Goal: Task Accomplishment & Management: Complete application form

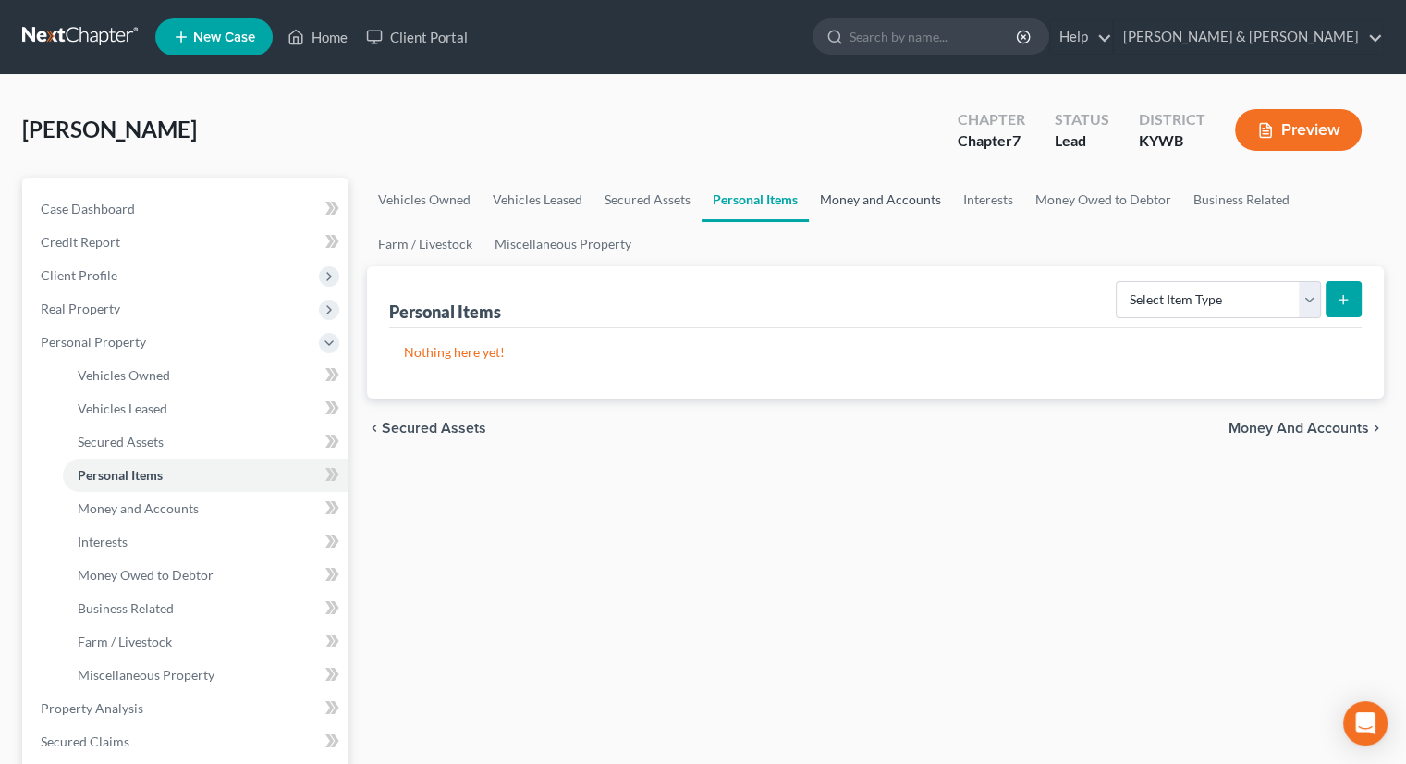
click at [843, 203] on link "Money and Accounts" at bounding box center [880, 200] width 143 height 44
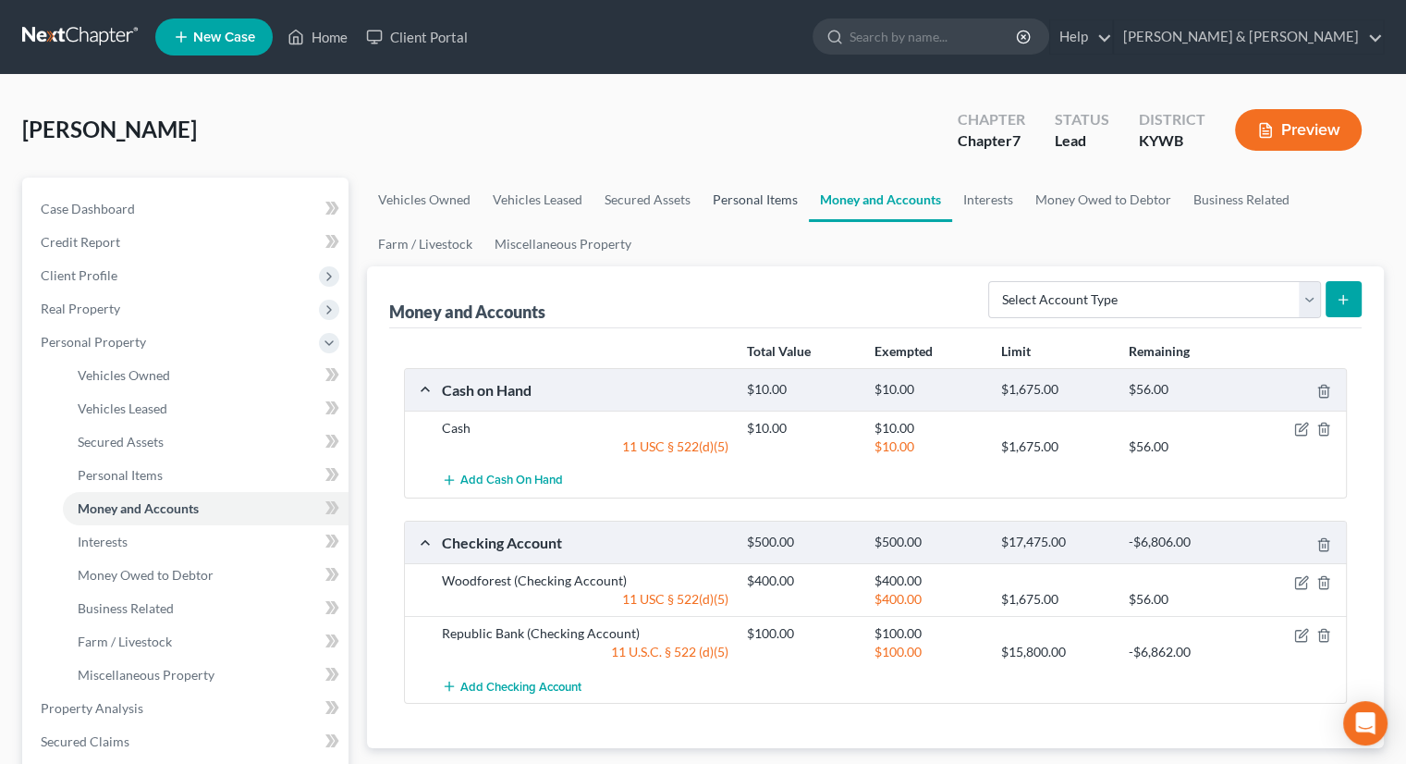
click at [747, 199] on link "Personal Items" at bounding box center [755, 200] width 107 height 44
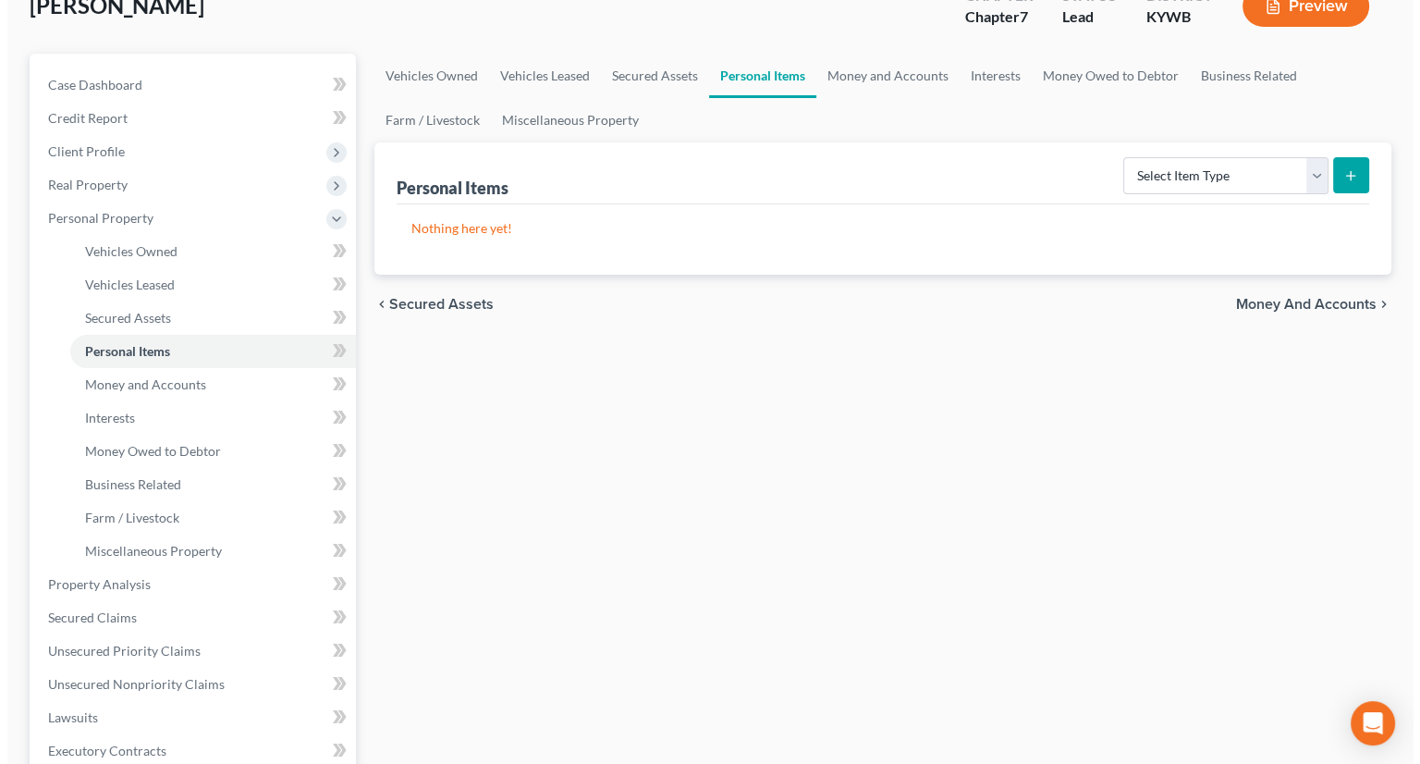
scroll to position [89, 0]
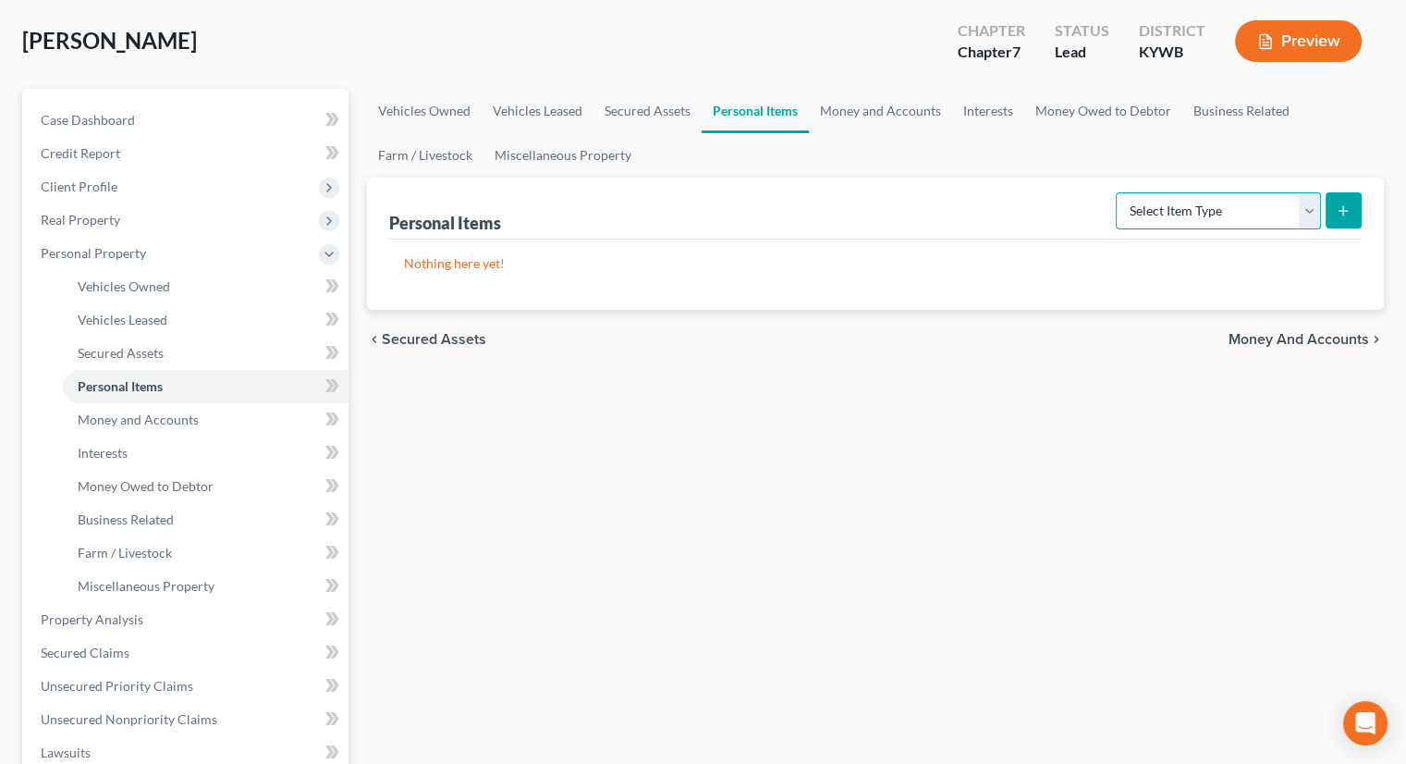
click at [1307, 204] on select "Select Item Type Clothing Collectibles Of Value Electronics Firearms Household …" at bounding box center [1218, 210] width 205 height 37
select select "household_goods"
click at [1118, 192] on select "Select Item Type Clothing Collectibles Of Value Electronics Firearms Household …" at bounding box center [1218, 210] width 205 height 37
click at [1343, 197] on button "submit" at bounding box center [1344, 210] width 36 height 36
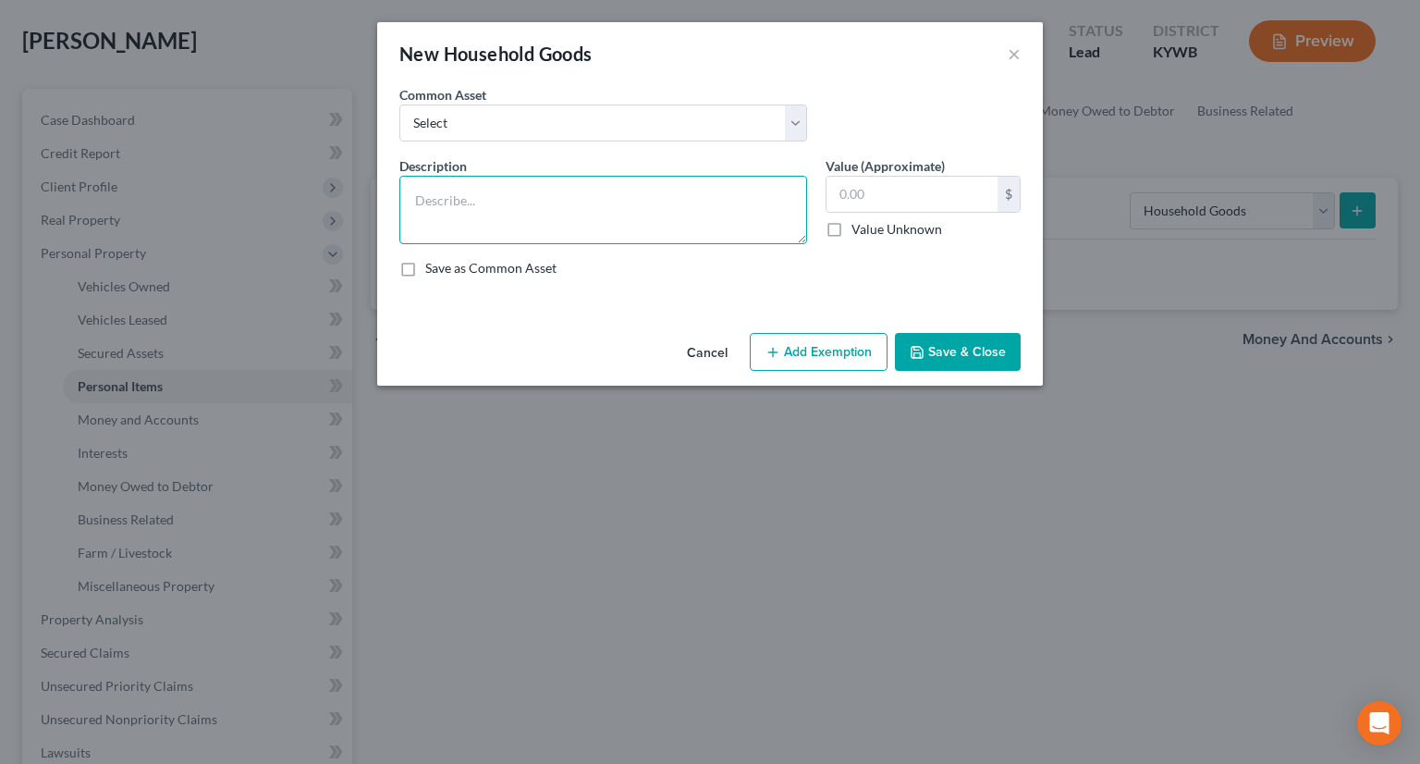
click at [443, 195] on textarea at bounding box center [603, 210] width 408 height 68
click at [545, 198] on textarea at bounding box center [603, 210] width 408 height 68
click at [461, 192] on textarea at bounding box center [603, 210] width 408 height 68
click at [500, 195] on textarea at bounding box center [603, 210] width 408 height 68
click at [462, 202] on textarea "Couch, Lamps, rugs, TV stand," at bounding box center [603, 210] width 408 height 68
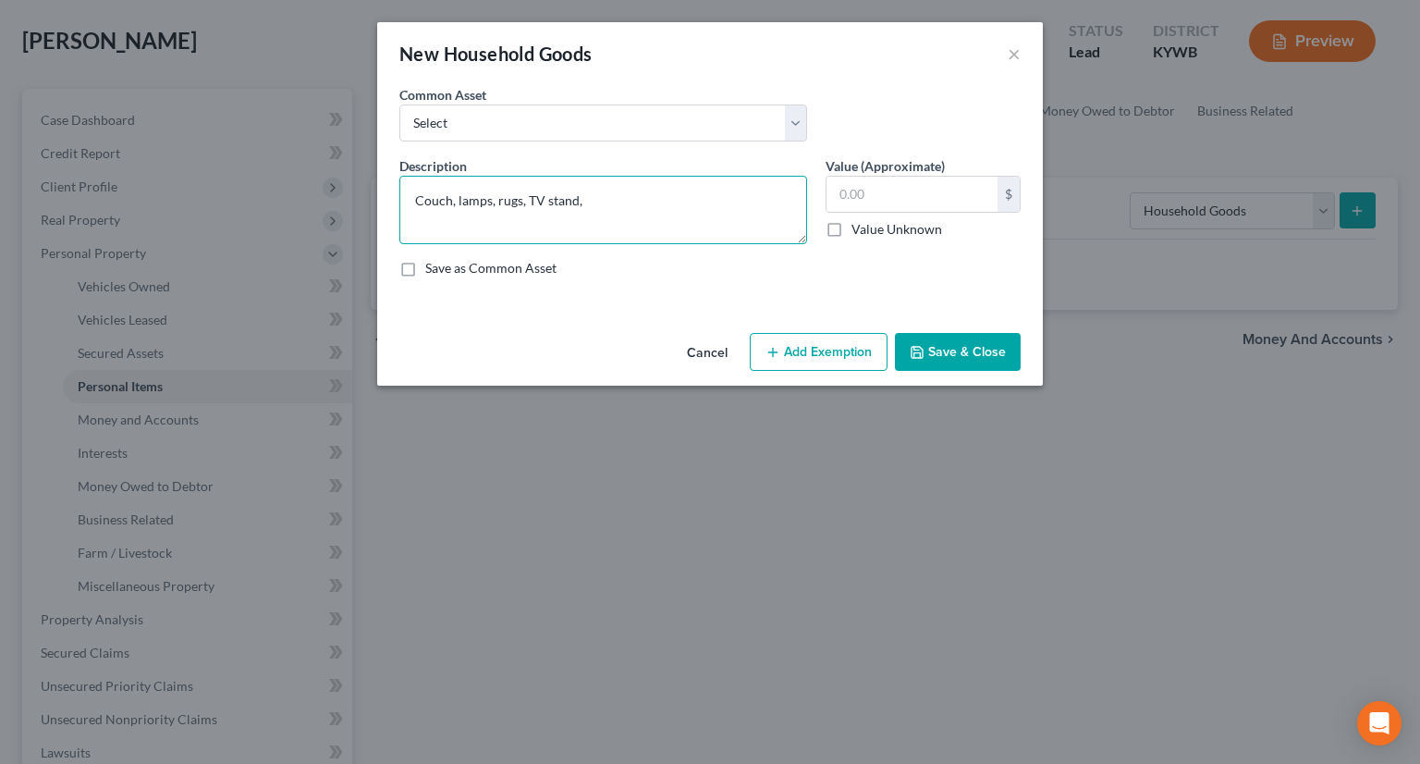
click at [620, 207] on textarea "Couch, lamps, rugs, TV stand," at bounding box center [603, 210] width 408 height 68
type textarea "Couch, lamps, rugs, TV stand, pictures, dining room table, chair (4), stol, sto…"
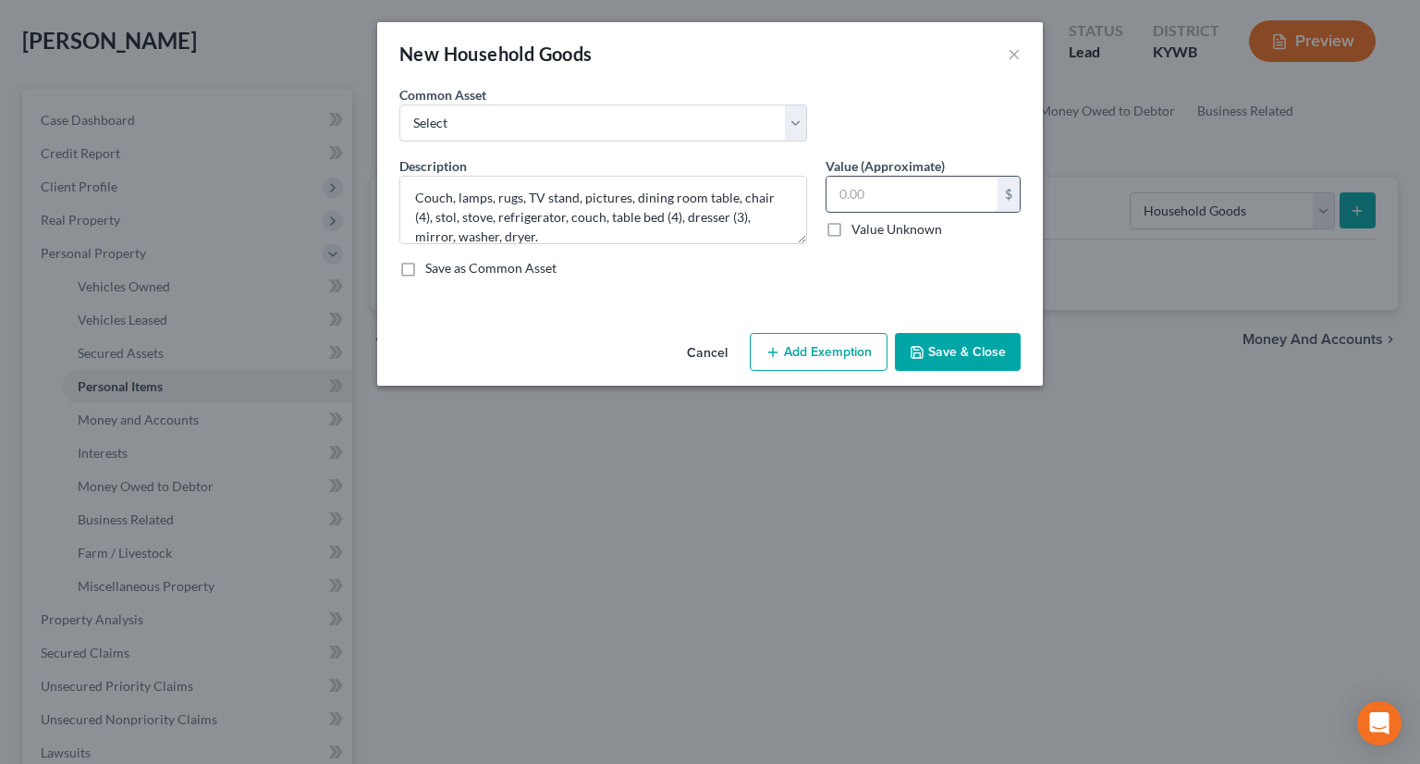
click at [858, 190] on input "text" at bounding box center [912, 194] width 171 height 35
type input "2,500"
click at [784, 350] on button "Add Exemption" at bounding box center [819, 352] width 138 height 39
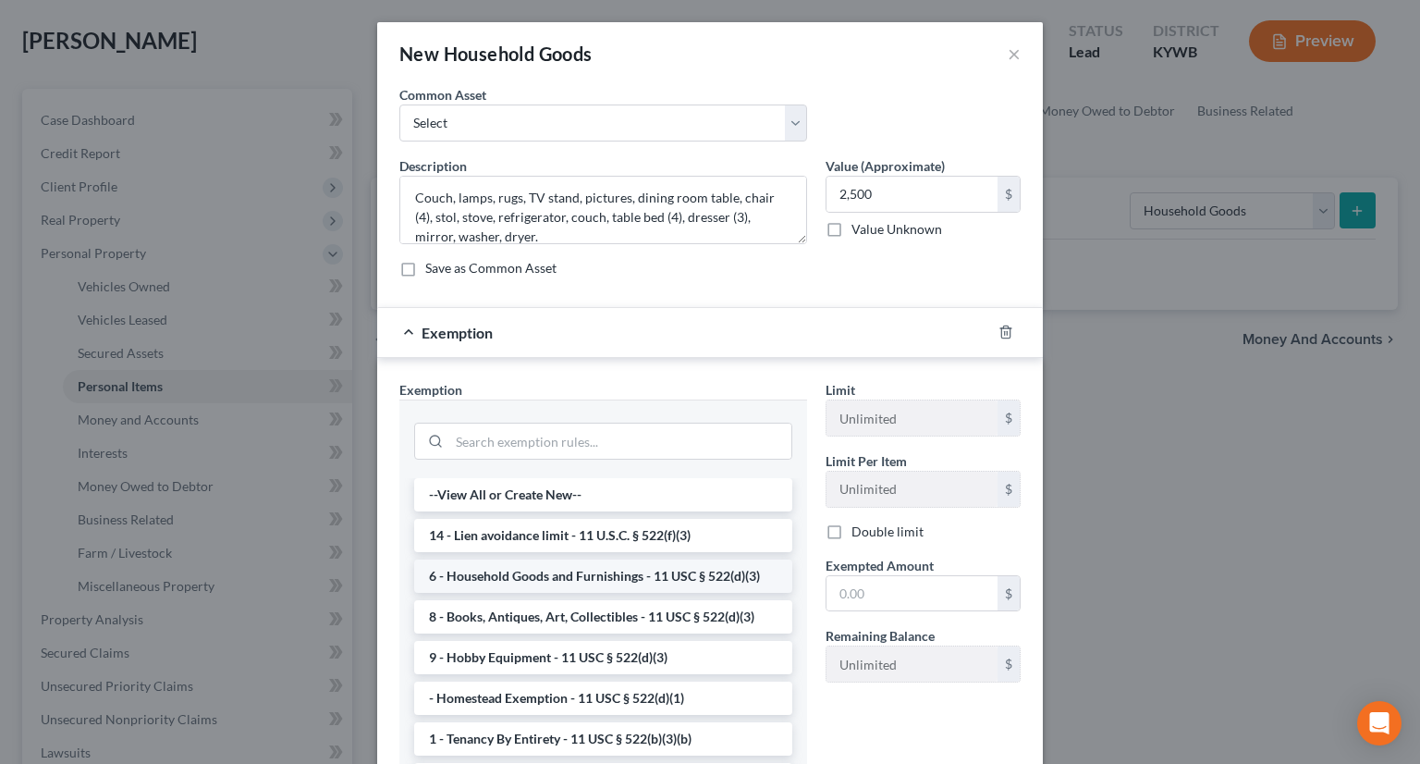
click at [533, 579] on li "6 - Household Goods and Furnishings - 11 USC § 522(d)(3)" at bounding box center [603, 575] width 378 height 33
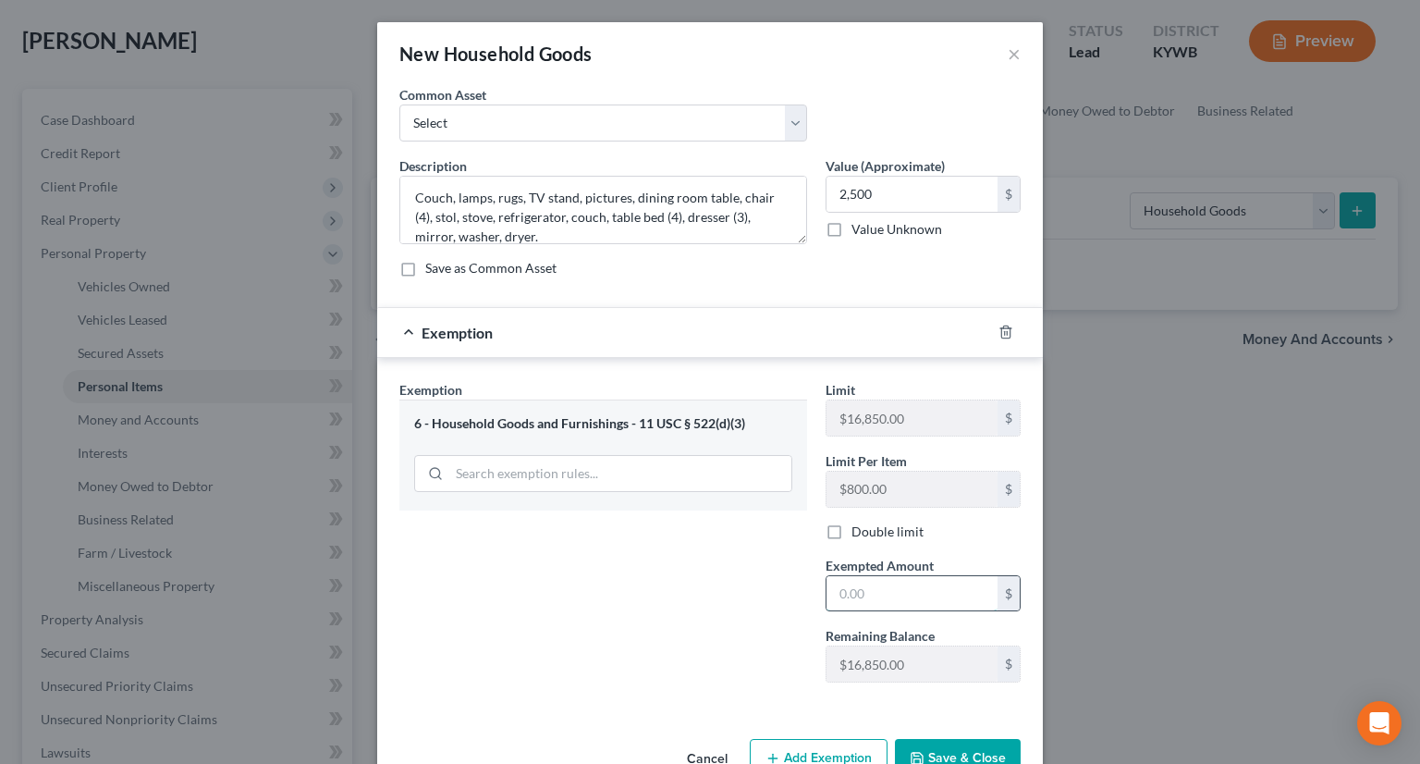
click at [844, 594] on input "text" at bounding box center [912, 593] width 171 height 35
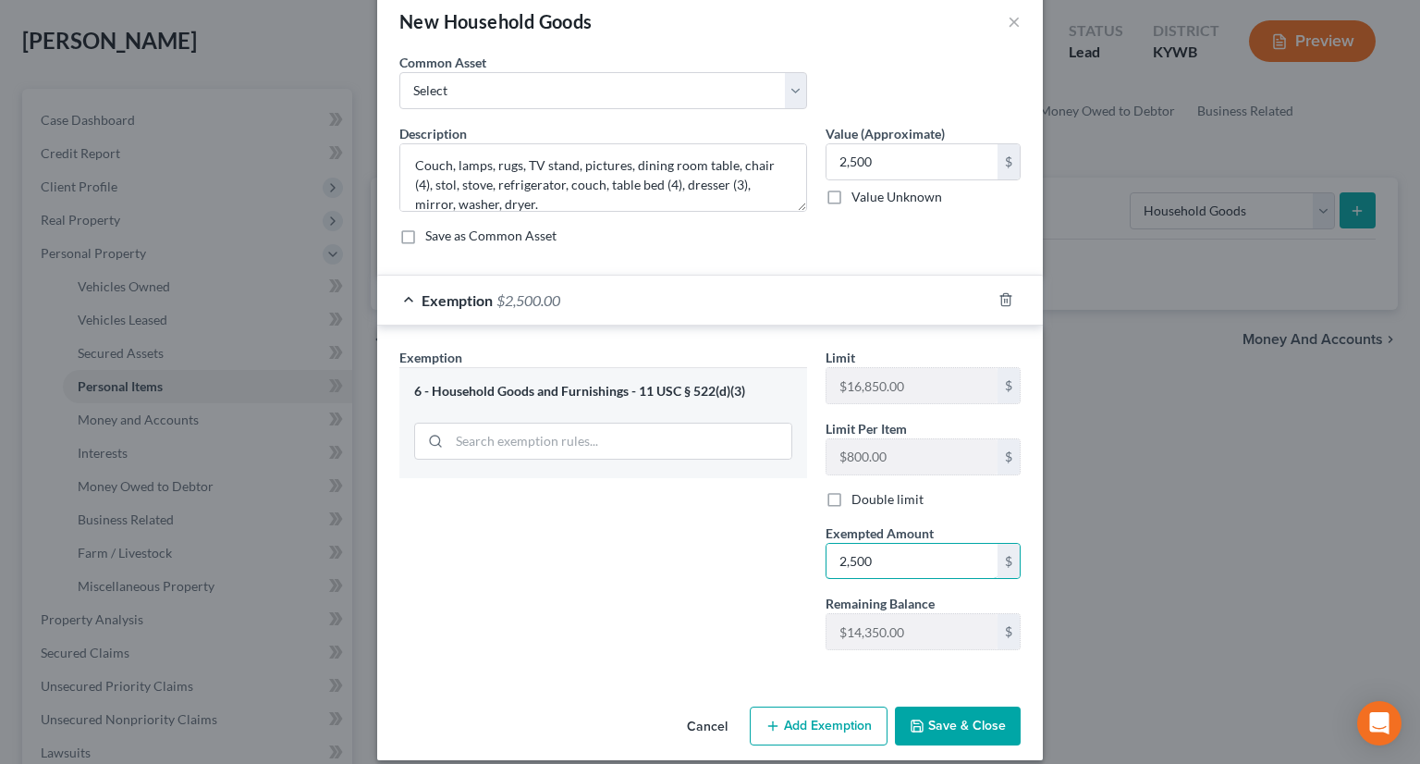
scroll to position [48, 0]
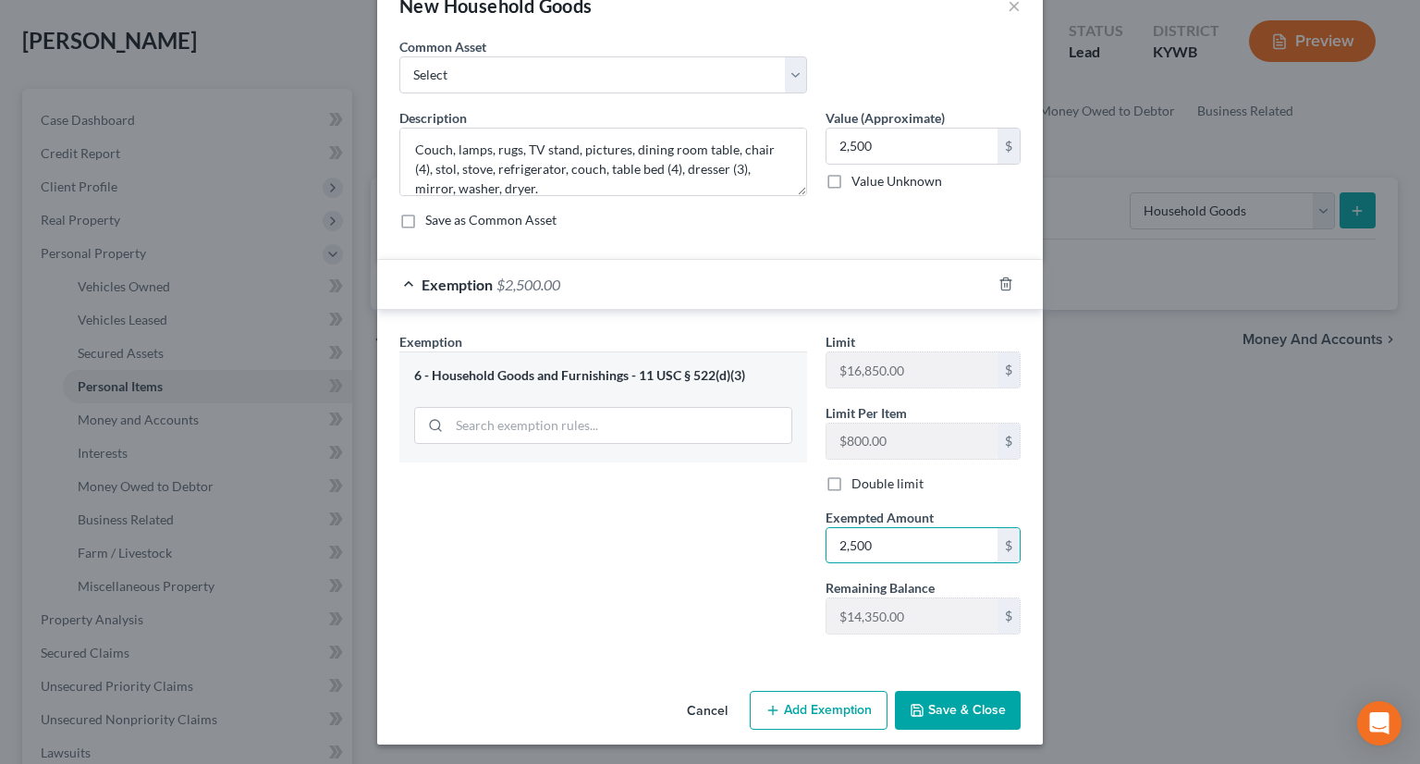
type input "2,500"
click at [944, 700] on button "Save & Close" at bounding box center [958, 710] width 126 height 39
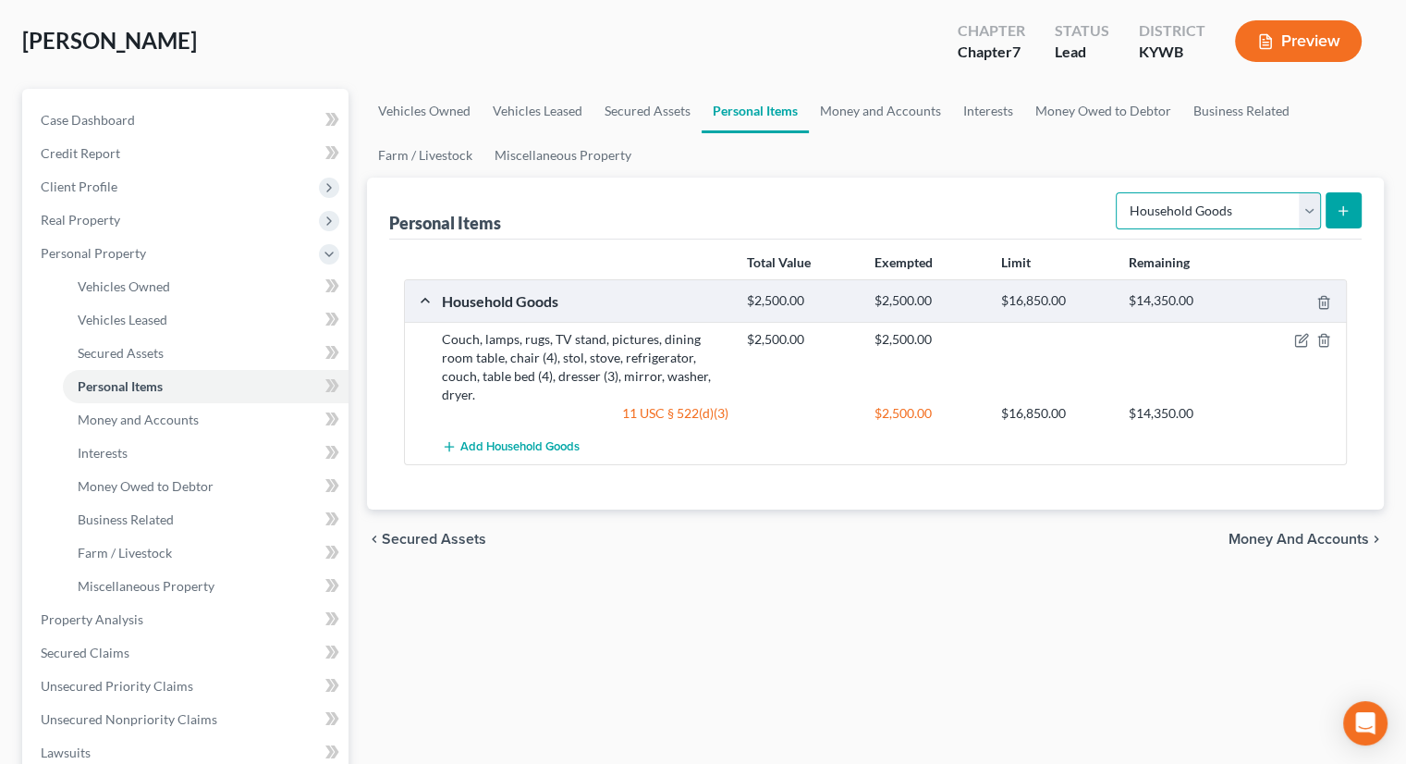
click at [1314, 219] on select "Select Item Type Clothing Collectibles Of Value Electronics Firearms Household …" at bounding box center [1218, 210] width 205 height 37
select select "electronics"
click at [1118, 192] on select "Select Item Type Clothing Collectibles Of Value Electronics Firearms Household …" at bounding box center [1218, 210] width 205 height 37
click at [1332, 211] on button "submit" at bounding box center [1344, 210] width 36 height 36
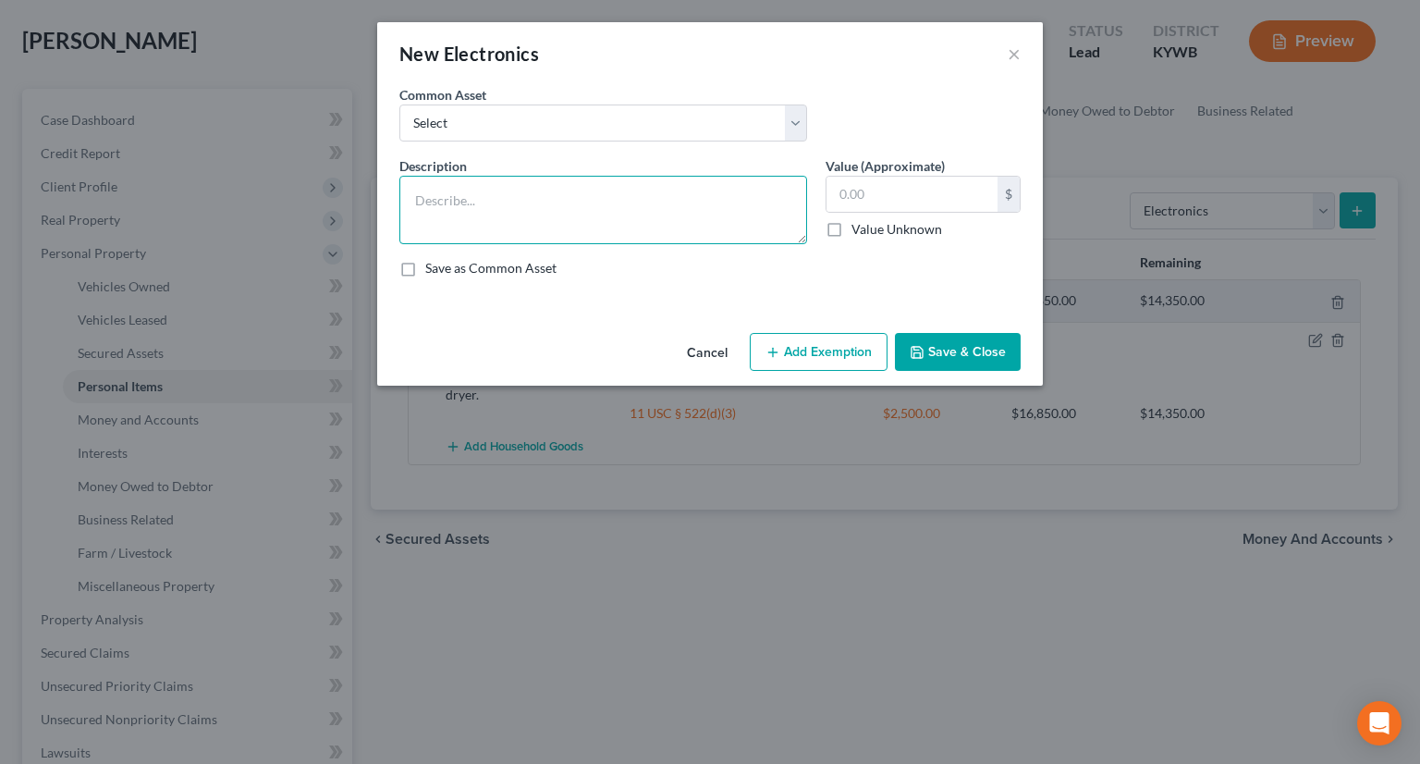
click at [541, 197] on textarea at bounding box center [603, 210] width 408 height 68
type textarea "TV(7), playstation"
click at [854, 188] on input "text" at bounding box center [912, 194] width 171 height 35
type input "2,175"
click at [865, 344] on button "Add Exemption" at bounding box center [819, 352] width 138 height 39
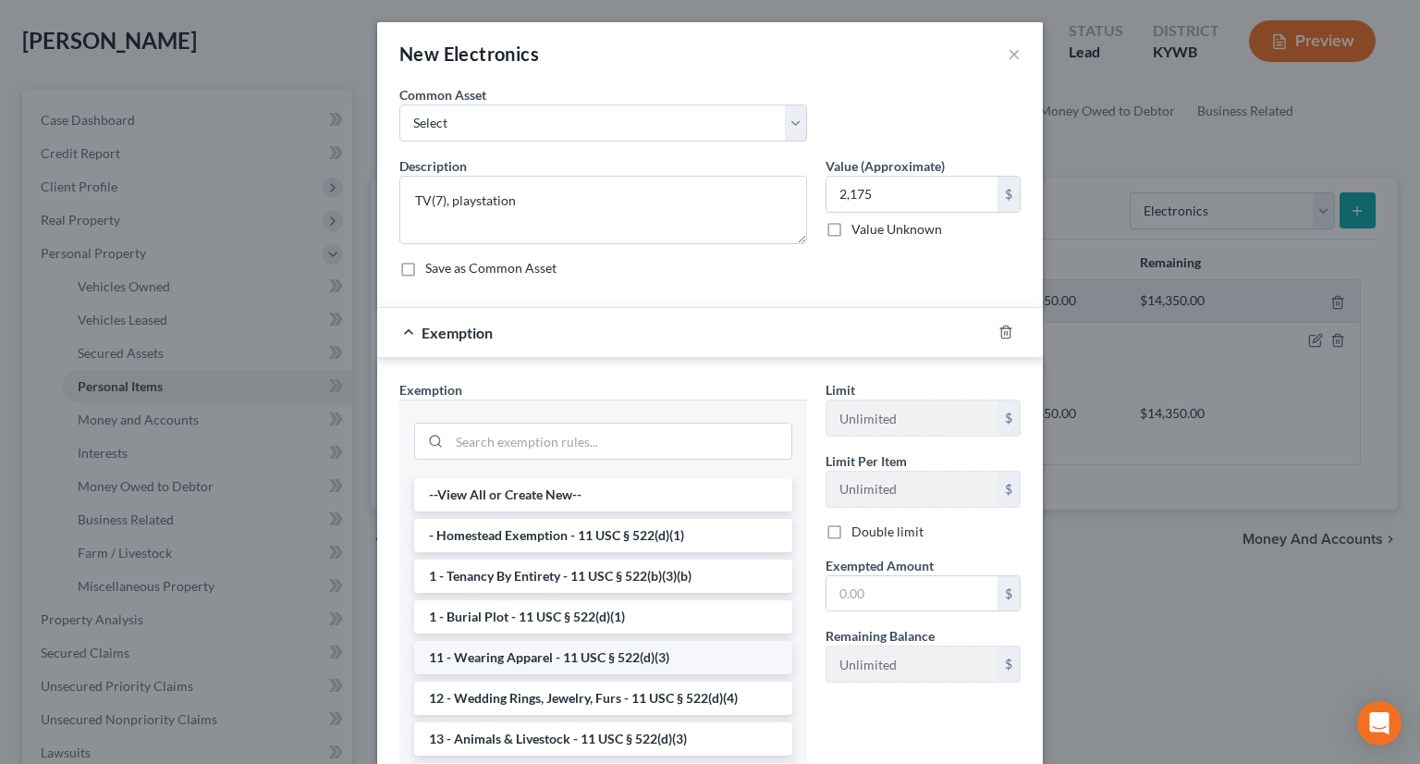
click at [534, 656] on li "11 - Wearing Apparel - 11 USC § 522(d)(3)" at bounding box center [603, 657] width 378 height 33
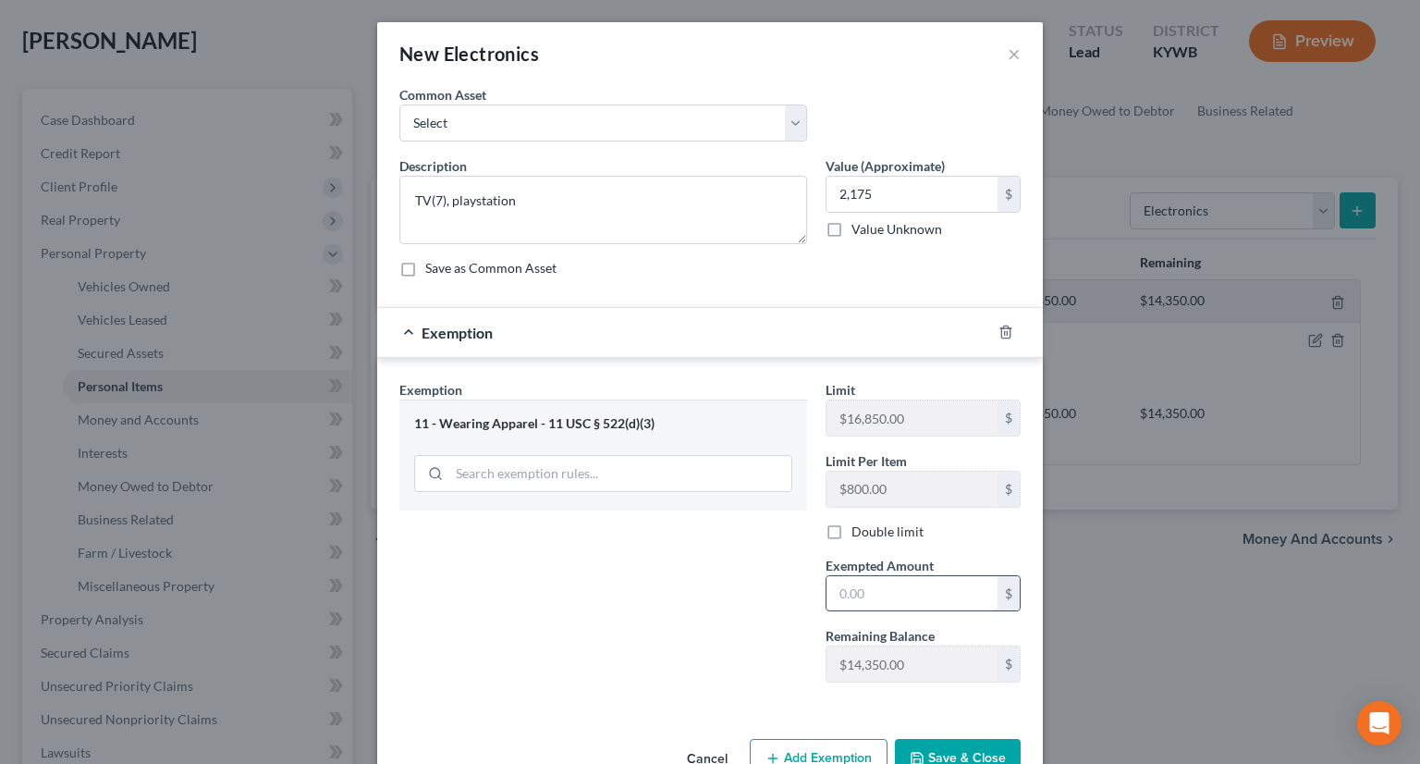
click at [841, 593] on input "text" at bounding box center [912, 593] width 171 height 35
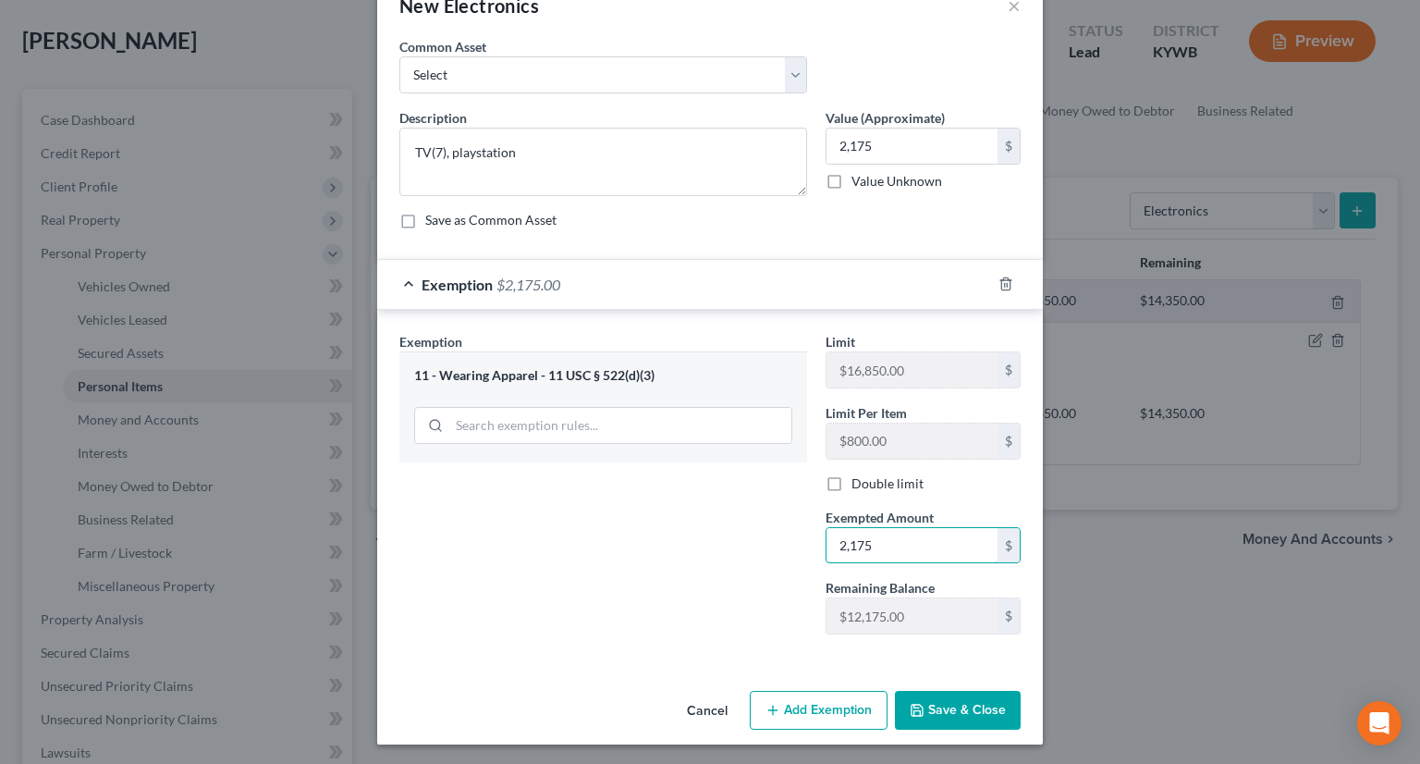
type input "2,175"
click at [984, 704] on button "Save & Close" at bounding box center [958, 710] width 126 height 39
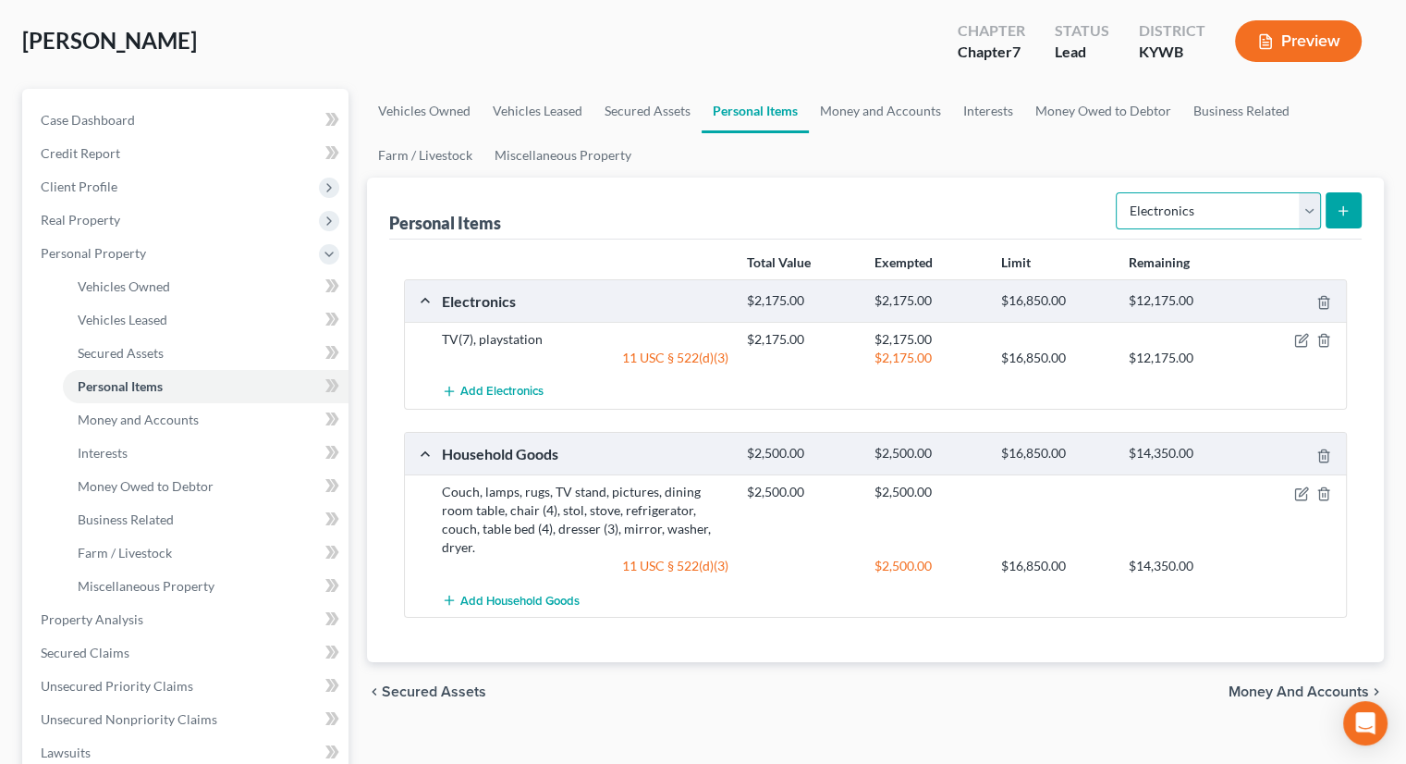
click at [1309, 205] on select "Select Item Type Clothing Collectibles Of Value Electronics Firearms Household …" at bounding box center [1218, 210] width 205 height 37
select select "clothing"
click at [1118, 192] on select "Select Item Type Clothing Collectibles Of Value Electronics Firearms Household …" at bounding box center [1218, 210] width 205 height 37
click at [1338, 204] on icon "submit" at bounding box center [1343, 210] width 15 height 15
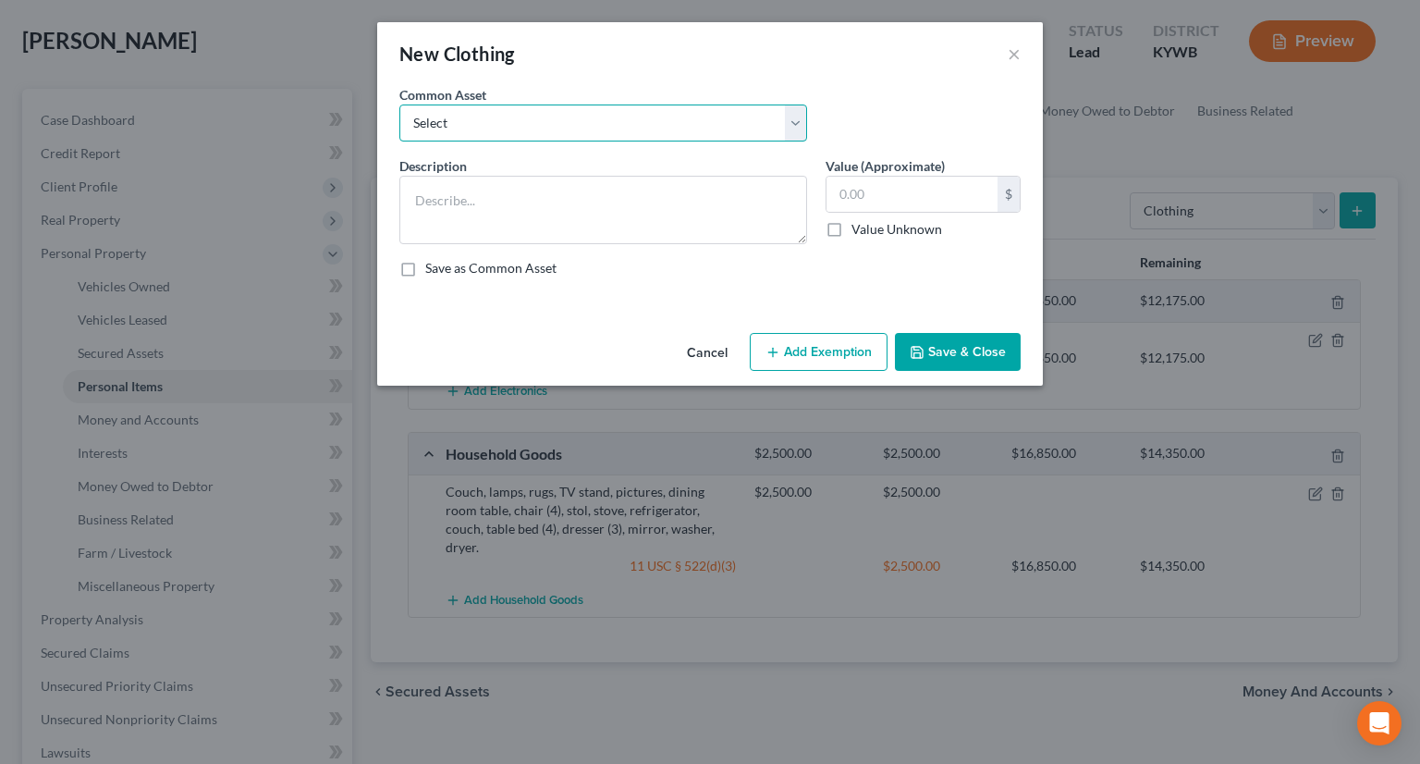
click at [580, 131] on select "Select WEARING APPAREL Wearing Apparel" at bounding box center [603, 122] width 408 height 37
select select "1"
click at [399, 104] on select "Select WEARING APPAREL Wearing Apparel" at bounding box center [603, 122] width 408 height 37
type textarea "Wearing Apparel"
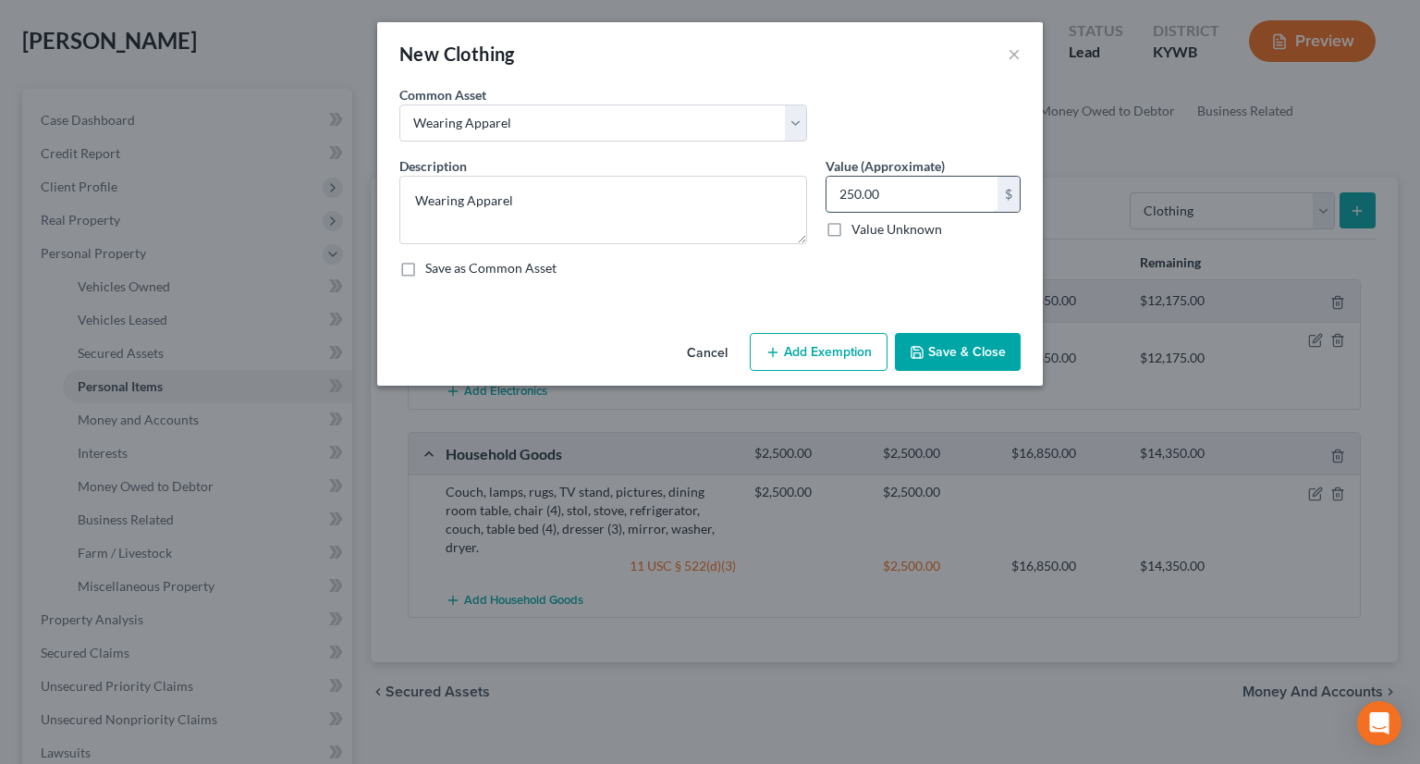
click at [853, 187] on input "250.00" at bounding box center [912, 194] width 171 height 35
click at [853, 186] on input "250.00" at bounding box center [912, 194] width 171 height 35
type input "200.00"
click at [869, 349] on button "Add Exemption" at bounding box center [819, 352] width 138 height 39
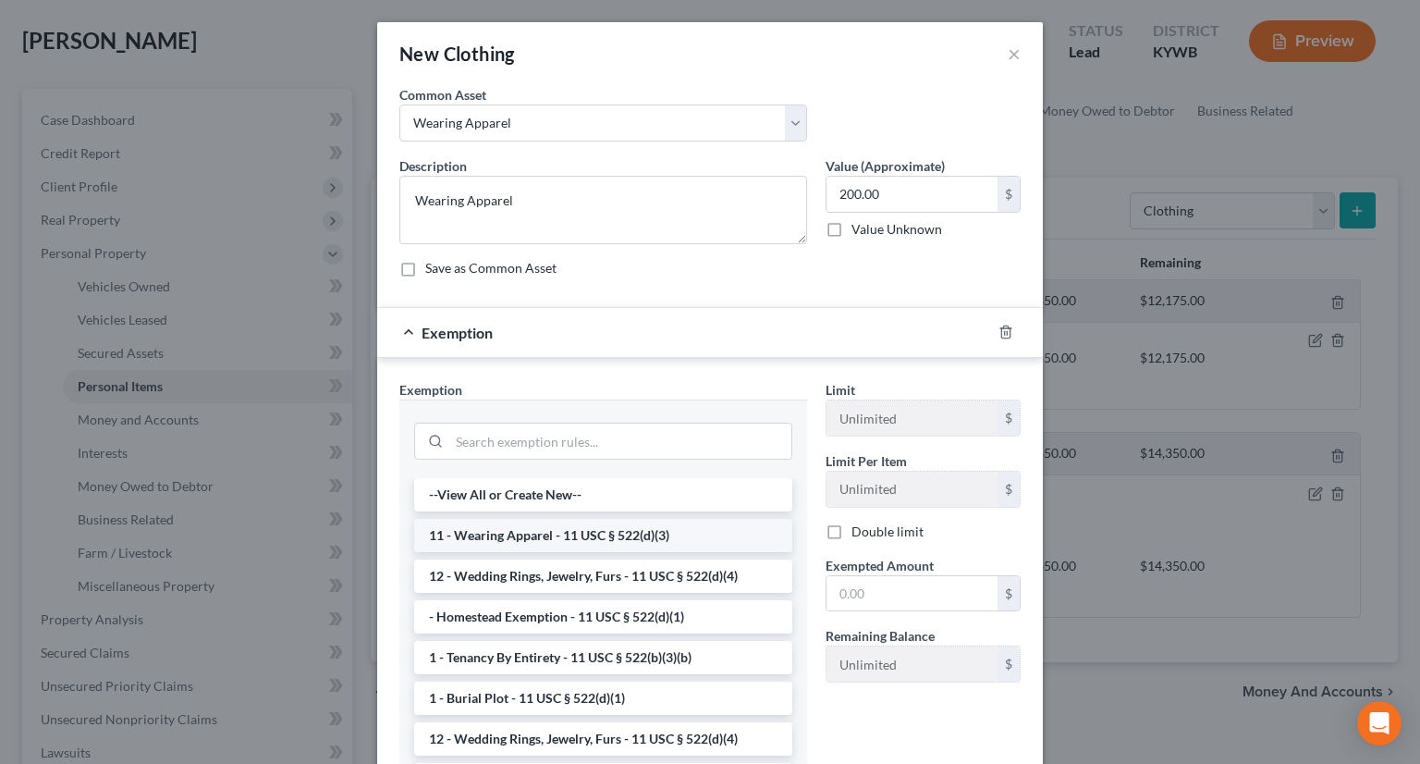
click at [604, 529] on li "11 - Wearing Apparel - 11 USC § 522(d)(3)" at bounding box center [603, 535] width 378 height 33
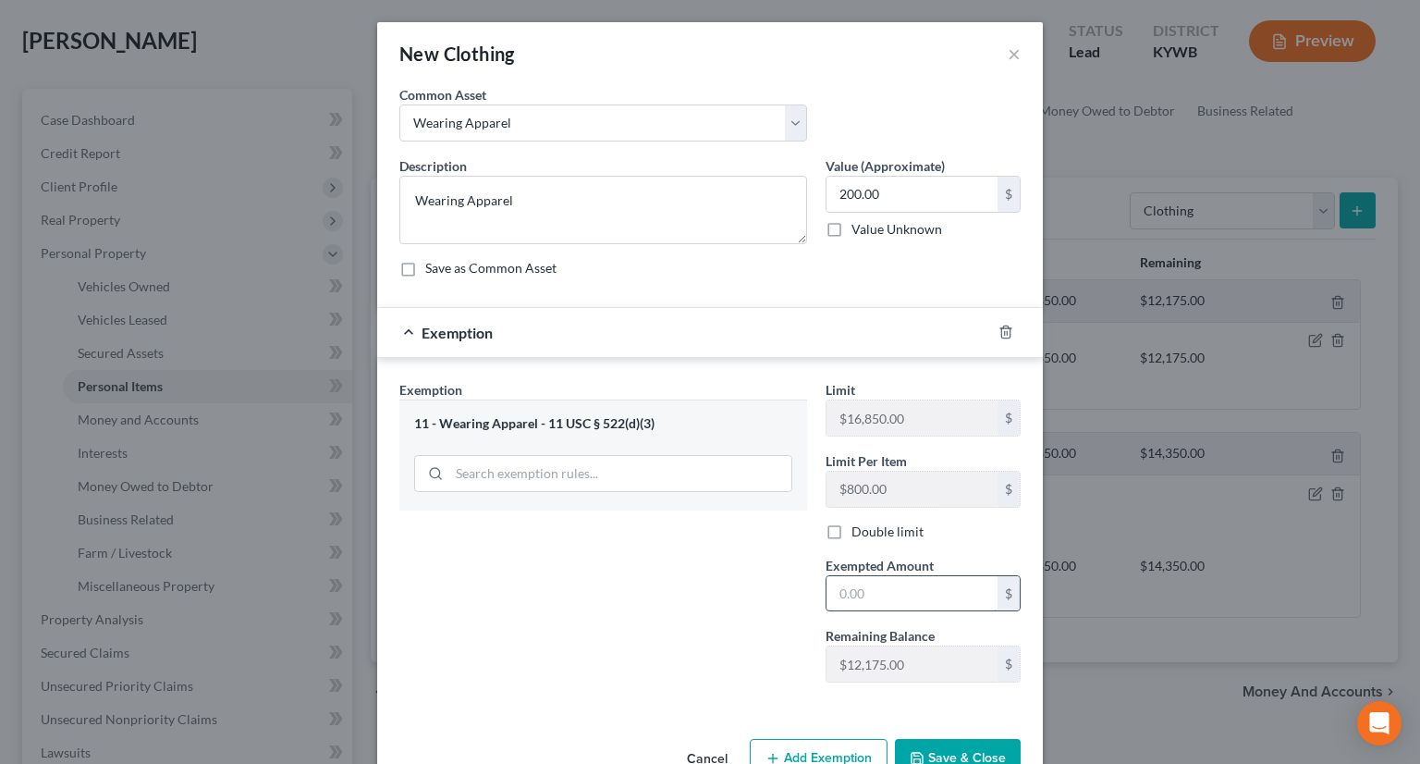
click at [851, 595] on input "text" at bounding box center [912, 593] width 171 height 35
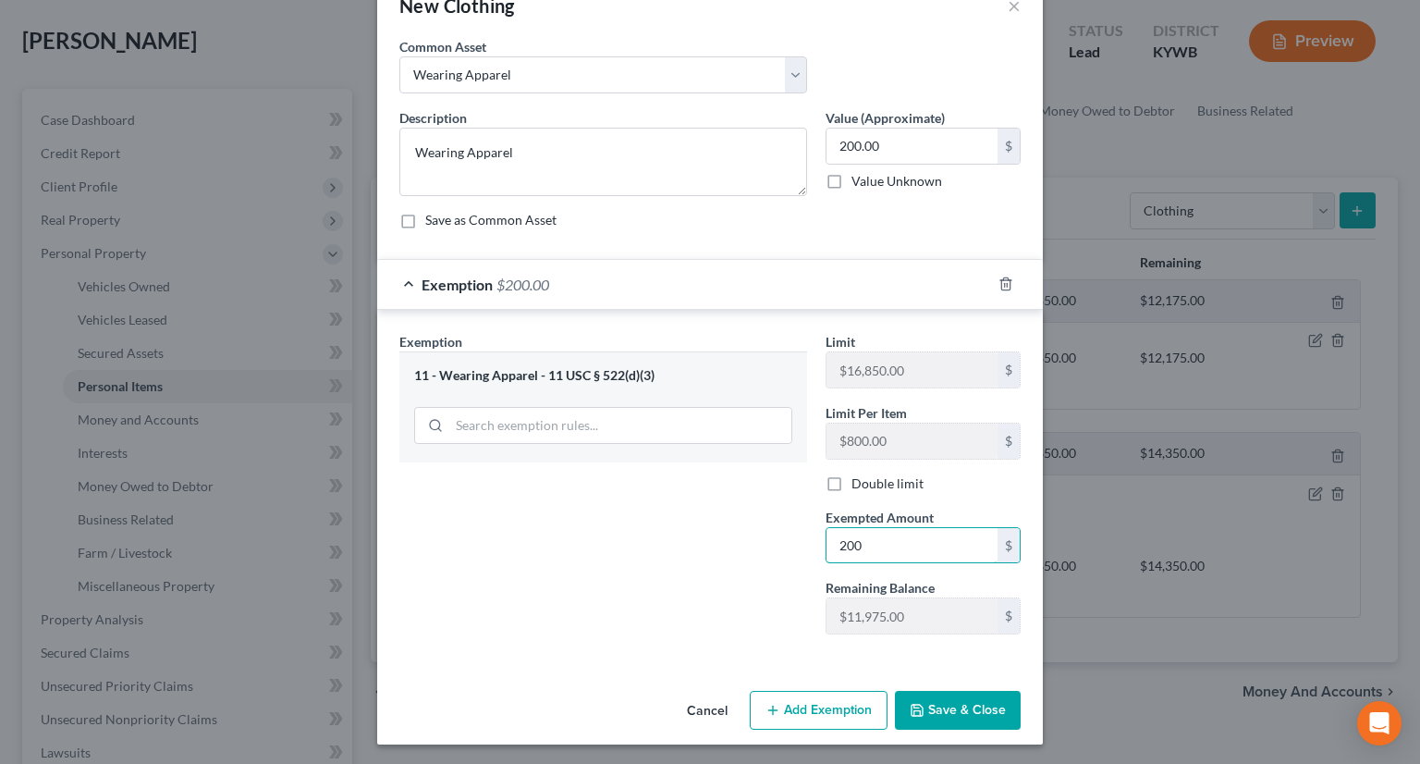
type input "200.00"
click at [934, 712] on button "Save & Close" at bounding box center [958, 710] width 126 height 39
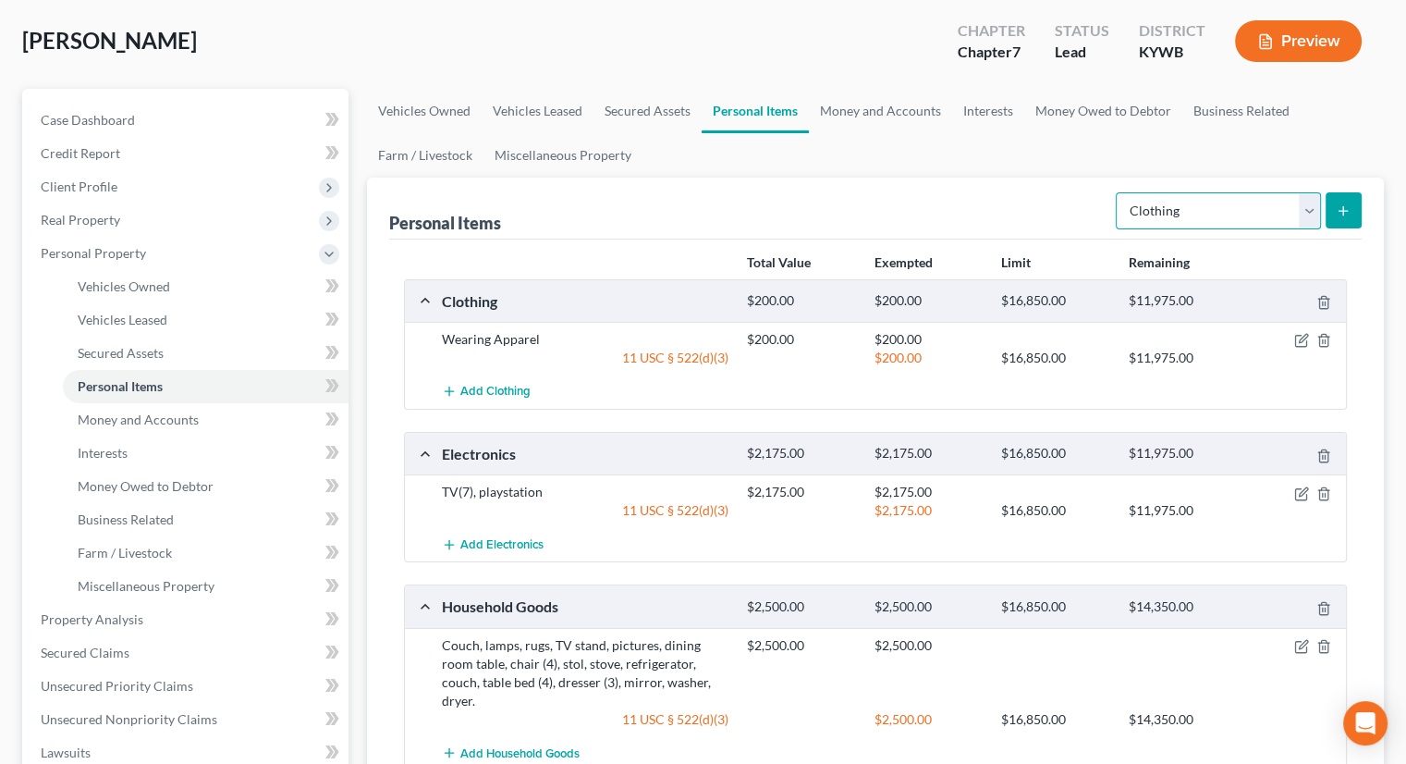
click at [1317, 215] on select "Select Item Type Clothing Collectibles Of Value Electronics Firearms Household …" at bounding box center [1218, 210] width 205 height 37
select select "jewelry"
click at [1118, 192] on select "Select Item Type Clothing Collectibles Of Value Electronics Firearms Household …" at bounding box center [1218, 210] width 205 height 37
click at [1343, 208] on line "submit" at bounding box center [1343, 210] width 0 height 8
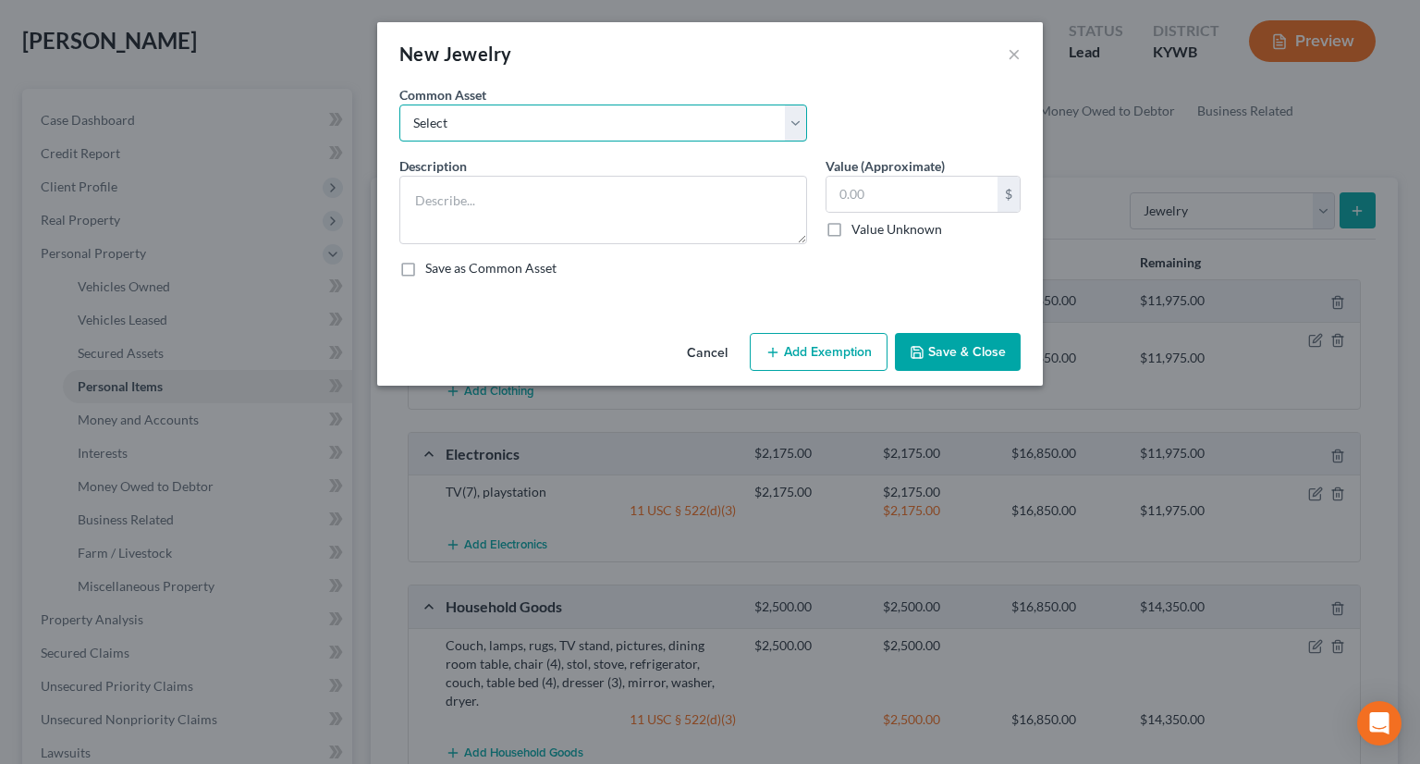
click at [499, 123] on select "Select JEWELRY Jewelry WEDDING RINGS" at bounding box center [603, 122] width 408 height 37
select select "1"
click at [399, 104] on select "Select JEWELRY Jewelry WEDDING RINGS" at bounding box center [603, 122] width 408 height 37
type textarea "Jewelry"
click at [851, 187] on input "200.00" at bounding box center [912, 194] width 171 height 35
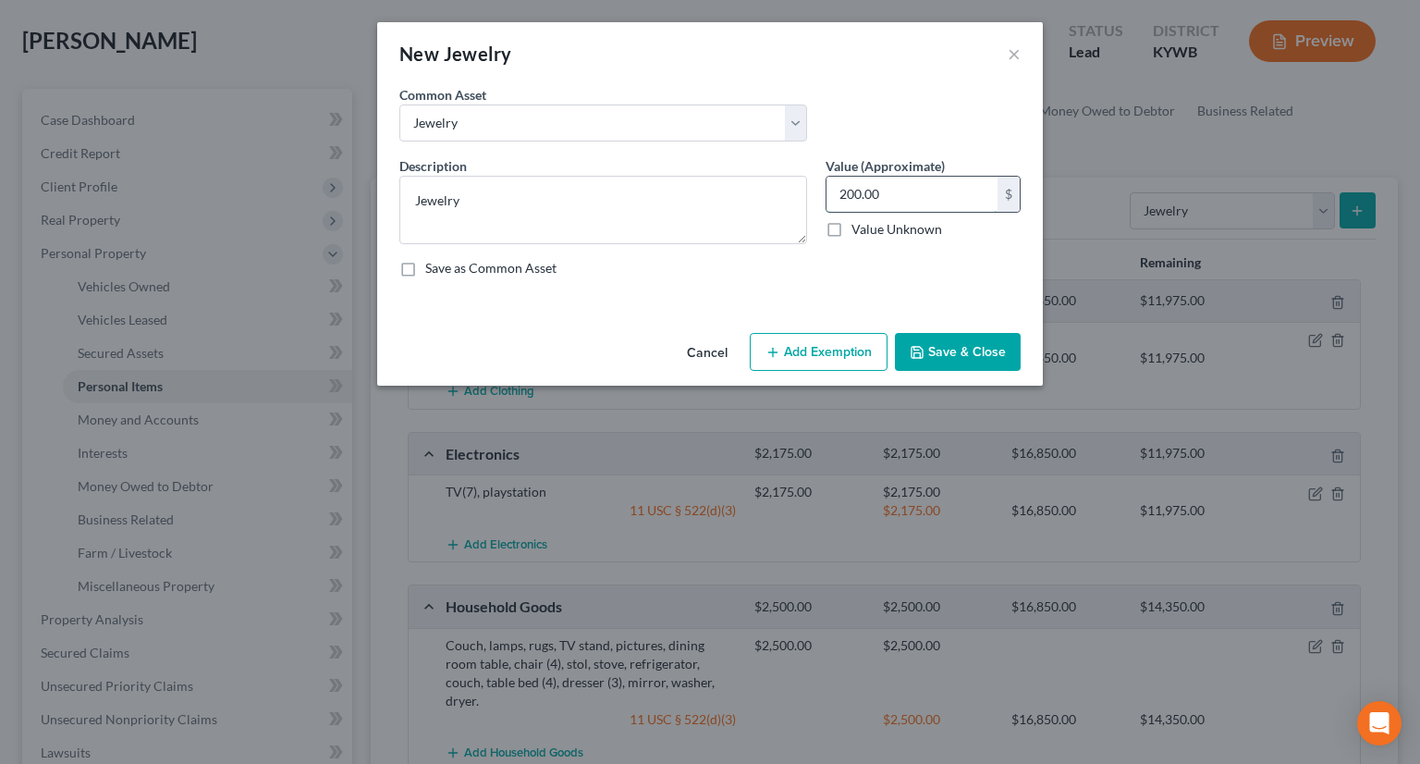
click at [850, 190] on input "200.00" at bounding box center [912, 194] width 171 height 35
click at [845, 192] on input "200.00" at bounding box center [912, 194] width 171 height 35
type input "600.00"
click at [836, 352] on button "Add Exemption" at bounding box center [819, 352] width 138 height 39
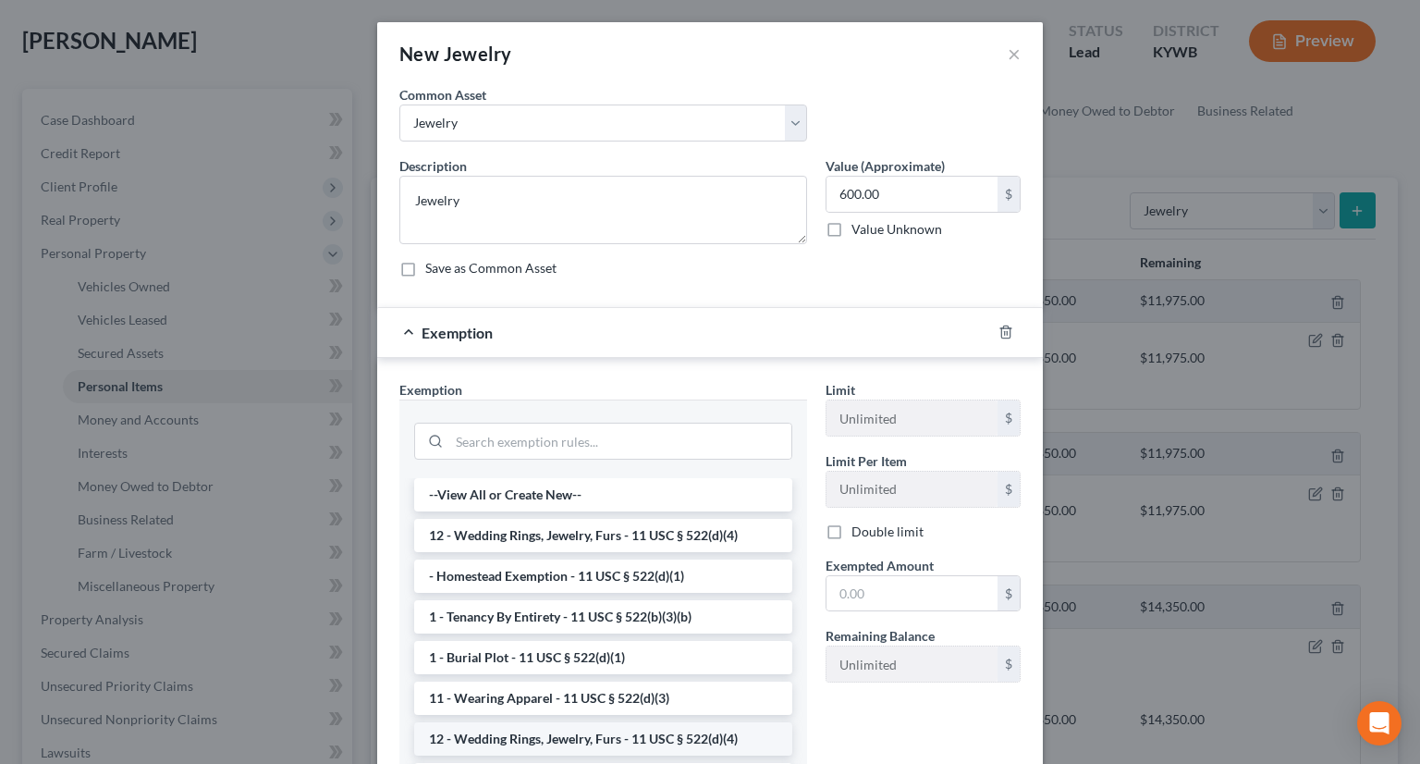
click at [529, 729] on li "12 - Wedding Rings, Jewelry, Furs - 11 USC § 522(d)(4)" at bounding box center [603, 738] width 378 height 33
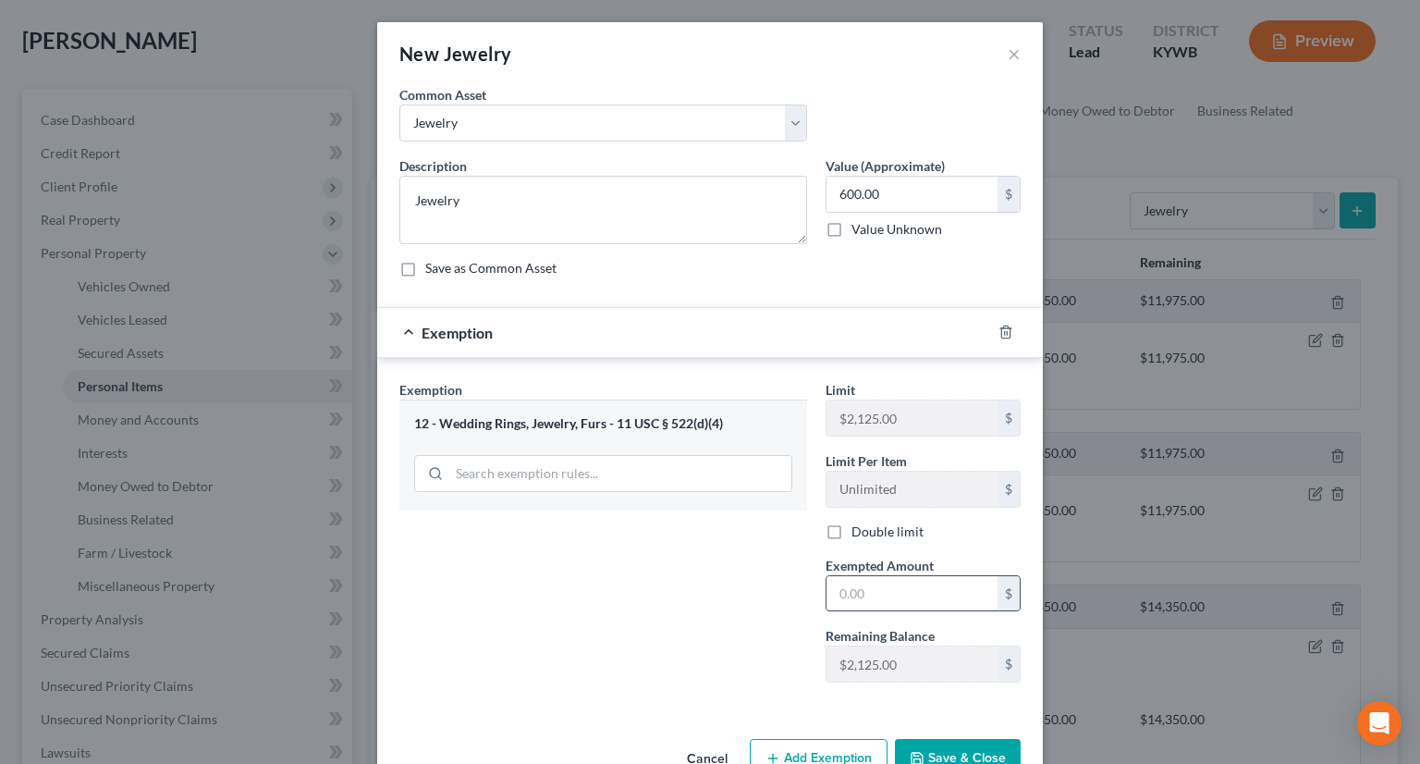
click at [851, 585] on input "text" at bounding box center [912, 593] width 171 height 35
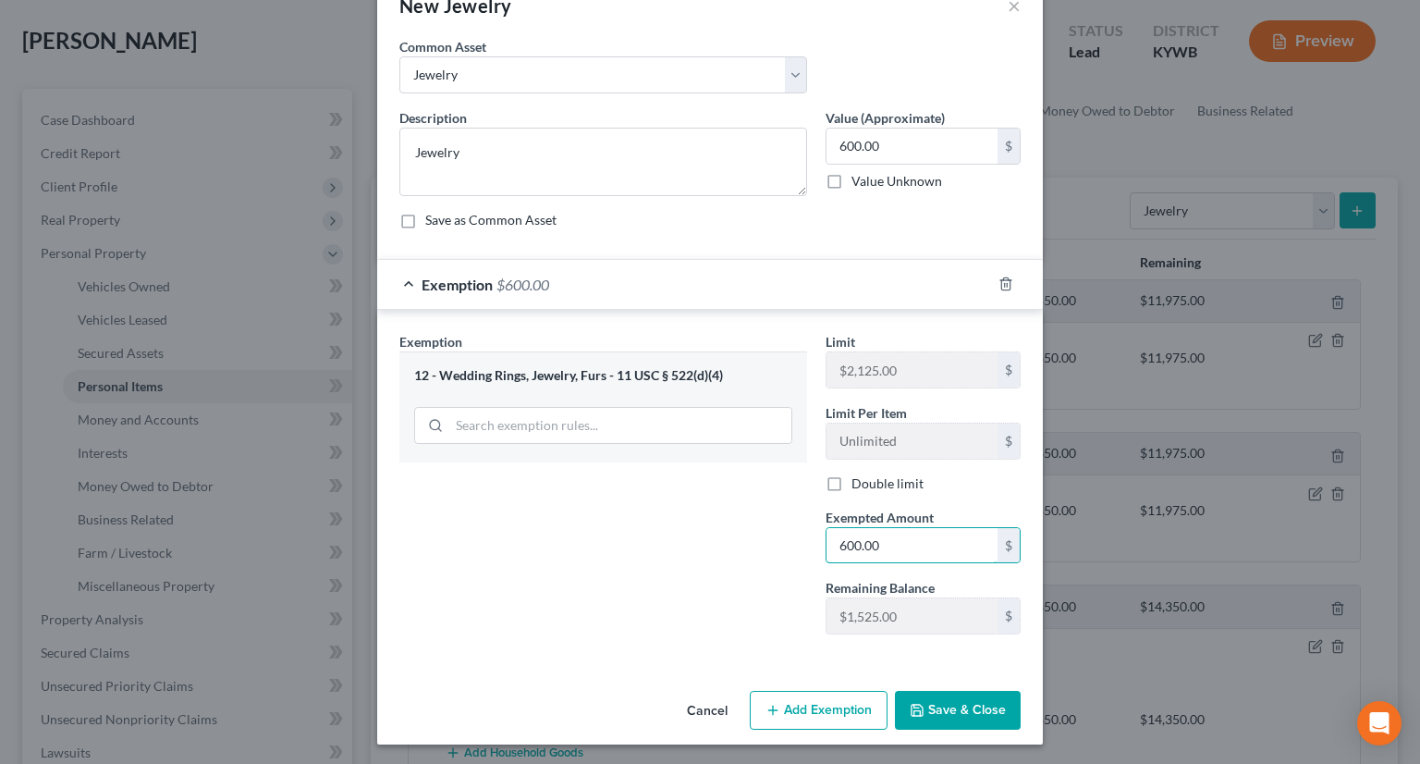
type input "600.00"
click at [940, 706] on button "Save & Close" at bounding box center [958, 710] width 126 height 39
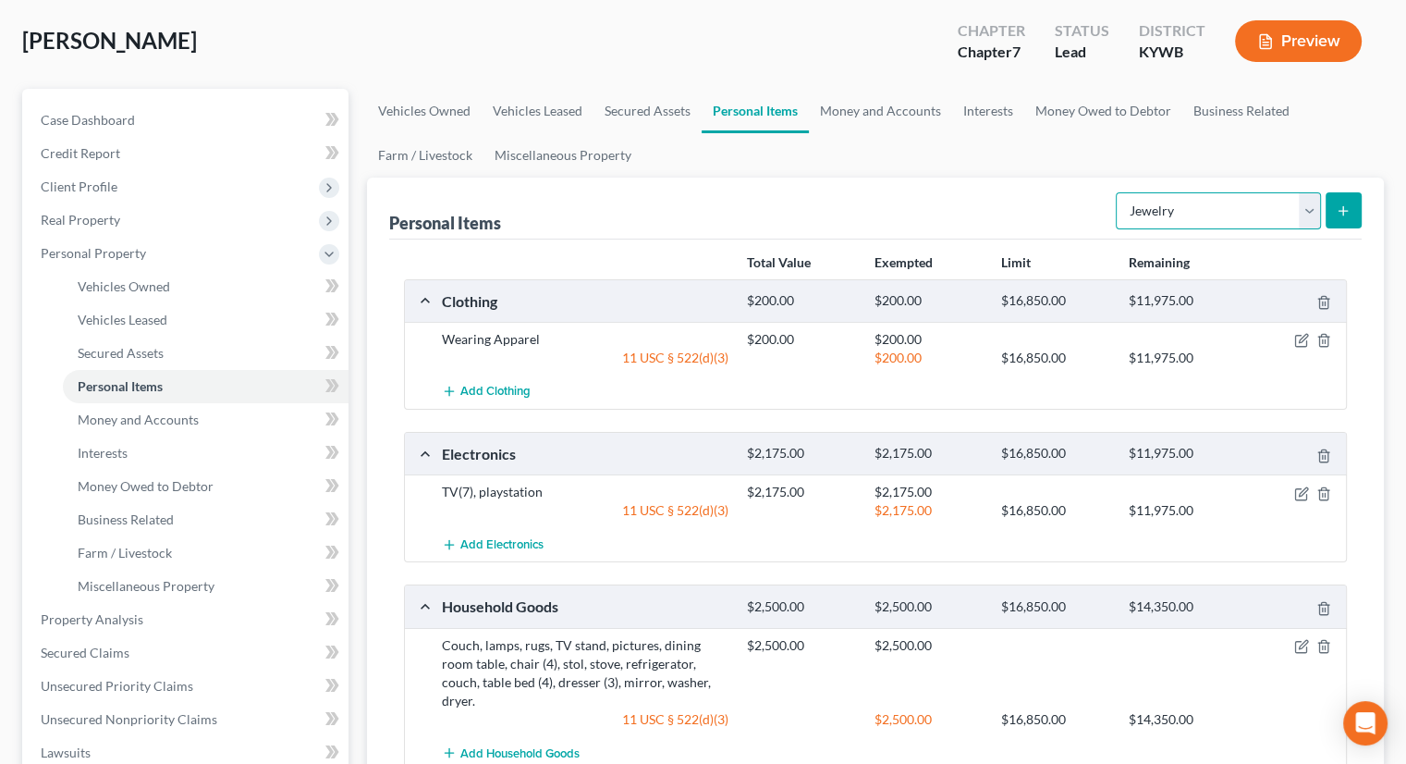
click at [1312, 204] on select "Select Item Type Clothing Collectibles Of Value Electronics Firearms Household …" at bounding box center [1218, 210] width 205 height 37
select select "firearms"
click at [1118, 192] on select "Select Item Type Clothing Collectibles Of Value Electronics Firearms Household …" at bounding box center [1218, 210] width 205 height 37
click at [1340, 208] on icon "submit" at bounding box center [1343, 210] width 15 height 15
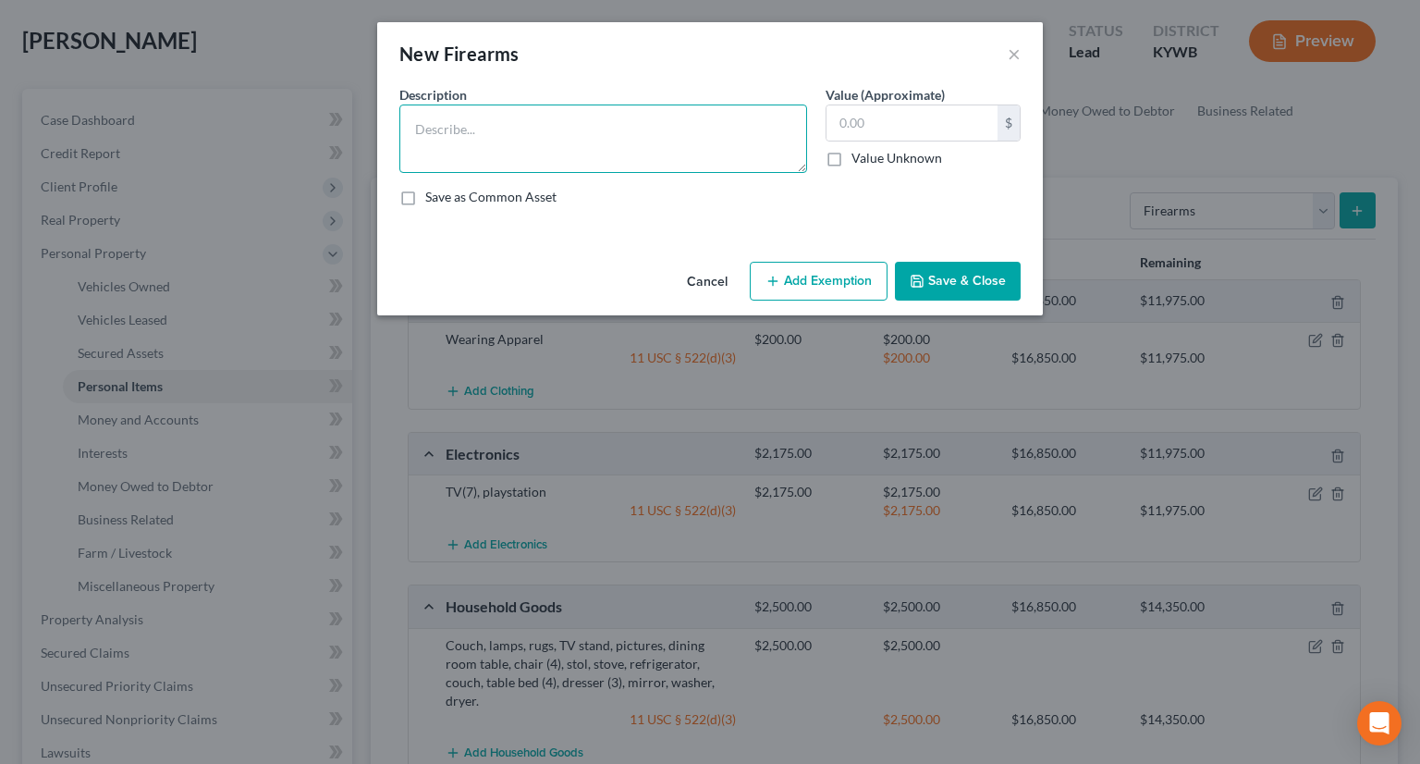
click at [665, 144] on textarea at bounding box center [603, 138] width 408 height 68
type textarea "pistols (2)"
click at [837, 113] on input "text" at bounding box center [912, 122] width 171 height 35
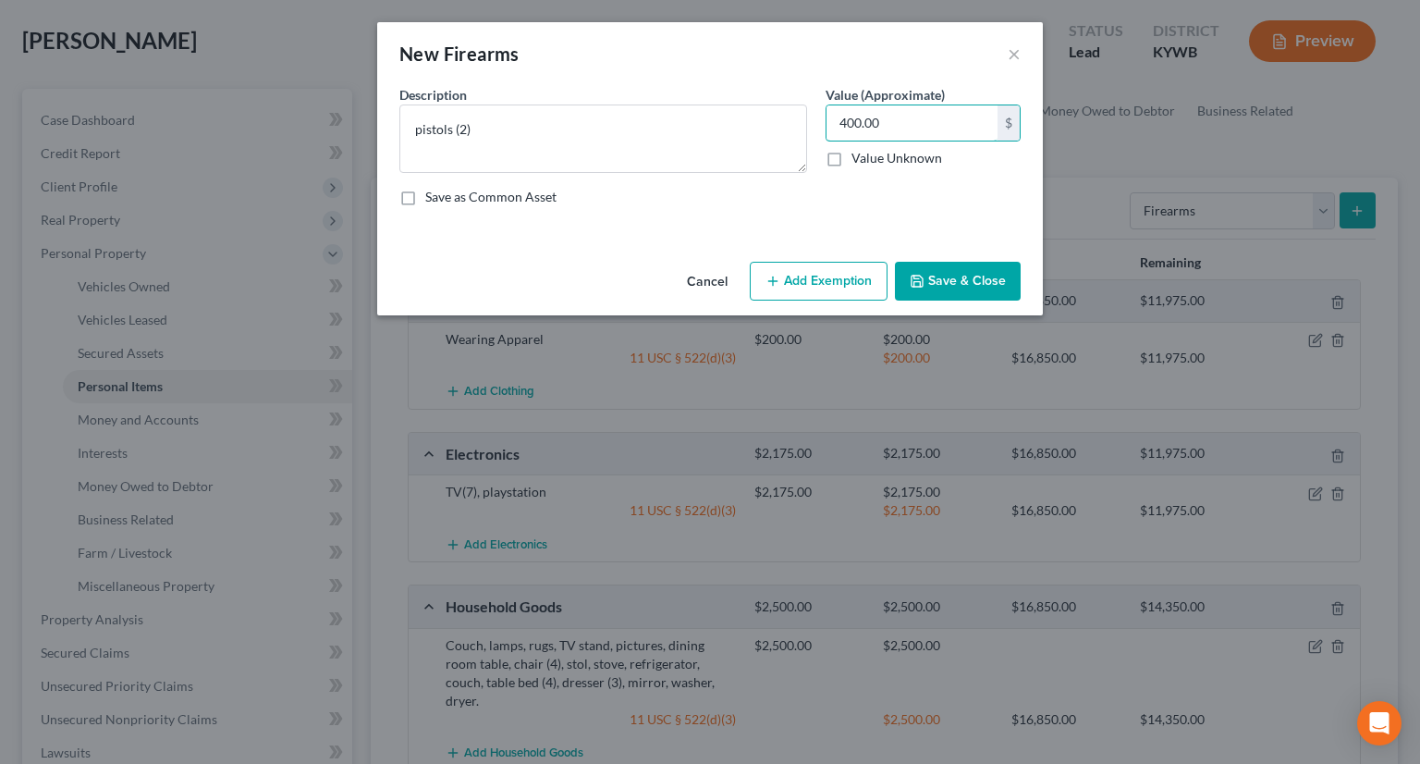
type input "400.00"
click at [773, 276] on icon "button" at bounding box center [773, 281] width 15 height 15
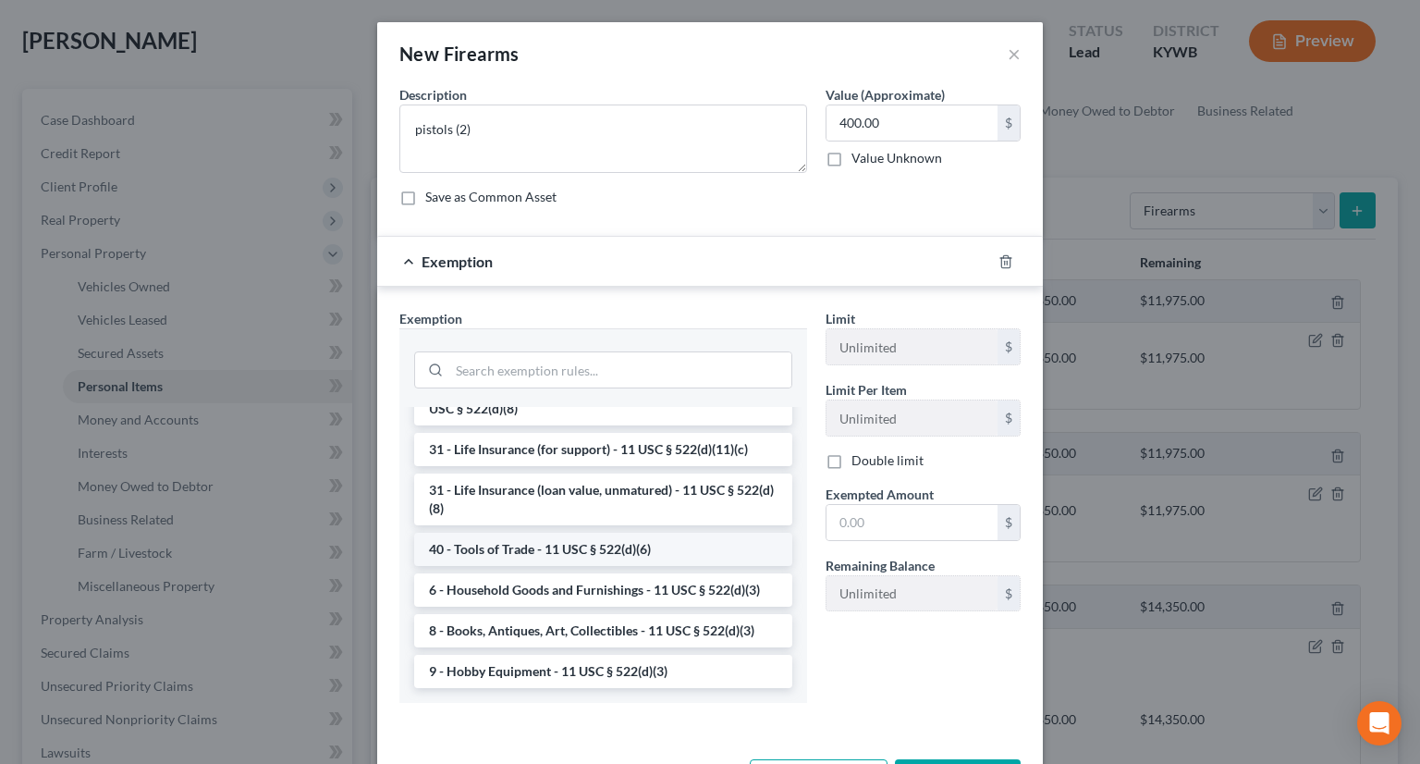
scroll to position [1487, 0]
click at [517, 667] on li "9 - Hobby Equipment - 11 USC § 522(d)(3)" at bounding box center [603, 671] width 378 height 33
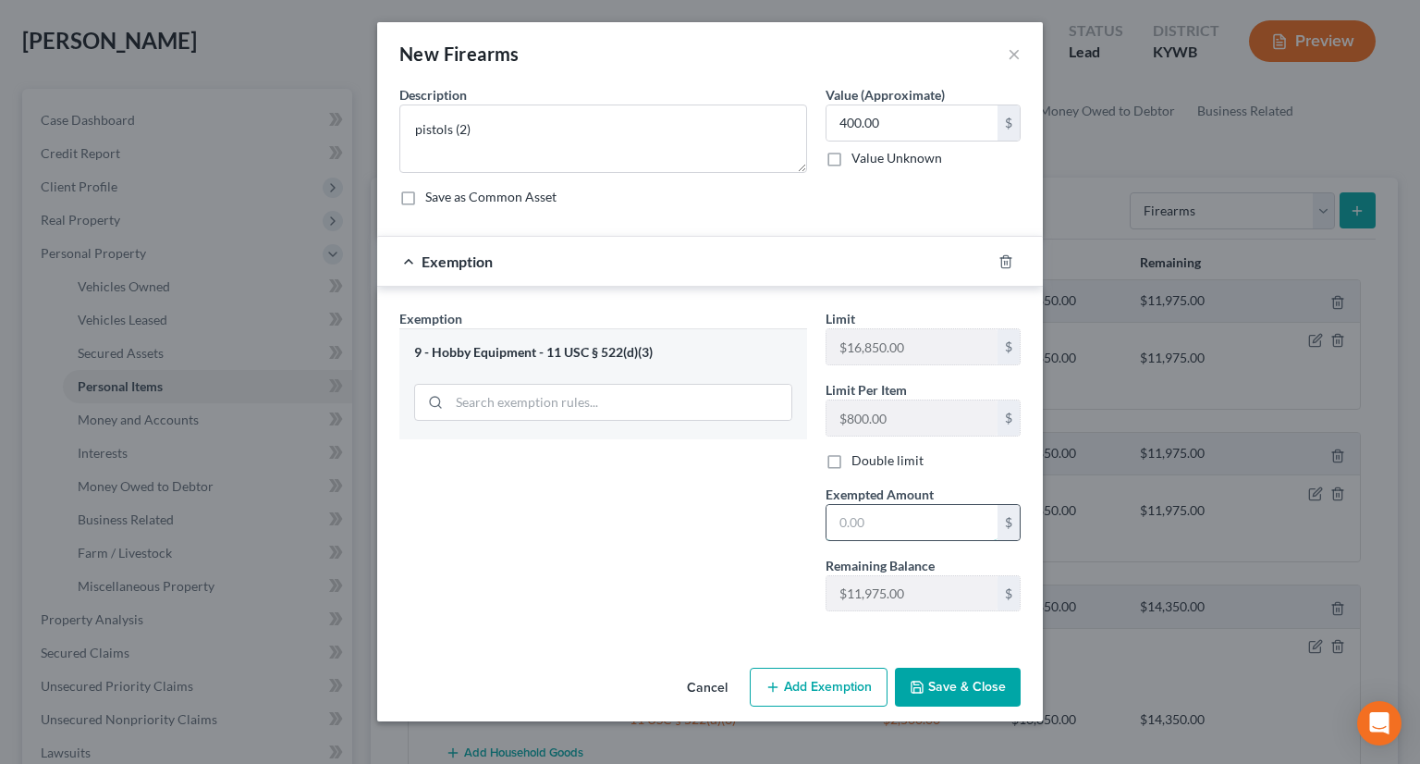
click at [846, 522] on input "text" at bounding box center [912, 522] width 171 height 35
type input "800.00"
click at [995, 688] on button "Save & Close" at bounding box center [958, 687] width 126 height 39
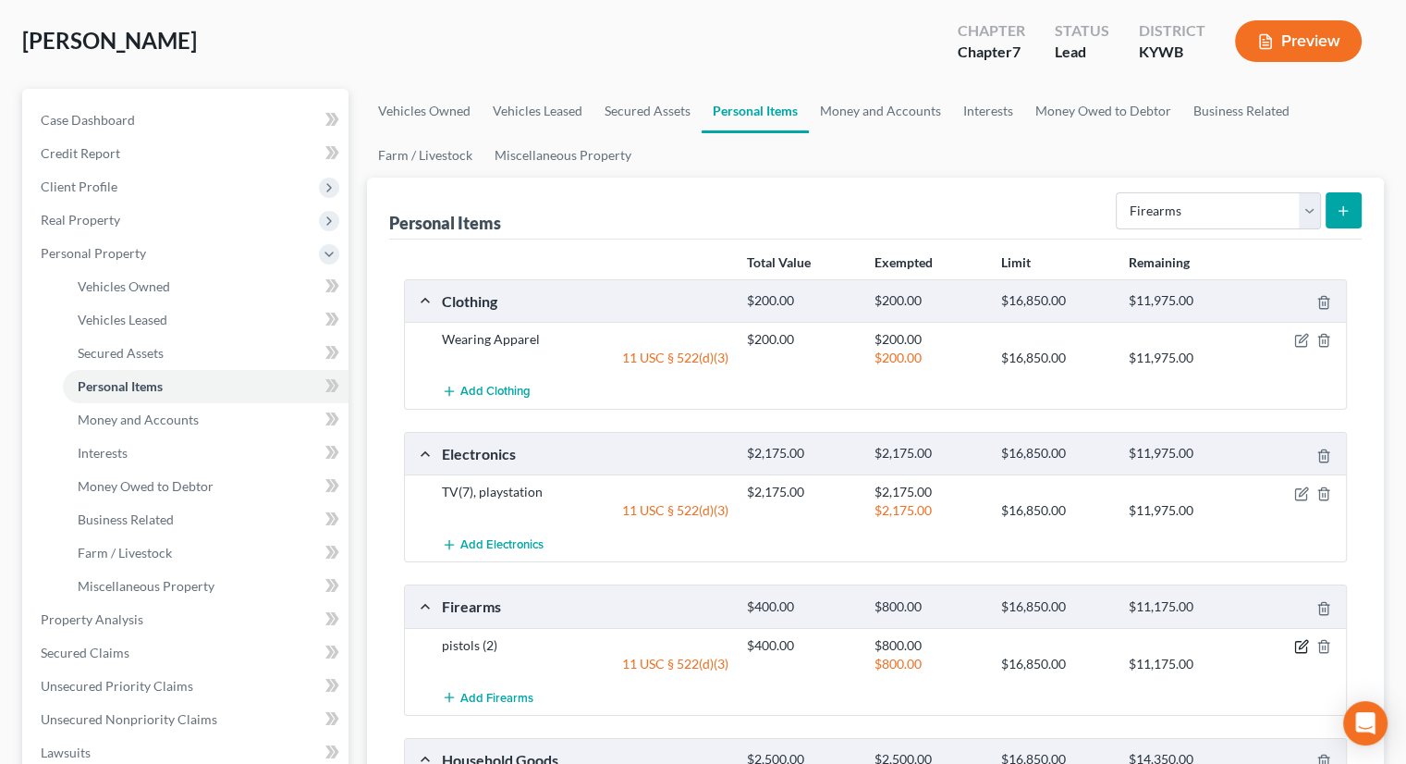
click at [1301, 642] on icon "button" at bounding box center [1303, 644] width 8 height 8
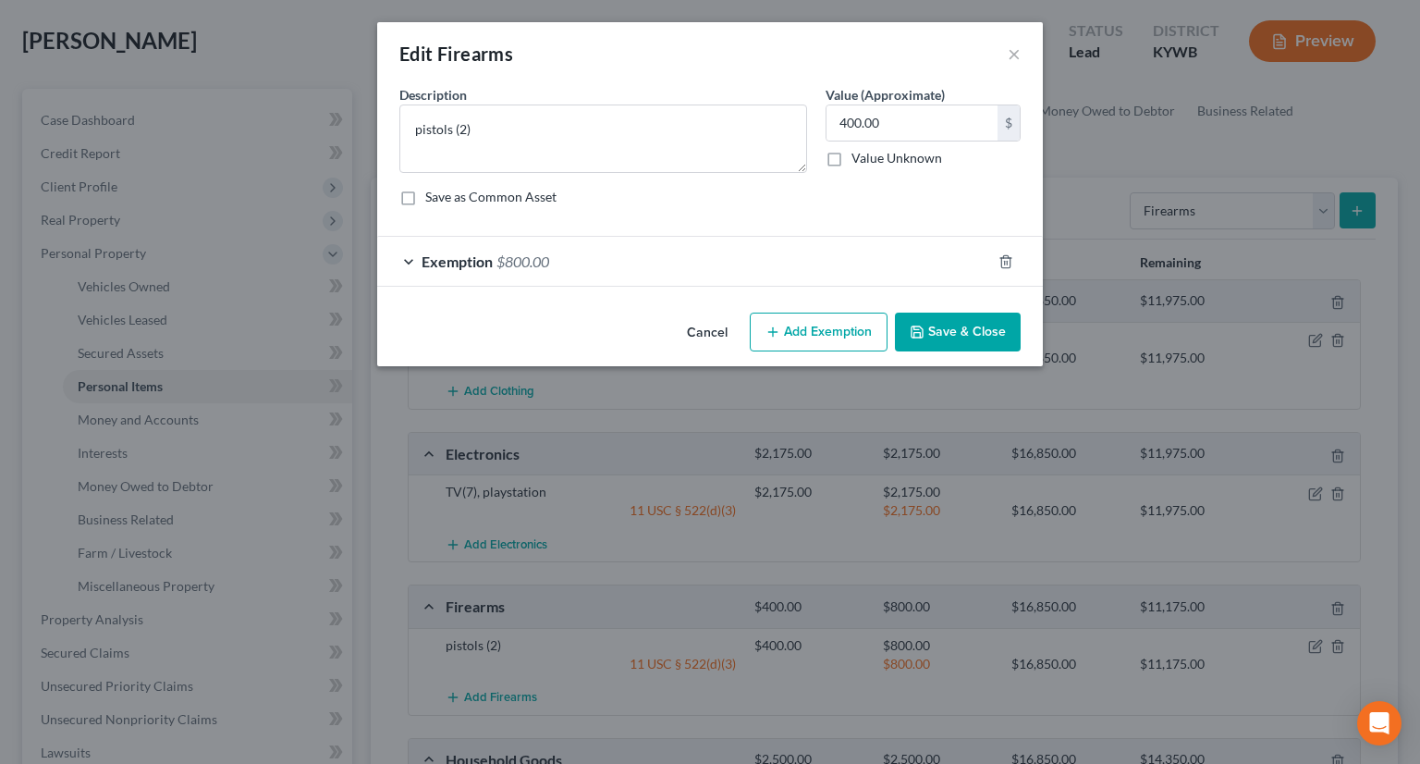
click at [430, 264] on span "Exemption" at bounding box center [457, 261] width 71 height 18
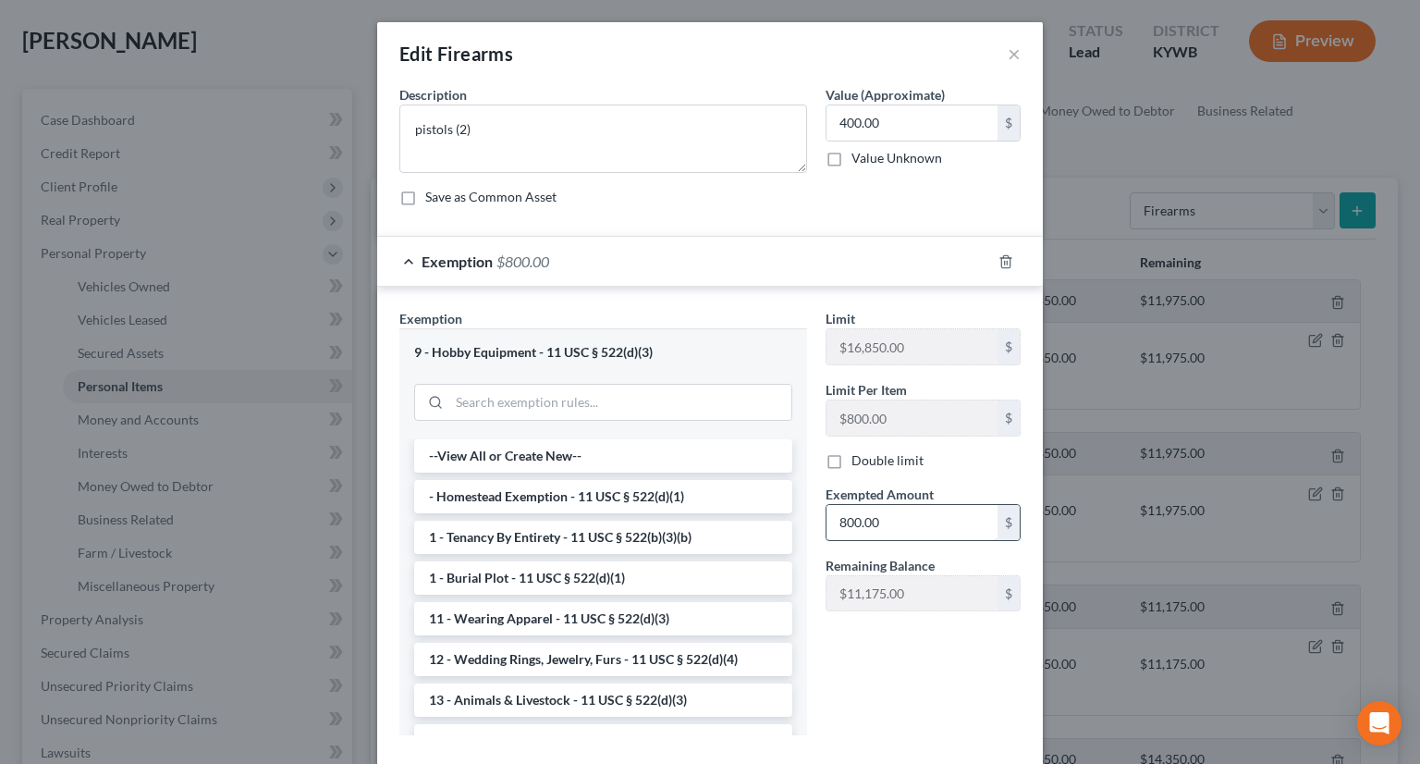
click at [840, 522] on input "800.00" at bounding box center [912, 522] width 171 height 35
click at [840, 521] on input "800.00" at bounding box center [912, 522] width 171 height 35
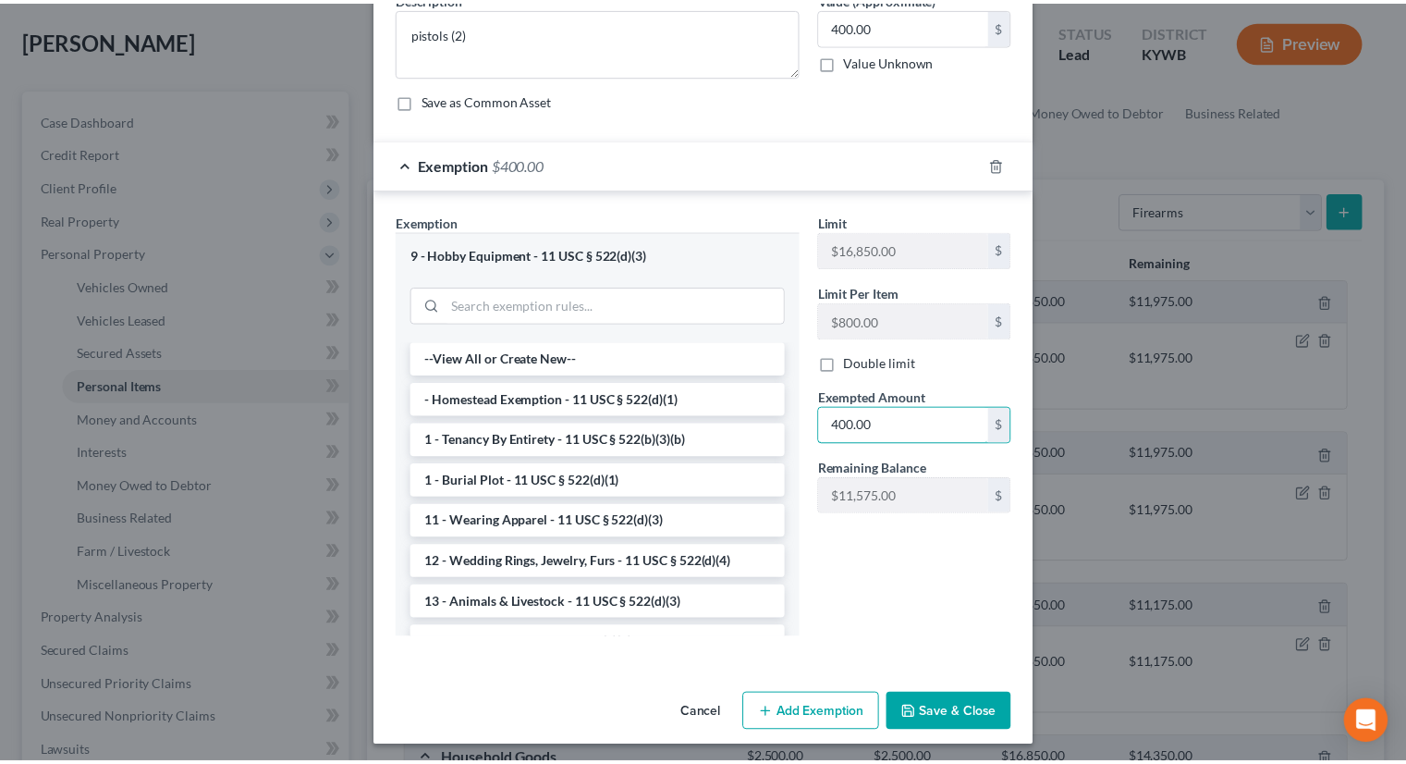
scroll to position [102, 0]
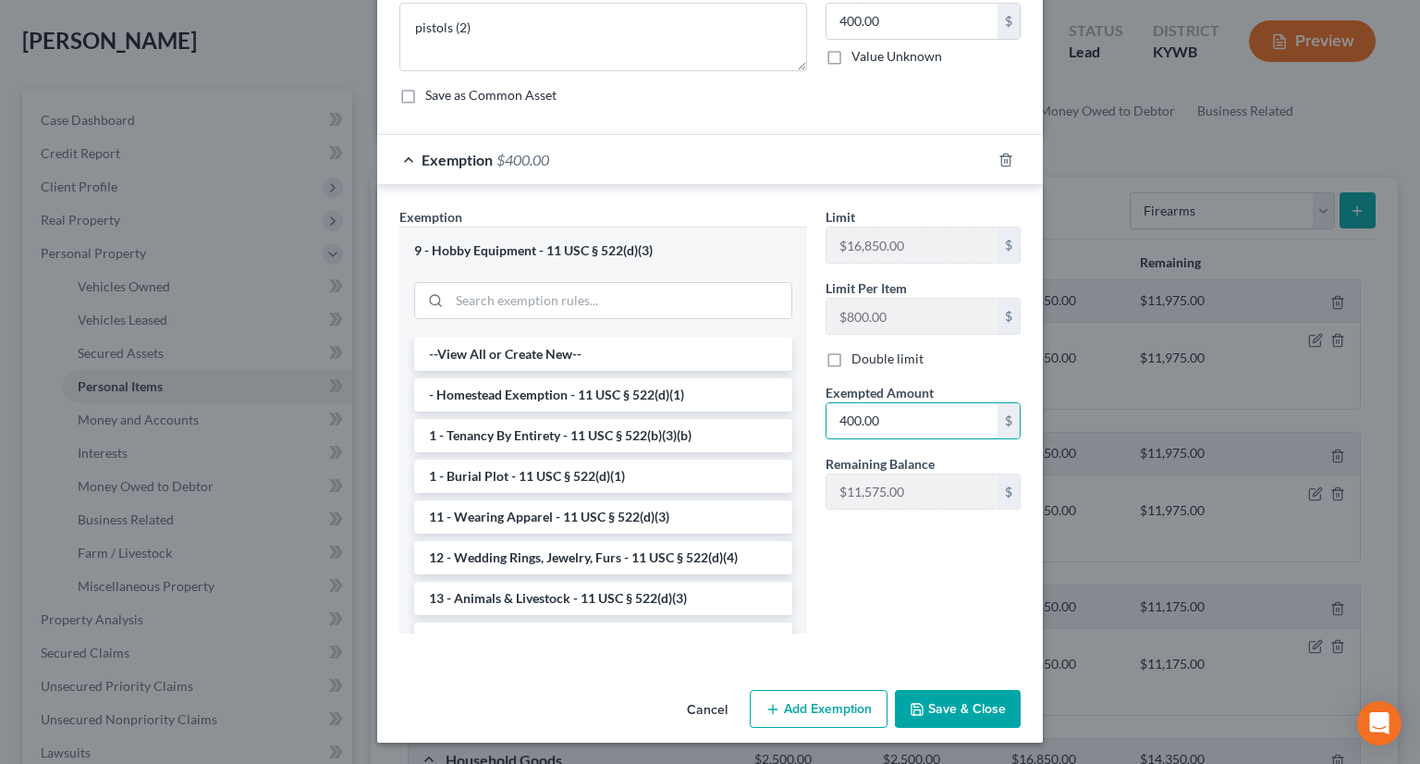
type input "400.00"
click at [936, 693] on button "Save & Close" at bounding box center [958, 709] width 126 height 39
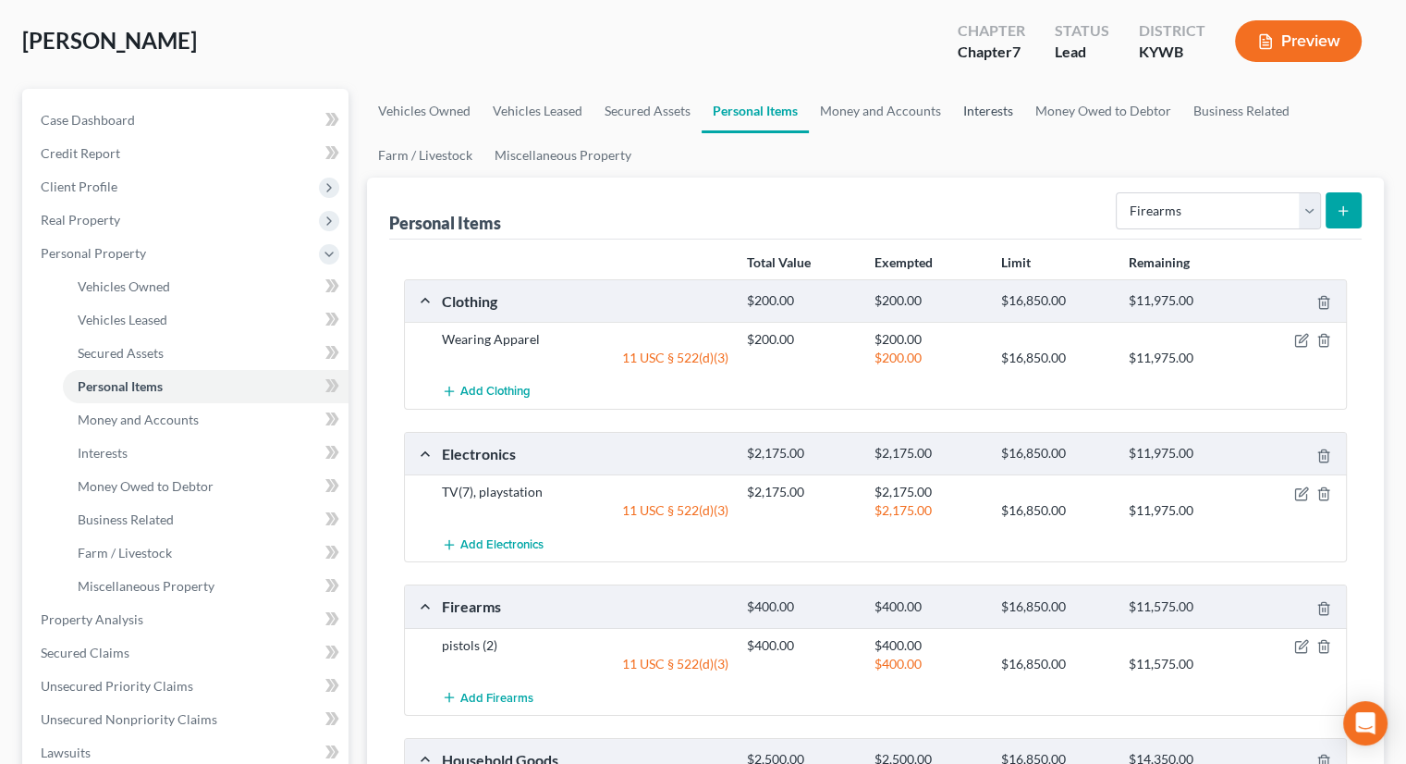
click at [992, 111] on link "Interests" at bounding box center [988, 111] width 72 height 44
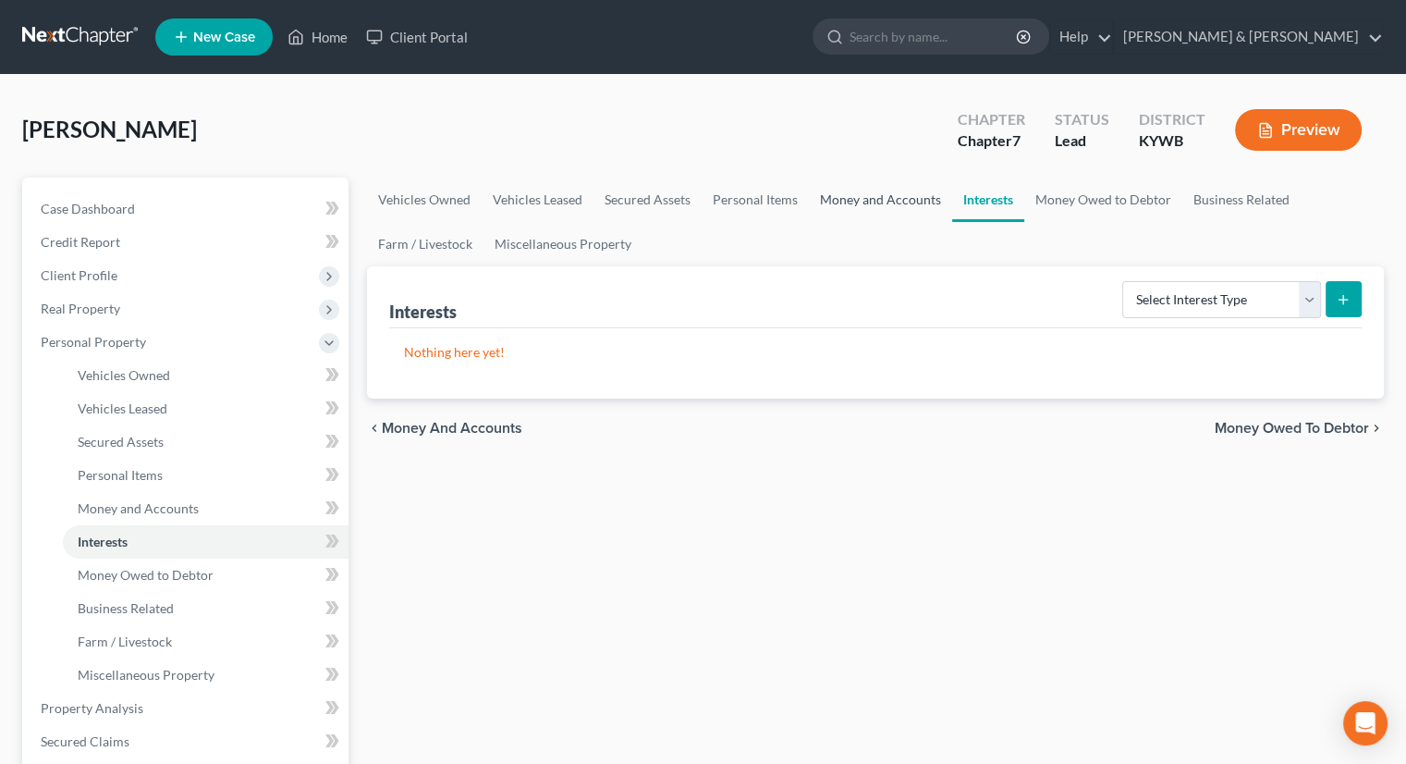
click at [878, 200] on link "Money and Accounts" at bounding box center [880, 200] width 143 height 44
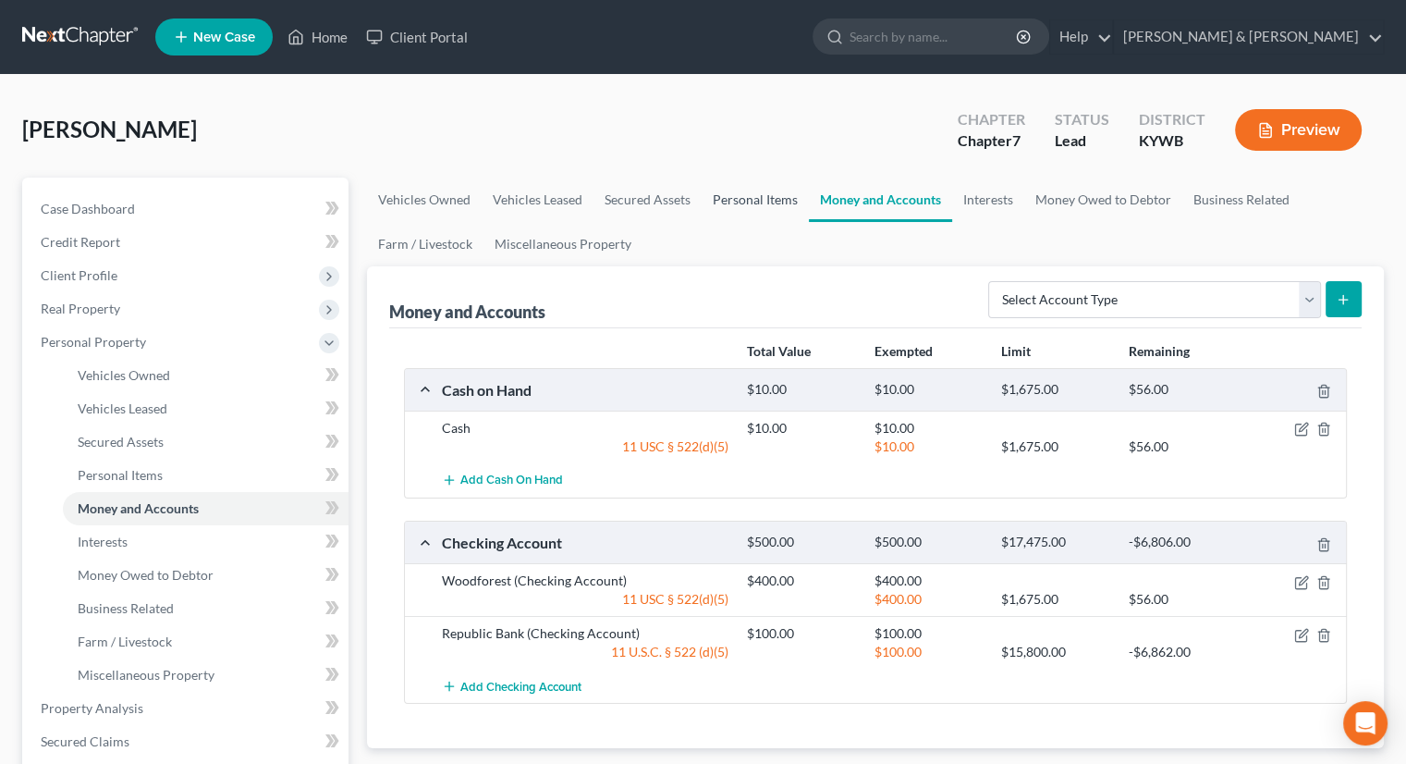
click at [778, 200] on link "Personal Items" at bounding box center [755, 200] width 107 height 44
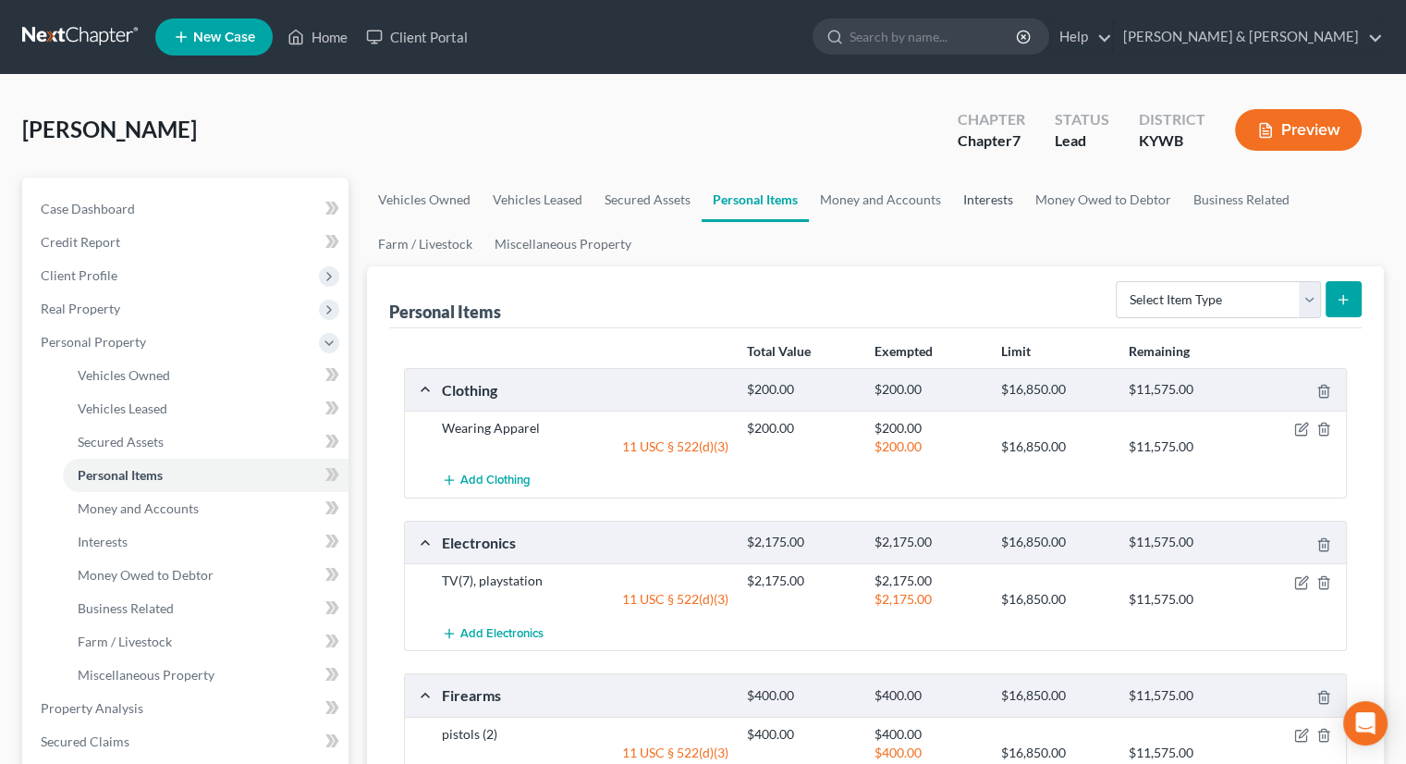
click at [984, 197] on link "Interests" at bounding box center [988, 200] width 72 height 44
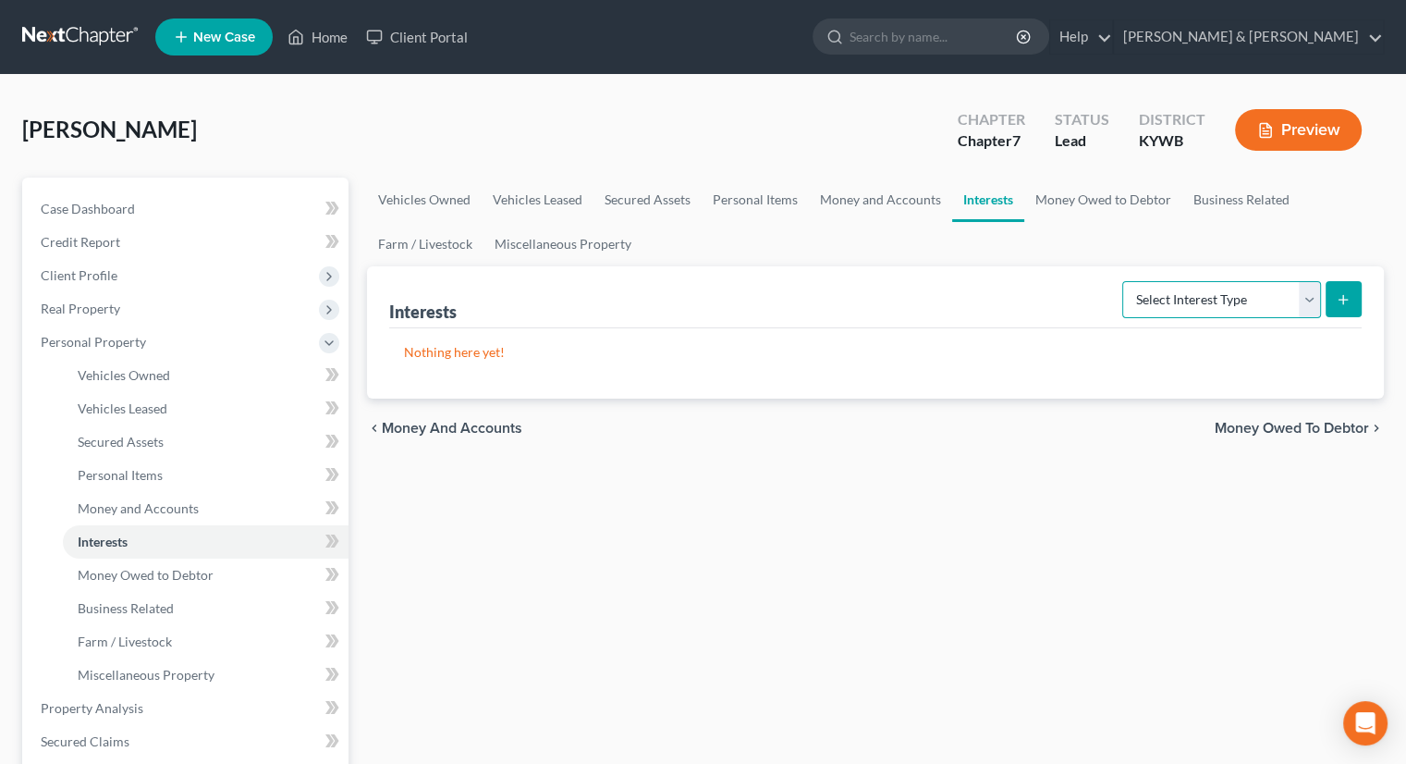
click at [1307, 293] on select "Select Interest Type 401K Annuity Bond Education IRA Government Bond Government…" at bounding box center [1222, 299] width 199 height 37
select select "other_retirement_plan"
click at [1124, 281] on select "Select Interest Type 401K Annuity Bond Education IRA Government Bond Government…" at bounding box center [1222, 299] width 199 height 37
click at [1343, 295] on icon "submit" at bounding box center [1343, 299] width 15 height 15
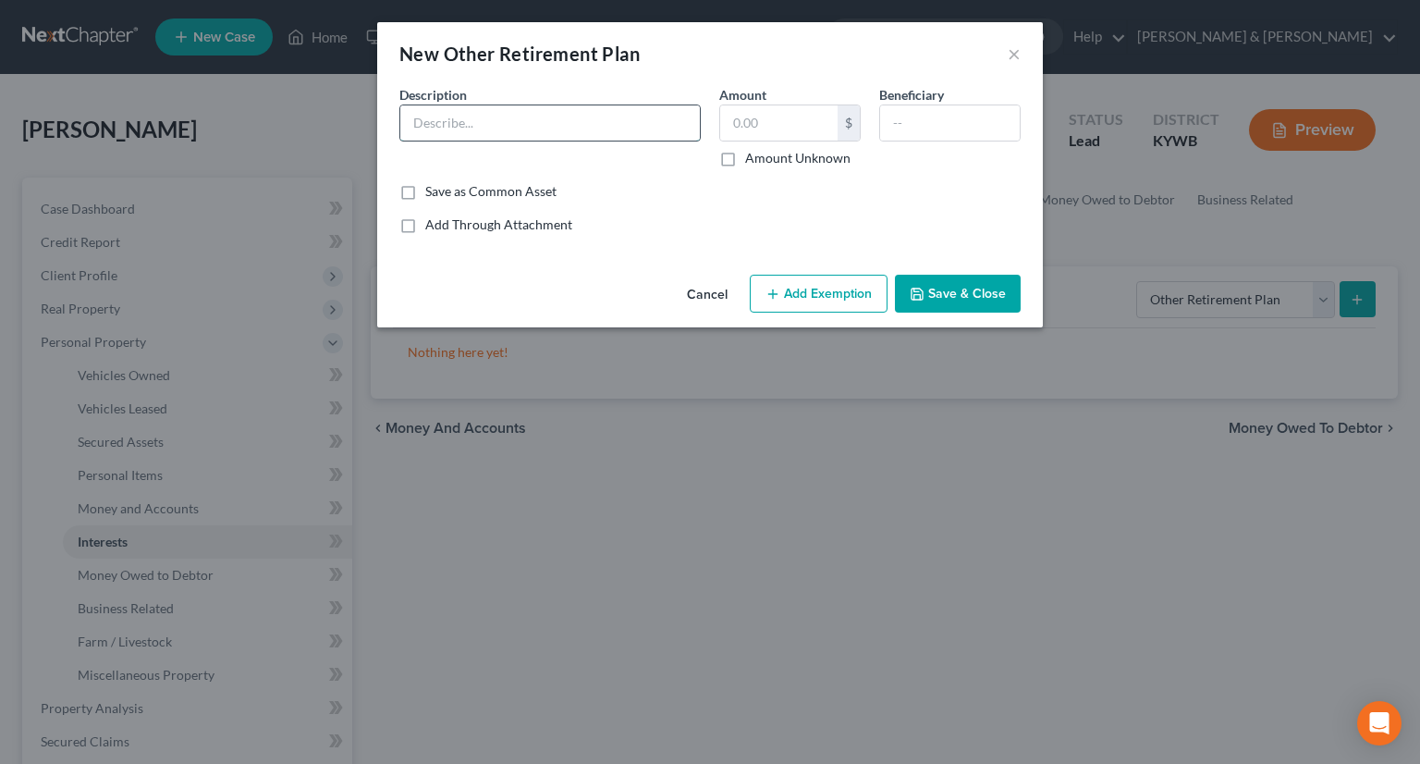
click at [459, 115] on input "text" at bounding box center [550, 122] width 300 height 35
type input "Federal TSP"
click at [749, 116] on input "text" at bounding box center [778, 122] width 117 height 35
type input "800"
click at [852, 296] on button "Add Exemption" at bounding box center [819, 294] width 138 height 39
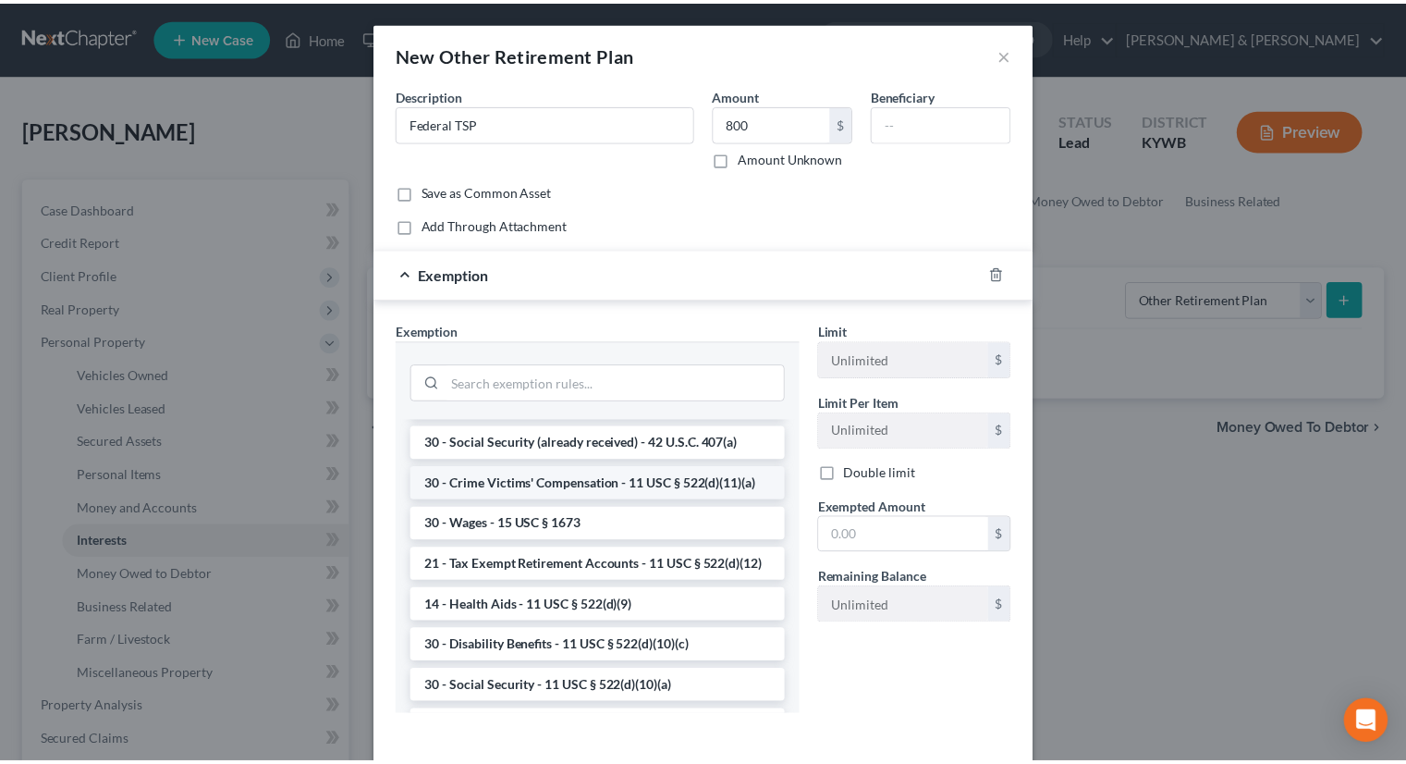
scroll to position [832, 0]
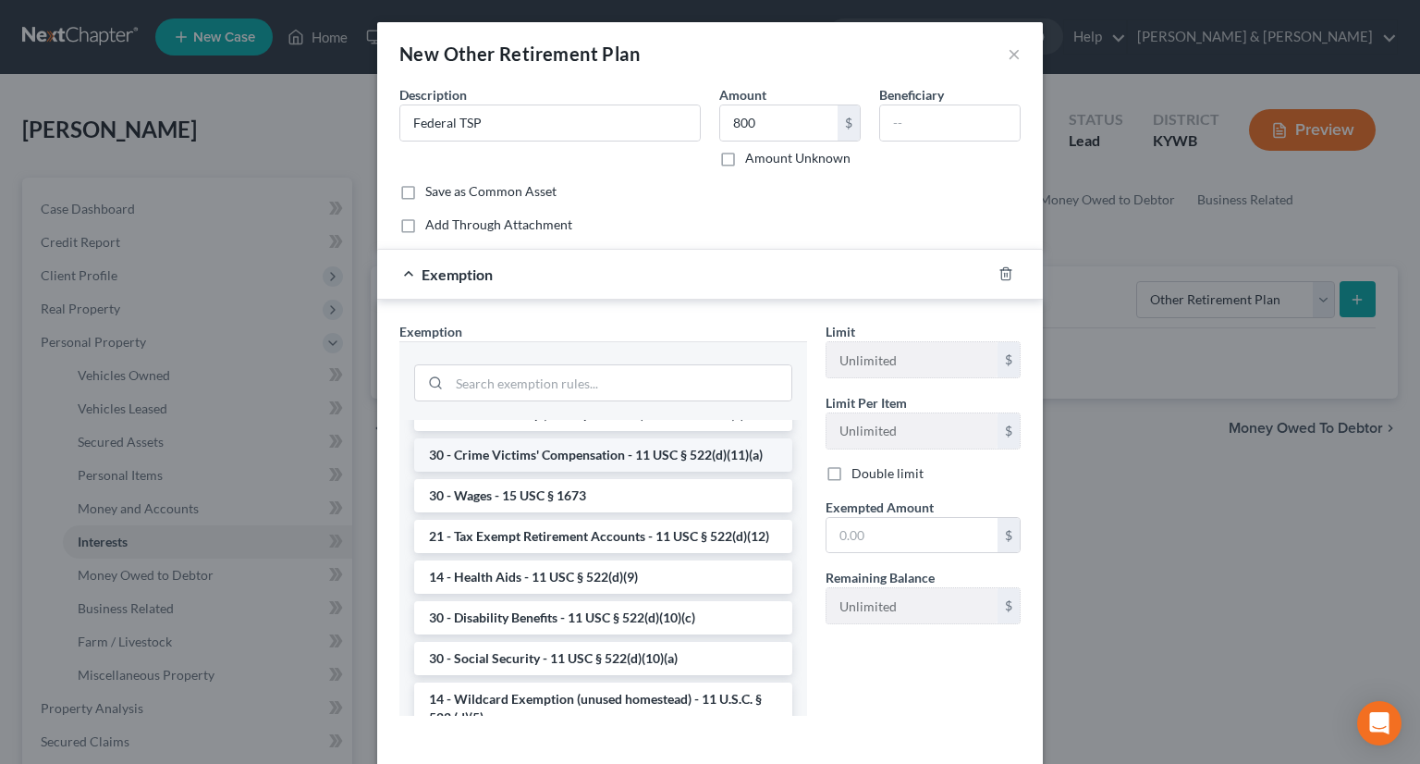
click at [627, 553] on li "21 - Tax Exempt Retirement Accounts - 11 USC § 522(d)(12)" at bounding box center [603, 536] width 378 height 33
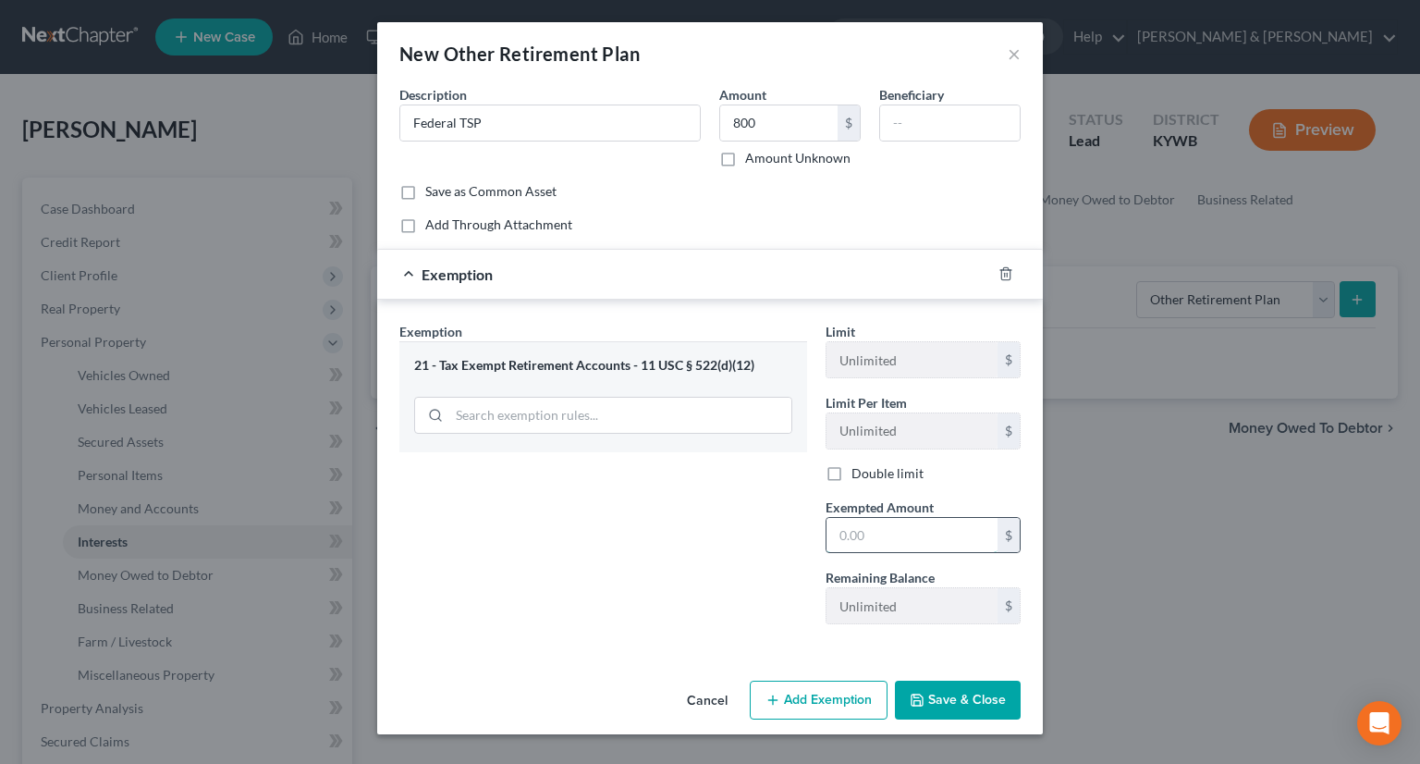
click at [877, 539] on input "text" at bounding box center [912, 535] width 171 height 35
type input "800.00"
click at [939, 698] on button "Save & Close" at bounding box center [958, 700] width 126 height 39
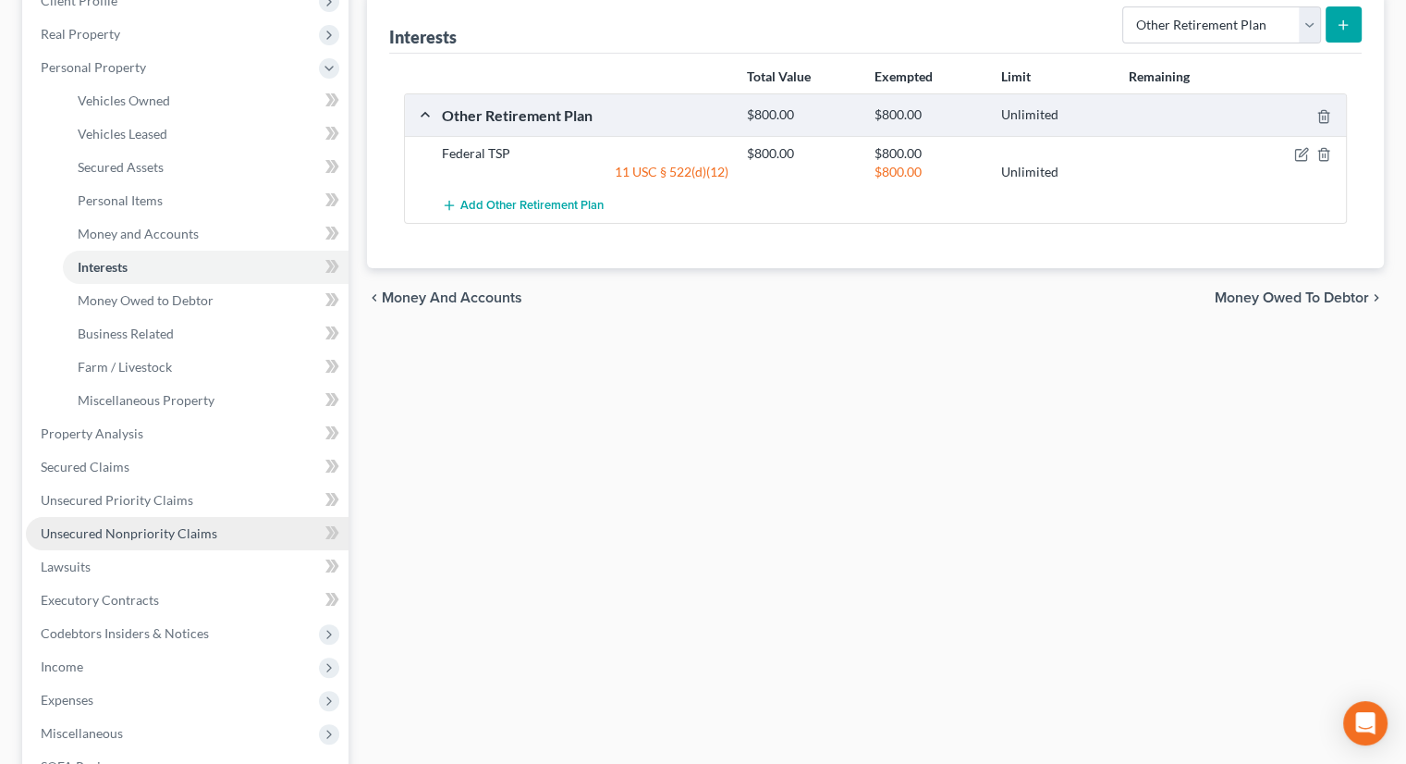
scroll to position [277, 0]
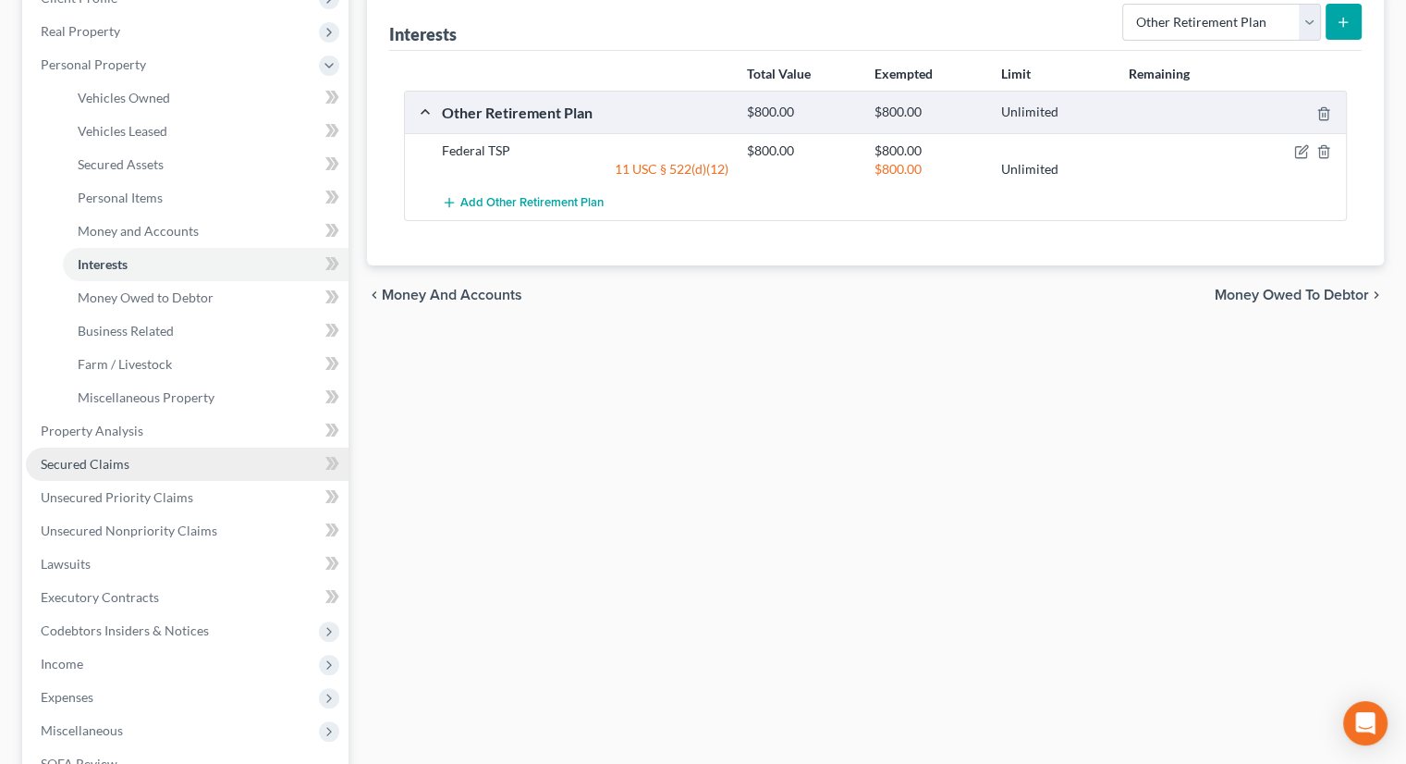
click at [107, 463] on span "Secured Claims" at bounding box center [85, 464] width 89 height 16
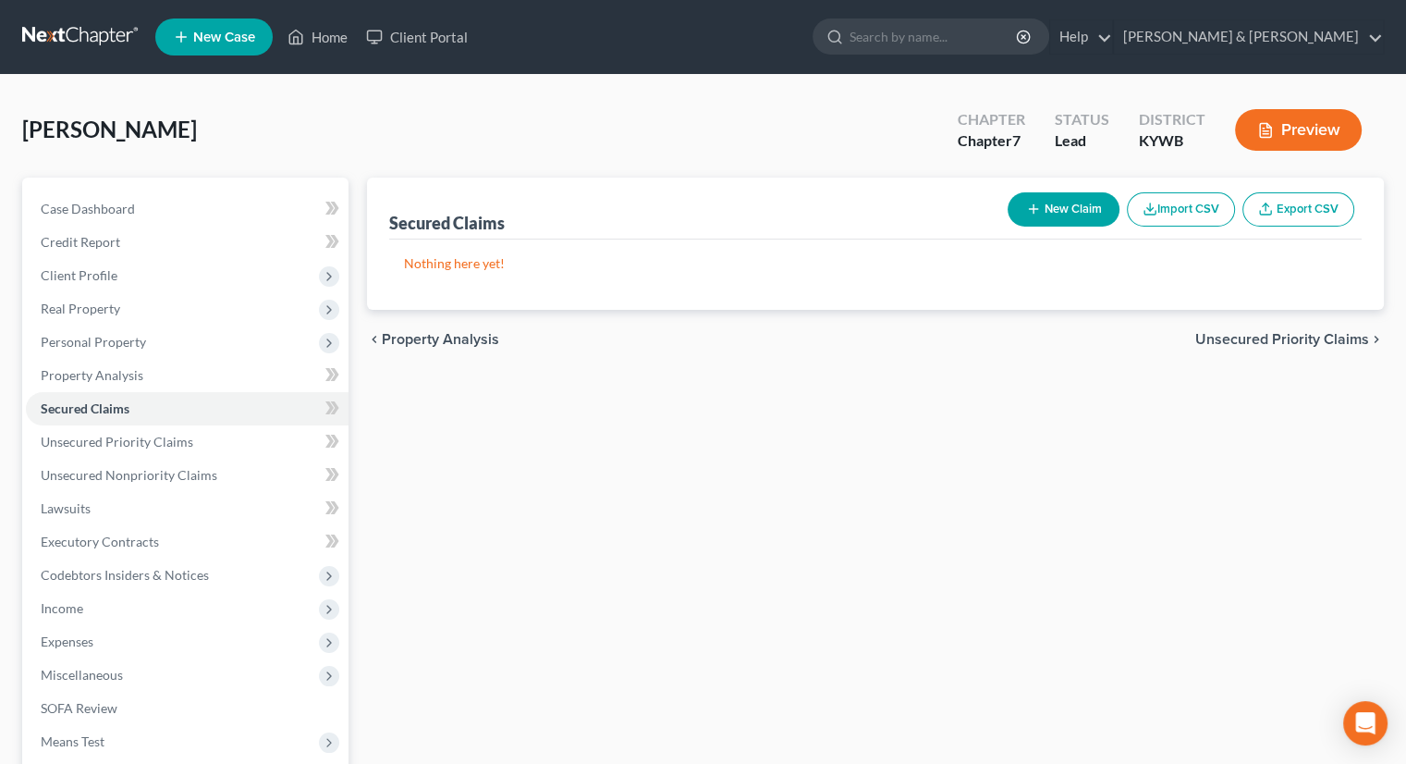
click at [1065, 201] on button "New Claim" at bounding box center [1064, 209] width 112 height 34
select select "0"
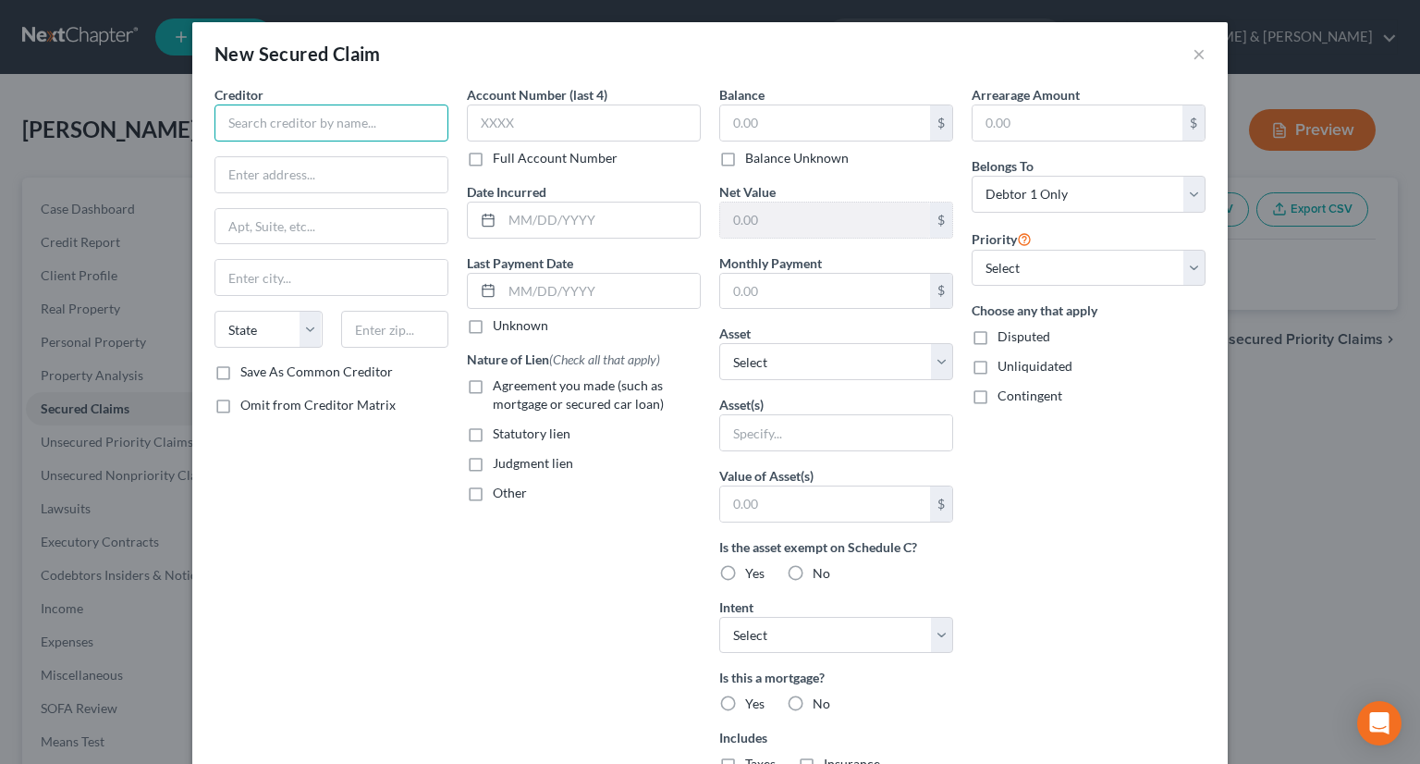
click at [373, 118] on input "text" at bounding box center [332, 122] width 234 height 37
type input "M & T Bank"
click at [331, 171] on input "text" at bounding box center [331, 174] width 232 height 35
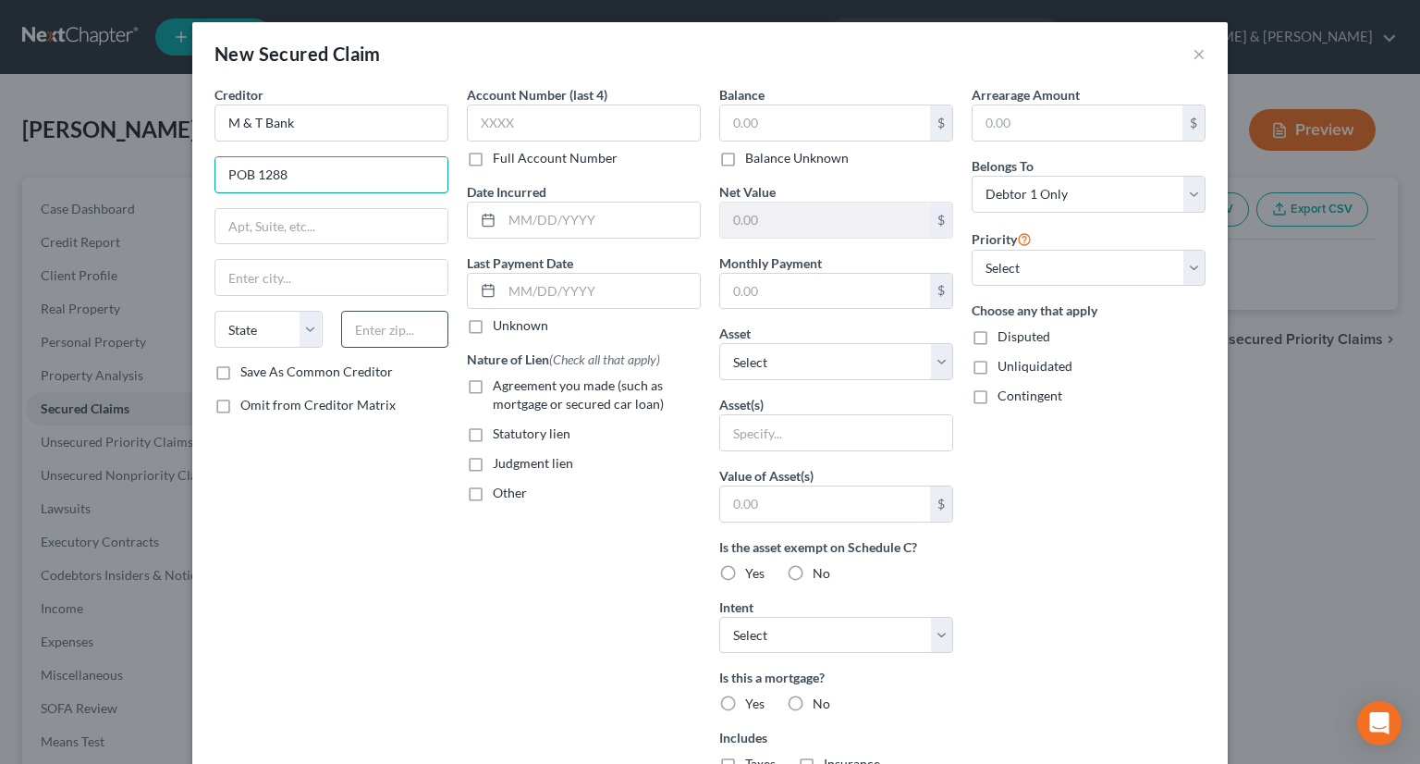
type input "POB 1288"
click at [370, 319] on input "text" at bounding box center [395, 329] width 108 height 37
type input "14240"
type input "Buffalo"
select select "35"
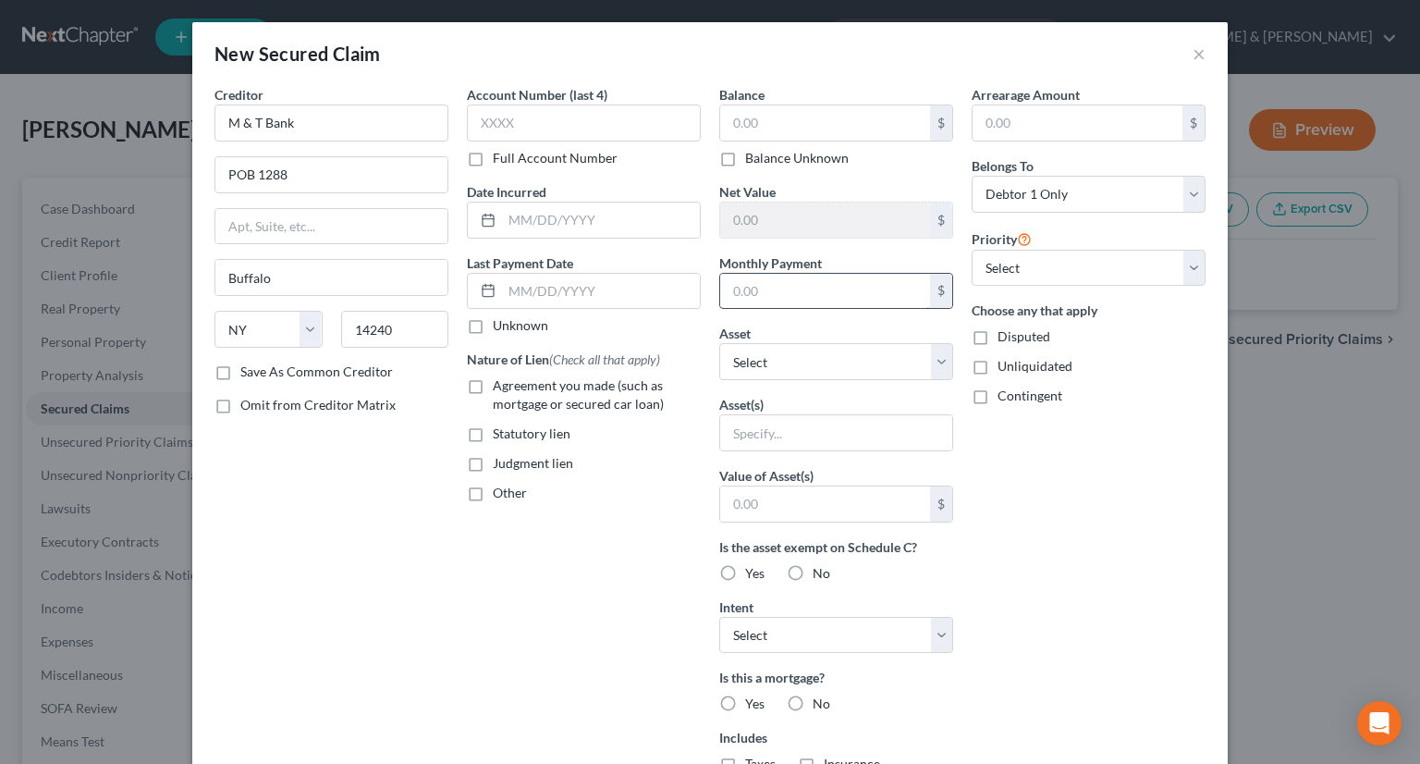
click at [760, 288] on input "text" at bounding box center [825, 291] width 210 height 35
type input "18"
click at [738, 117] on input "text" at bounding box center [825, 122] width 210 height 35
type input "929,027"
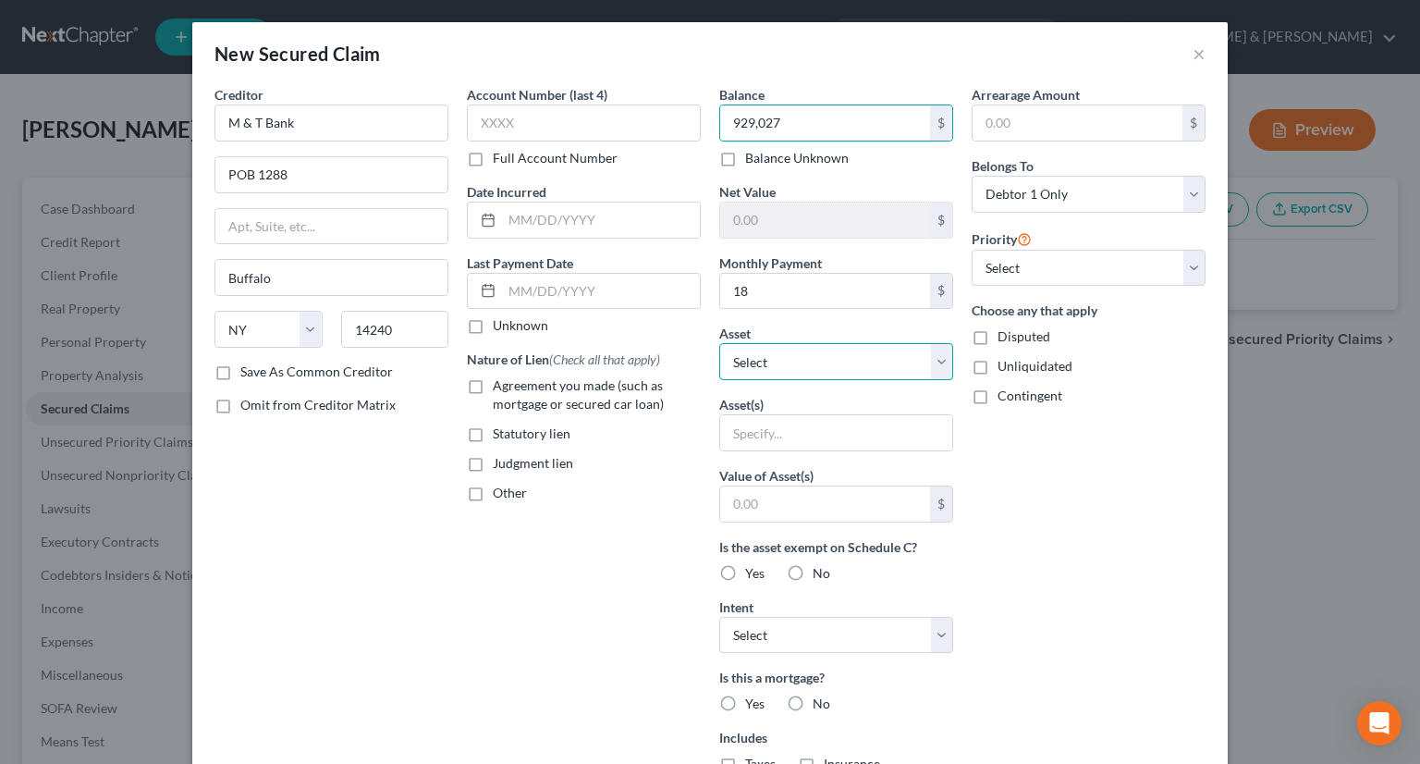
click at [936, 362] on select "Select Other Multiple Assets [STREET_ADDRESS][PERSON_NAME] - $317000.0 2016 Dod…" at bounding box center [836, 361] width 234 height 37
select select "2"
click at [719, 343] on select "Select Other Multiple Assets [STREET_ADDRESS][PERSON_NAME] - $317000.0 2016 Dod…" at bounding box center [836, 361] width 234 height 37
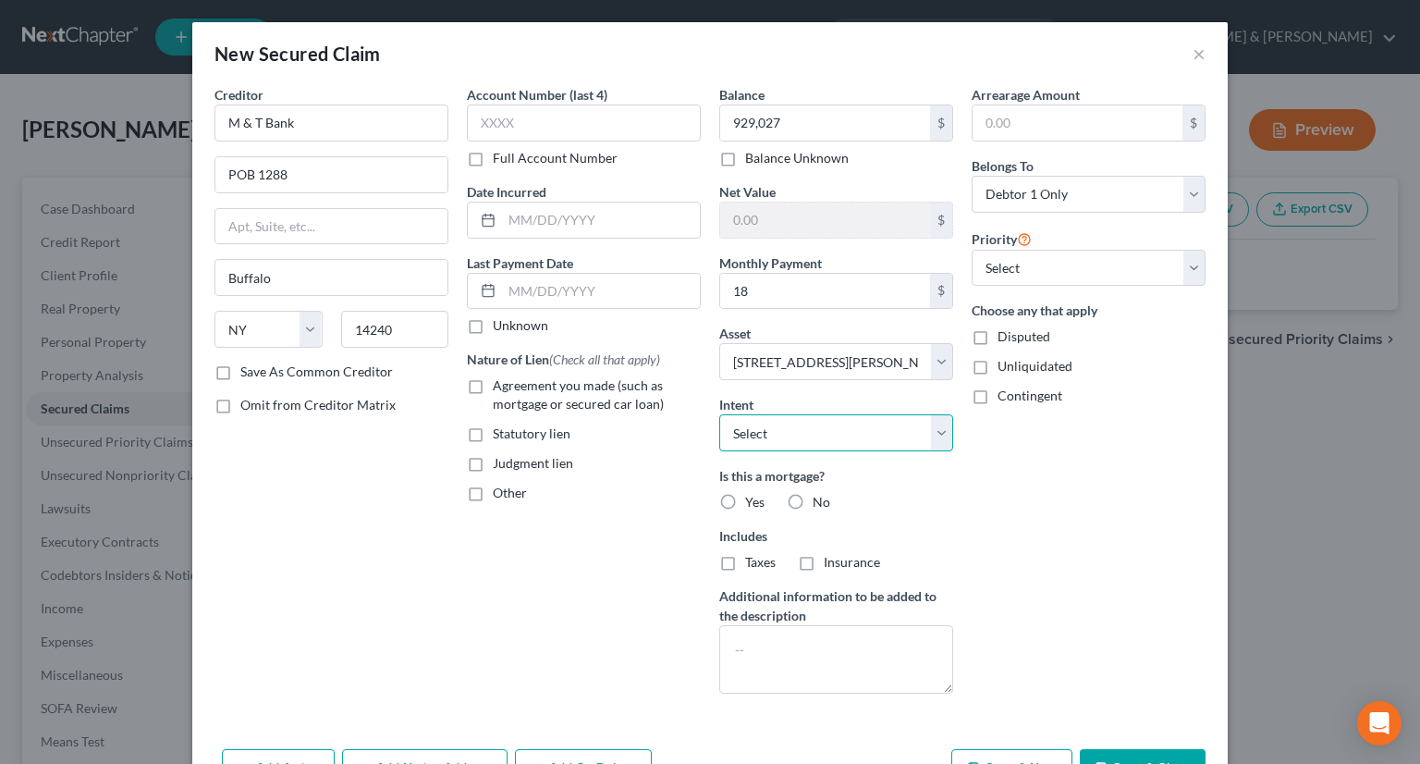
click at [937, 426] on select "Select Surrender Redeem Reaffirm Avoid Other" at bounding box center [836, 432] width 234 height 37
select select "2"
click at [719, 414] on select "Select Surrender Redeem Reaffirm Avoid Other" at bounding box center [836, 432] width 234 height 37
click at [745, 496] on label "Yes" at bounding box center [754, 502] width 19 height 18
click at [753, 496] on input "Yes" at bounding box center [759, 499] width 12 height 12
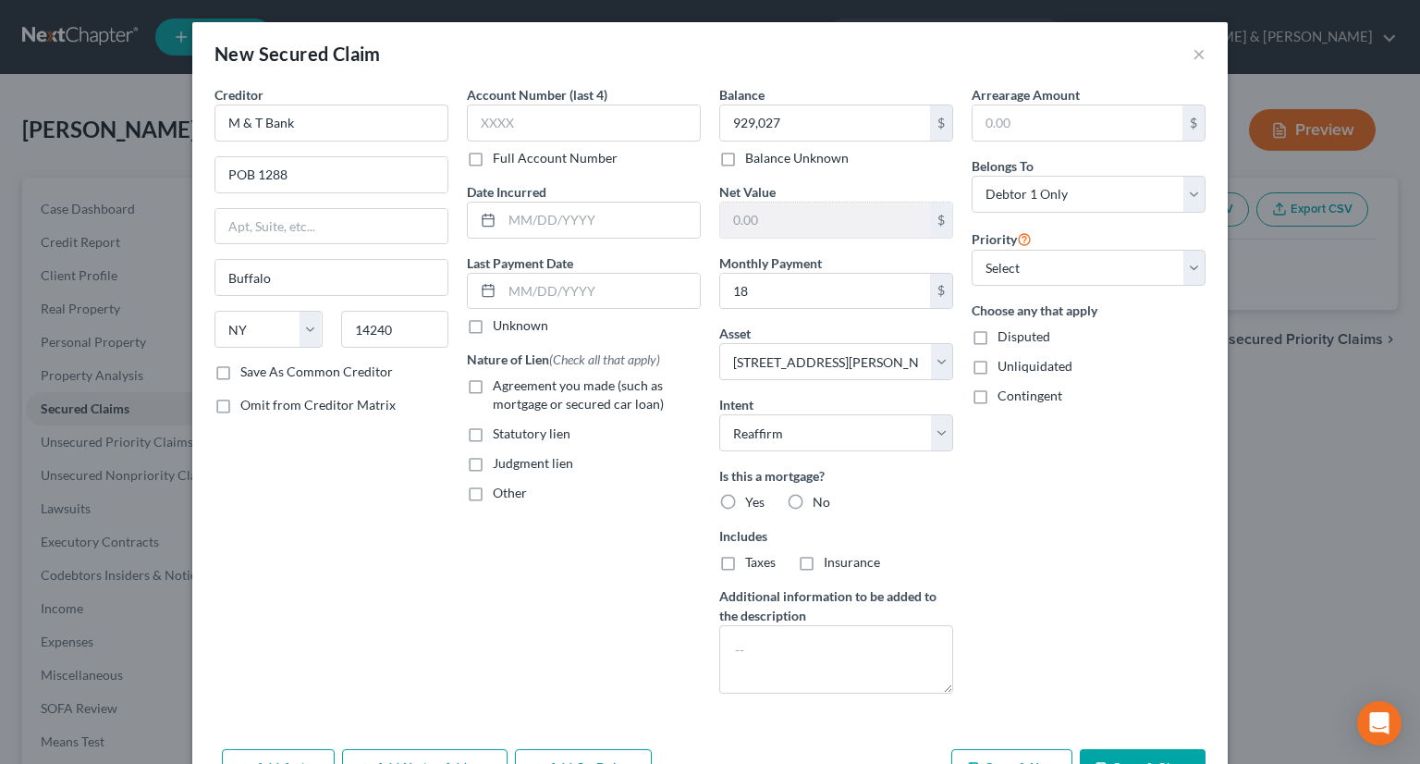
radio input "true"
click at [493, 384] on label "Agreement you made (such as mortgage or secured car loan)" at bounding box center [597, 394] width 208 height 37
click at [500, 384] on input "Agreement you made (such as mortgage or secured car loan)" at bounding box center [506, 382] width 12 height 12
checkbox input "true"
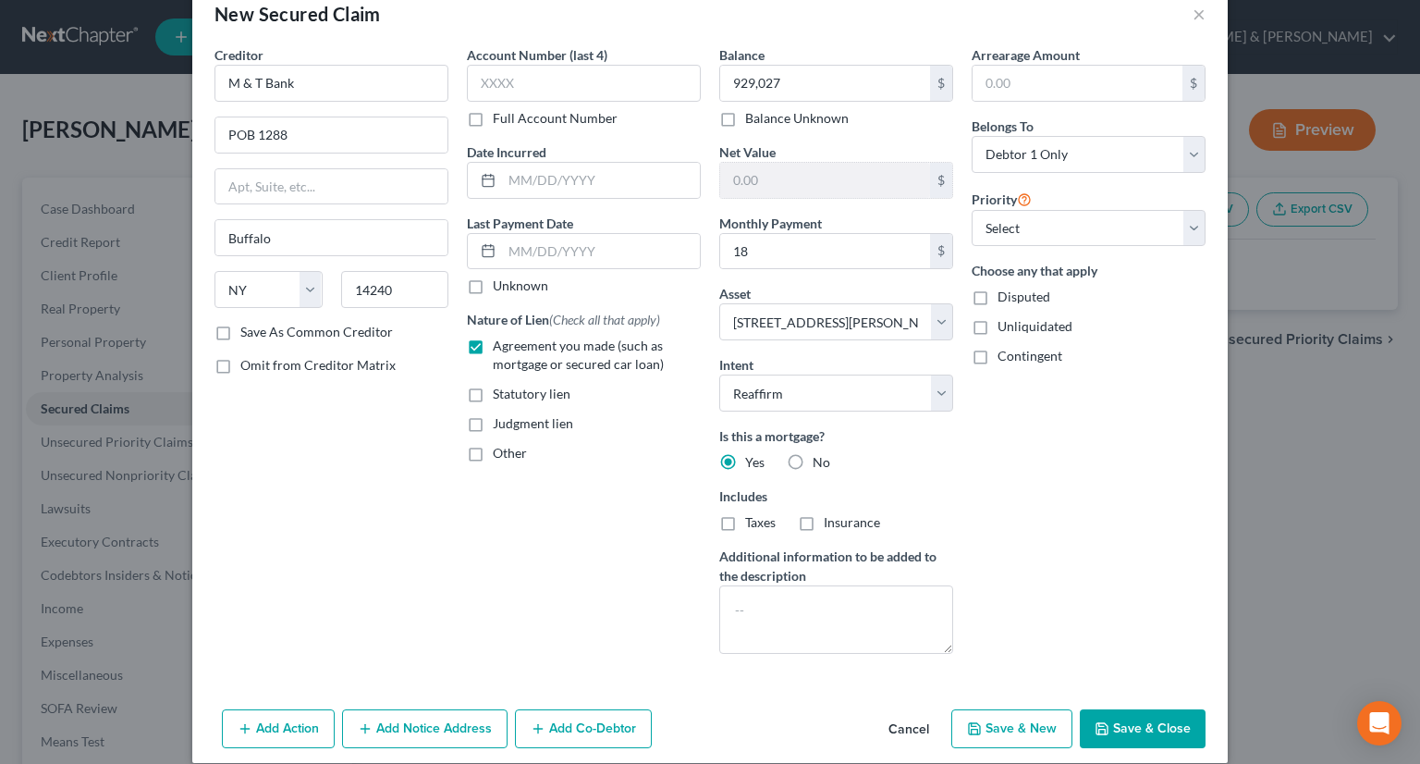
scroll to position [59, 0]
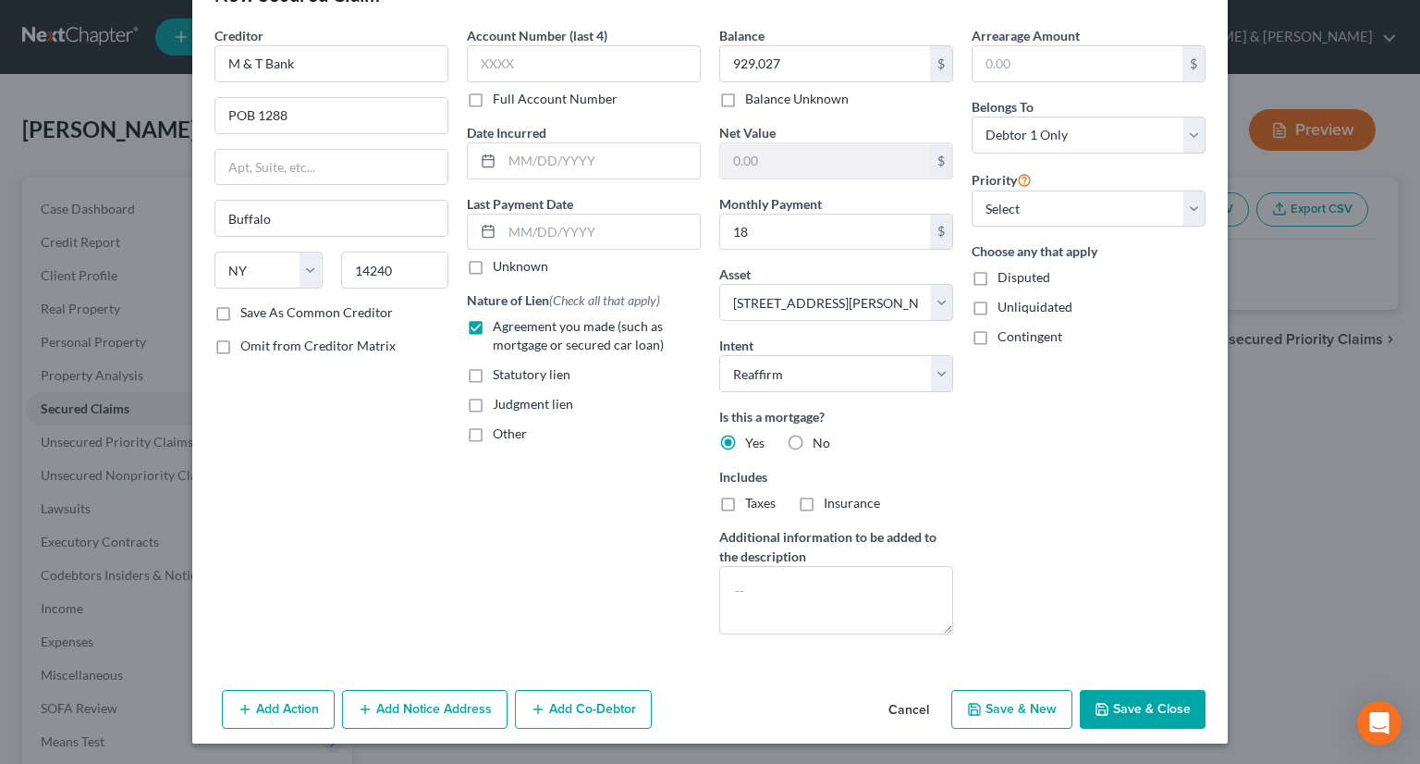
click at [1024, 707] on button "Save & New" at bounding box center [1011, 709] width 121 height 39
select select
select select "0"
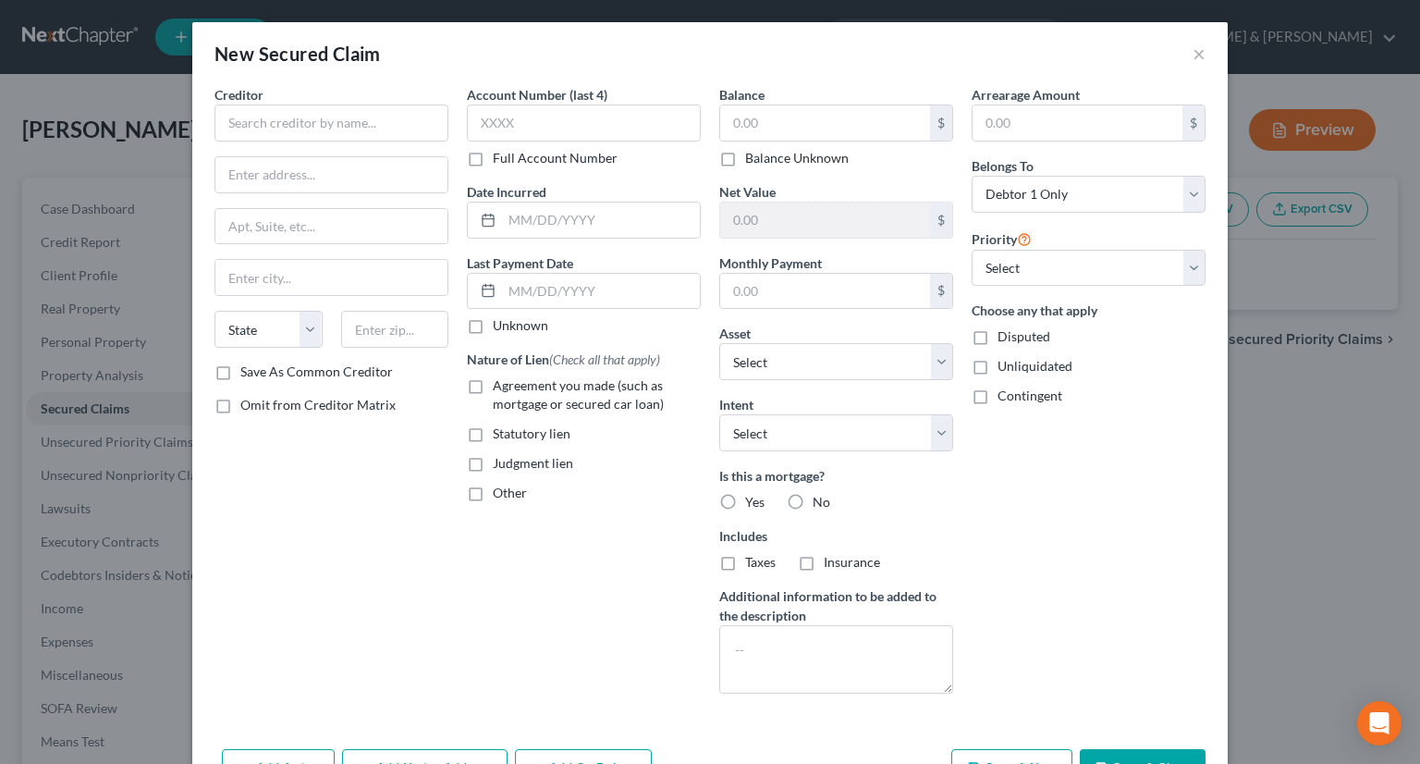
type input "929,027.00"
type input "-612,027.00"
type input "18.00"
select select "2"
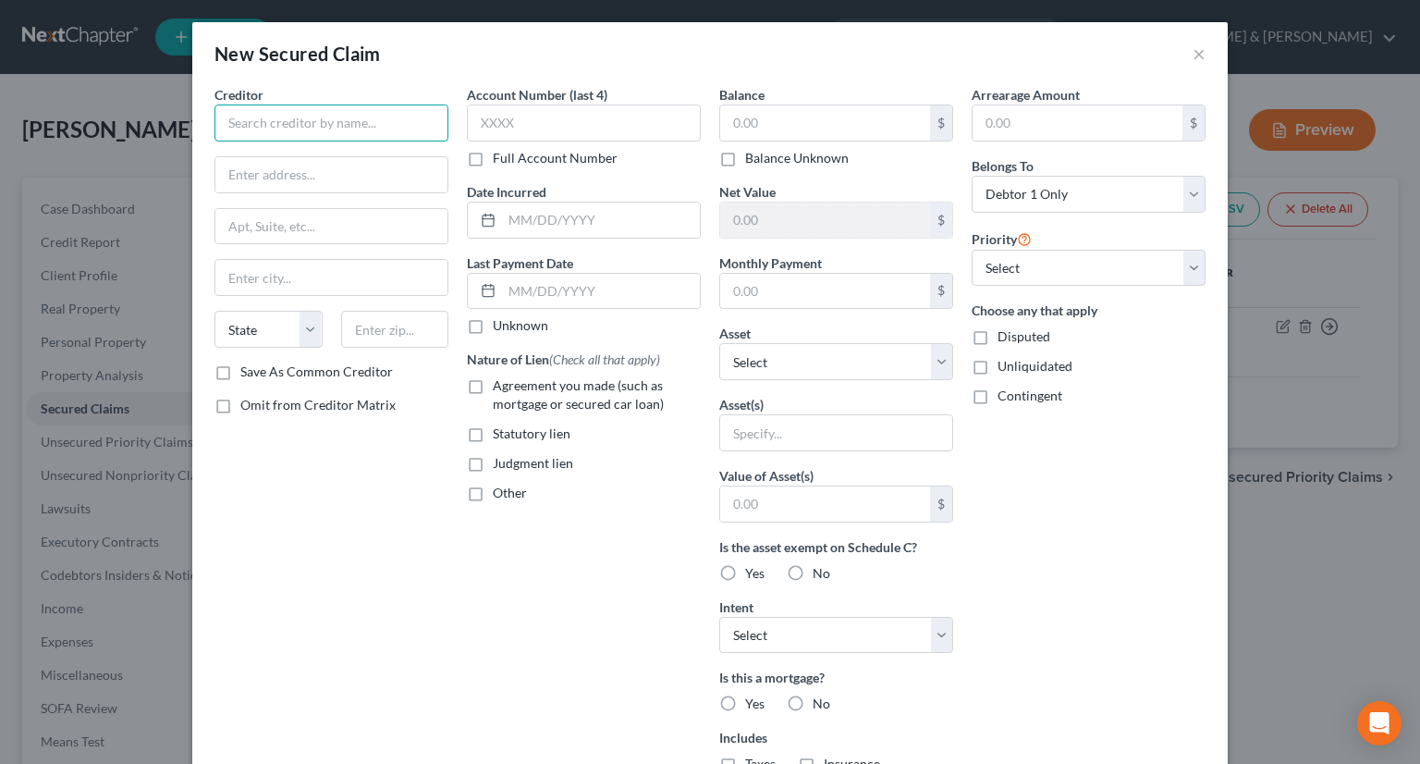
click at [341, 126] on input "text" at bounding box center [332, 122] width 234 height 37
click at [264, 119] on input "Park COmmunity Credit" at bounding box center [332, 122] width 234 height 37
type input "Park Community Credit"
click at [296, 182] on input "text" at bounding box center [331, 174] width 232 height 35
click at [337, 171] on input "[STREET_ADDRESS]" at bounding box center [331, 174] width 232 height 35
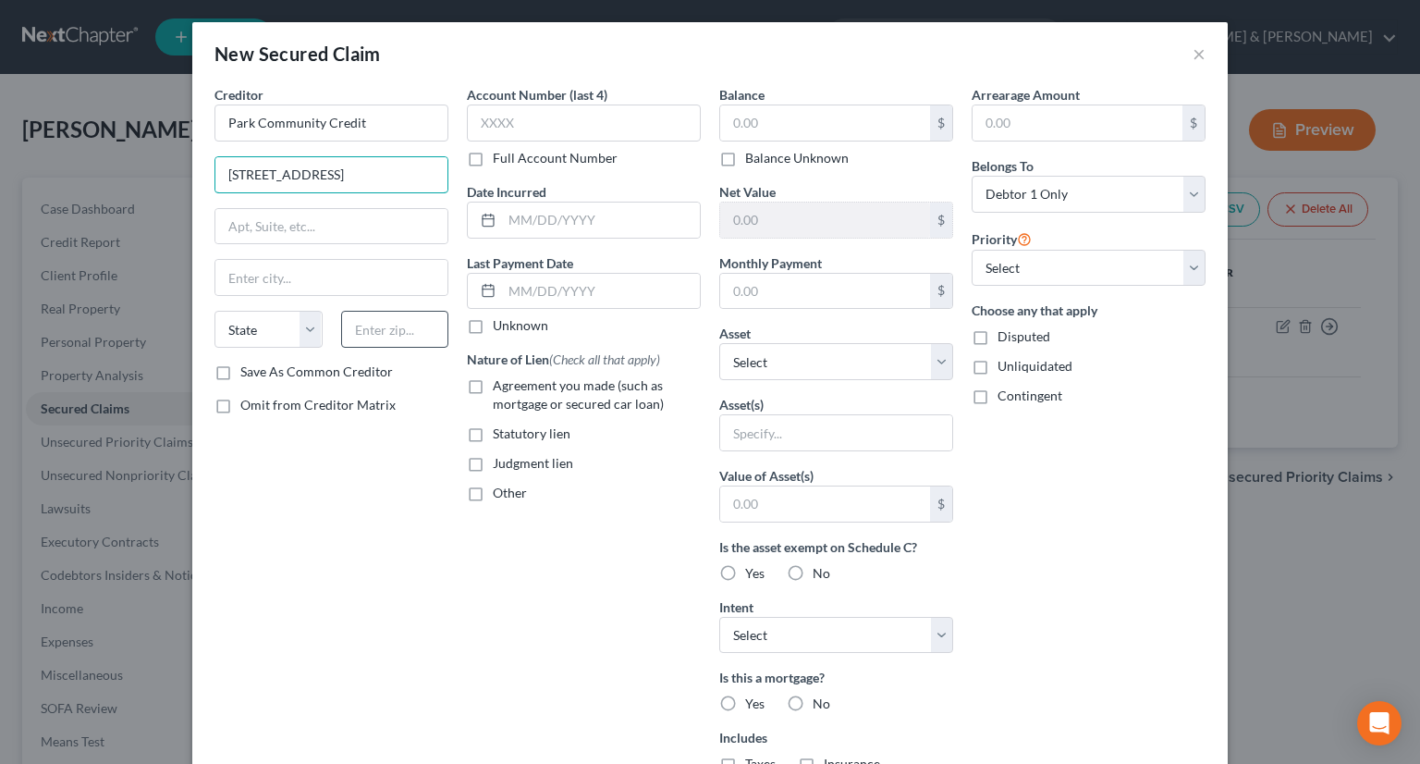
type input "[STREET_ADDRESS]"
click at [407, 326] on input "text" at bounding box center [395, 329] width 108 height 37
type input "40203"
type input "[GEOGRAPHIC_DATA]"
select select "18"
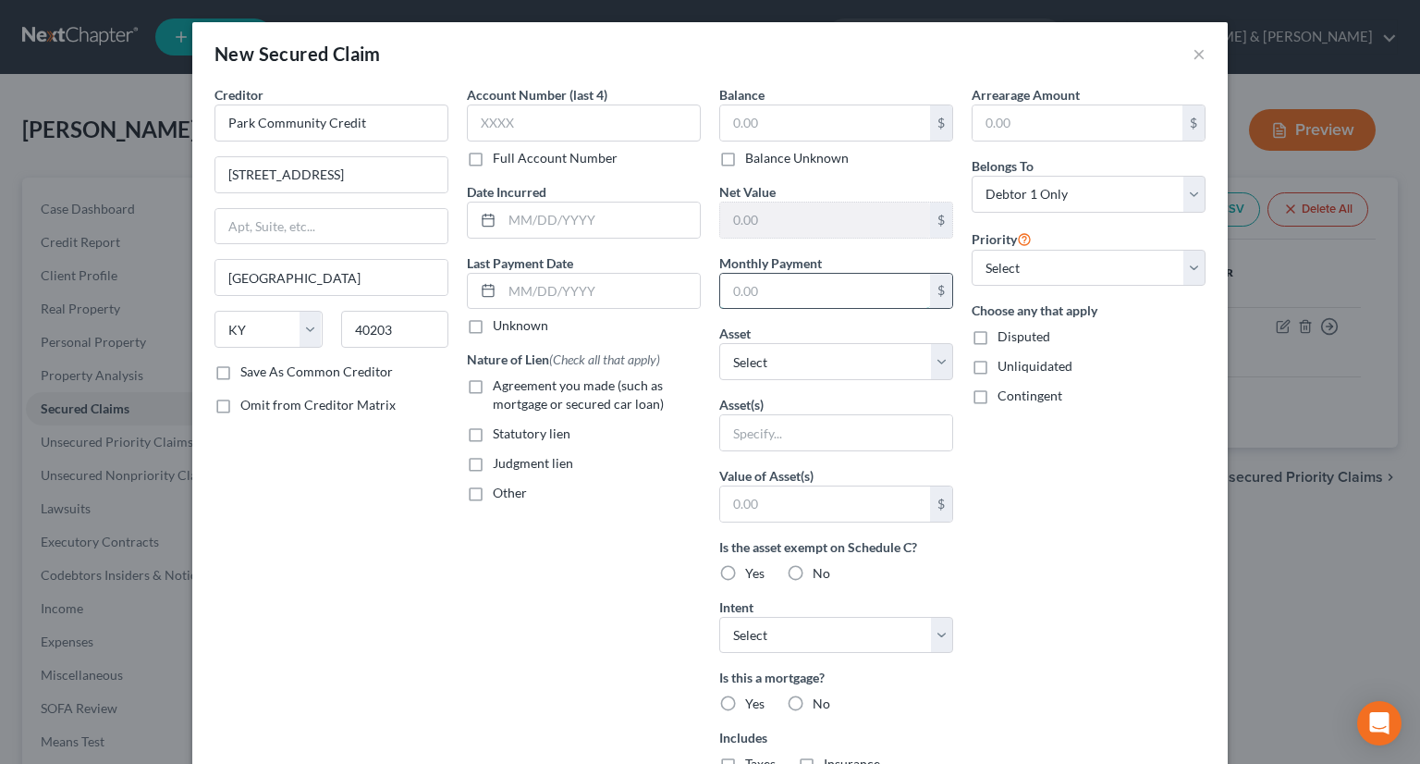
click at [743, 285] on input "text" at bounding box center [825, 291] width 210 height 35
type input "758"
click at [761, 122] on input "text" at bounding box center [825, 122] width 210 height 35
type input "19,792"
click at [935, 354] on select "Select Other Multiple Assets [STREET_ADDRESS][PERSON_NAME] - $317000.0 2016 Dod…" at bounding box center [836, 361] width 234 height 37
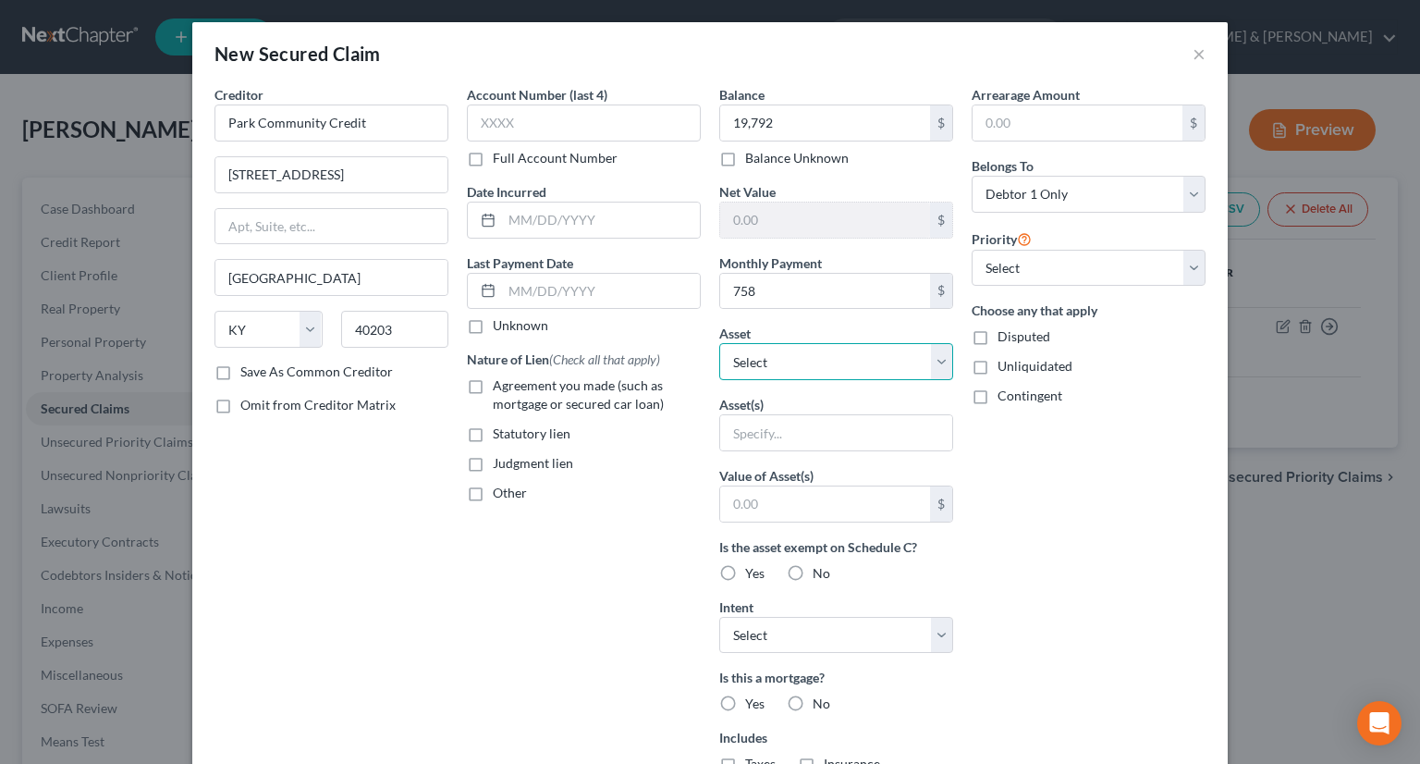
select select "3"
click at [719, 343] on select "Select Other Multiple Assets [STREET_ADDRESS][PERSON_NAME] - $317000.0 2016 Dod…" at bounding box center [836, 361] width 234 height 37
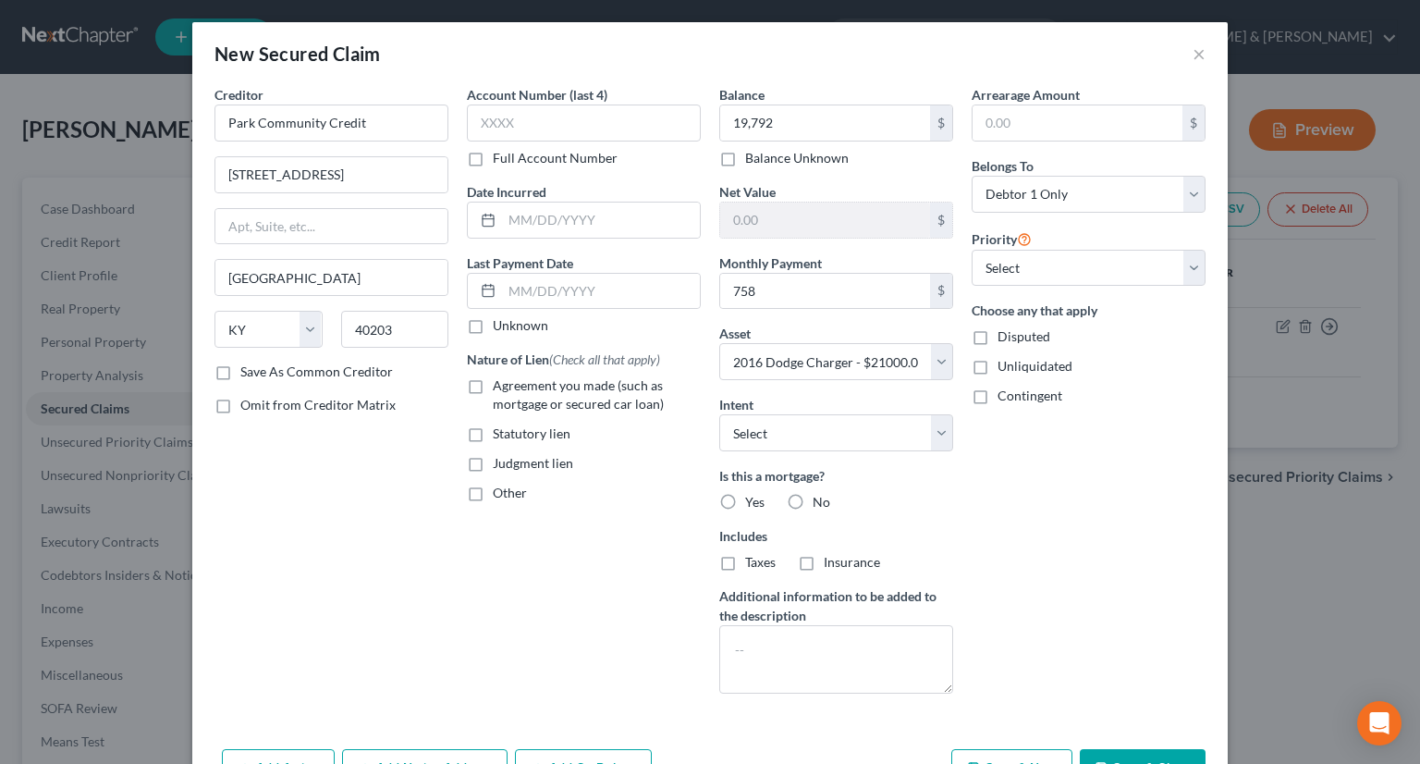
click at [813, 497] on label "No" at bounding box center [822, 502] width 18 height 18
click at [820, 497] on input "No" at bounding box center [826, 499] width 12 height 12
radio input "true"
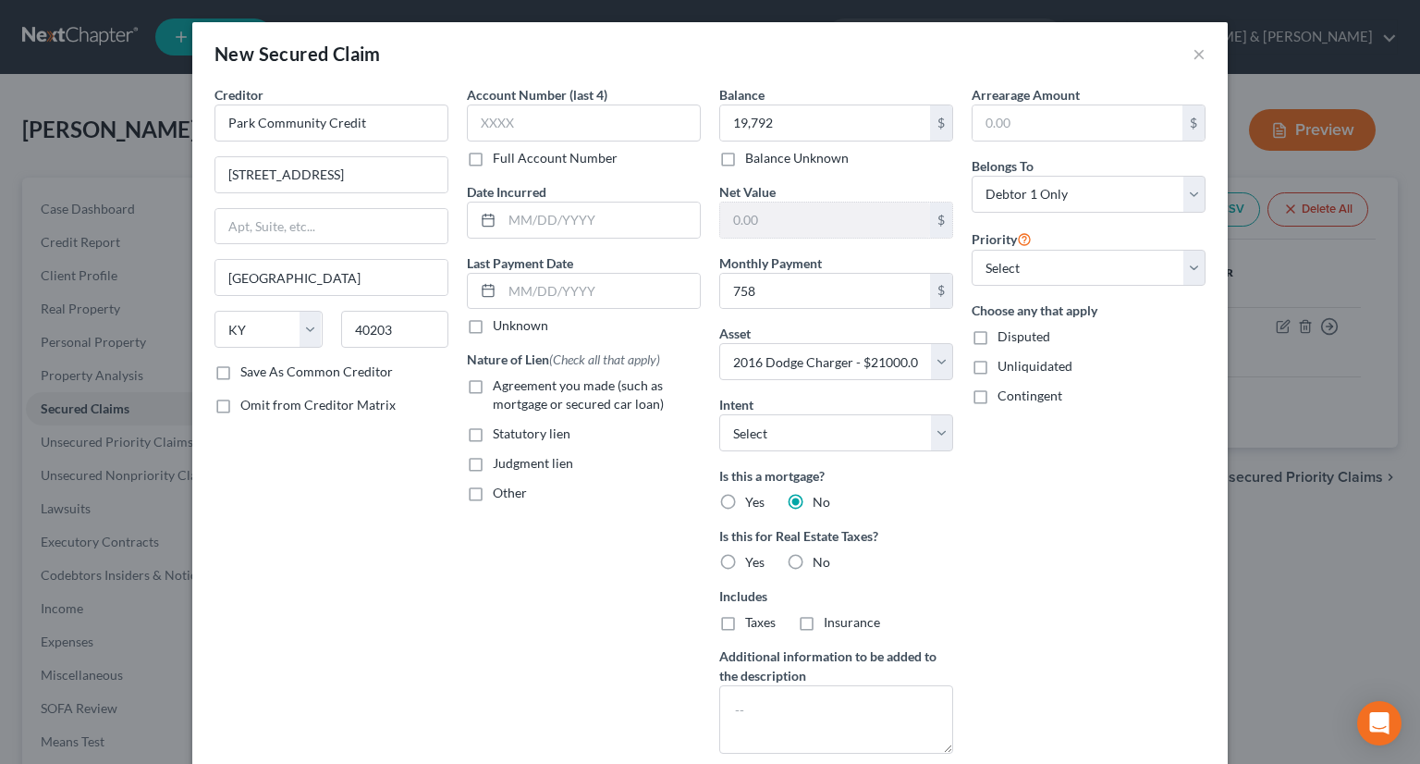
click at [493, 382] on label "Agreement you made (such as mortgage or secured car loan)" at bounding box center [597, 394] width 208 height 37
click at [500, 382] on input "Agreement you made (such as mortgage or secured car loan)" at bounding box center [506, 382] width 12 height 12
checkbox input "true"
click at [813, 560] on label "No" at bounding box center [822, 562] width 18 height 18
click at [820, 560] on input "No" at bounding box center [826, 559] width 12 height 12
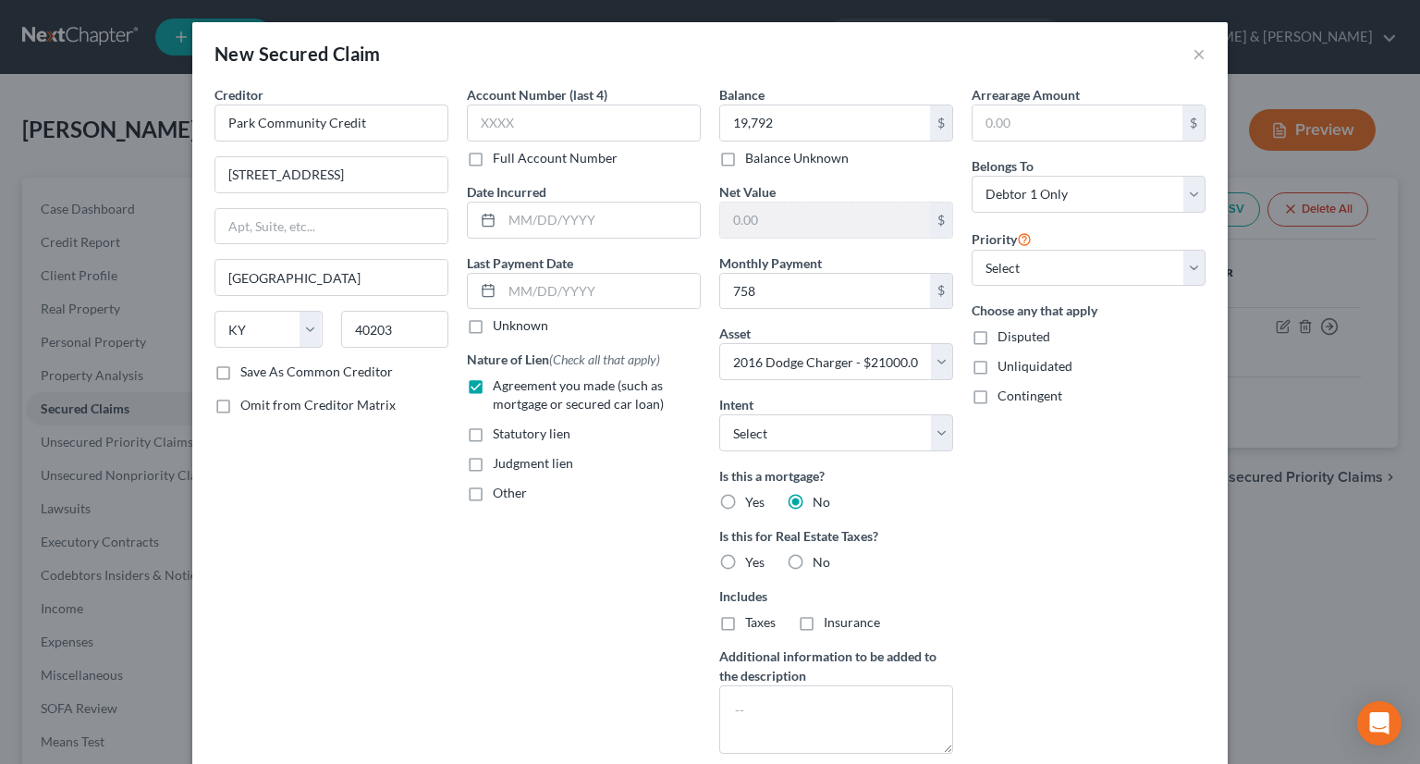
radio input "true"
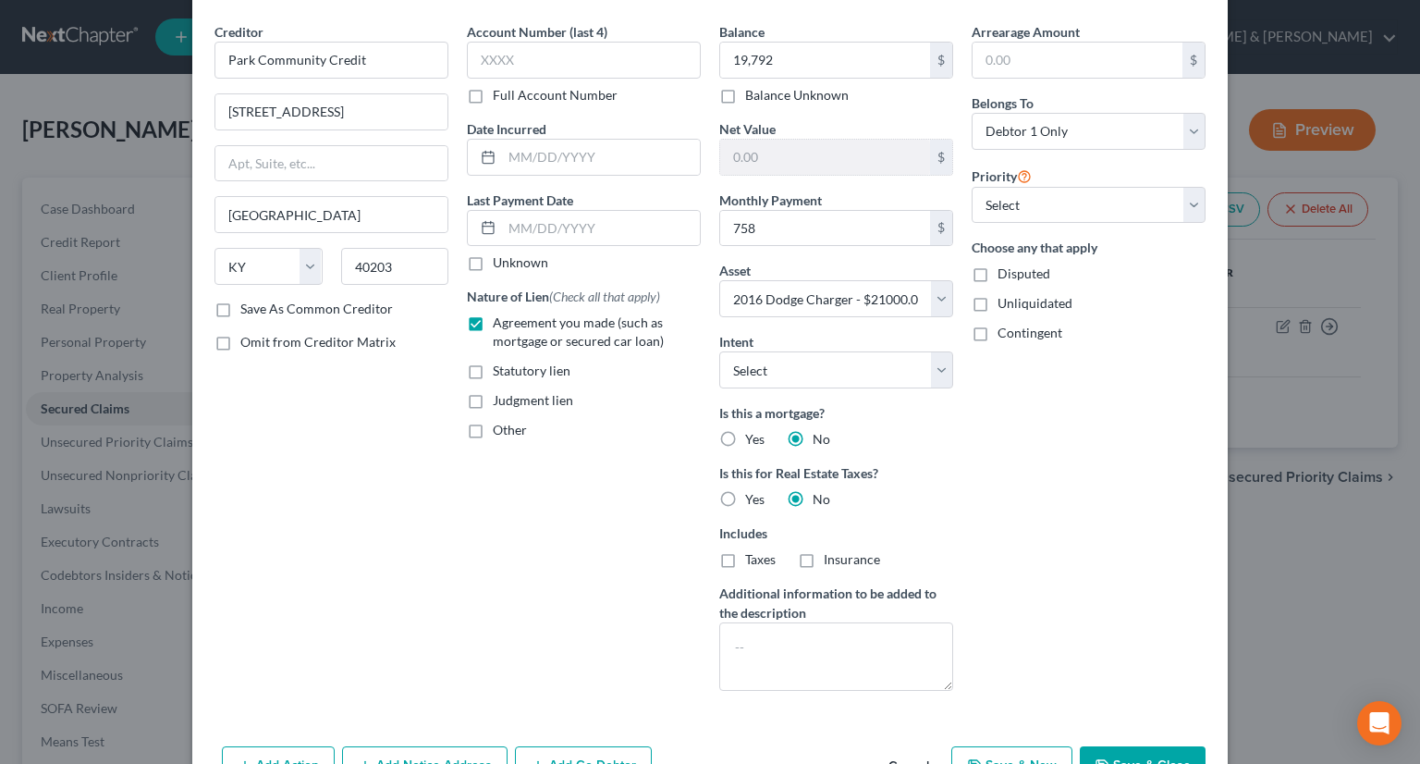
scroll to position [118, 0]
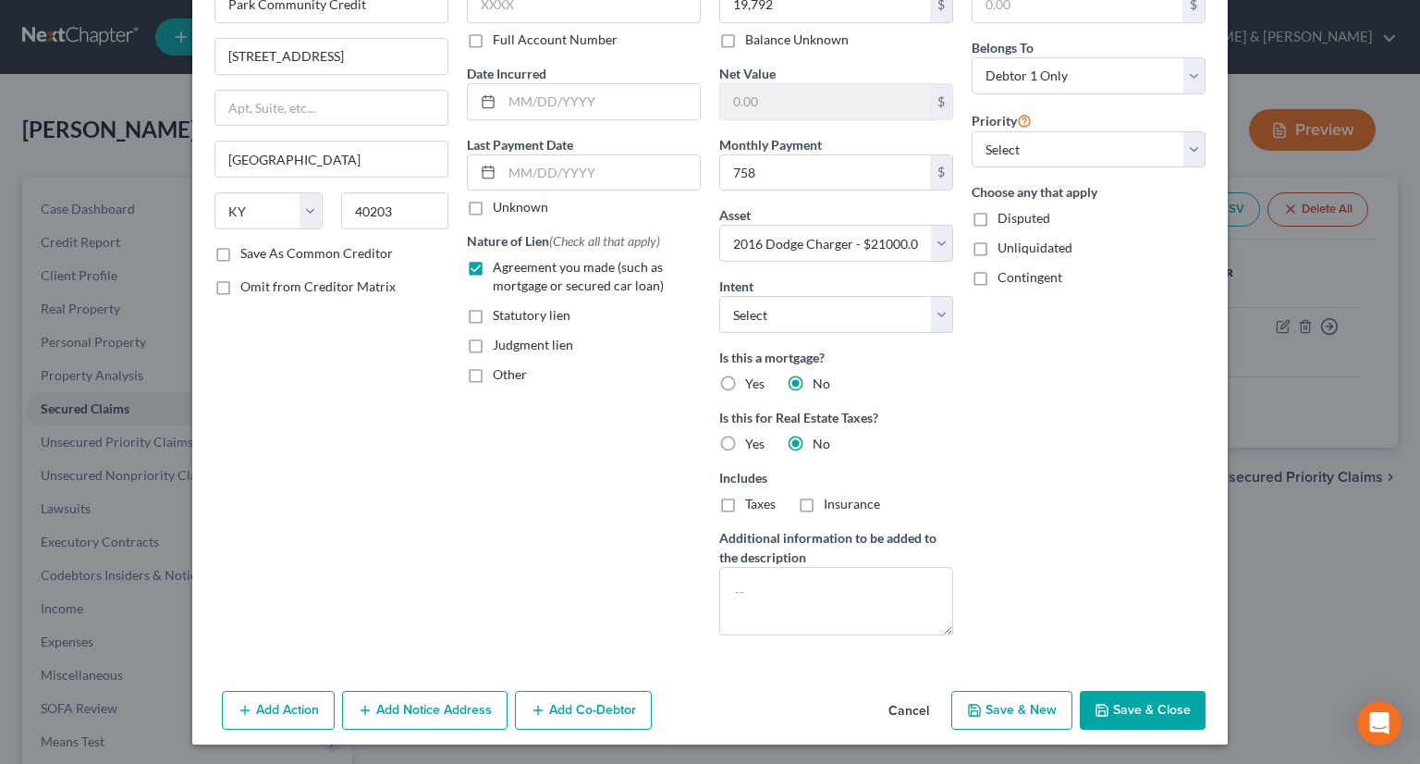
click at [1029, 707] on button "Save & New" at bounding box center [1011, 710] width 121 height 39
select select
select select "0"
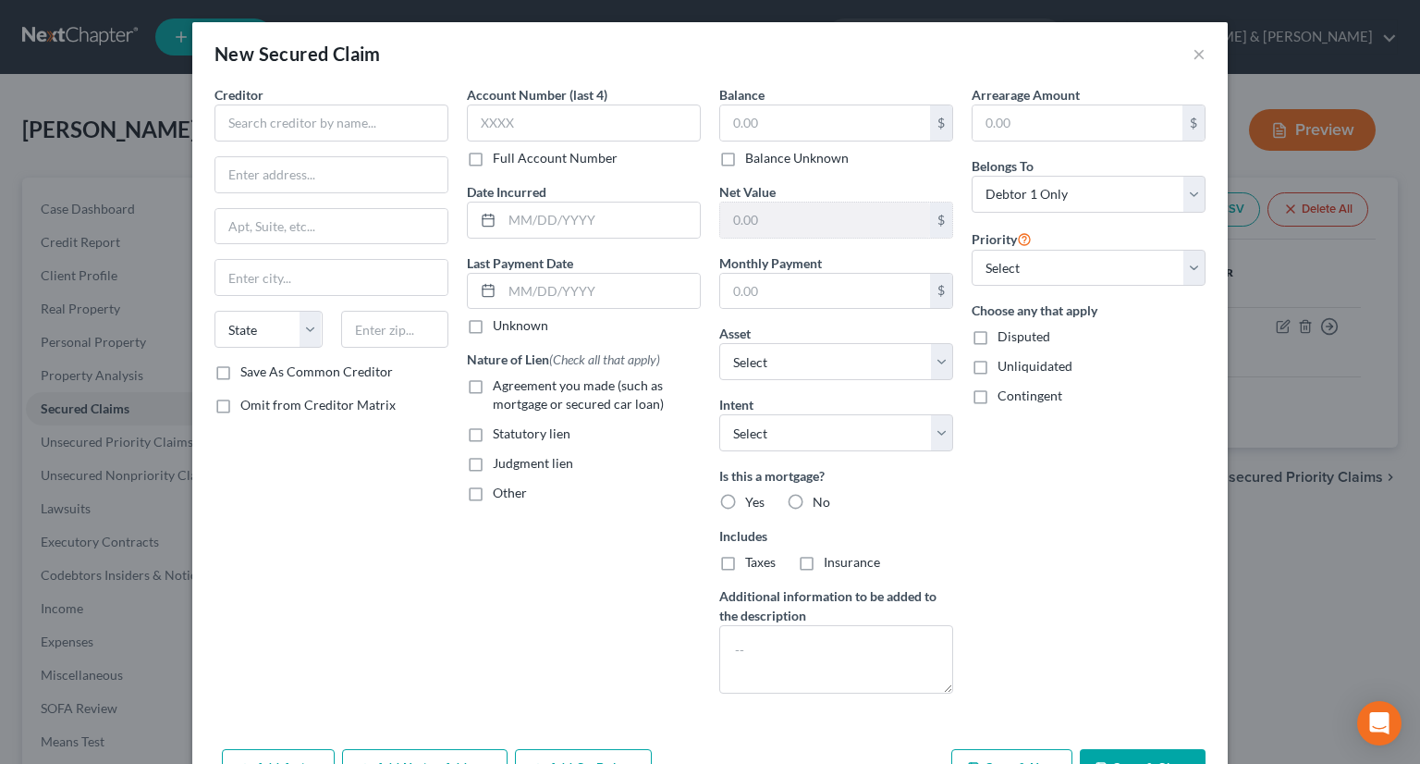
scroll to position [0, 0]
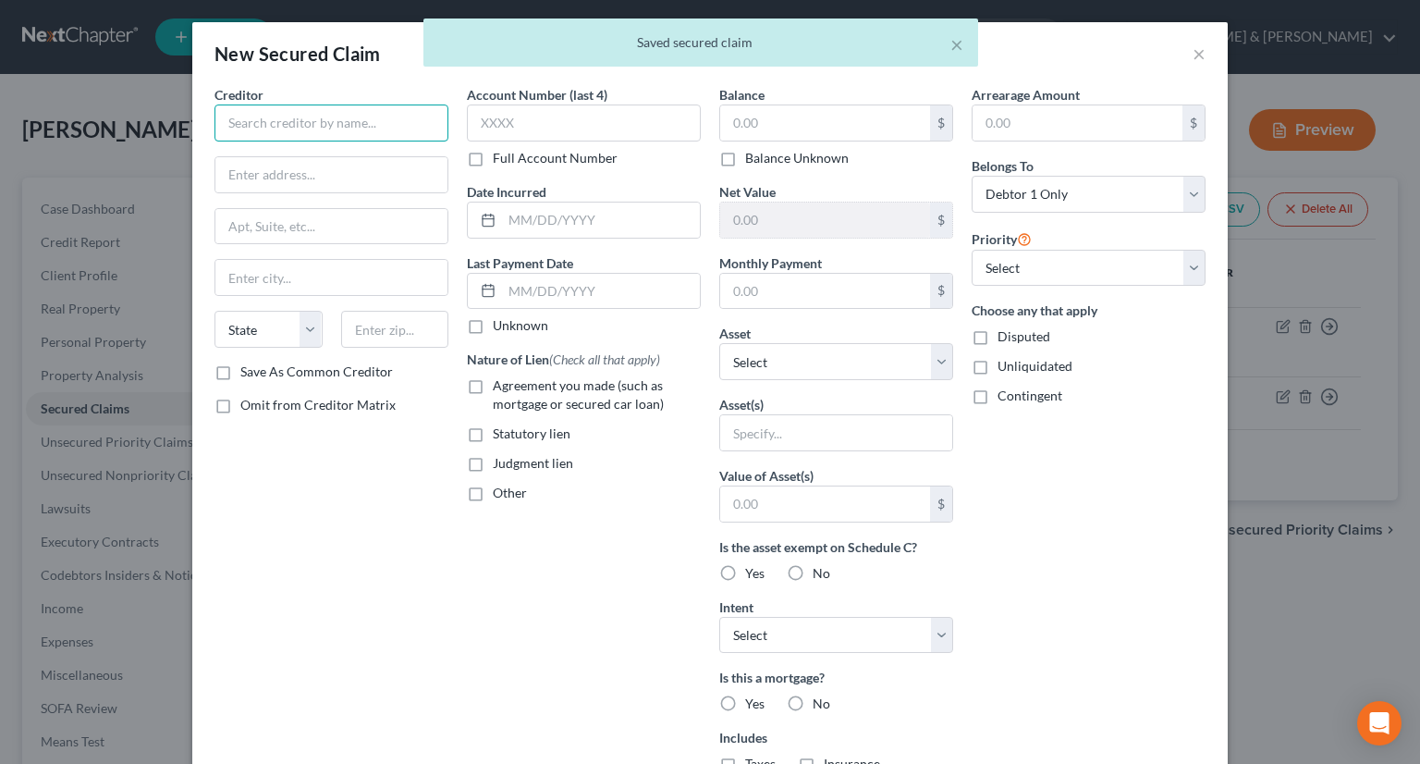
click at [291, 123] on input "text" at bounding box center [332, 122] width 234 height 37
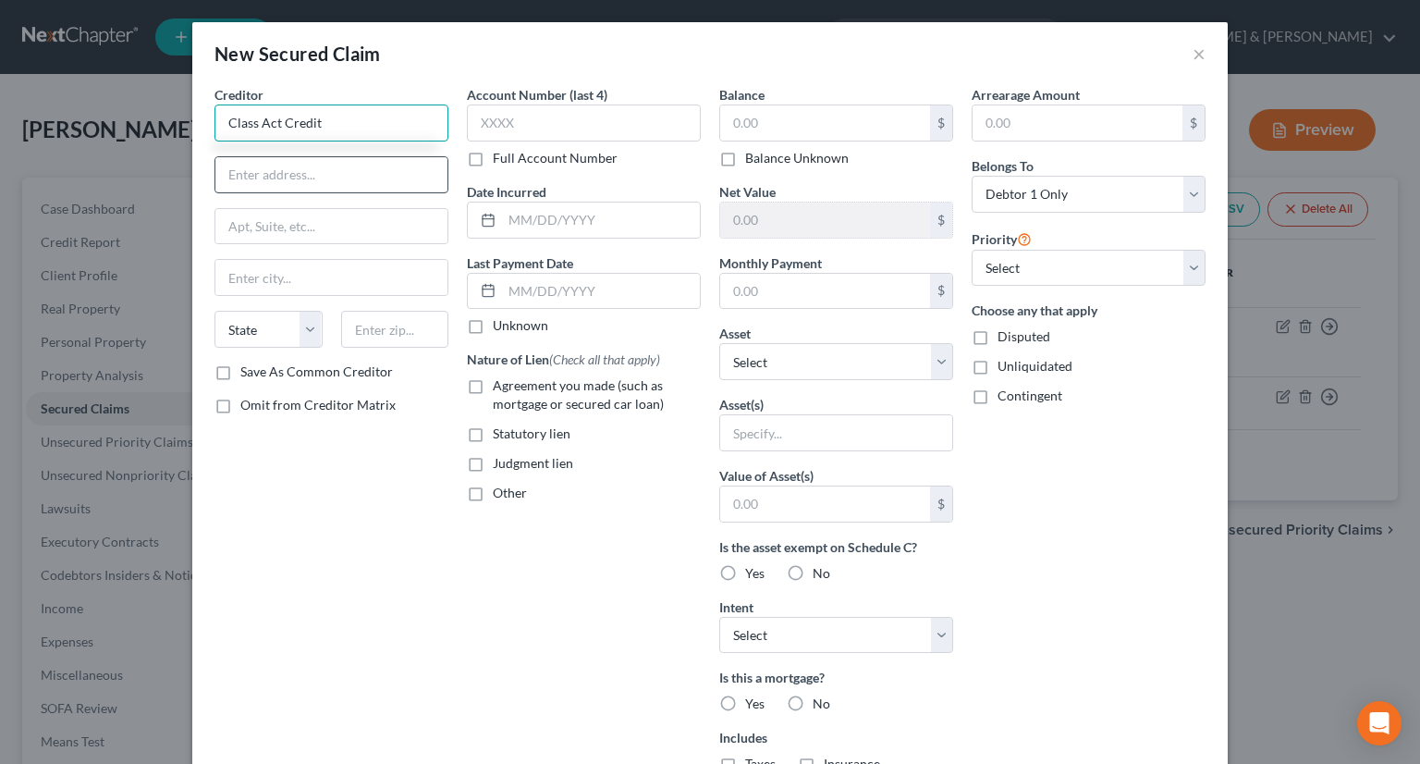
type input "Class Act Credit"
click at [299, 164] on input "text" at bounding box center [331, 174] width 232 height 35
type input "6"
type input "[STREET_ADDRESS]"
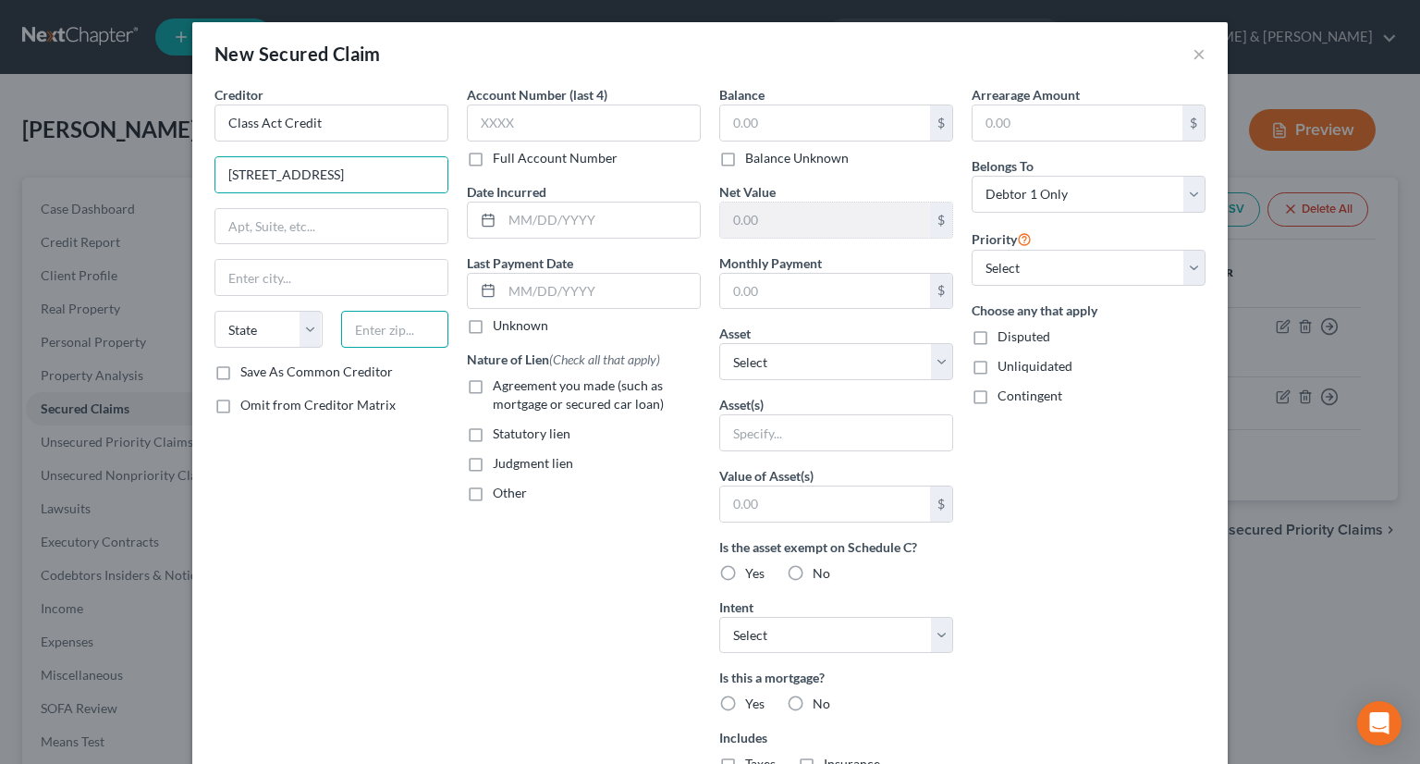
click at [357, 324] on input "text" at bounding box center [395, 329] width 108 height 37
type input "40219"
type input "[GEOGRAPHIC_DATA]"
select select "18"
click at [733, 127] on input "text" at bounding box center [825, 122] width 210 height 35
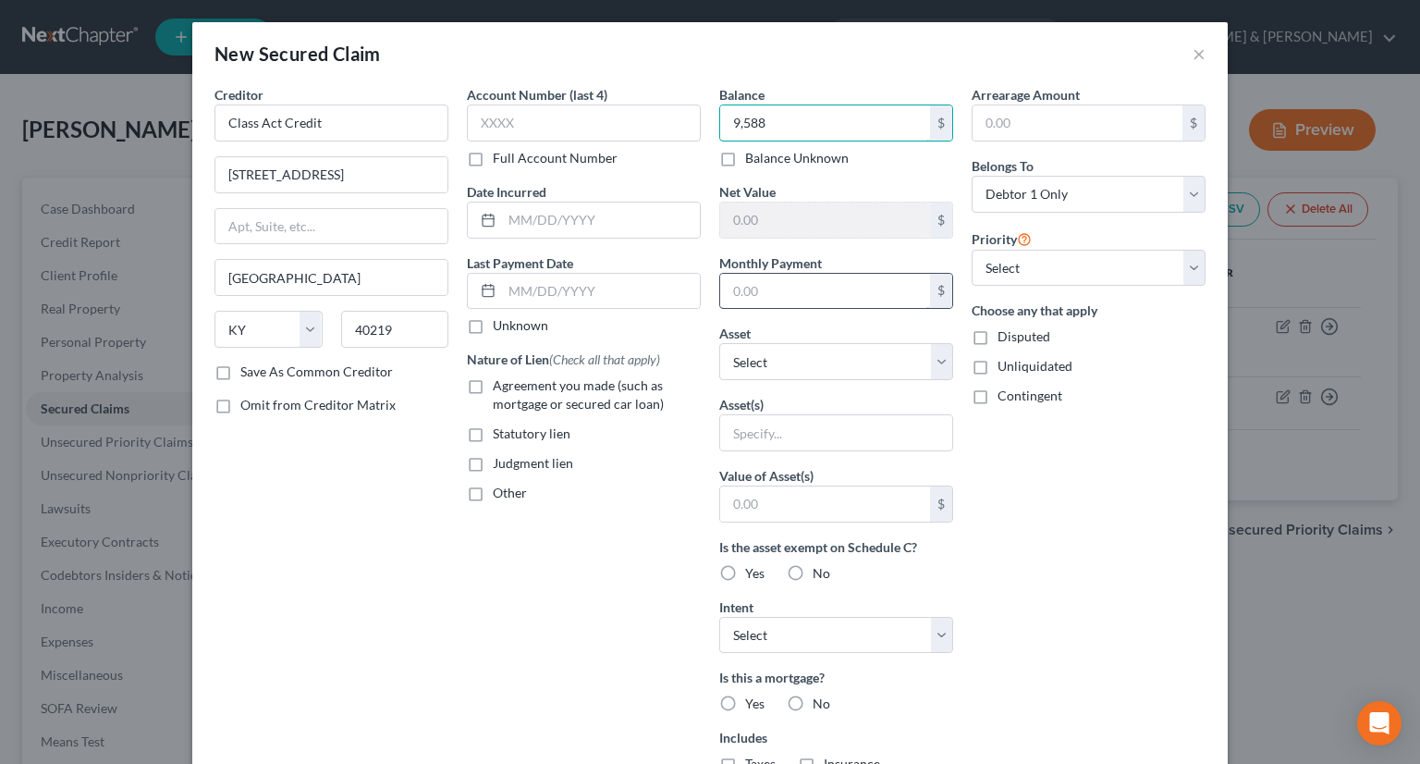
type input "9,588"
click at [758, 301] on input "text" at bounding box center [825, 291] width 210 height 35
type input "277"
click at [932, 364] on select "Select Other Multiple Assets [STREET_ADDRESS][PERSON_NAME] - $317000.0 2016 Dod…" at bounding box center [836, 361] width 234 height 37
select select "4"
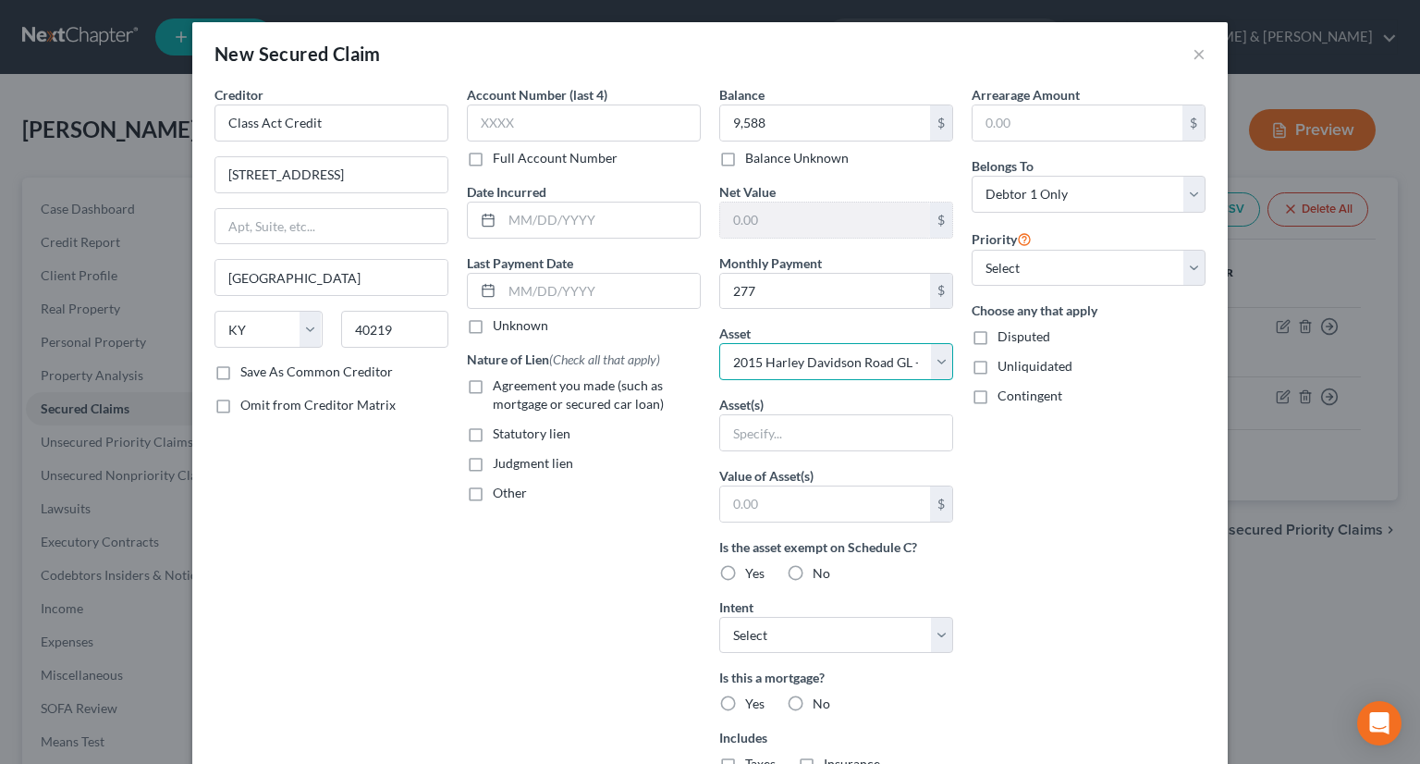
click at [719, 343] on select "Select Other Multiple Assets [STREET_ADDRESS][PERSON_NAME] - $317000.0 2016 Dod…" at bounding box center [836, 361] width 234 height 37
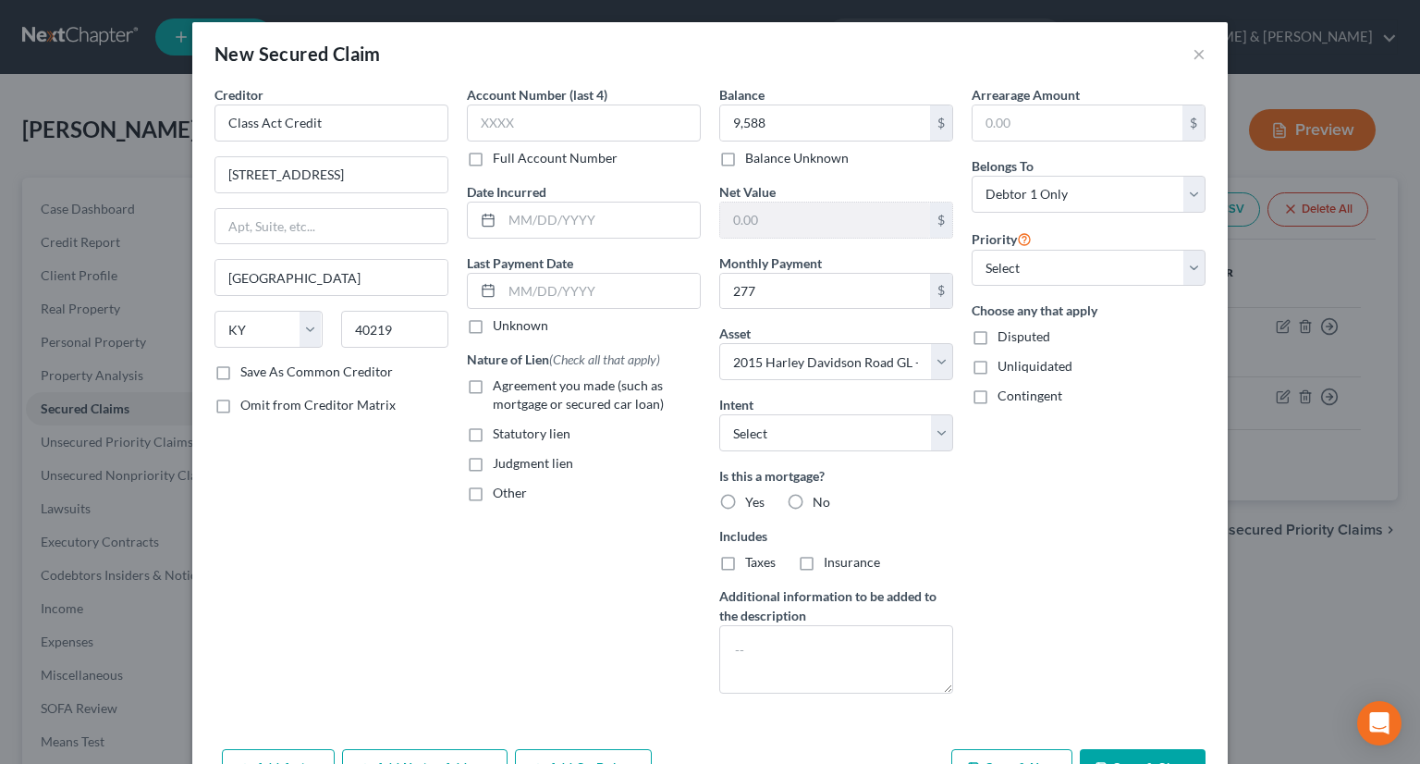
click at [813, 497] on label "No" at bounding box center [822, 502] width 18 height 18
click at [820, 497] on input "No" at bounding box center [826, 499] width 12 height 12
radio input "true"
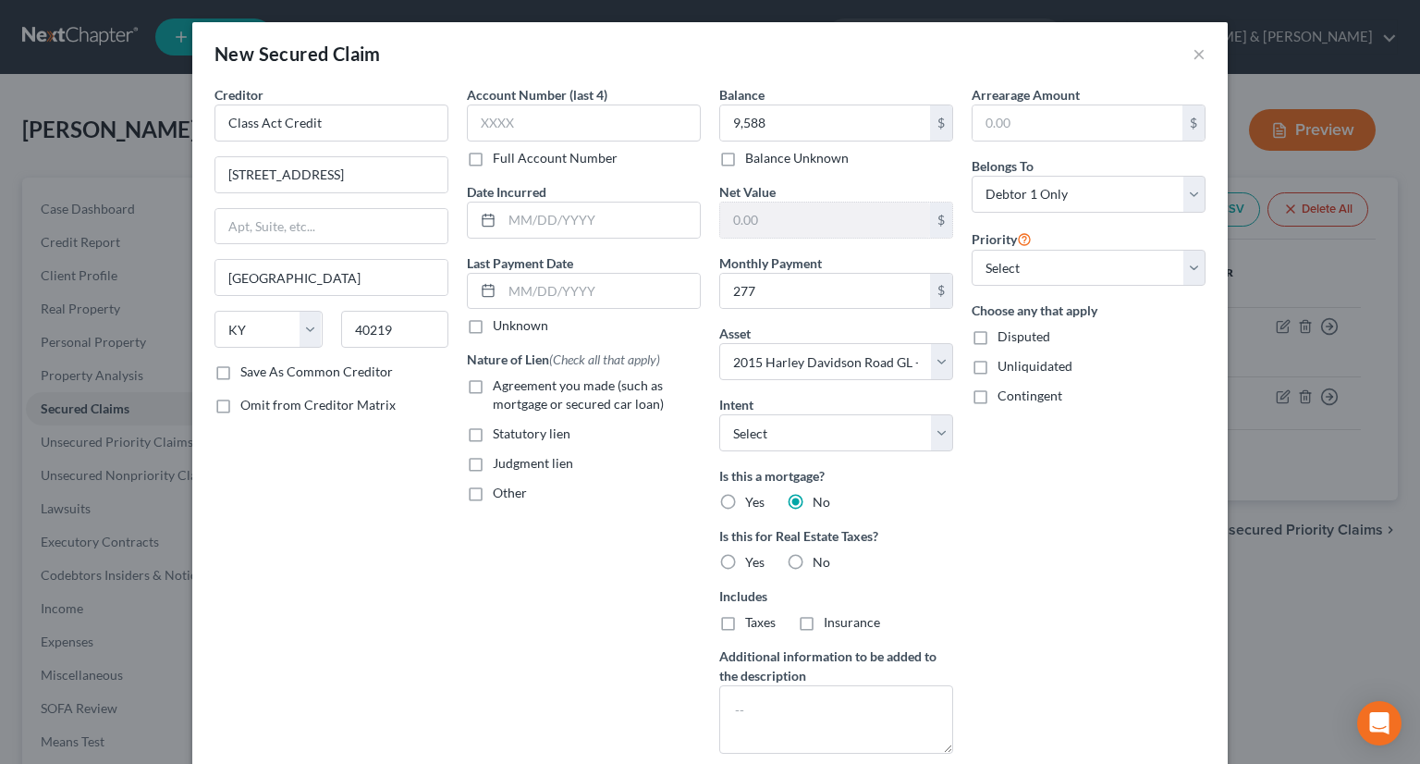
click at [493, 378] on label "Agreement you made (such as mortgage or secured car loan)" at bounding box center [597, 394] width 208 height 37
click at [500, 378] on input "Agreement you made (such as mortgage or secured car loan)" at bounding box center [506, 382] width 12 height 12
checkbox input "true"
click at [813, 555] on label "No" at bounding box center [822, 562] width 18 height 18
click at [820, 555] on input "No" at bounding box center [826, 559] width 12 height 12
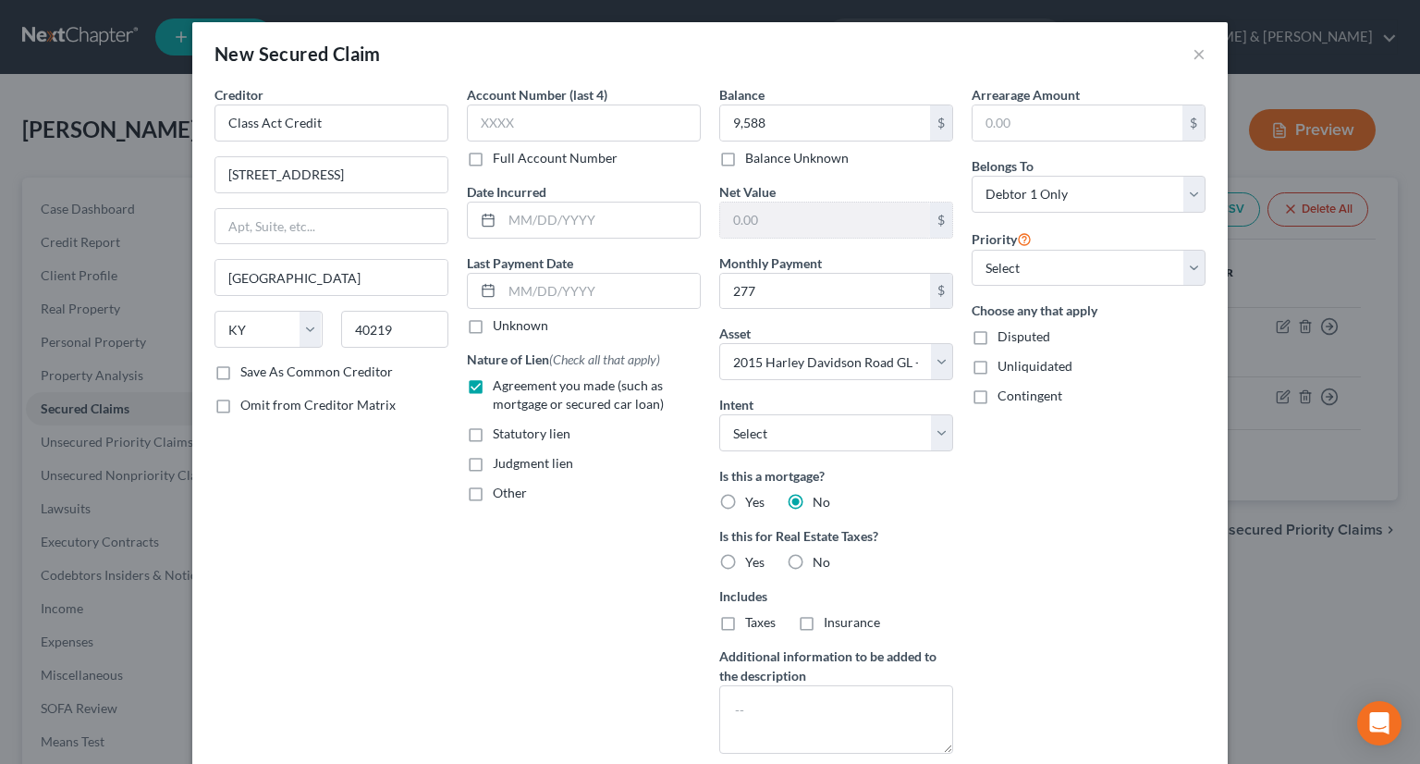
radio input "true"
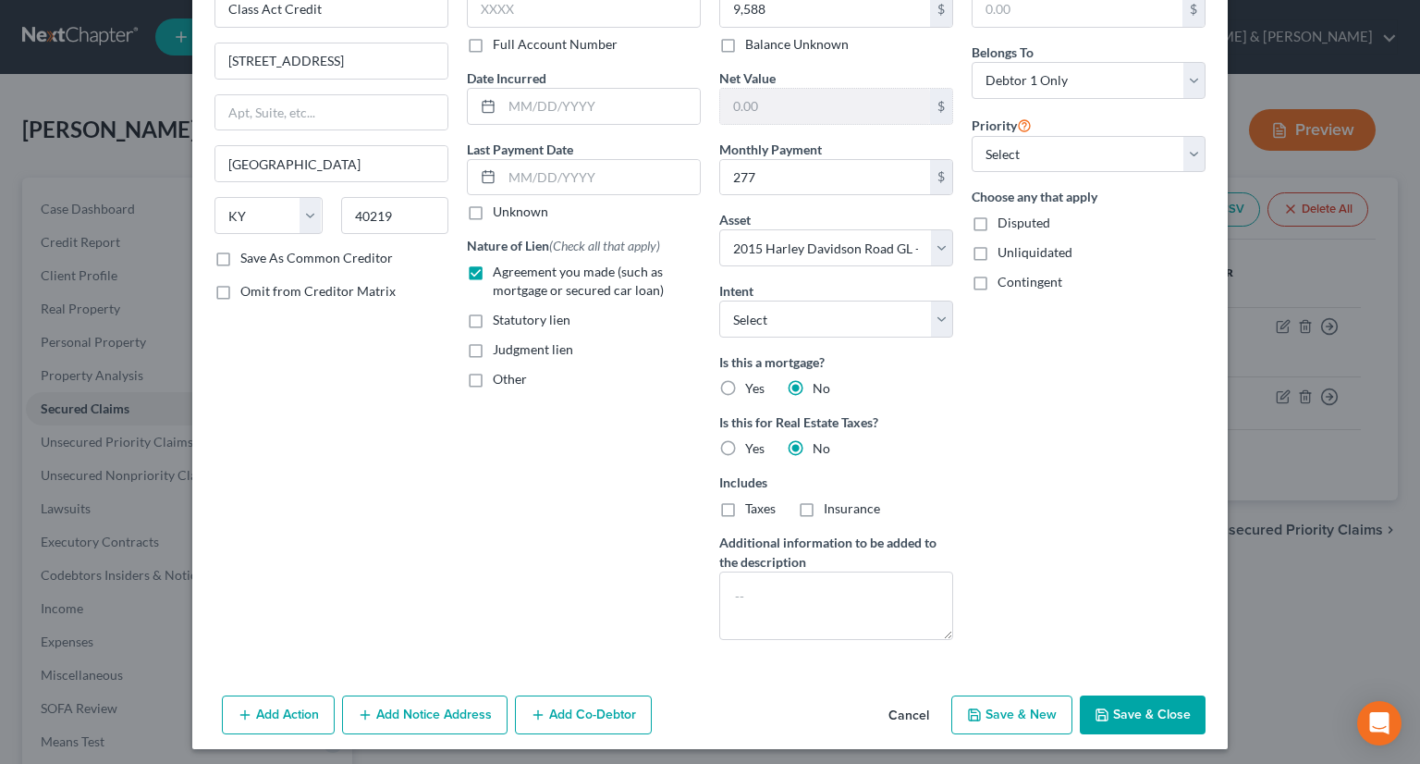
scroll to position [118, 0]
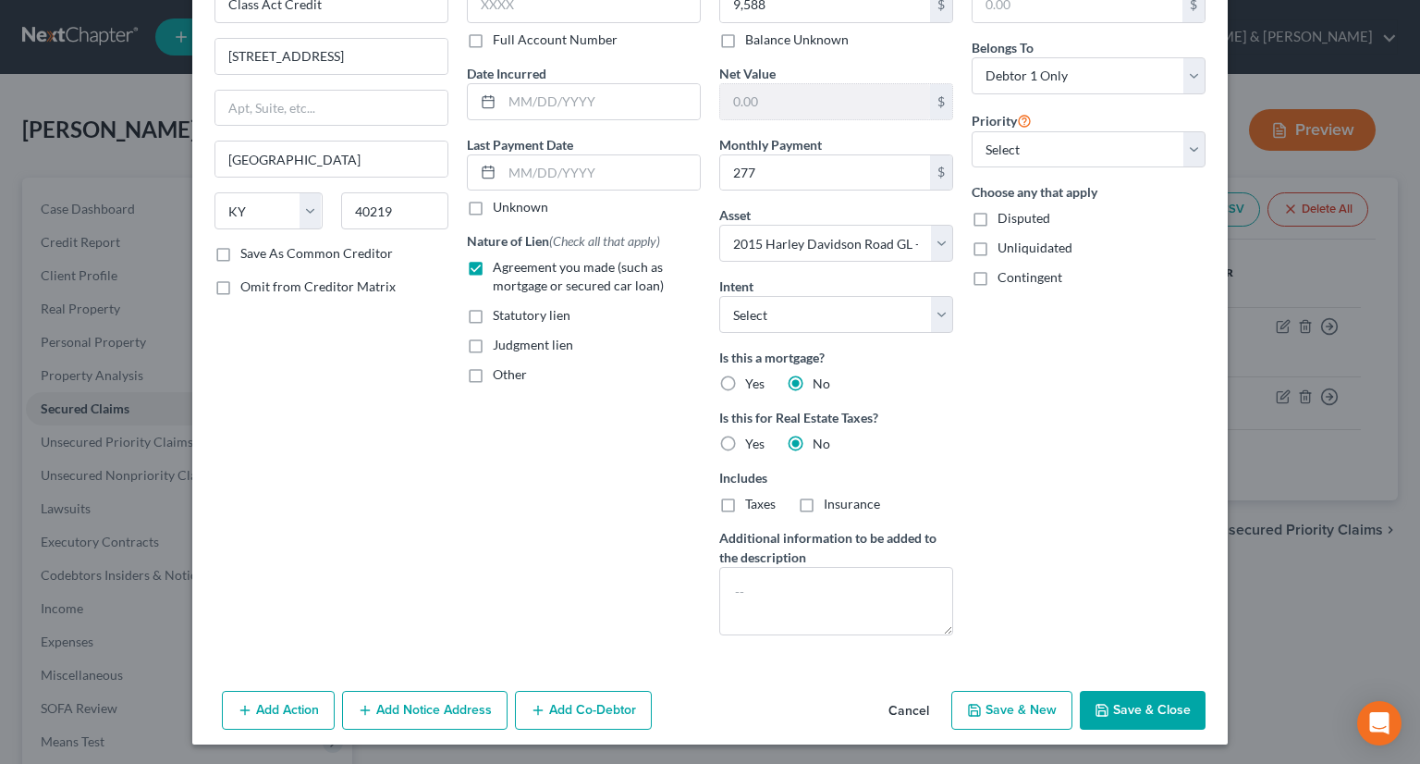
click at [1113, 715] on button "Save & Close" at bounding box center [1143, 710] width 126 height 39
select select
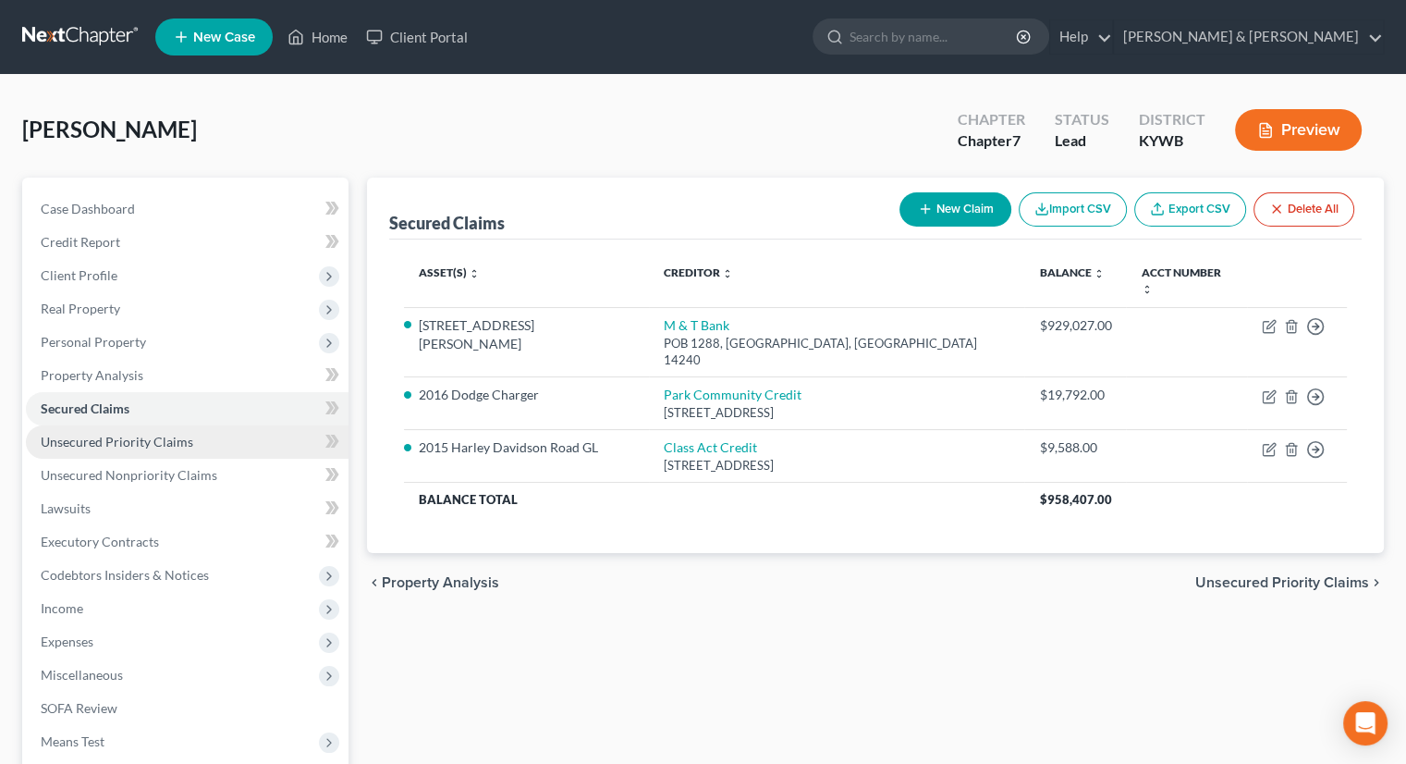
click at [117, 438] on span "Unsecured Priority Claims" at bounding box center [117, 442] width 153 height 16
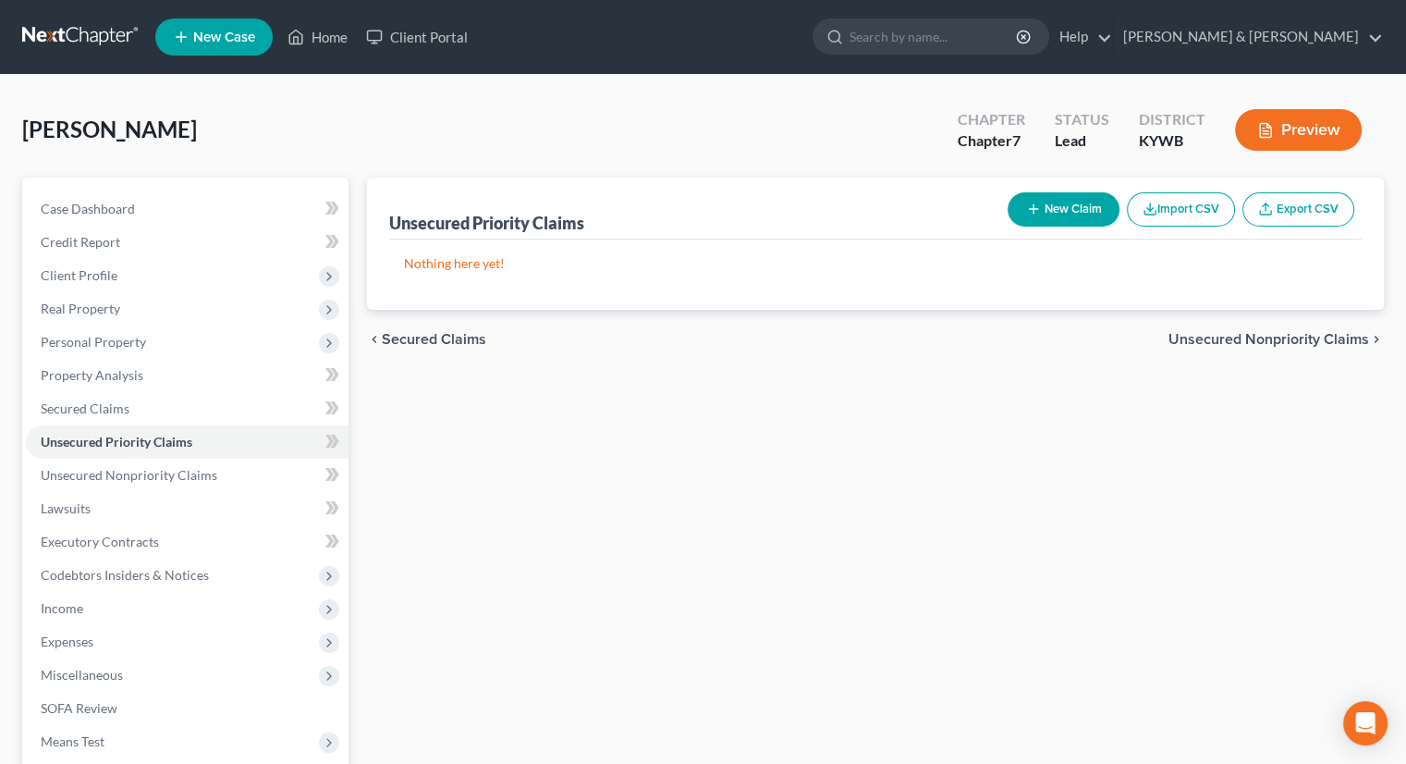
click at [1049, 197] on button "New Claim" at bounding box center [1064, 209] width 112 height 34
select select "0"
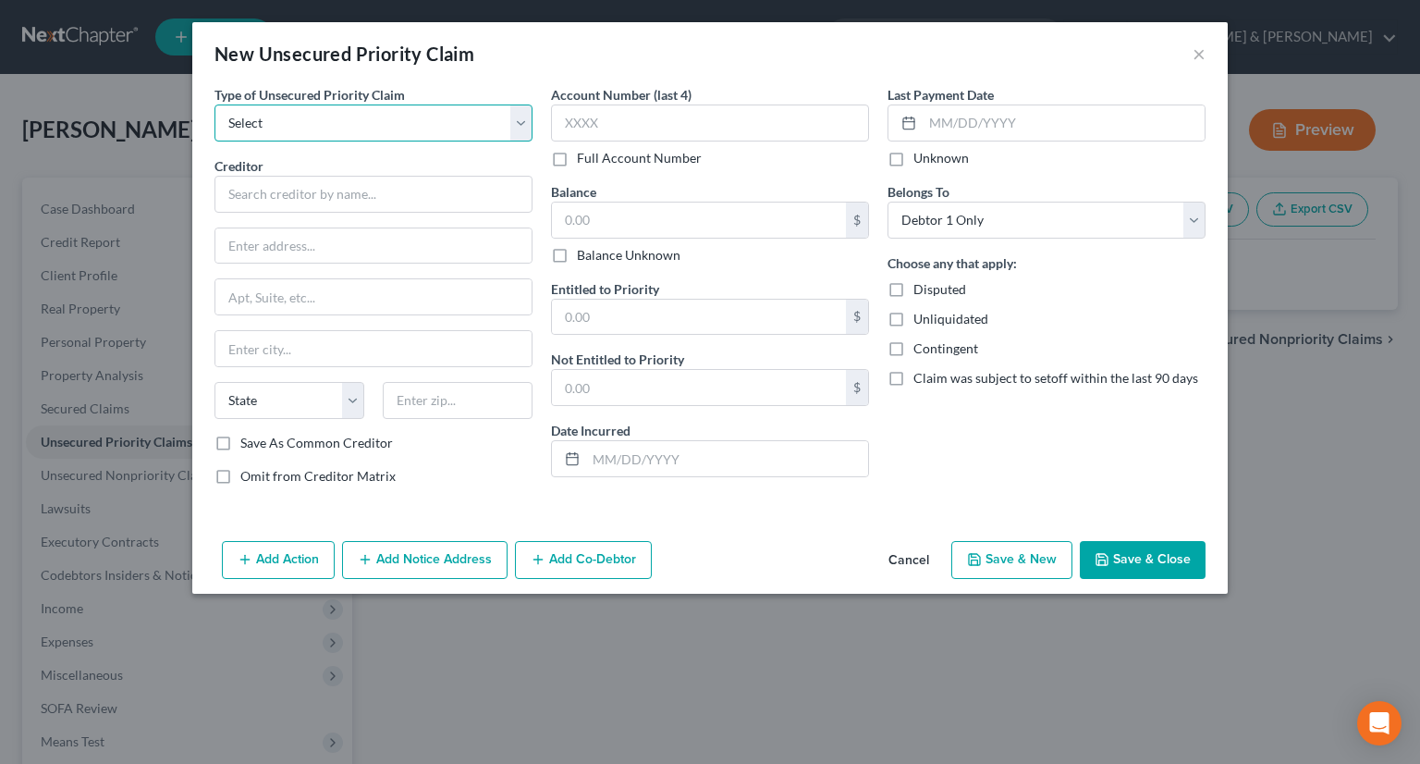
click at [525, 127] on select "Select Taxes & Other Government Units Domestic Support Obligations Extensions o…" at bounding box center [374, 122] width 318 height 37
select select "1"
click at [215, 104] on select "Select Taxes & Other Government Units Domestic Support Obligations Extensions o…" at bounding box center [374, 122] width 318 height 37
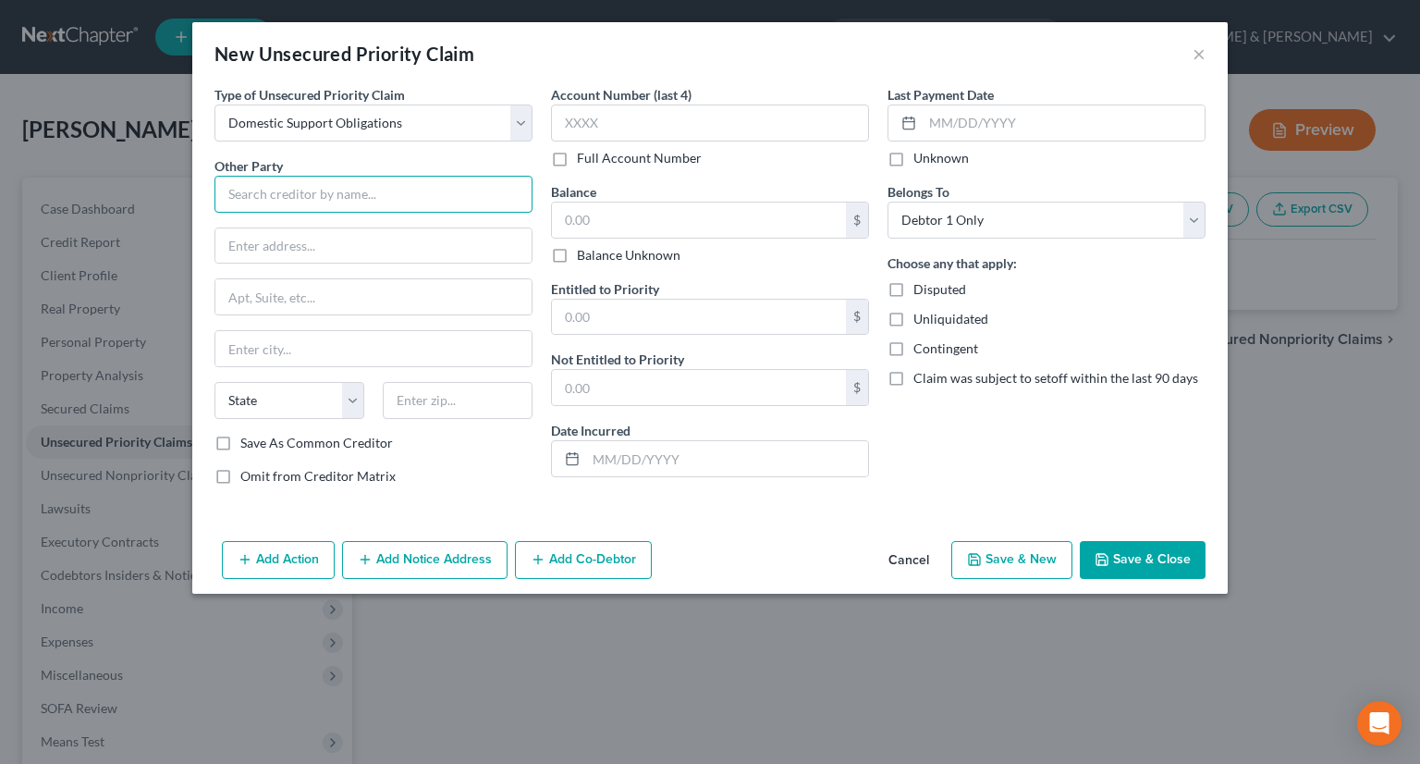
click at [350, 199] on input "text" at bounding box center [374, 194] width 318 height 37
type input "[PERSON_NAME]"
click at [325, 246] on input "text" at bounding box center [373, 245] width 316 height 35
click at [264, 241] on input "[STREET_ADDRESS][US_STATE]" at bounding box center [373, 245] width 316 height 35
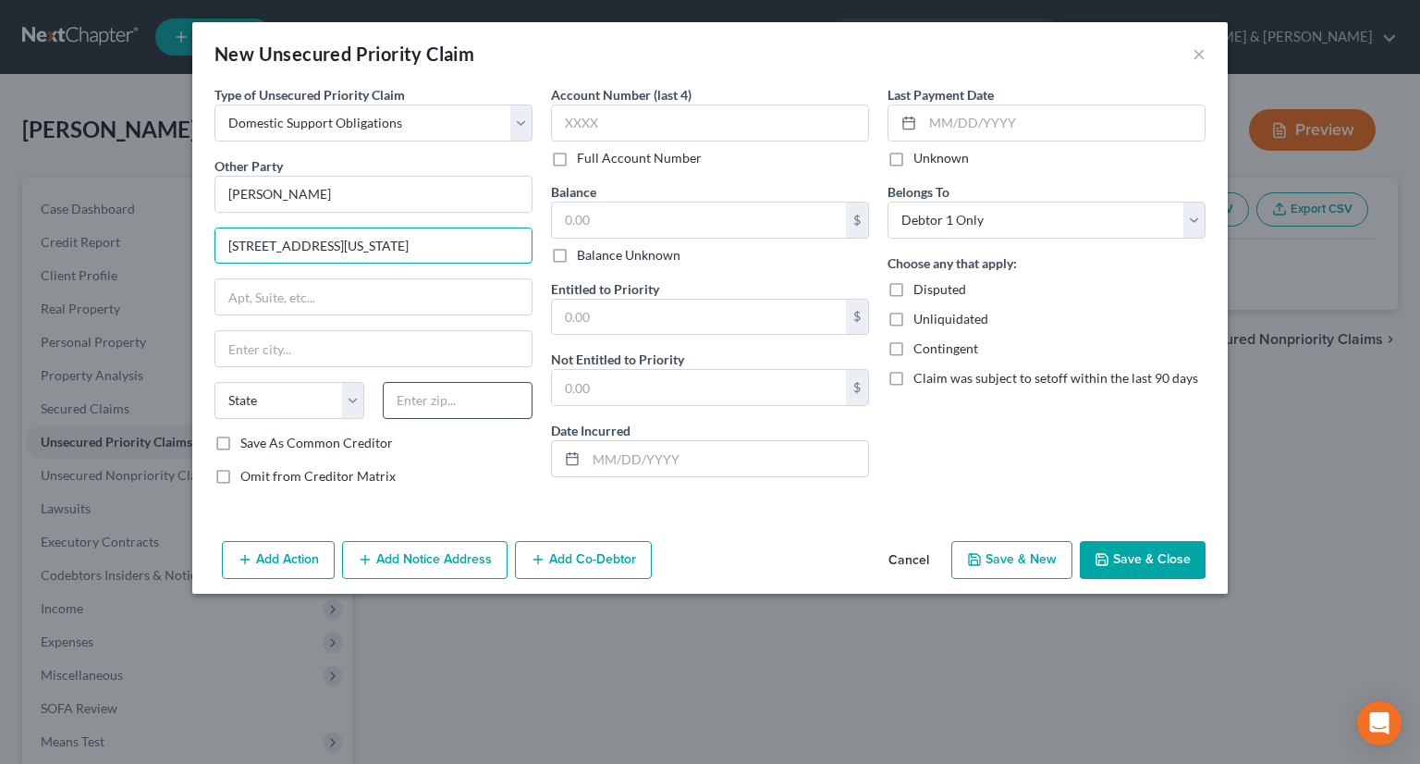
type input "[STREET_ADDRESS][US_STATE]"
click at [427, 400] on input "text" at bounding box center [458, 400] width 150 height 37
type input "08401"
type input "[GEOGRAPHIC_DATA]"
select select "33"
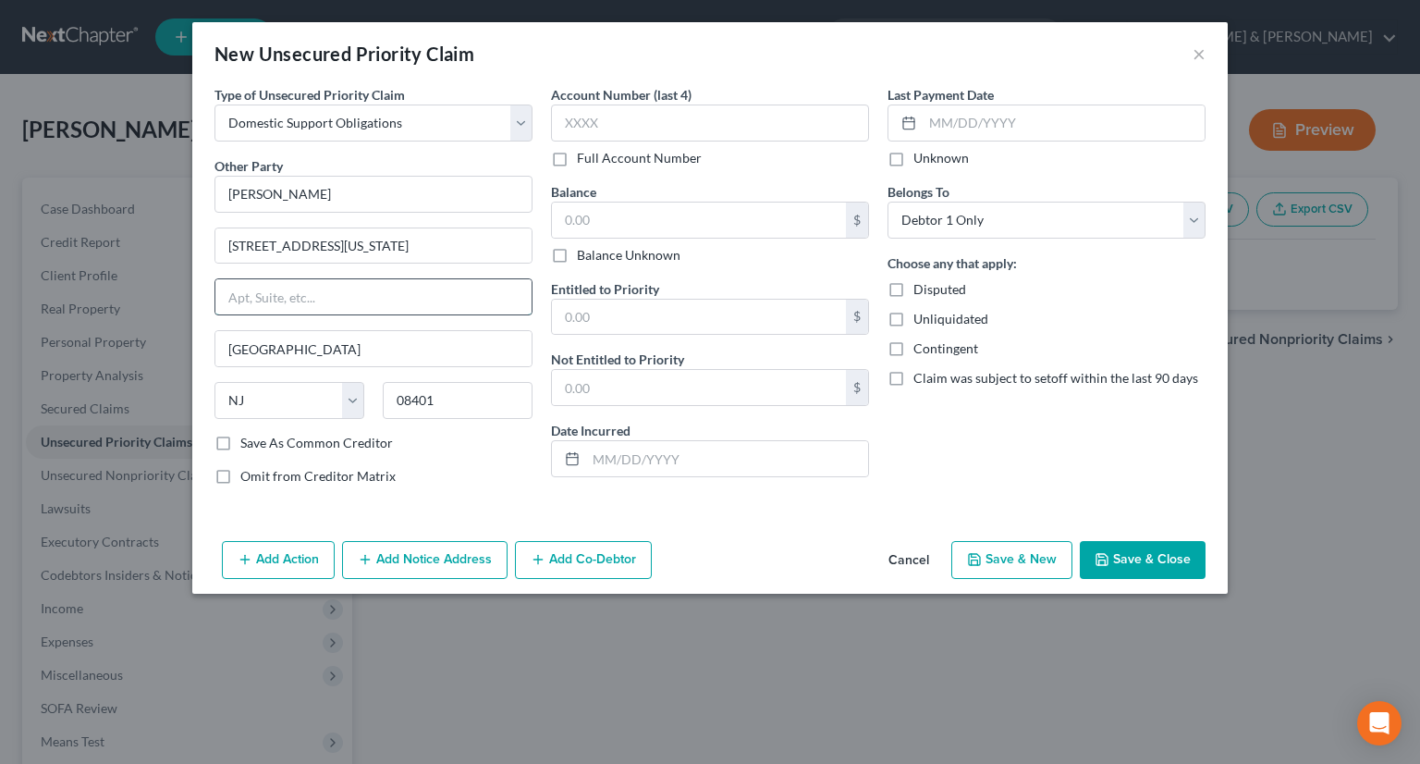
click at [414, 302] on input "text" at bounding box center [373, 296] width 316 height 35
click at [712, 217] on input "text" at bounding box center [699, 219] width 294 height 35
type input "3,000"
click at [811, 321] on input "text" at bounding box center [699, 317] width 294 height 35
type input "3,000"
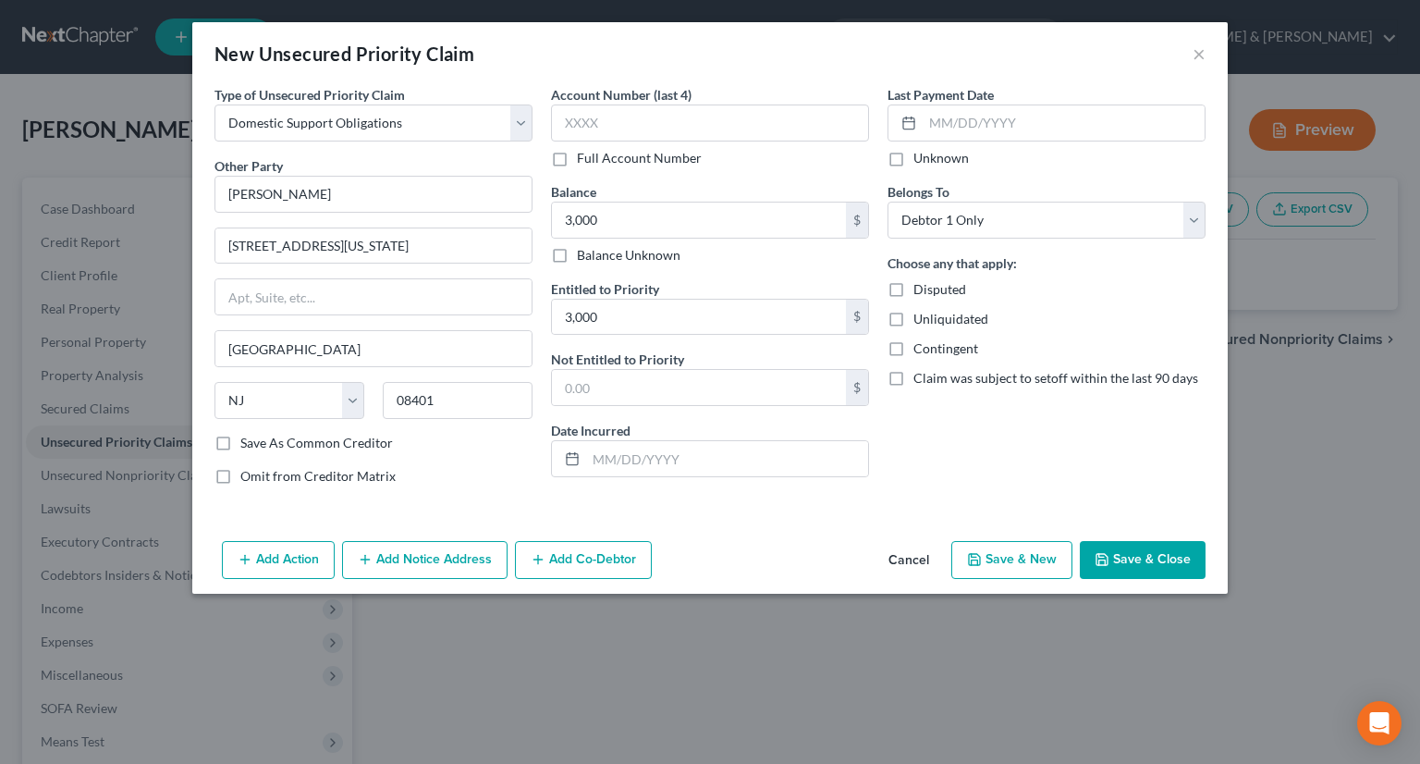
click at [1106, 552] on icon "button" at bounding box center [1102, 559] width 15 height 15
type input "3,000.00"
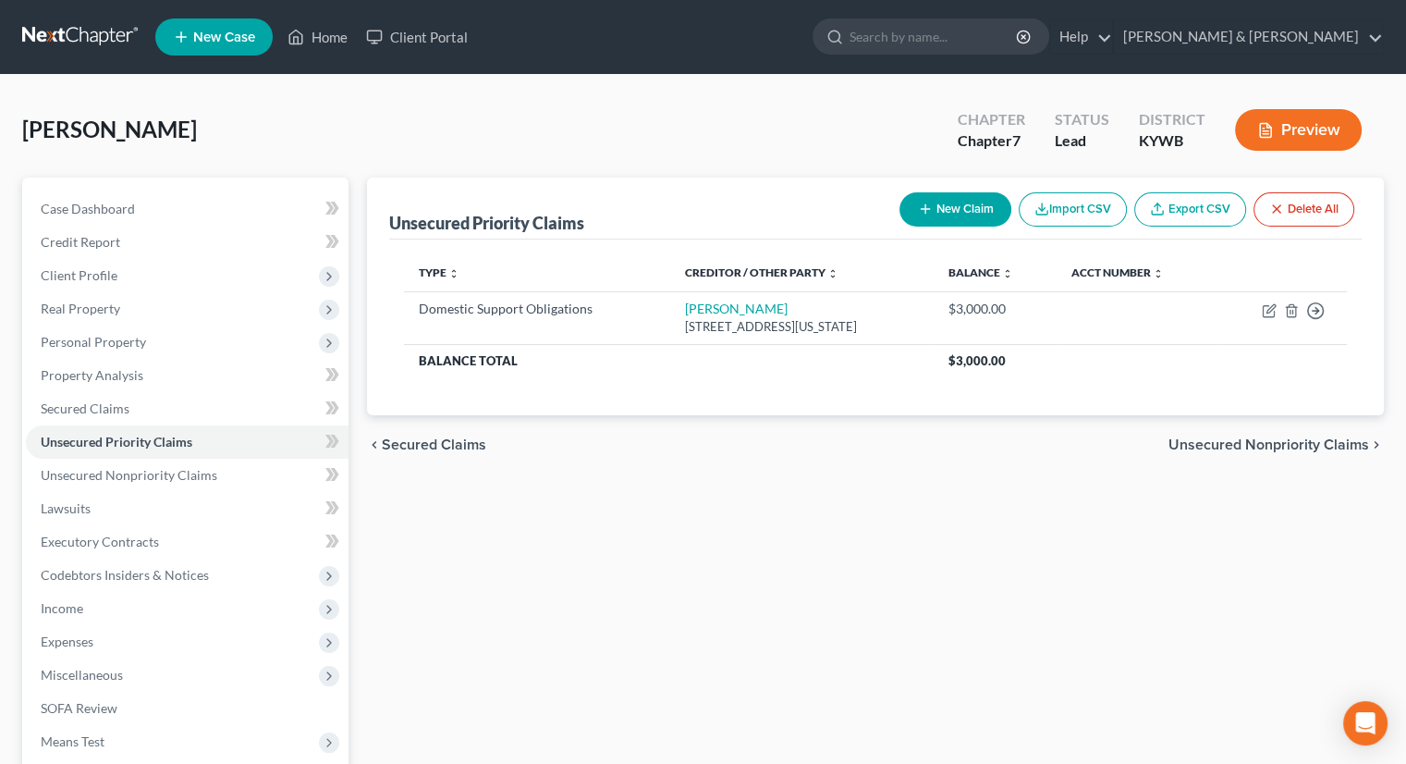
click at [949, 208] on button "New Claim" at bounding box center [956, 209] width 112 height 34
select select "0"
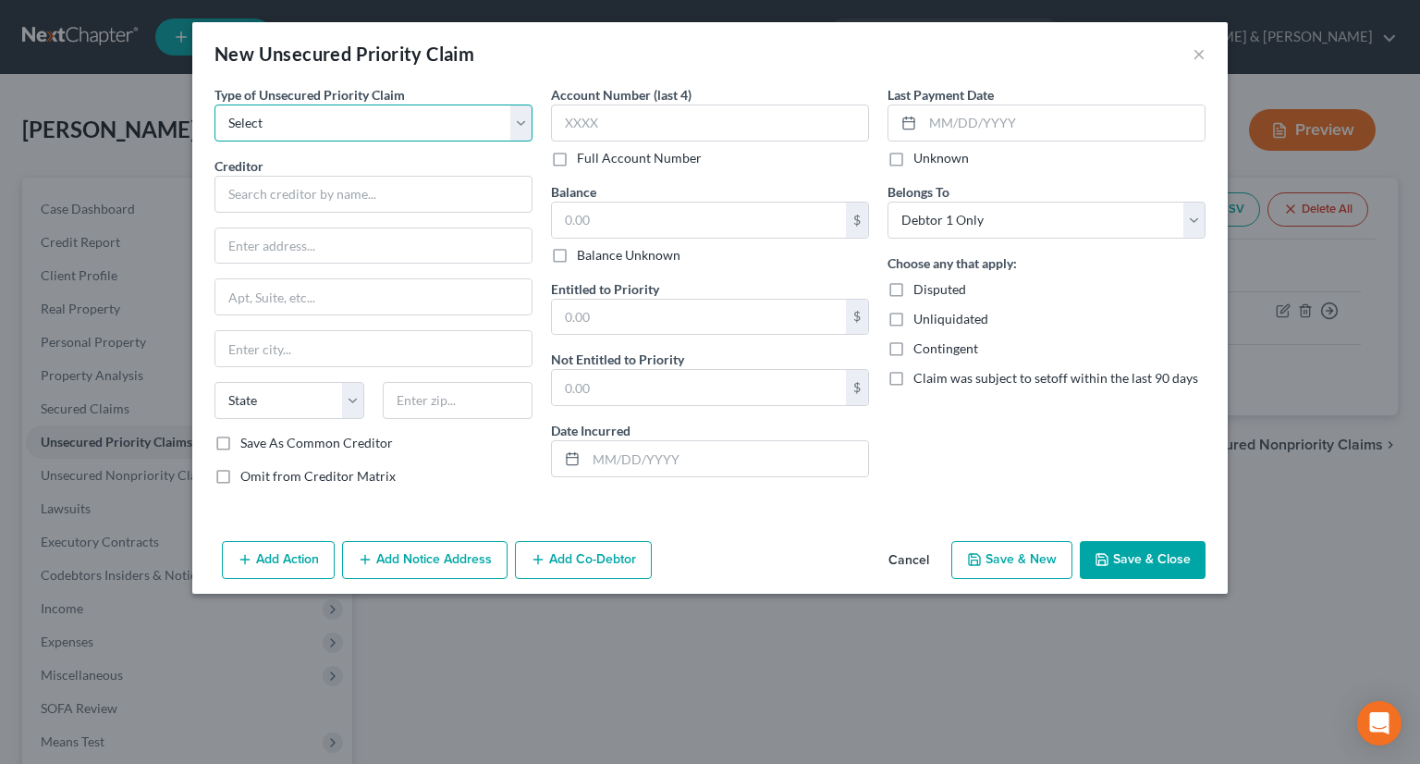
click at [384, 114] on select "Select Taxes & Other Government Units Domestic Support Obligations Extensions o…" at bounding box center [374, 122] width 318 height 37
select select "1"
click at [215, 104] on select "Select Taxes & Other Government Units Domestic Support Obligations Extensions o…" at bounding box center [374, 122] width 318 height 37
click at [280, 194] on input "text" at bounding box center [374, 194] width 318 height 37
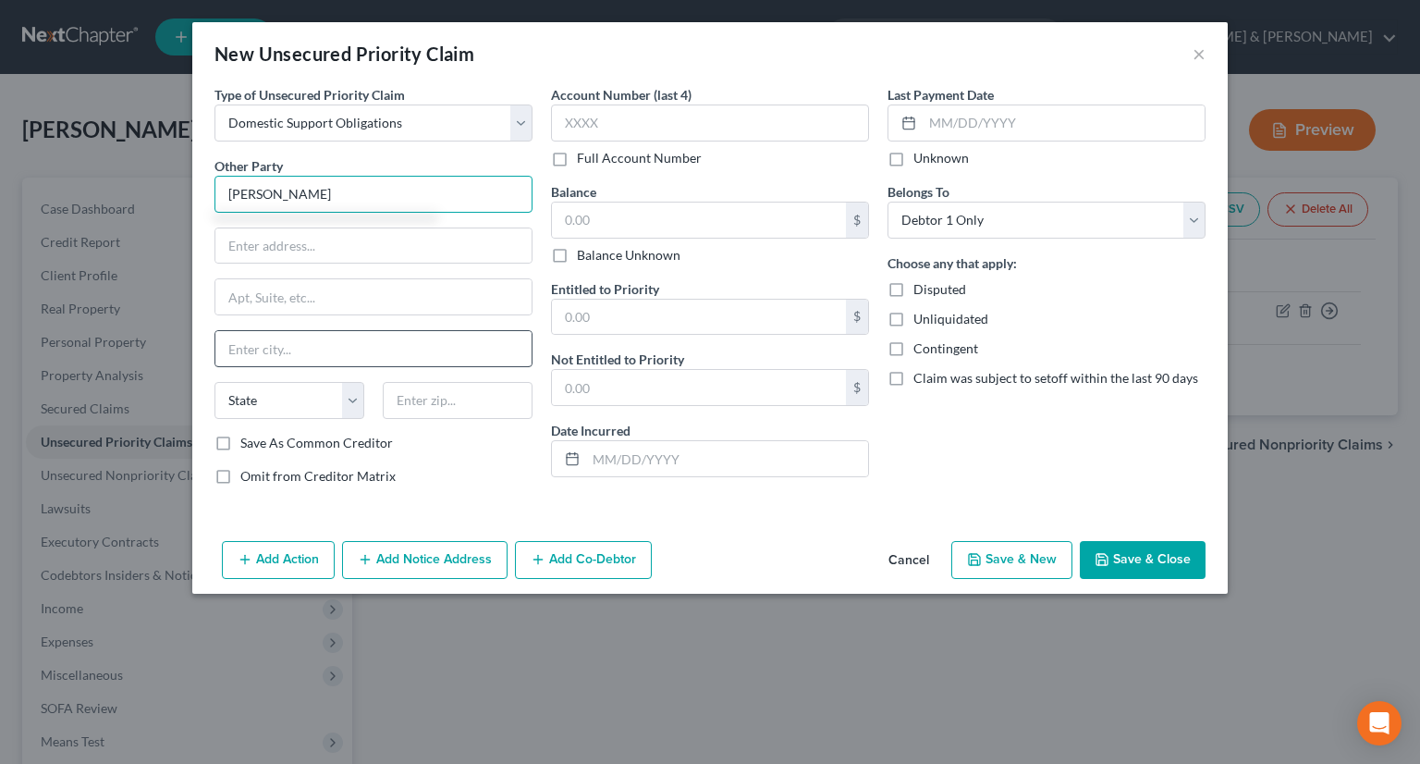
type input "[PERSON_NAME]"
click at [296, 350] on input "text" at bounding box center [373, 348] width 316 height 35
type input "[GEOGRAPHIC_DATA], [GEOGRAPHIC_DATA]"
click at [631, 227] on input "text" at bounding box center [699, 219] width 294 height 35
type input "3,000"
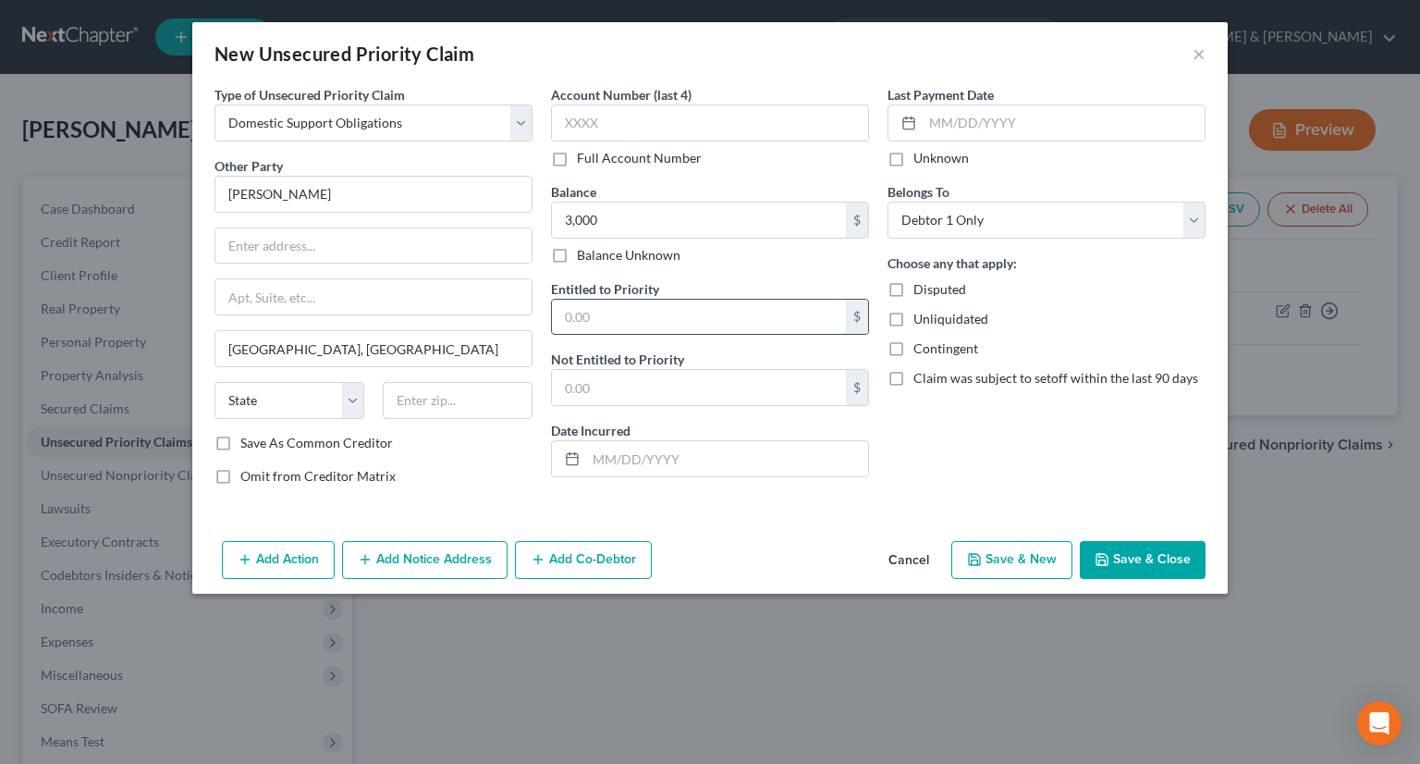
click at [621, 325] on input "text" at bounding box center [699, 317] width 294 height 35
type input "3,000"
click at [1126, 564] on button "Save & Close" at bounding box center [1143, 560] width 126 height 39
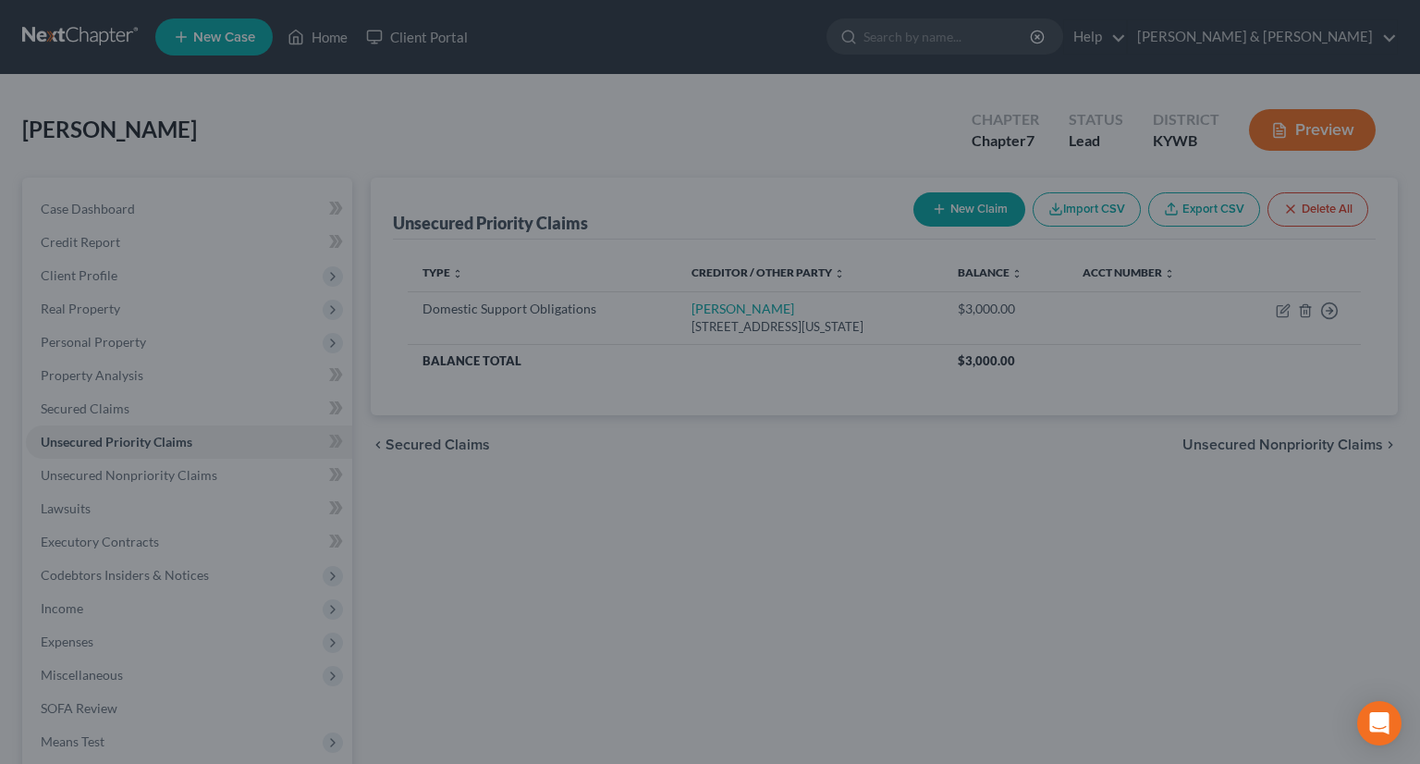
type input "3,000.00"
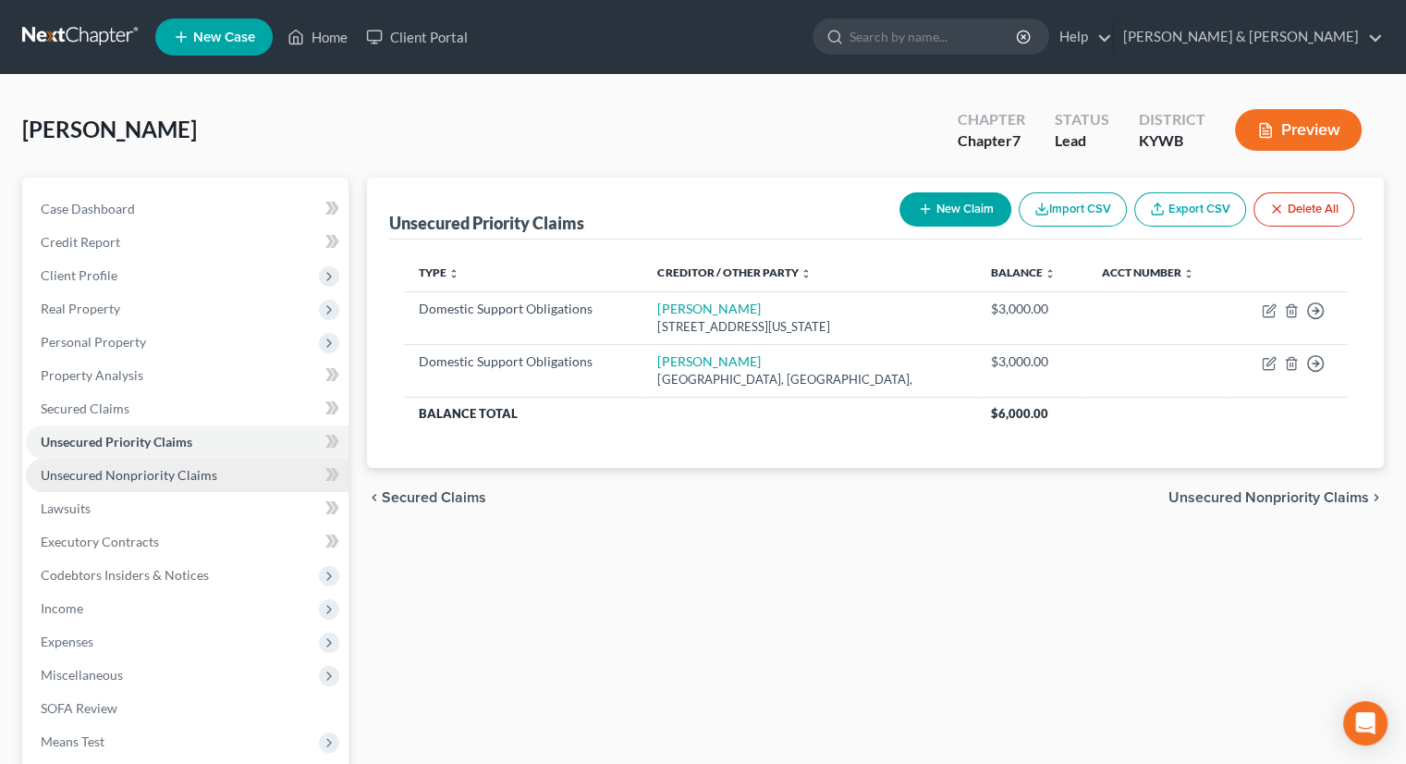
click at [74, 476] on span "Unsecured Nonpriority Claims" at bounding box center [129, 475] width 177 height 16
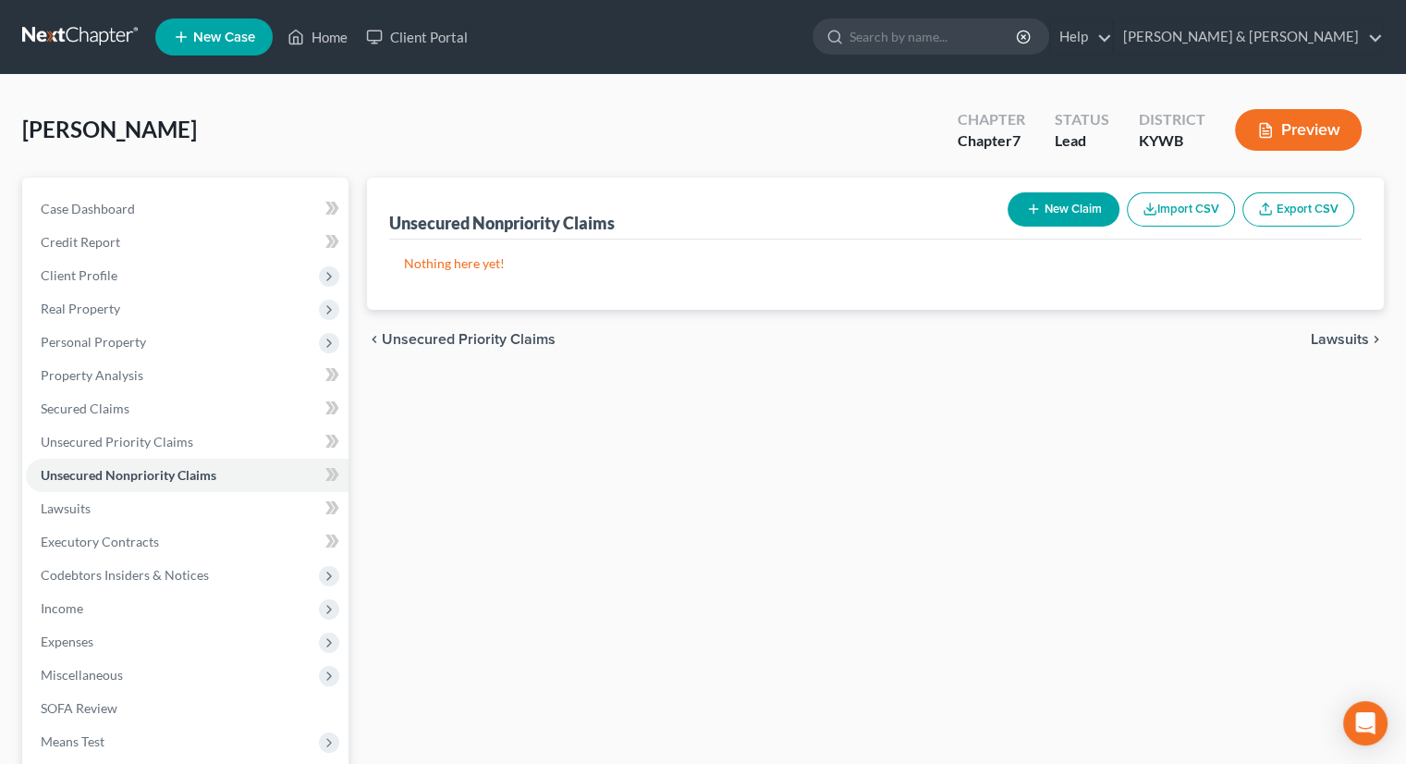
click at [1021, 204] on button "New Claim" at bounding box center [1064, 209] width 112 height 34
select select "0"
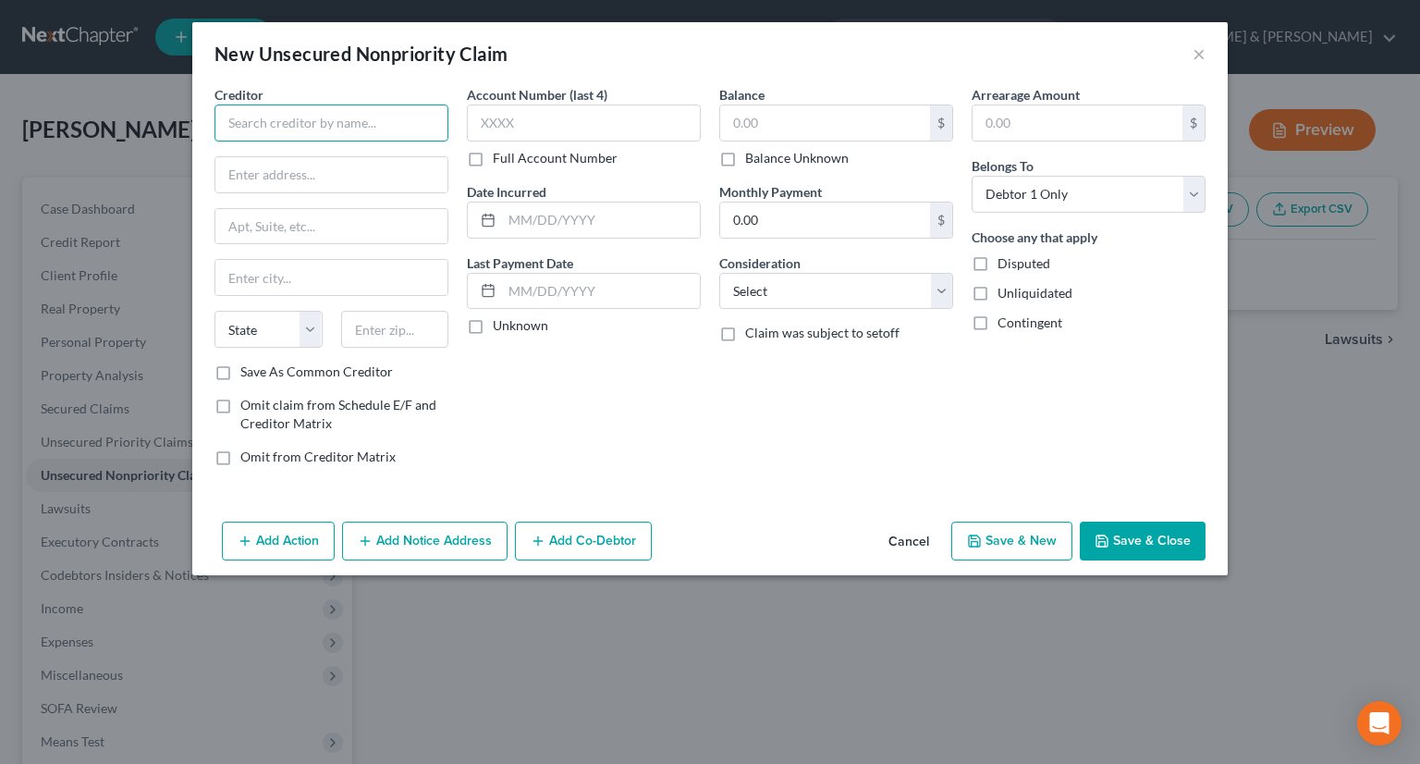
click at [270, 113] on input "text" at bounding box center [332, 122] width 234 height 37
type input "Capital One"
click at [263, 175] on input "text" at bounding box center [331, 174] width 232 height 35
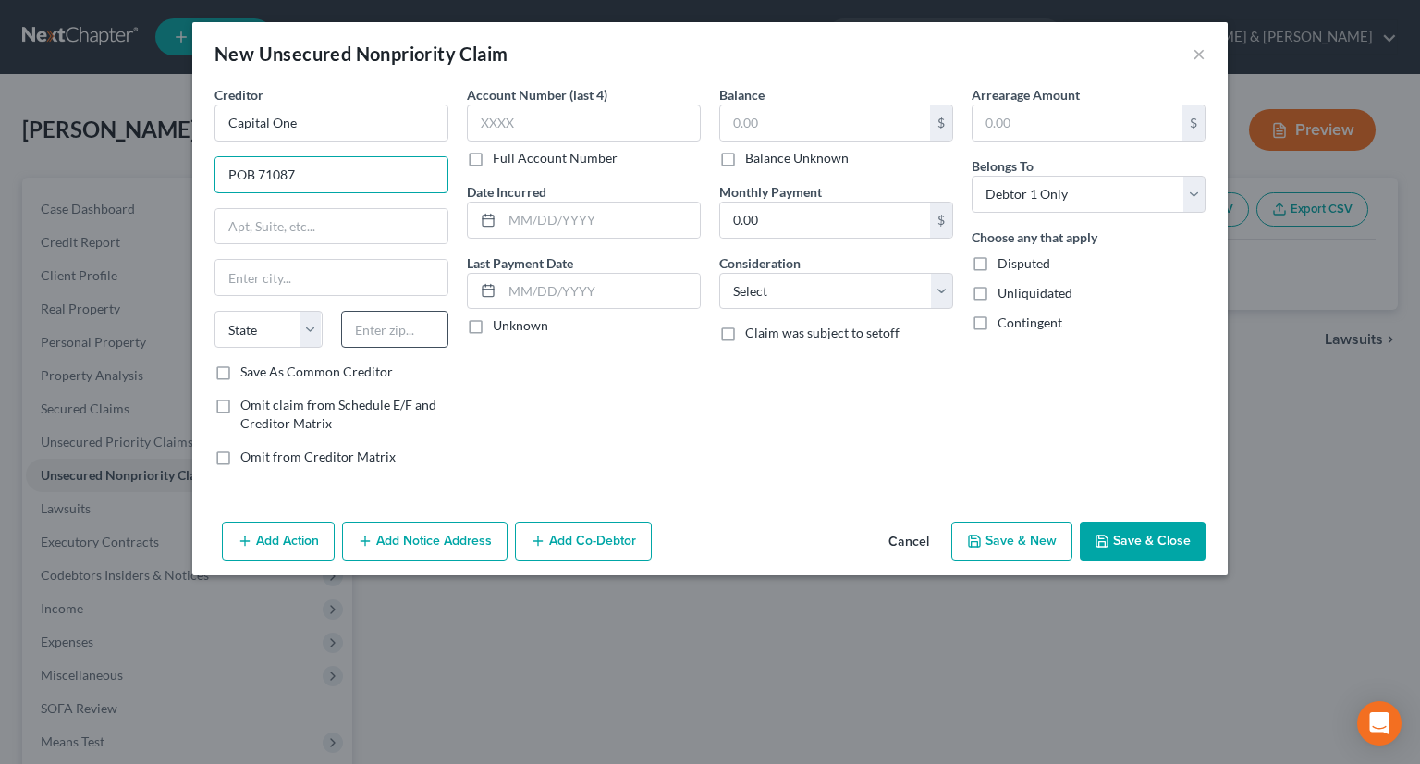
type input "POB 71087"
click at [376, 325] on input "text" at bounding box center [395, 329] width 108 height 37
type input "28272"
type input "Charlotte"
select select "28"
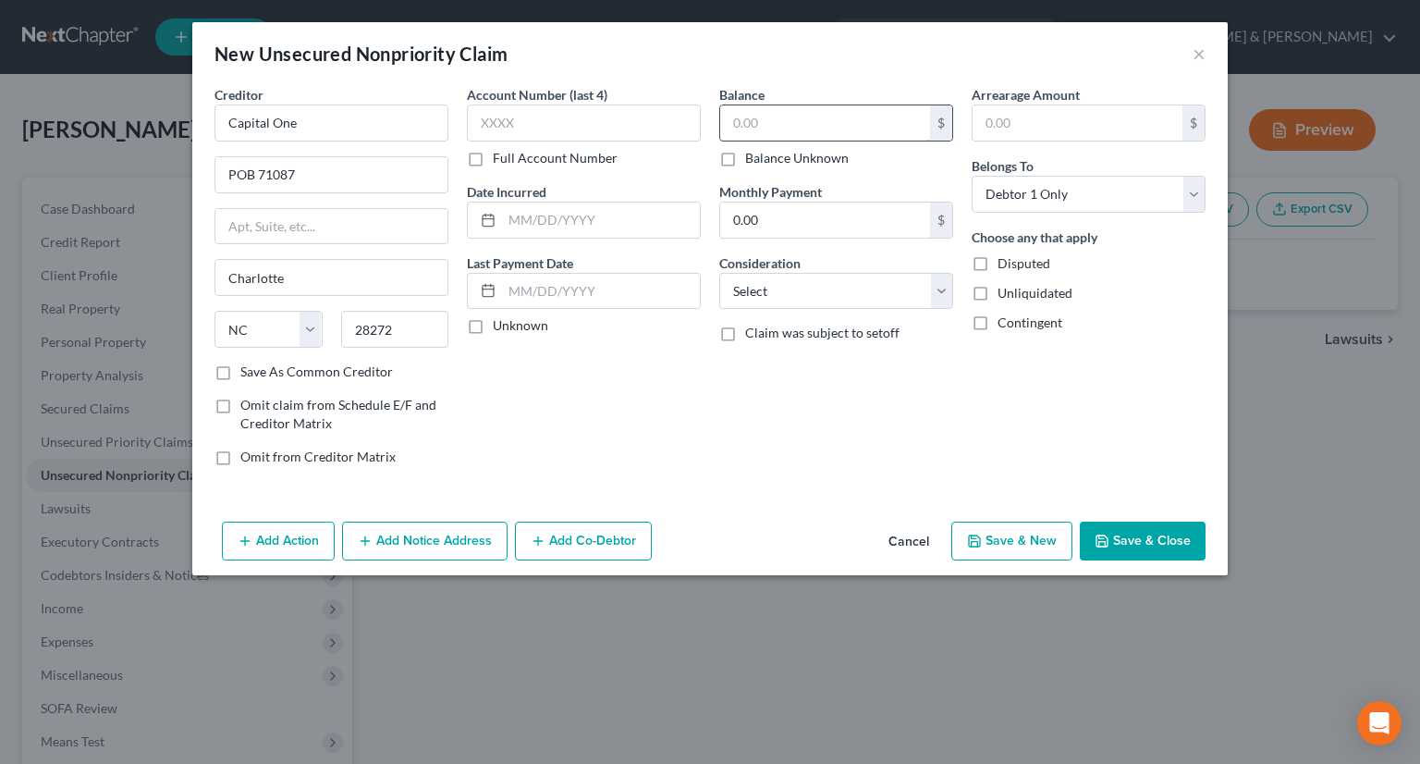
click at [764, 123] on input "text" at bounding box center [825, 122] width 210 height 35
type input "4,407"
click at [784, 219] on input "0.00" at bounding box center [825, 219] width 210 height 35
type input "751"
click at [1032, 126] on input "text" at bounding box center [1078, 122] width 210 height 35
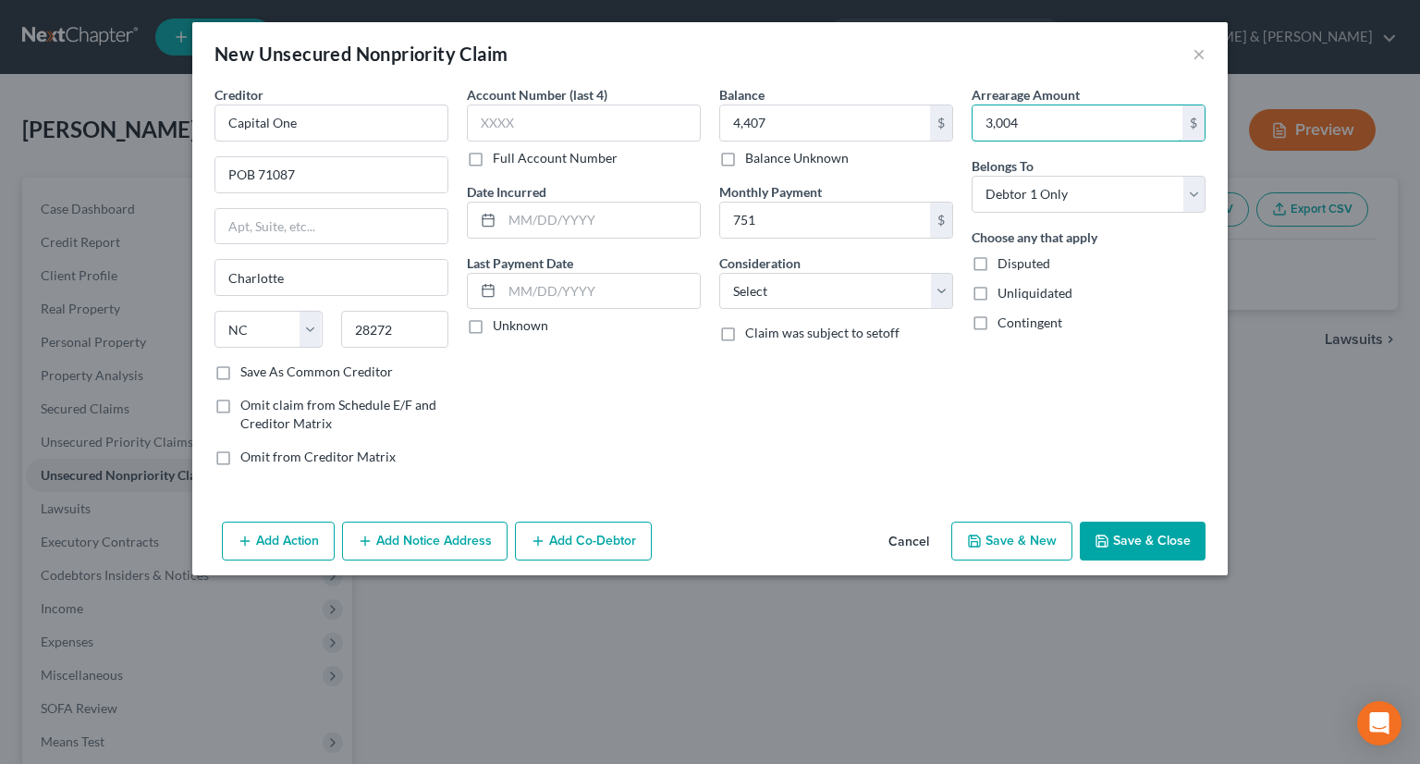
type input "3,004"
click at [992, 535] on button "Save & New" at bounding box center [1011, 540] width 121 height 39
select select "0"
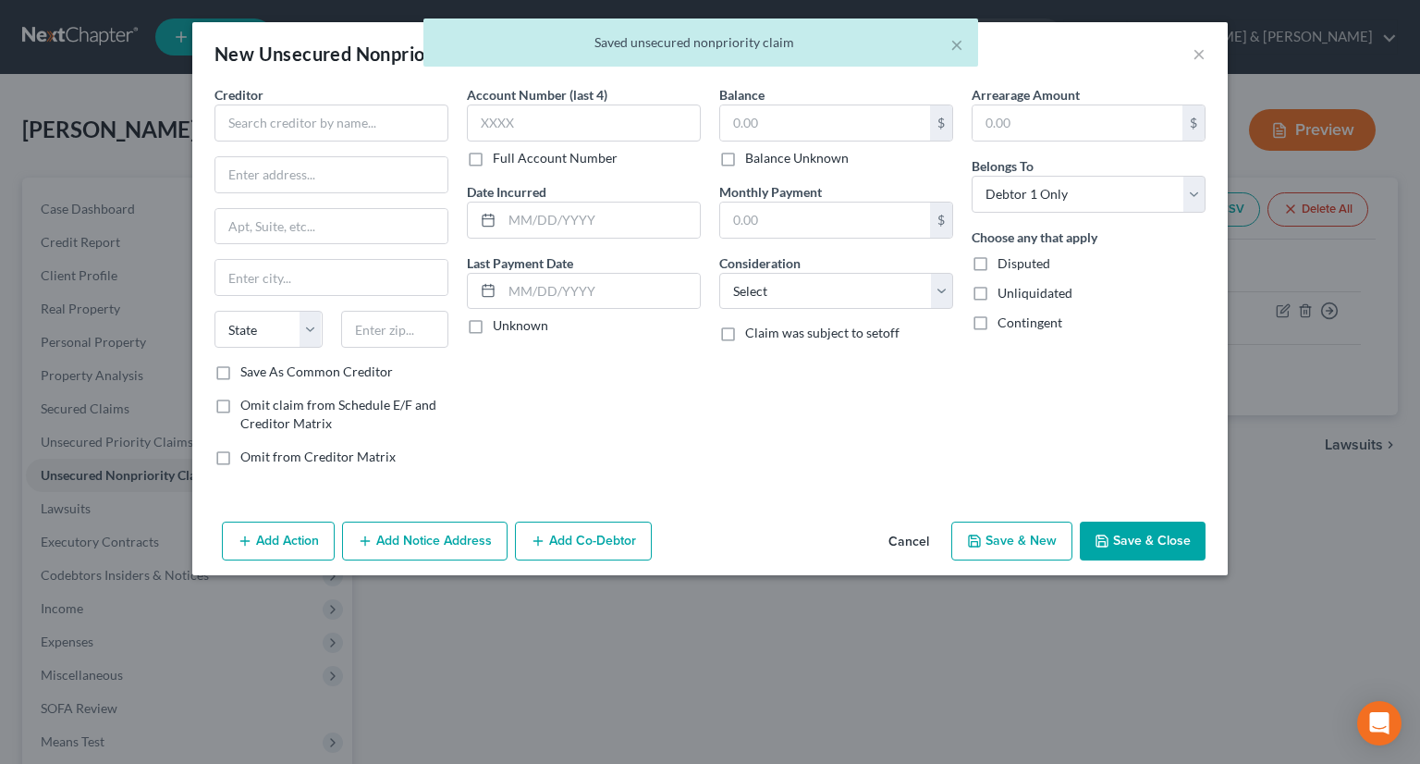
type input "4,407.00"
type input "751.00"
type input "3,004.00"
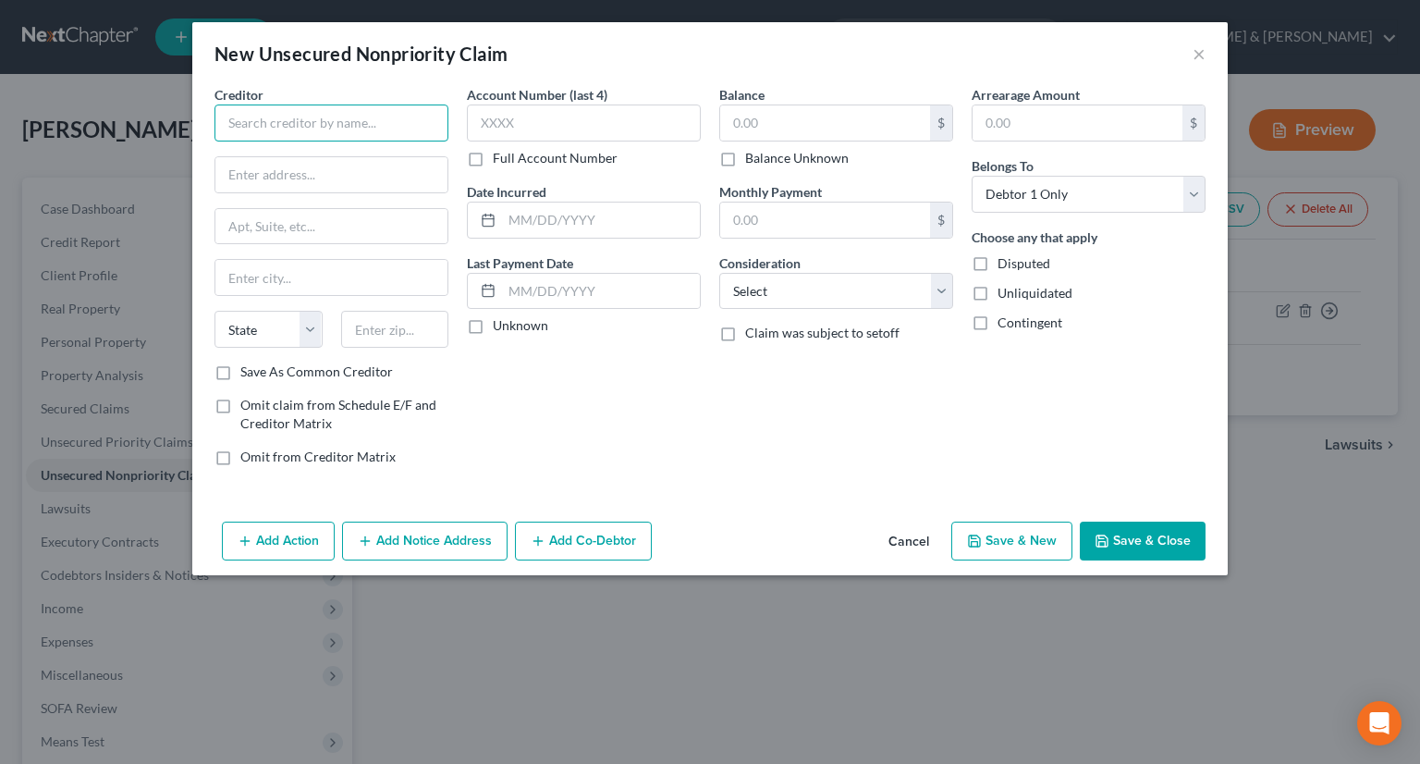
click at [257, 123] on input "text" at bounding box center [332, 122] width 234 height 37
type input "Capital One"
click at [391, 334] on input "text" at bounding box center [395, 329] width 108 height 37
type input "28272"
type input "Charlotte"
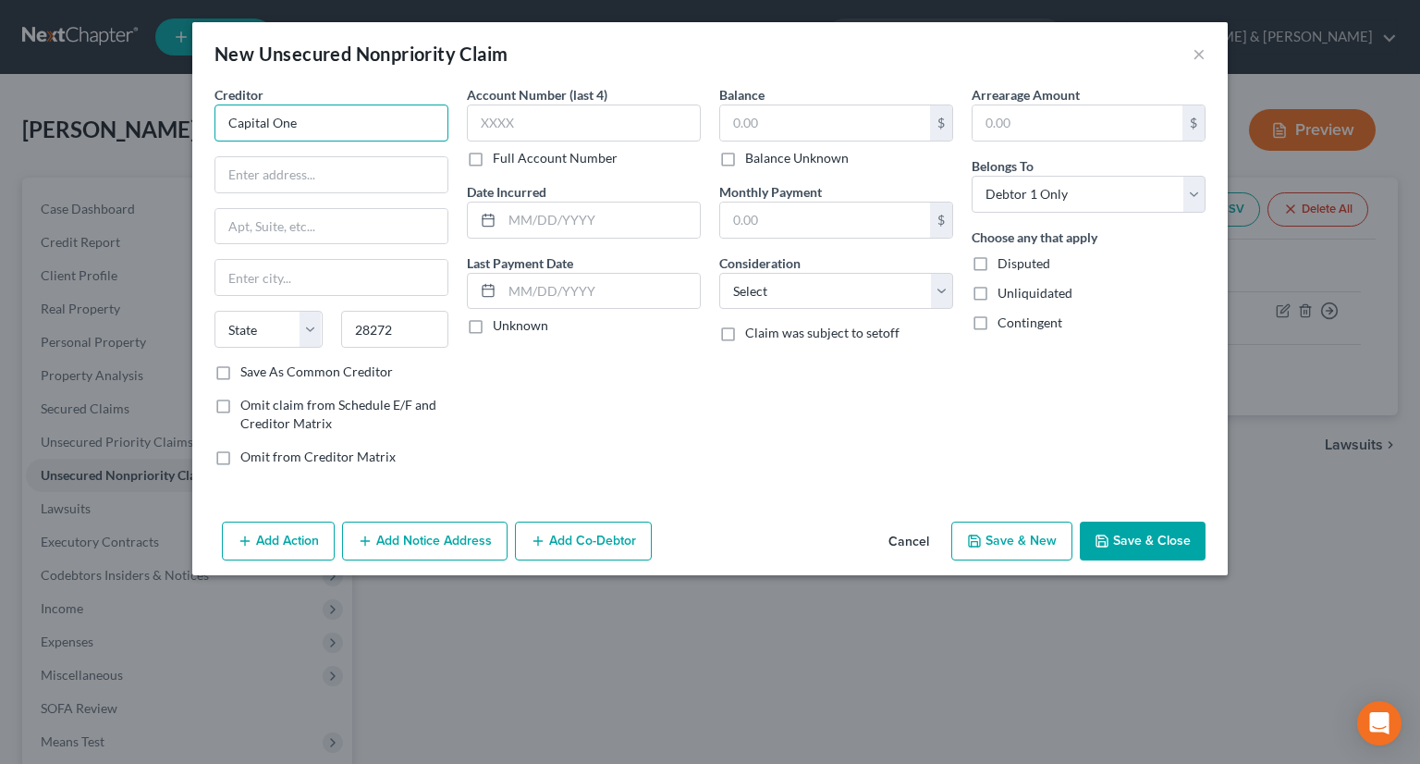
select select "28"
click at [330, 119] on input "Capital One" at bounding box center [332, 122] width 234 height 37
type input "Capital One/ Quicksilver"
click at [292, 167] on input "text" at bounding box center [331, 174] width 232 height 35
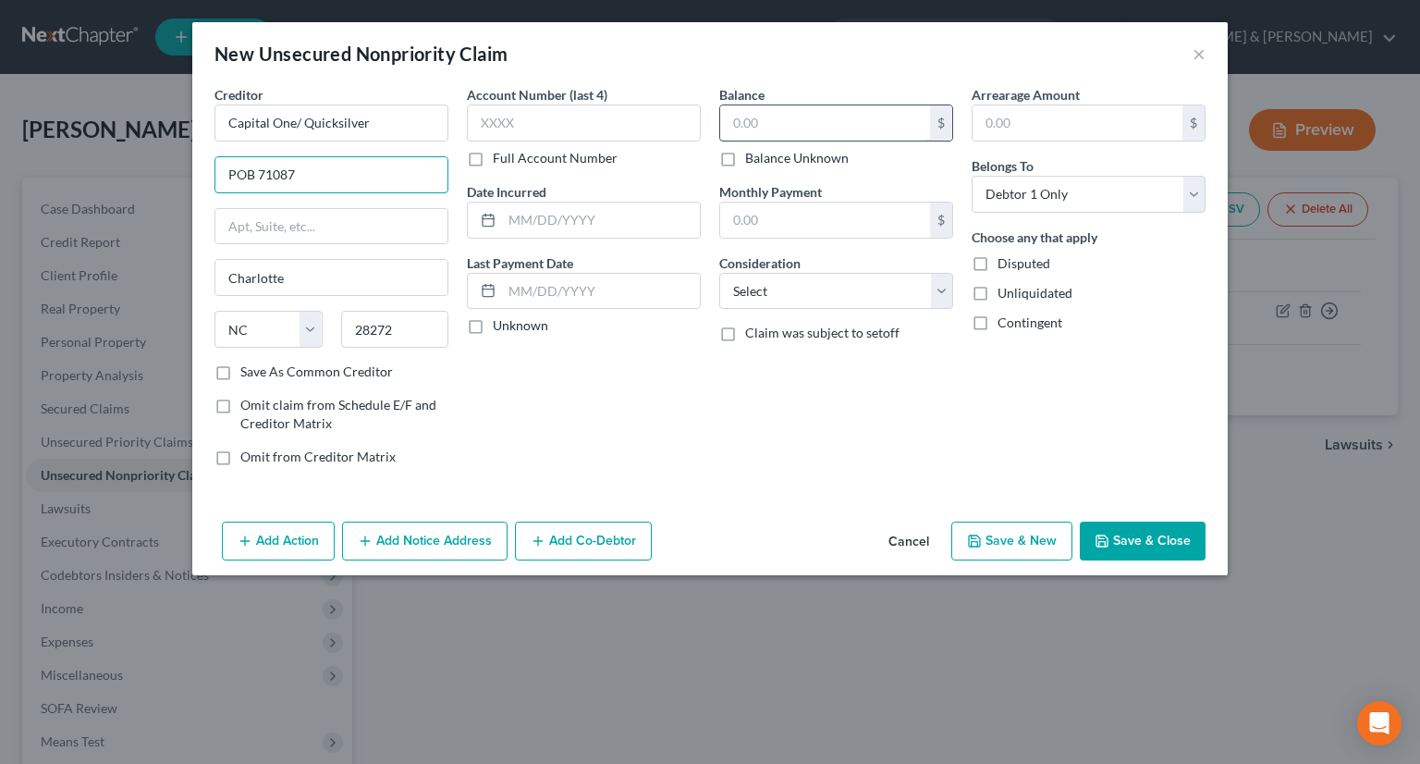
type input "POB 71087"
click at [774, 119] on input "text" at bounding box center [825, 122] width 210 height 35
click at [1117, 537] on button "Save & Close" at bounding box center [1143, 540] width 126 height 39
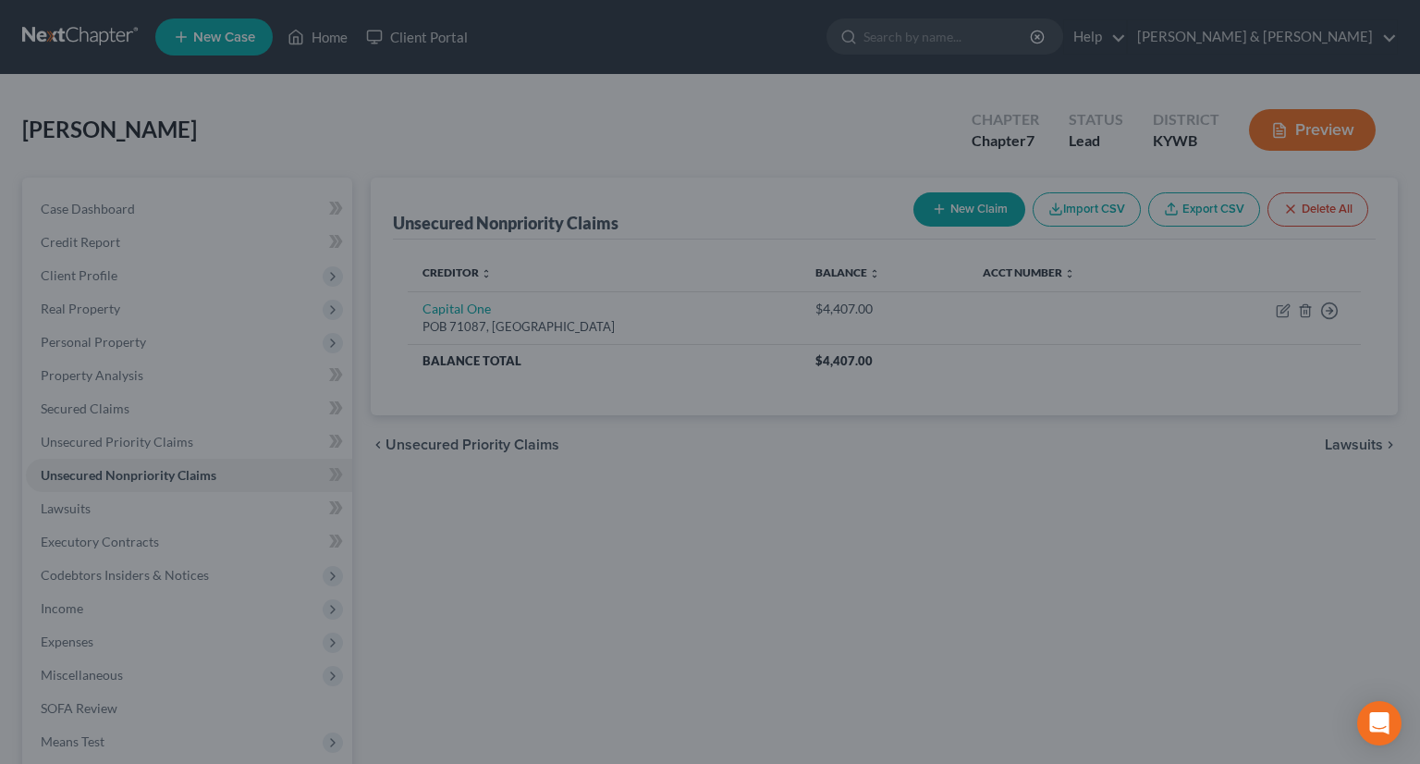
type input "3,303.00"
type input "0.00"
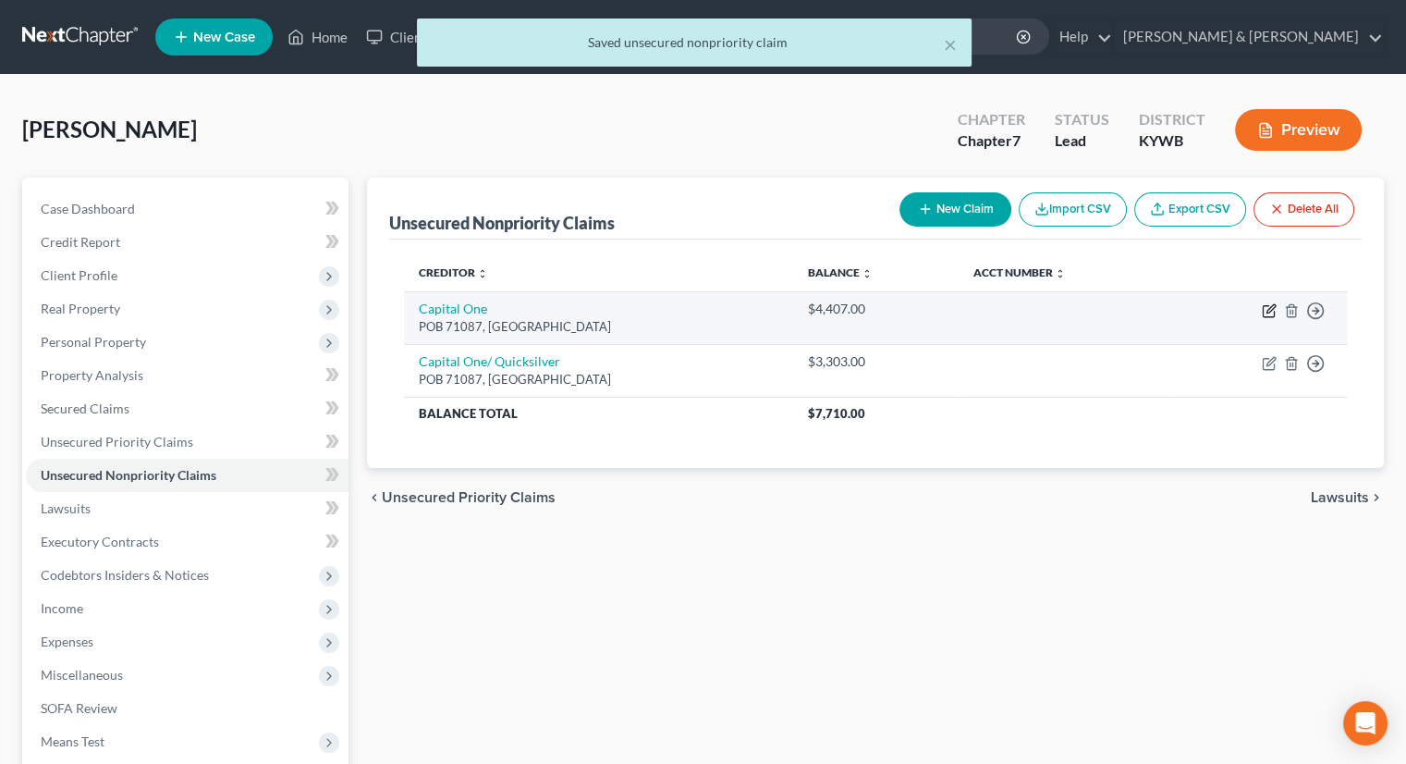
click at [1267, 309] on icon "button" at bounding box center [1271, 308] width 8 height 8
select select "28"
select select "0"
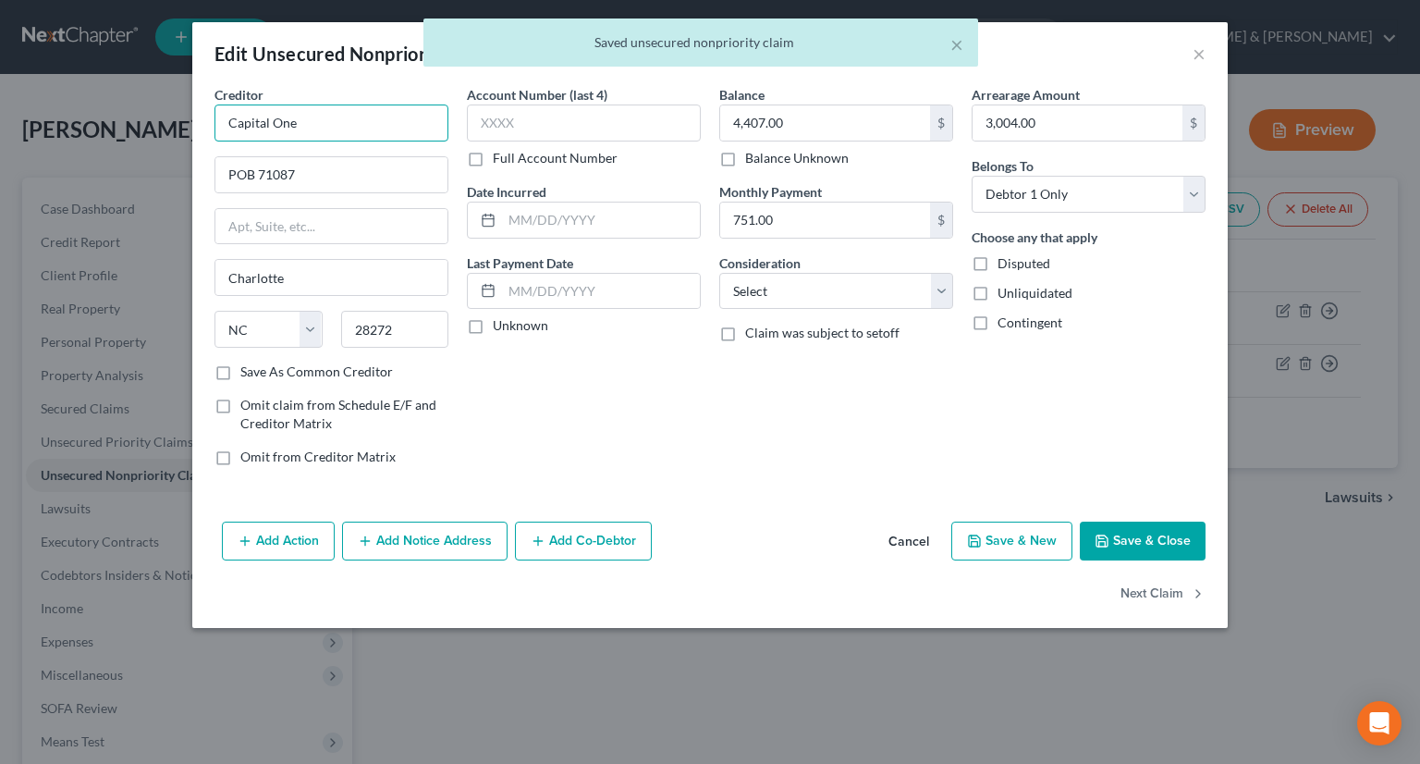
click at [399, 111] on input "Capital One" at bounding box center [332, 122] width 234 height 37
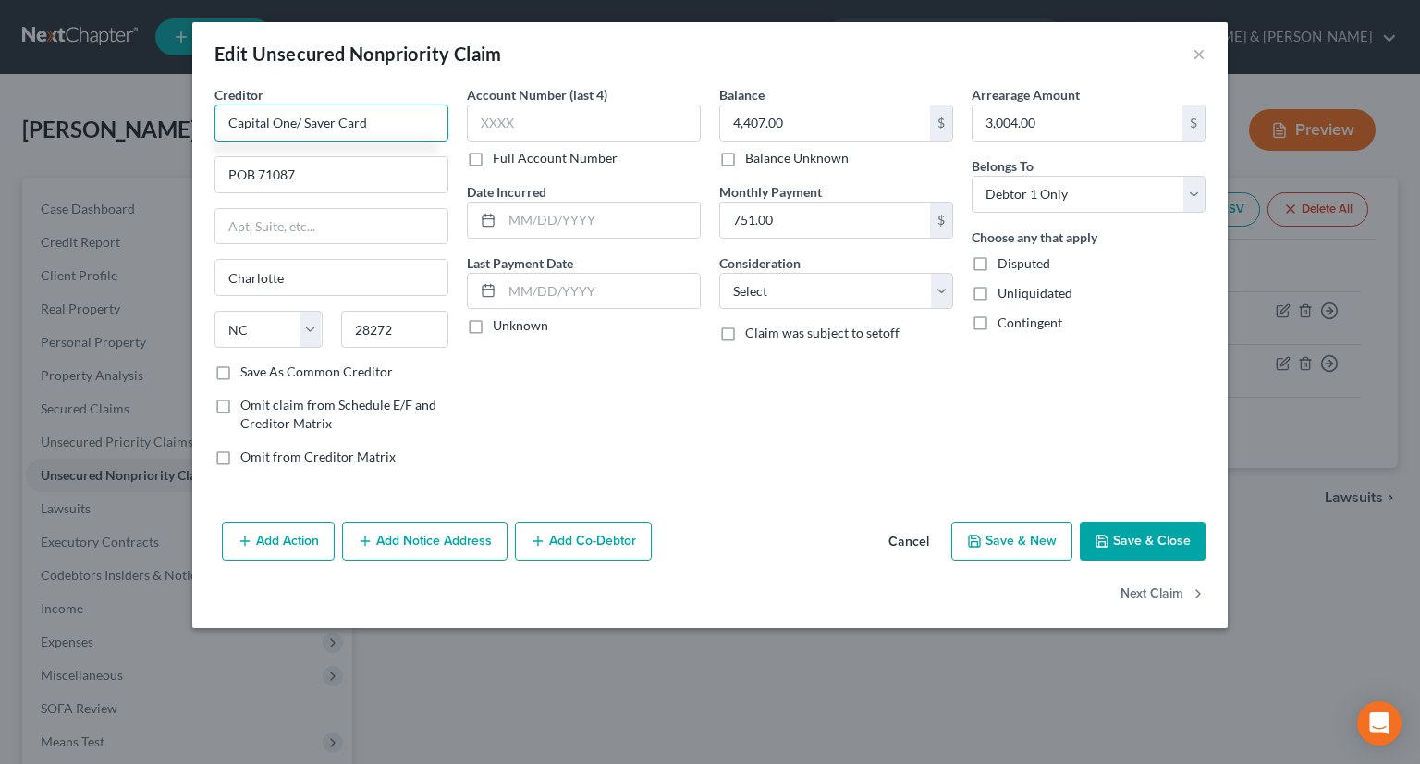
type input "Capital One/ Saver Card"
click at [1019, 541] on button "Save & New" at bounding box center [1011, 540] width 121 height 39
select select "0"
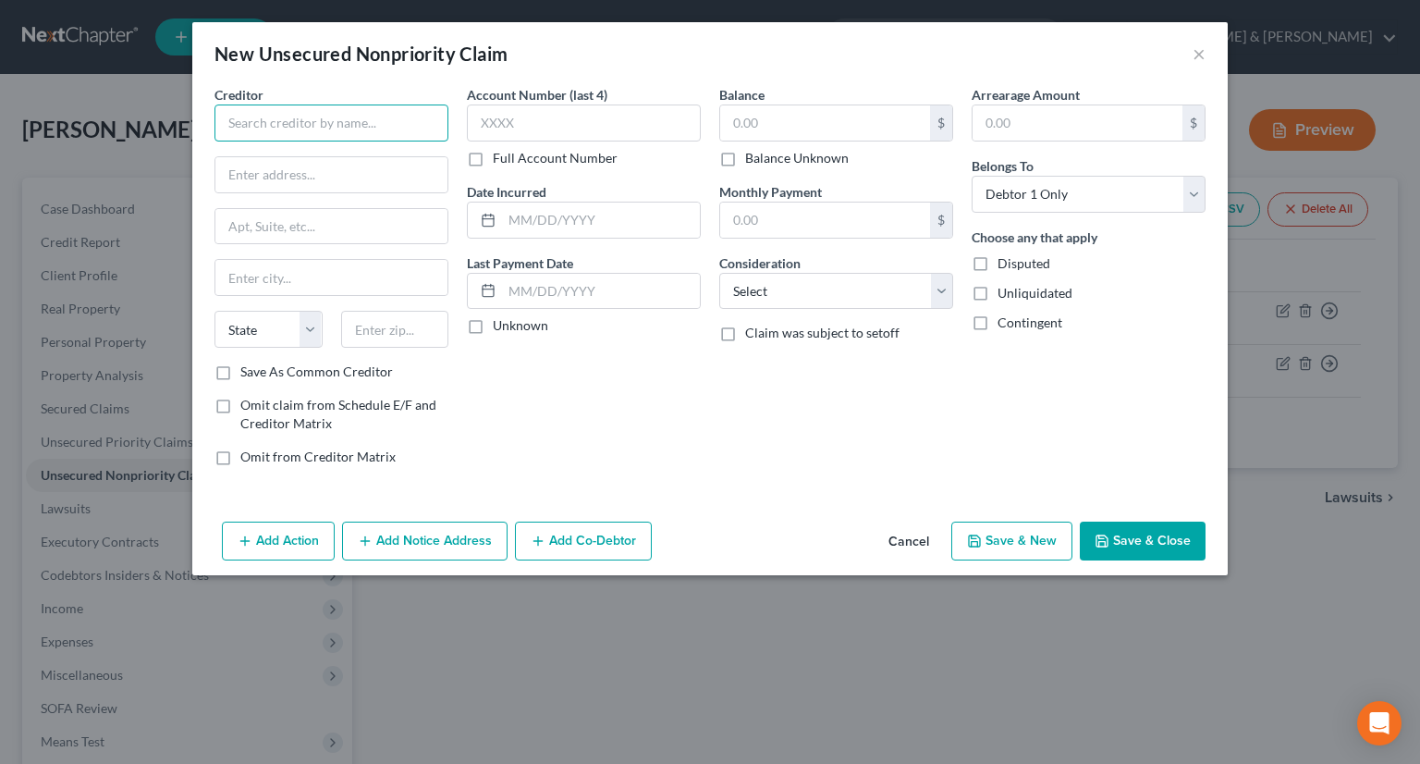
click at [296, 132] on input "text" at bounding box center [332, 122] width 234 height 37
type input "Credit One"
click at [274, 177] on input "text" at bounding box center [331, 174] width 232 height 35
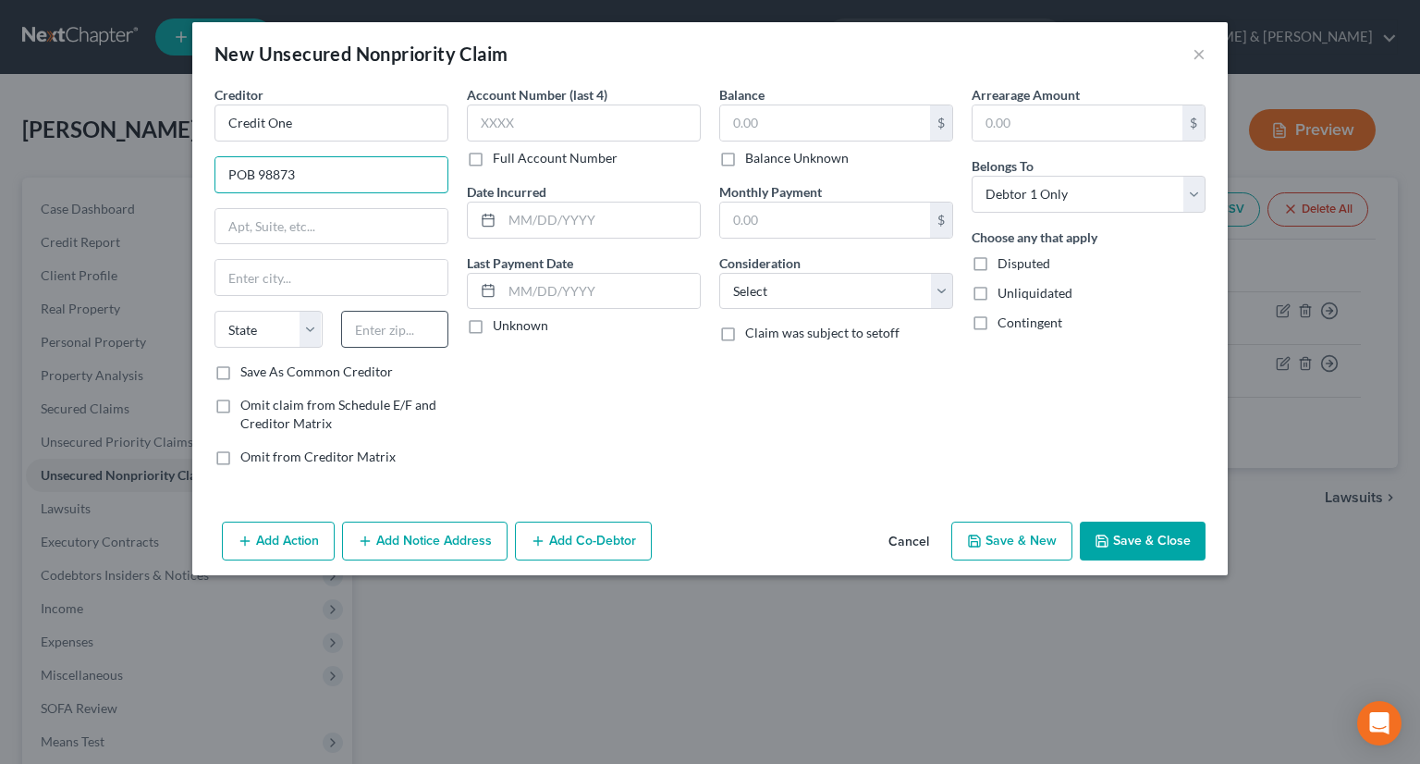
type input "POB 98873"
click at [366, 328] on input "text" at bounding box center [395, 329] width 108 height 37
type input "89193"
click at [784, 128] on input "text" at bounding box center [825, 122] width 210 height 35
type input "[GEOGRAPHIC_DATA]"
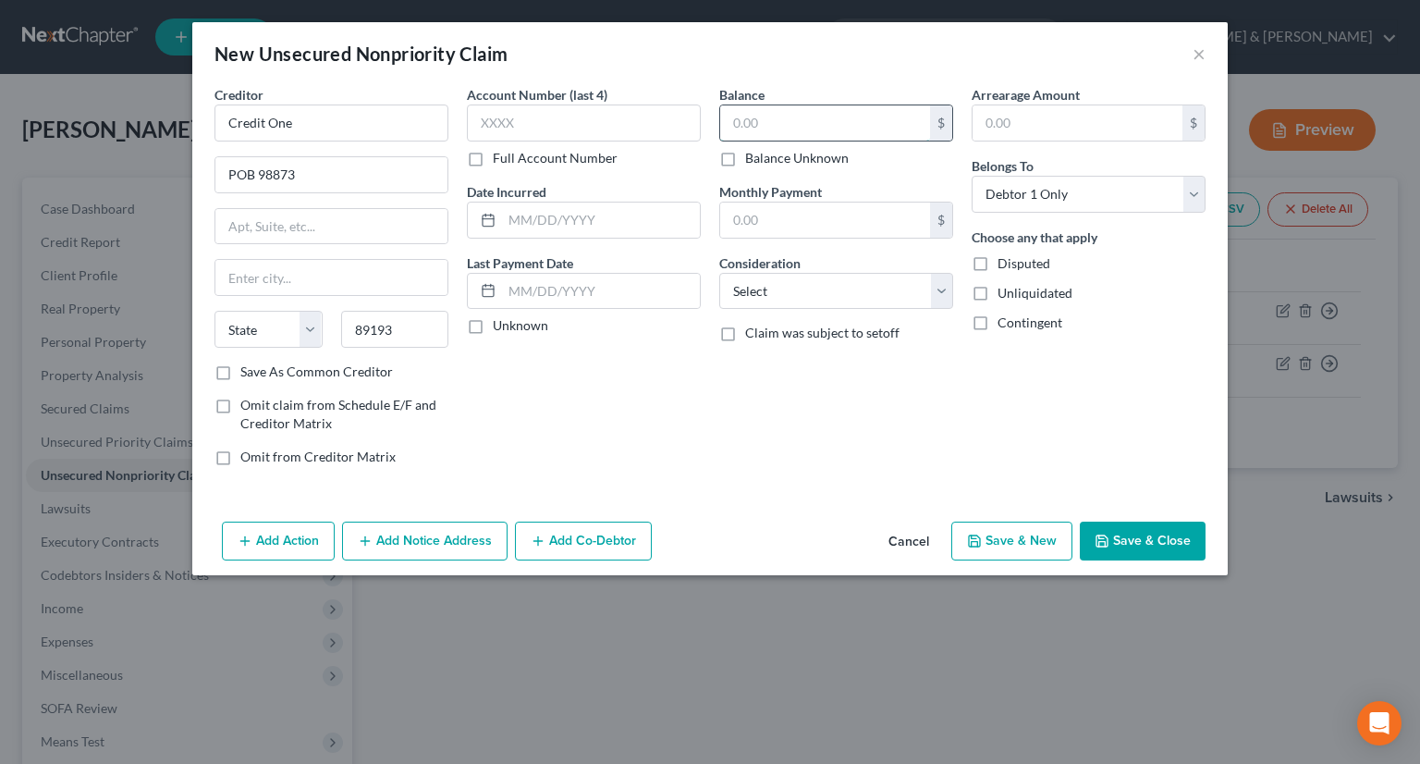
select select "31"
type input "1,926"
click at [554, 123] on input "text" at bounding box center [584, 122] width 234 height 37
type input "7627"
click at [351, 130] on input "Credit One" at bounding box center [332, 122] width 234 height 37
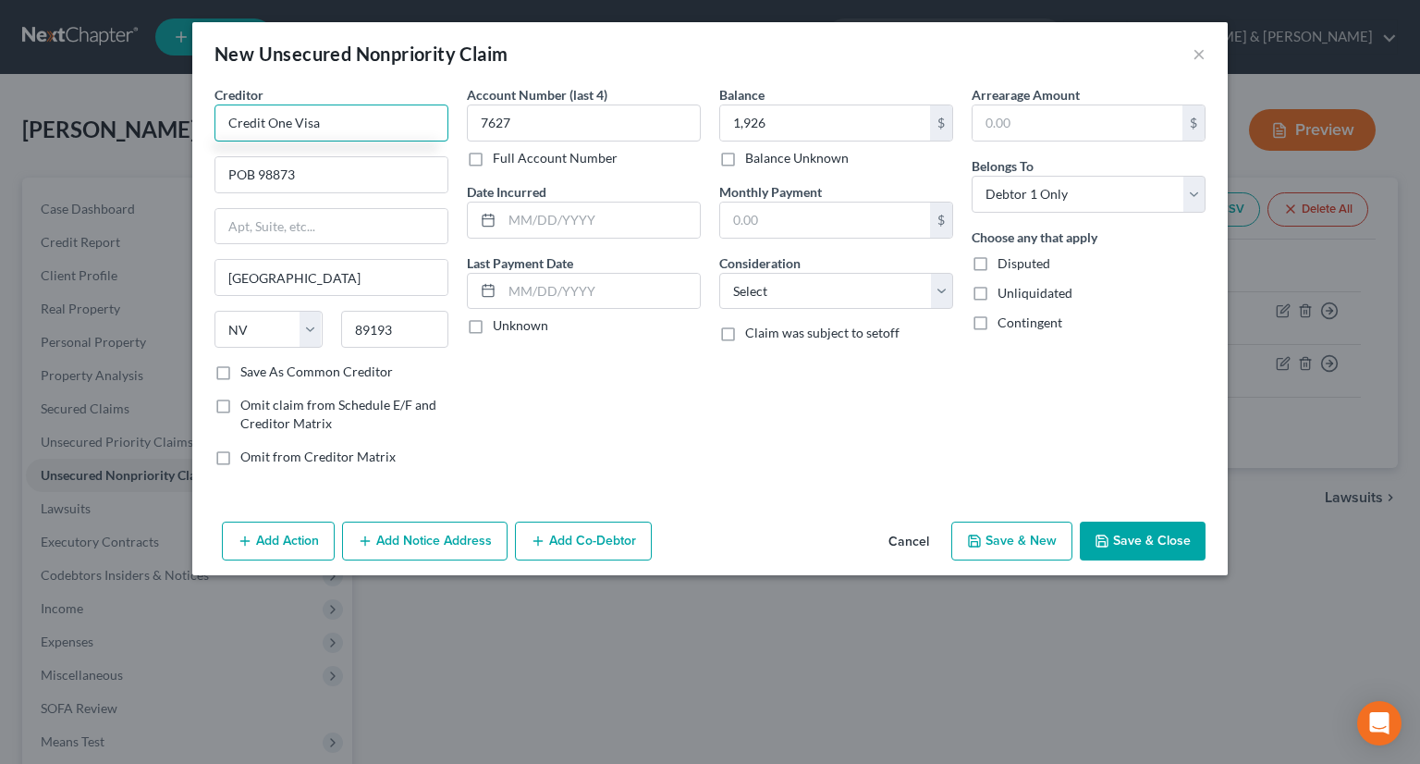
click at [297, 125] on input "Credit One Visa" at bounding box center [332, 122] width 234 height 37
type input "Credit One/ Visa"
click at [1032, 527] on button "Save & New" at bounding box center [1011, 540] width 121 height 39
select select "0"
click at [373, 116] on input "text" at bounding box center [332, 122] width 234 height 37
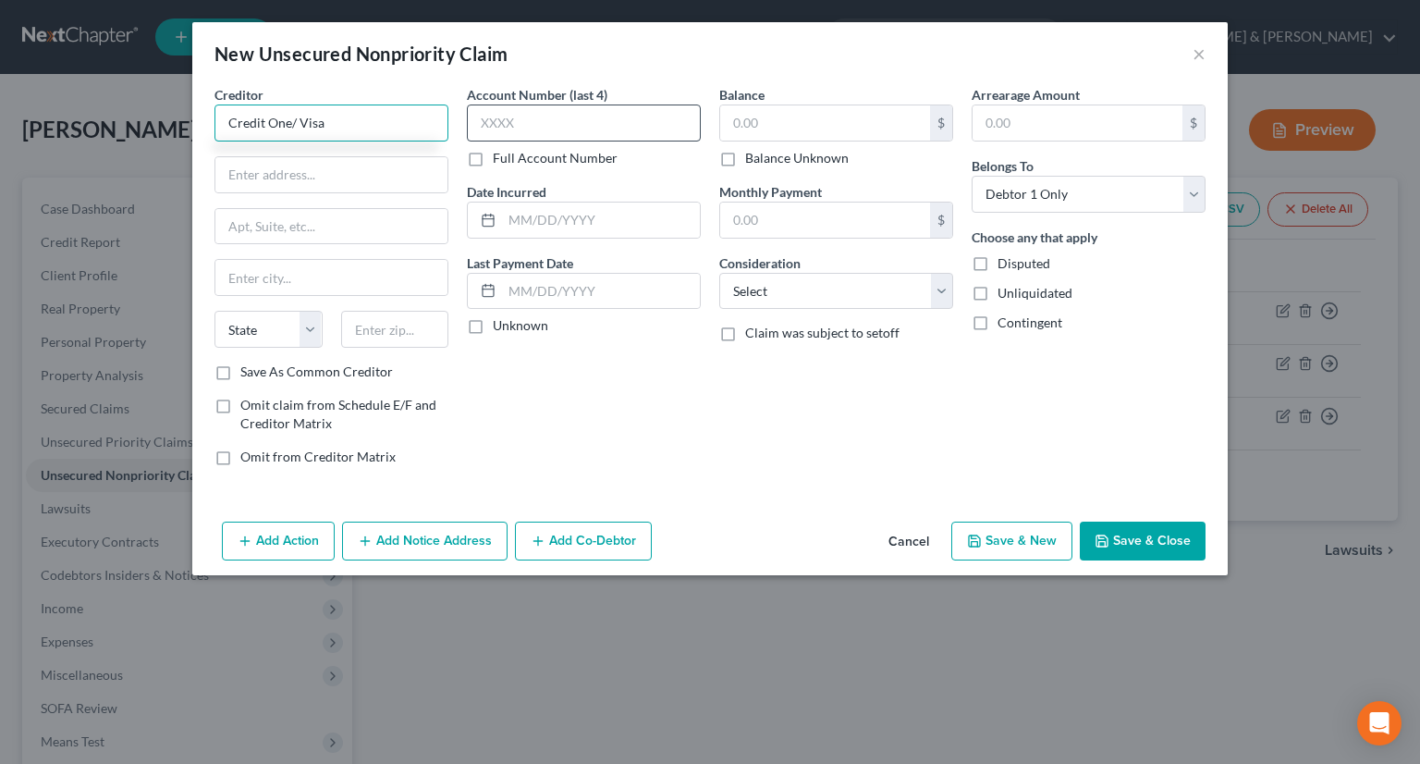
type input "Credit One/ Visa"
click at [516, 118] on input "text" at bounding box center [584, 122] width 234 height 37
type input "7593"
click at [334, 163] on input "text" at bounding box center [331, 174] width 232 height 35
type input "POB 98873"
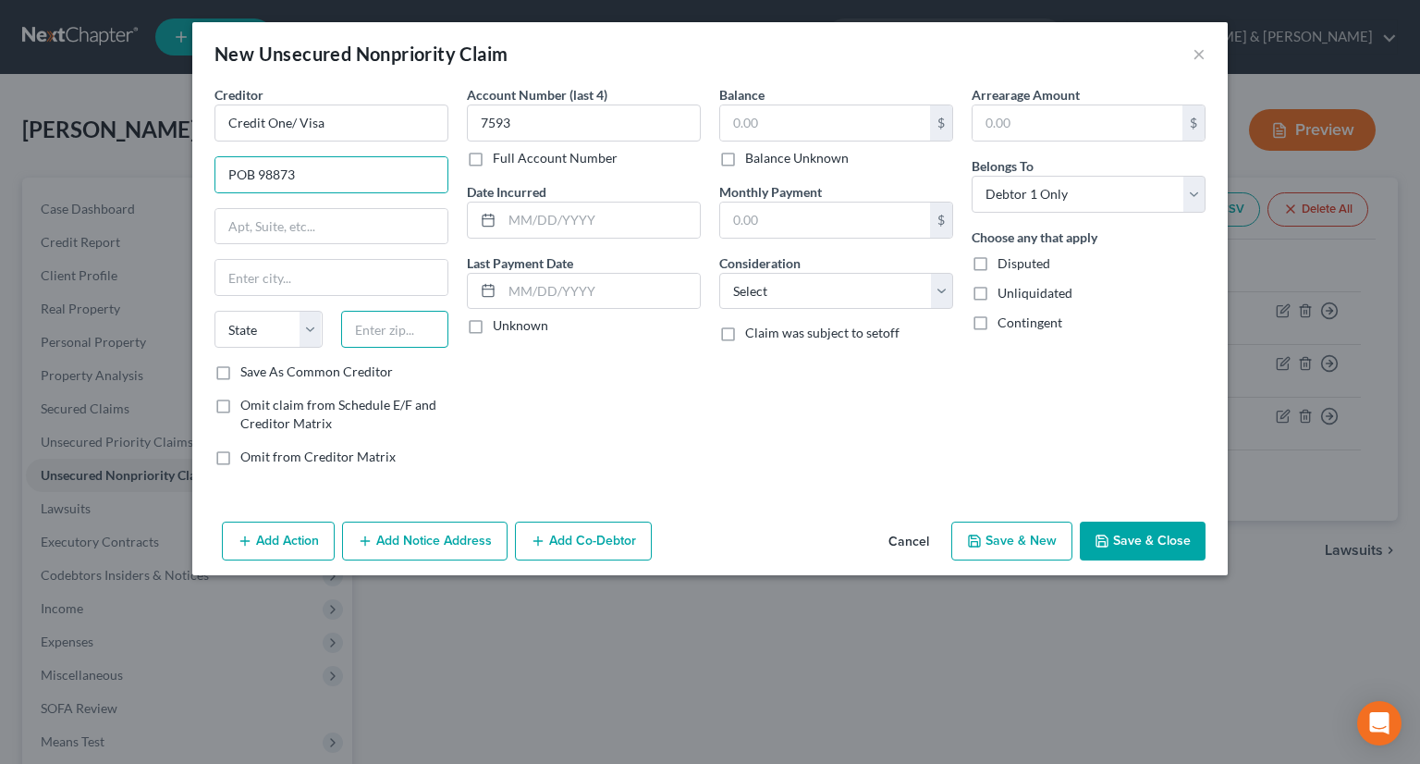
click at [396, 325] on input "text" at bounding box center [395, 329] width 108 height 37
type input "89193"
click at [764, 130] on input "text" at bounding box center [825, 122] width 210 height 35
type input "[GEOGRAPHIC_DATA]"
select select "31"
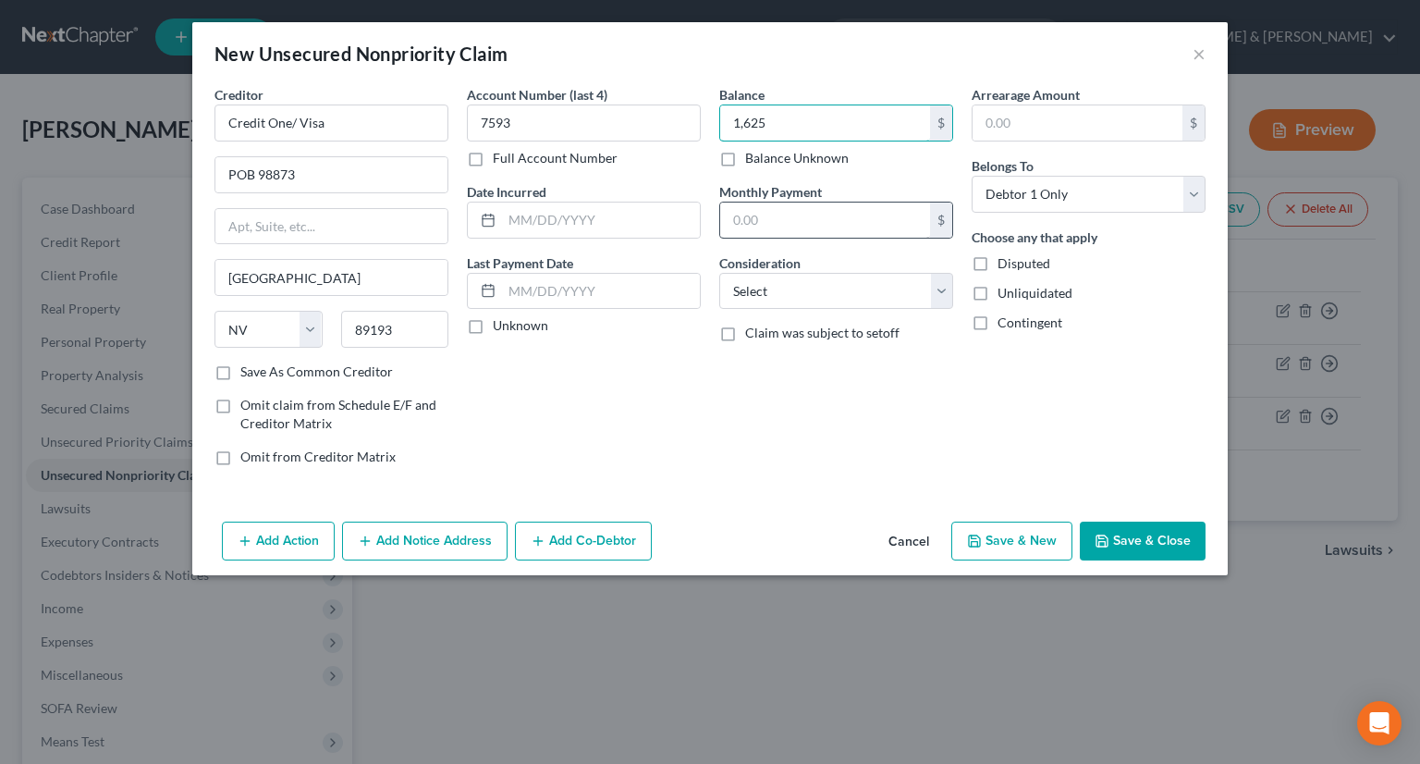
type input "1,625"
click at [758, 210] on input "text" at bounding box center [825, 219] width 210 height 35
type input "231"
click at [1098, 538] on icon "button" at bounding box center [1102, 541] width 15 height 15
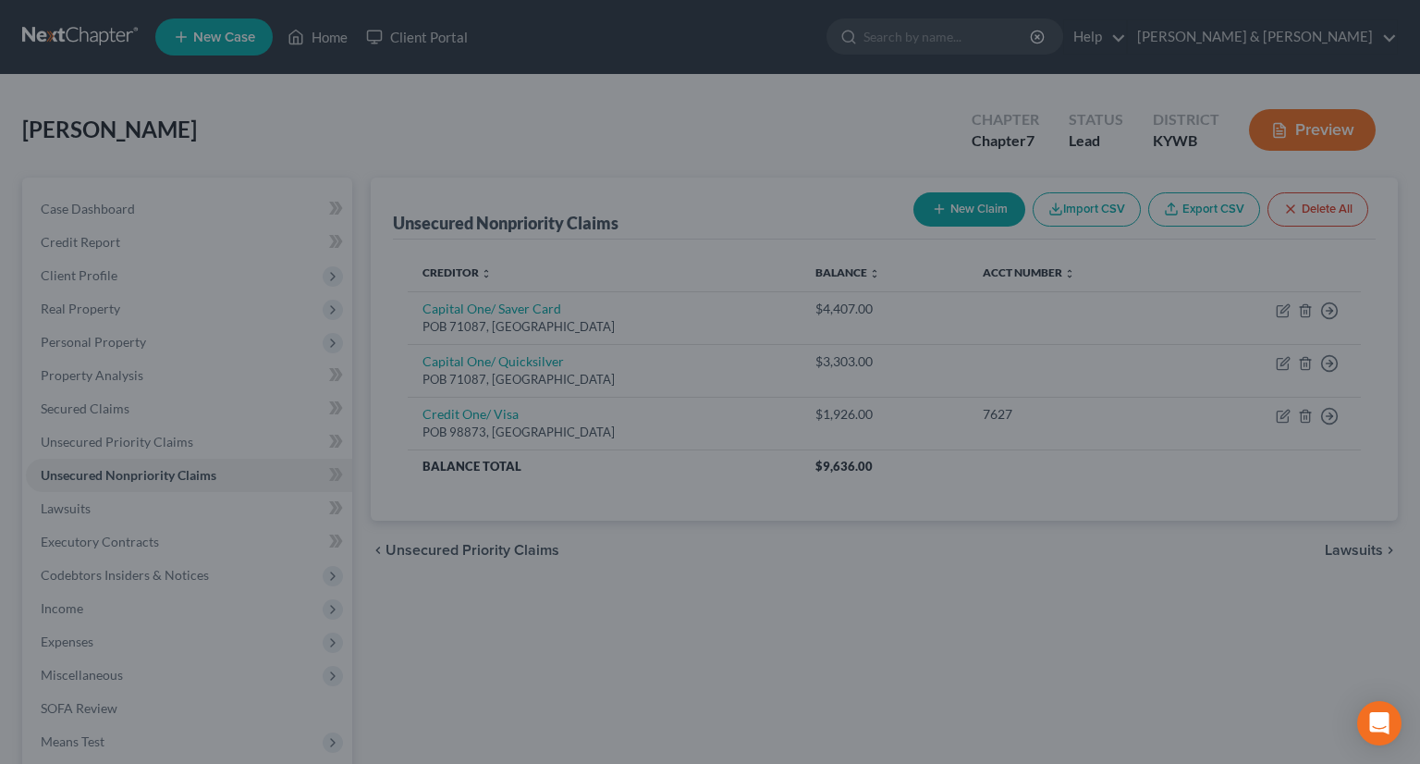
type input "1,625.00"
type input "231.00"
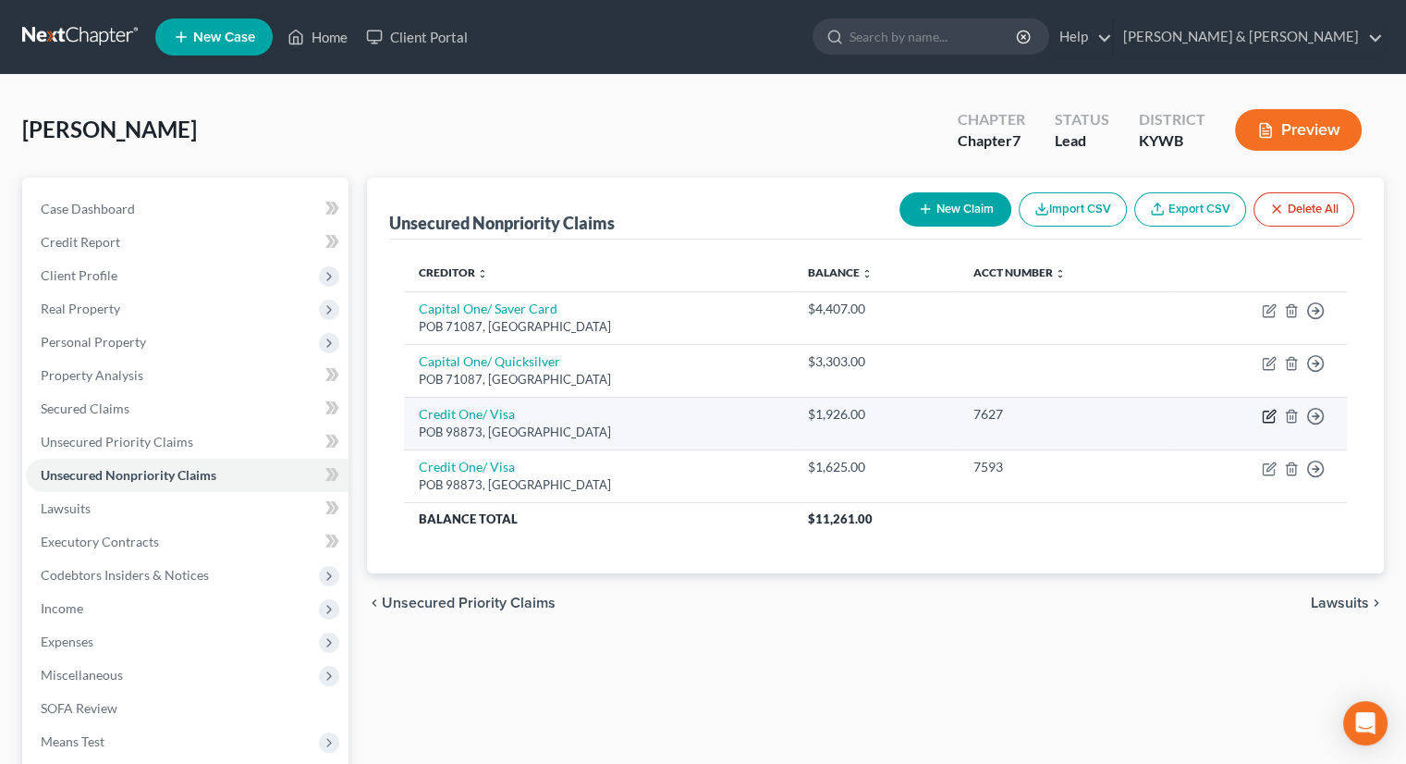
click at [1270, 417] on icon "button" at bounding box center [1269, 416] width 15 height 15
select select "31"
select select "0"
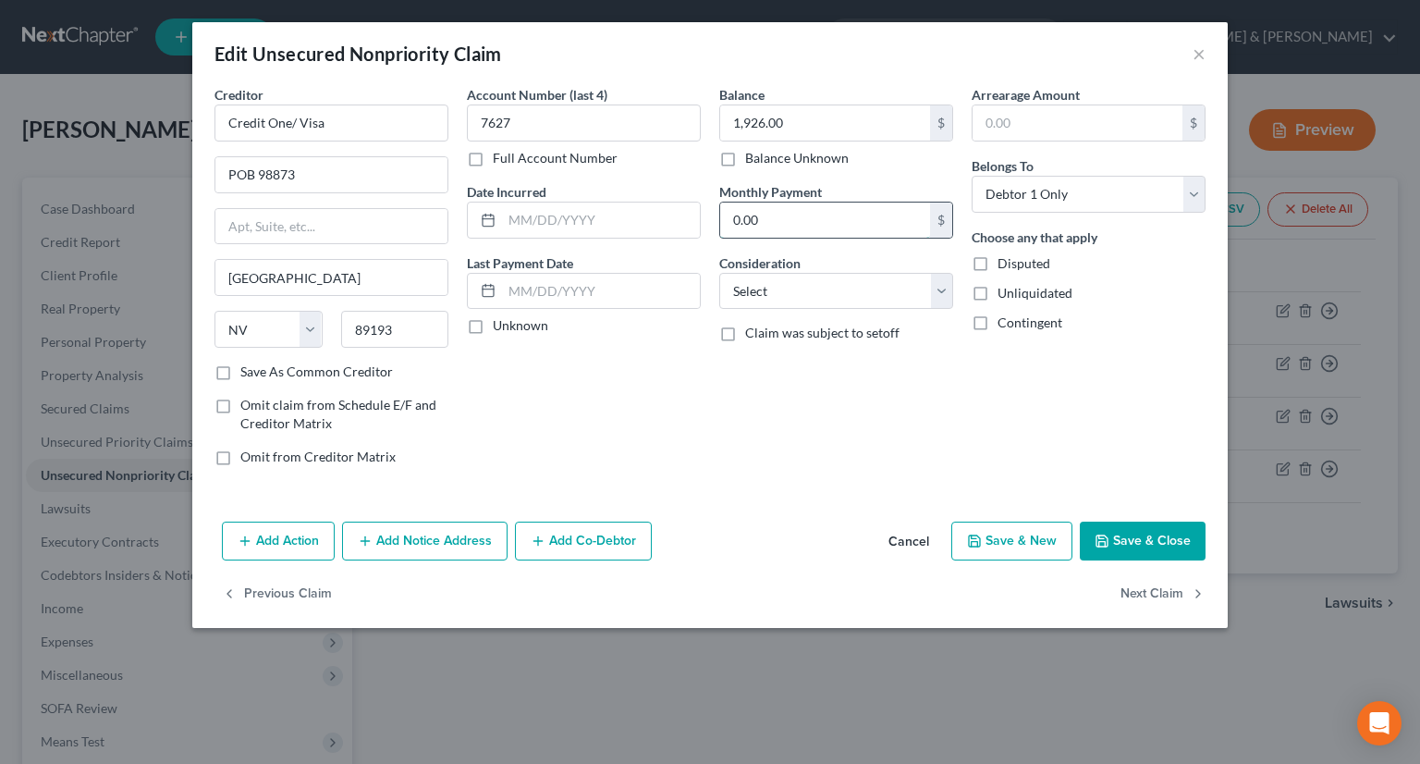
click at [770, 227] on input "0.00" at bounding box center [825, 219] width 210 height 35
click at [1123, 540] on button "Save & Close" at bounding box center [1143, 540] width 126 height 39
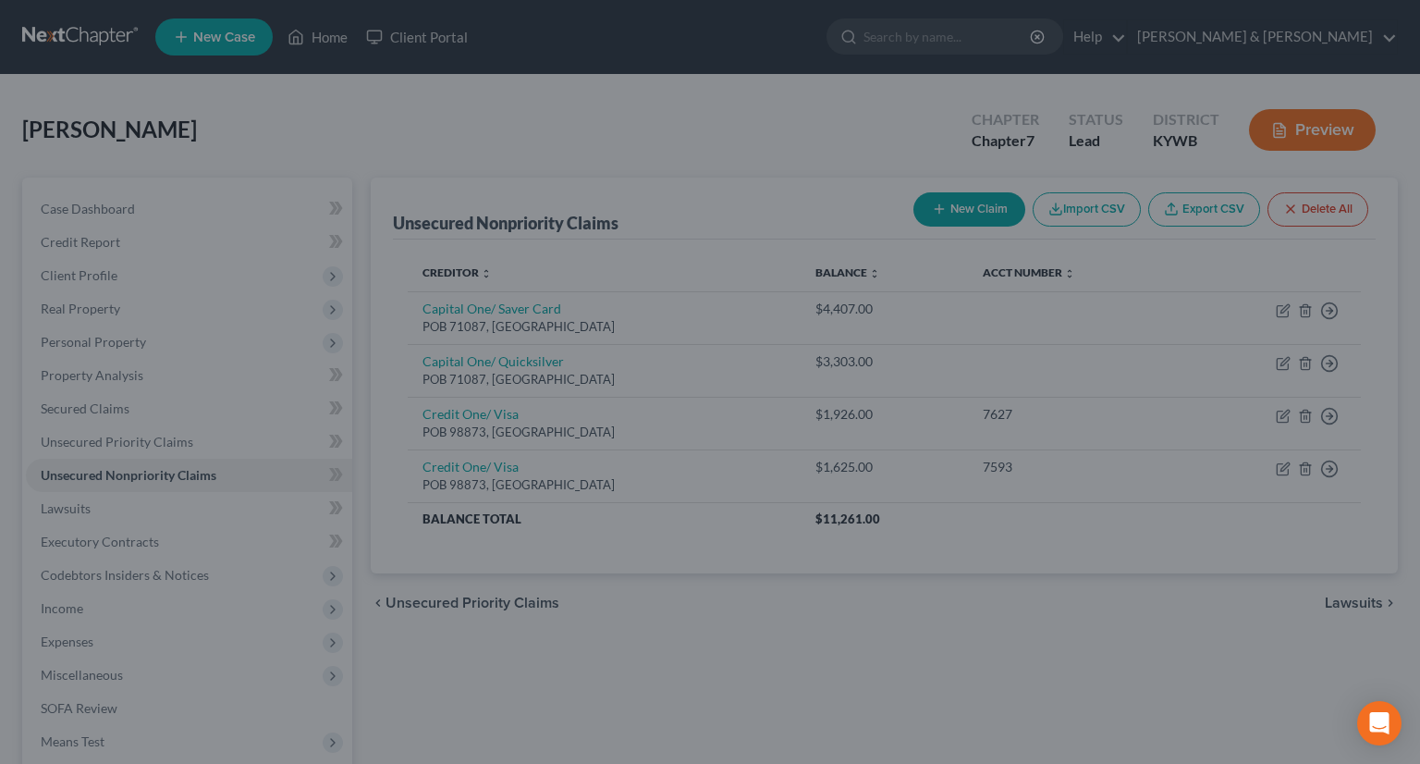
type input "270.00"
type input "0"
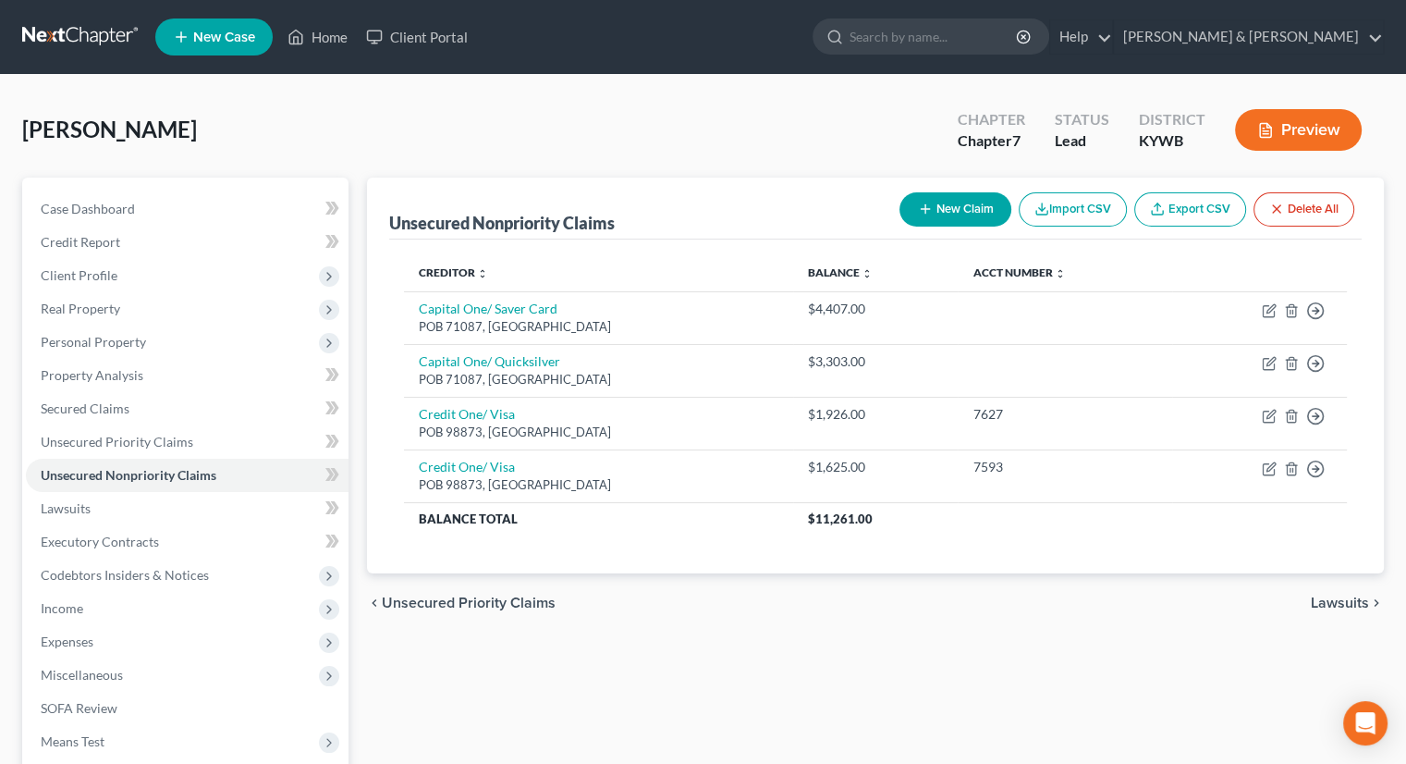
click at [965, 203] on button "New Claim" at bounding box center [956, 209] width 112 height 34
select select "0"
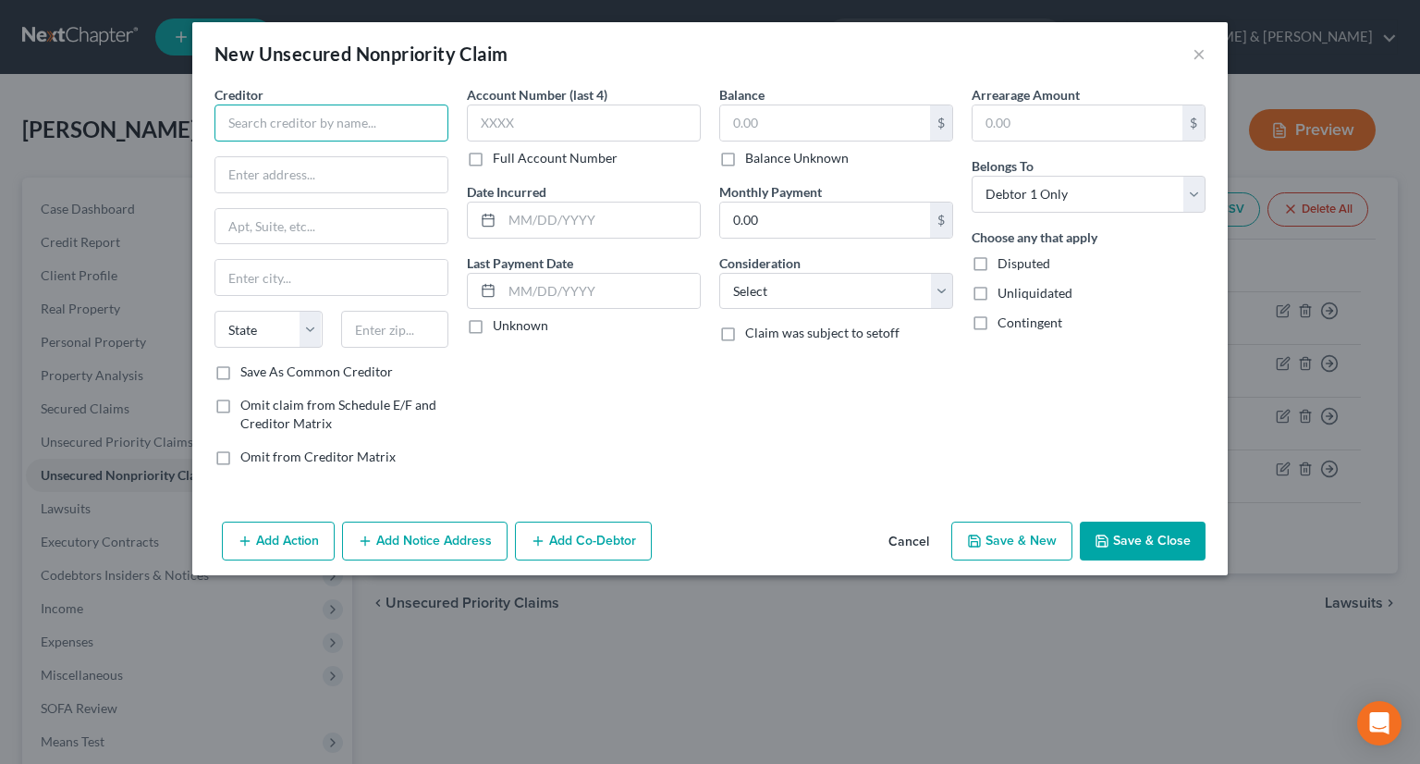
click at [332, 127] on input "text" at bounding box center [332, 122] width 234 height 37
click at [255, 119] on input "Coastal COmmercial Bank/ X! Robinhood" at bounding box center [332, 122] width 234 height 37
click at [375, 120] on input "Coastal Commercial Bank/ X! Robinhood" at bounding box center [332, 122] width 234 height 37
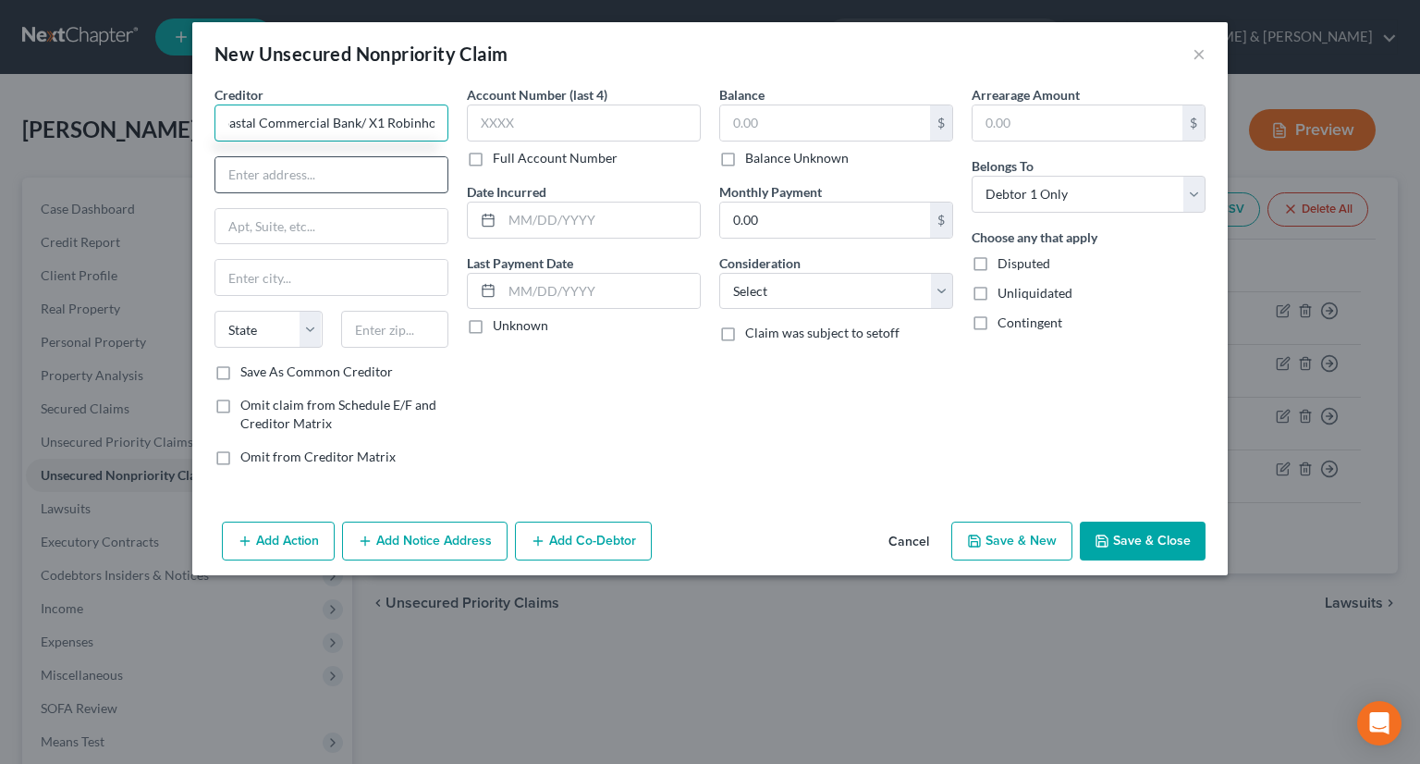
type input "Coastal Commercial Bank/ X1 Robinhood"
click at [313, 180] on input "text" at bounding box center [331, 174] width 232 height 35
type input "[STREET_ADDRESS]"
click at [317, 218] on input "text" at bounding box center [331, 226] width 232 height 35
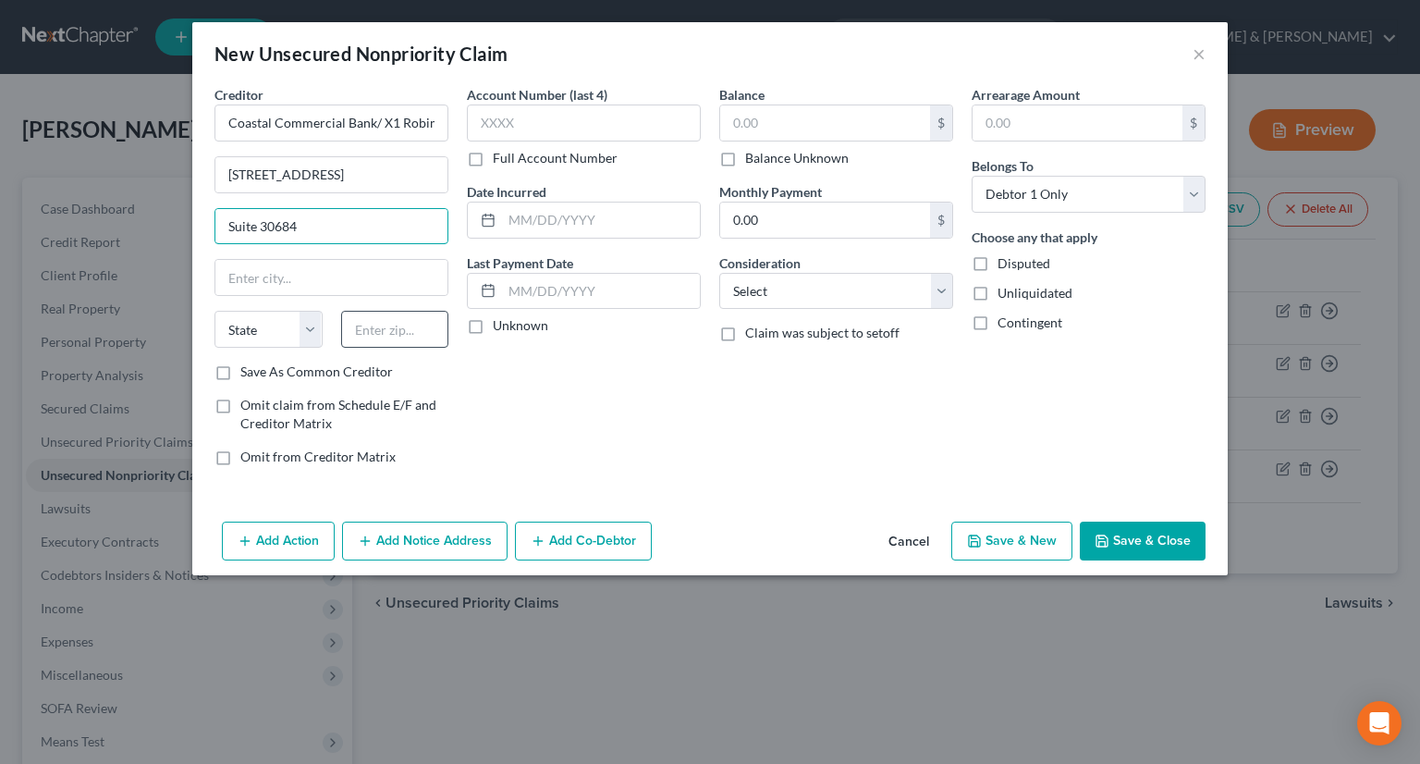
type input "Suite 30684"
click at [376, 323] on input "text" at bounding box center [395, 329] width 108 height 37
type input "94104"
type input "[GEOGRAPHIC_DATA]"
select select "4"
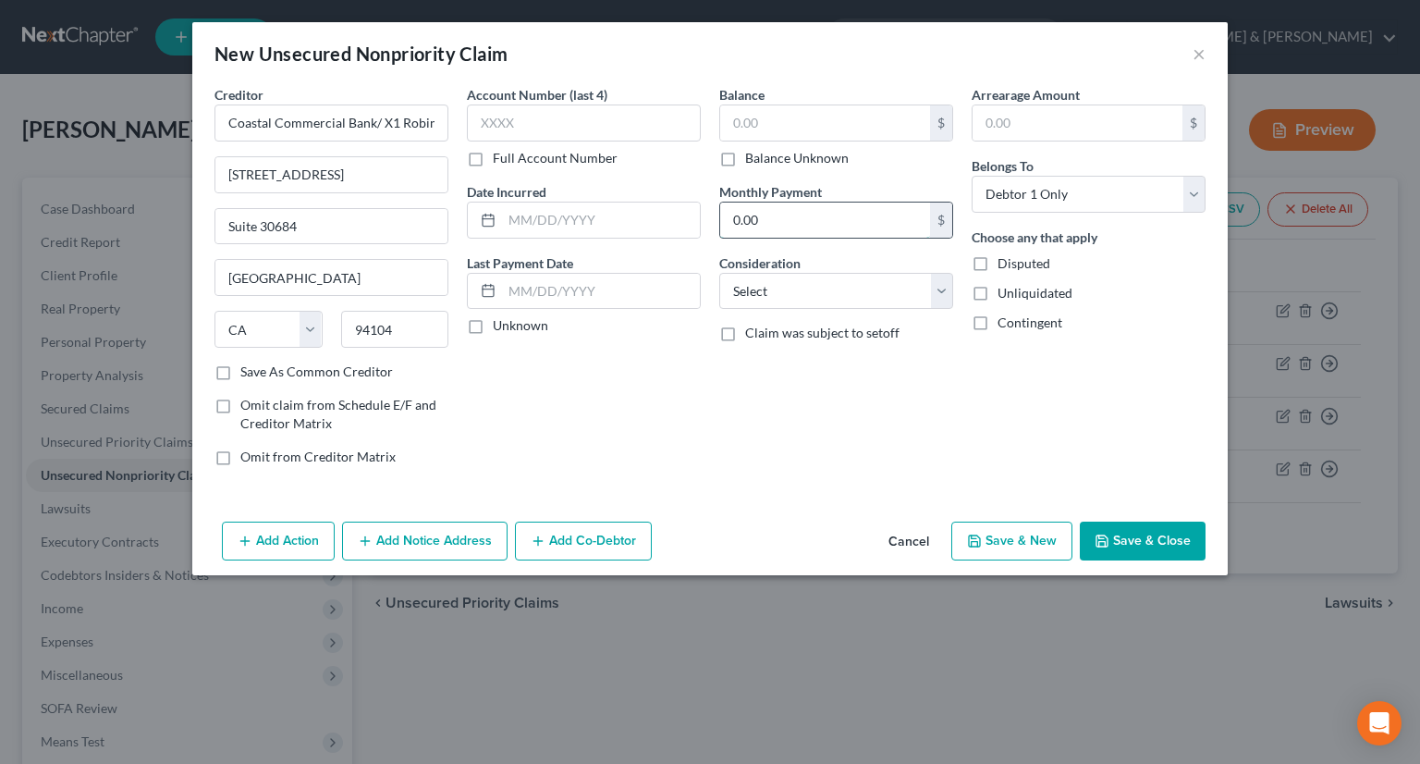
click at [732, 219] on input "0.00" at bounding box center [825, 219] width 210 height 35
type input "72"
click at [793, 129] on input "text" at bounding box center [825, 122] width 210 height 35
click at [1028, 543] on button "Save & New" at bounding box center [1011, 540] width 121 height 39
type input "2,043.00"
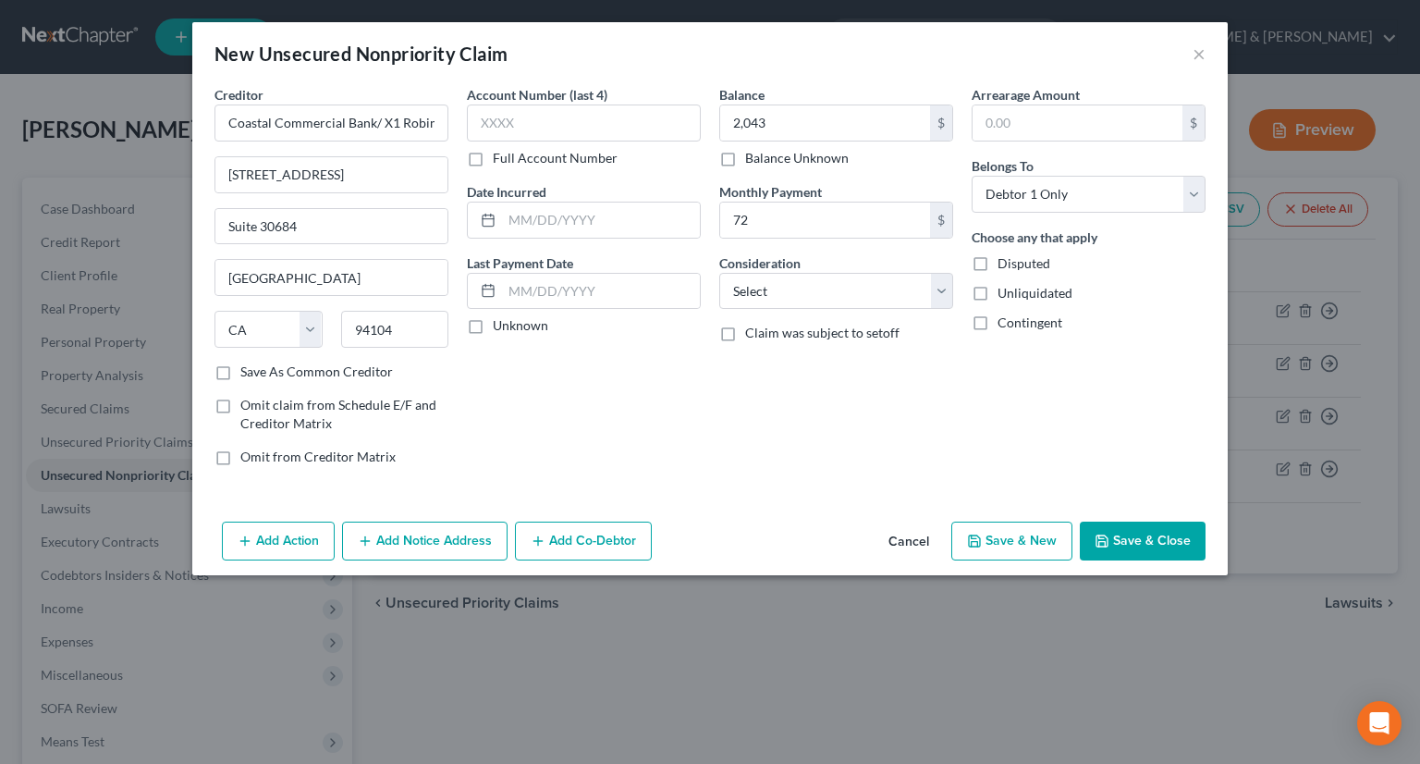
type input "72.00"
select select "0"
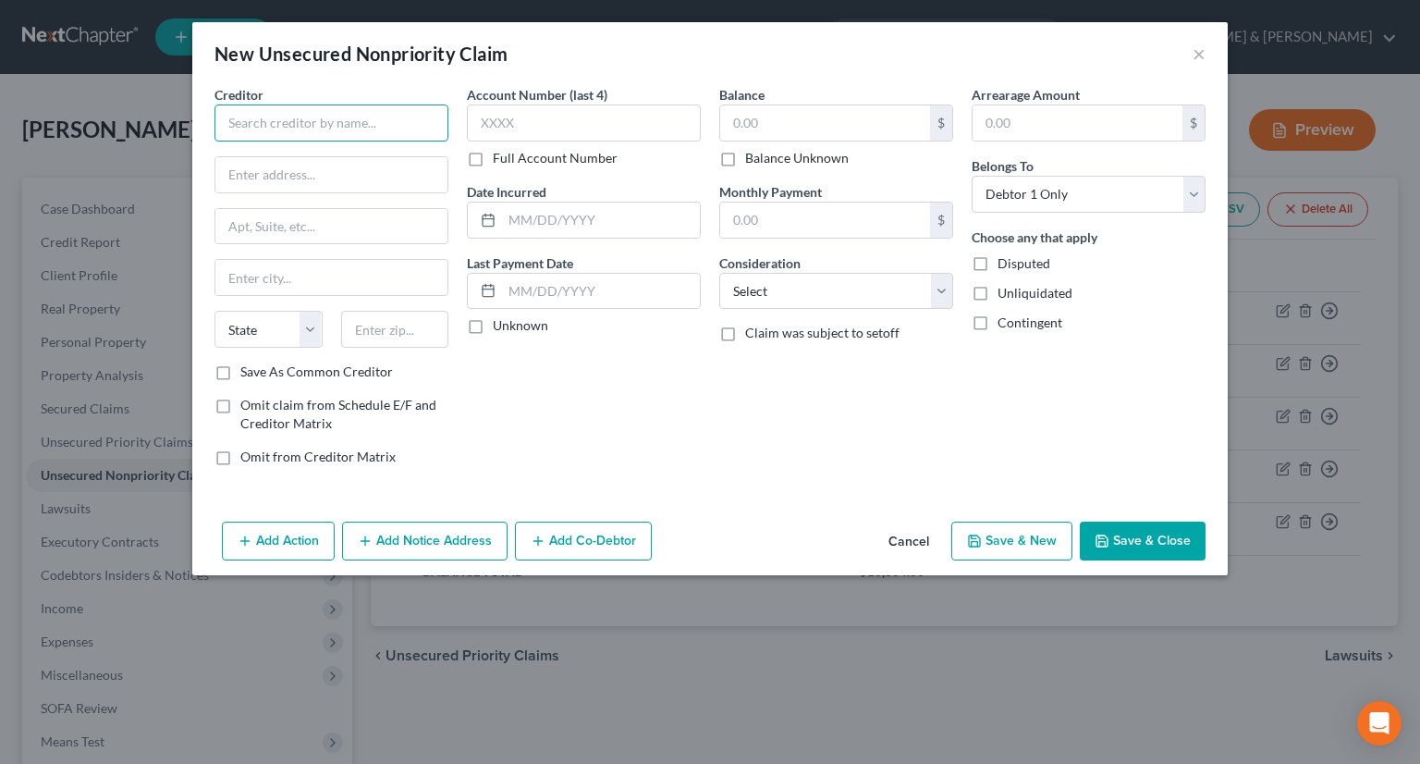
click at [376, 128] on input "text" at bounding box center [332, 122] width 234 height 37
type input "Sunbit (TAB)"
click at [306, 176] on input "text" at bounding box center [331, 174] width 232 height 35
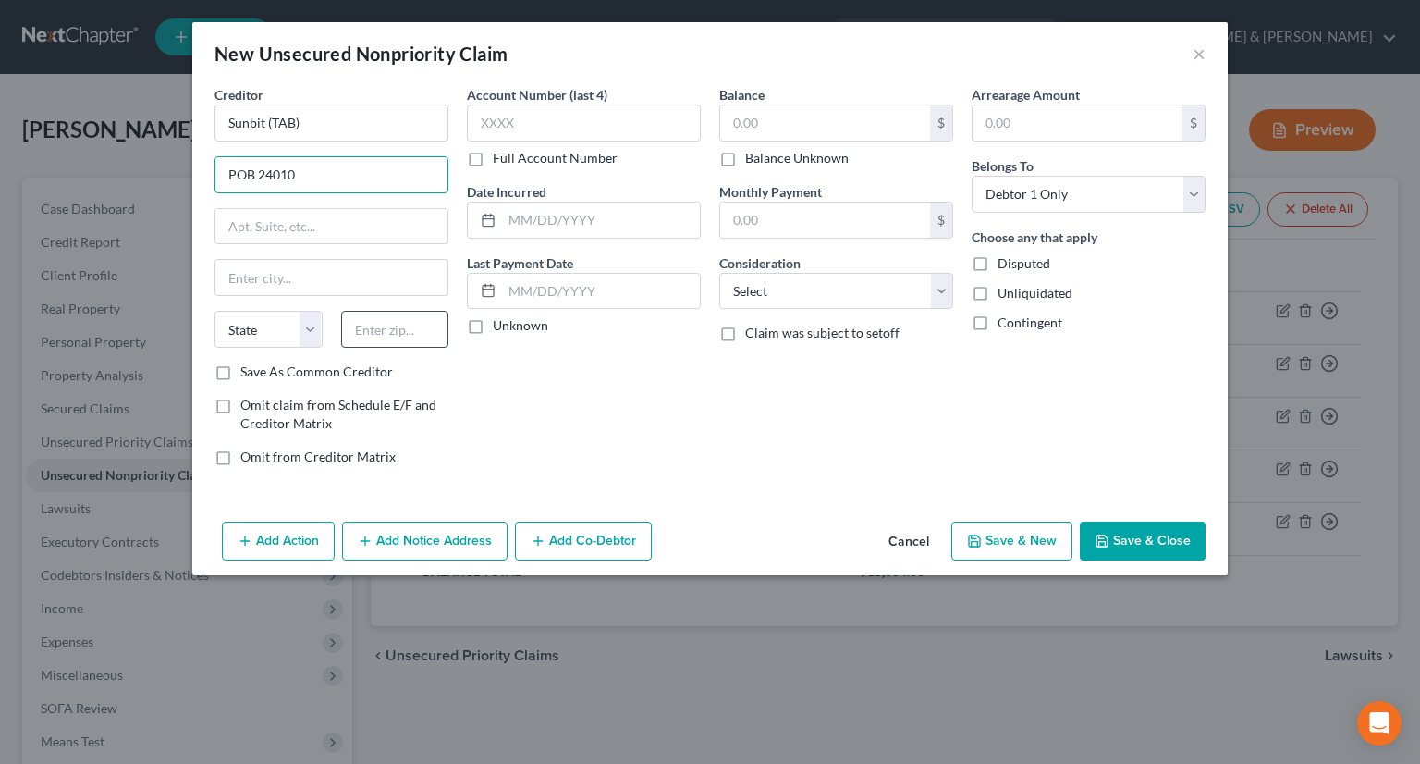
type input "POB 24010"
click at [426, 323] on input "text" at bounding box center [395, 329] width 108 height 37
type input "90024"
type input "[GEOGRAPHIC_DATA]"
select select "4"
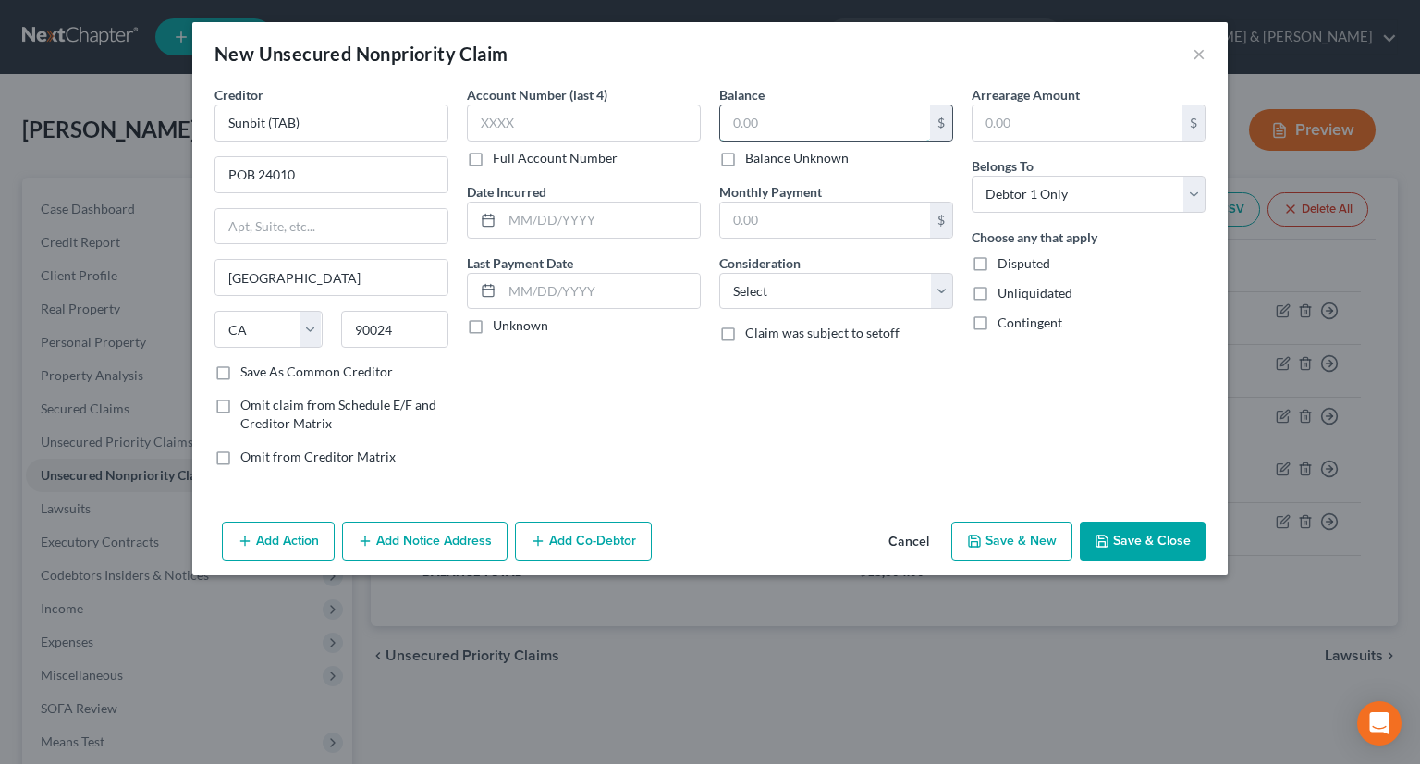
click at [736, 120] on input "text" at bounding box center [825, 122] width 210 height 35
type input "1,669"
click at [773, 218] on input "text" at bounding box center [825, 219] width 210 height 35
type input "72"
click at [974, 534] on icon "button" at bounding box center [974, 541] width 15 height 15
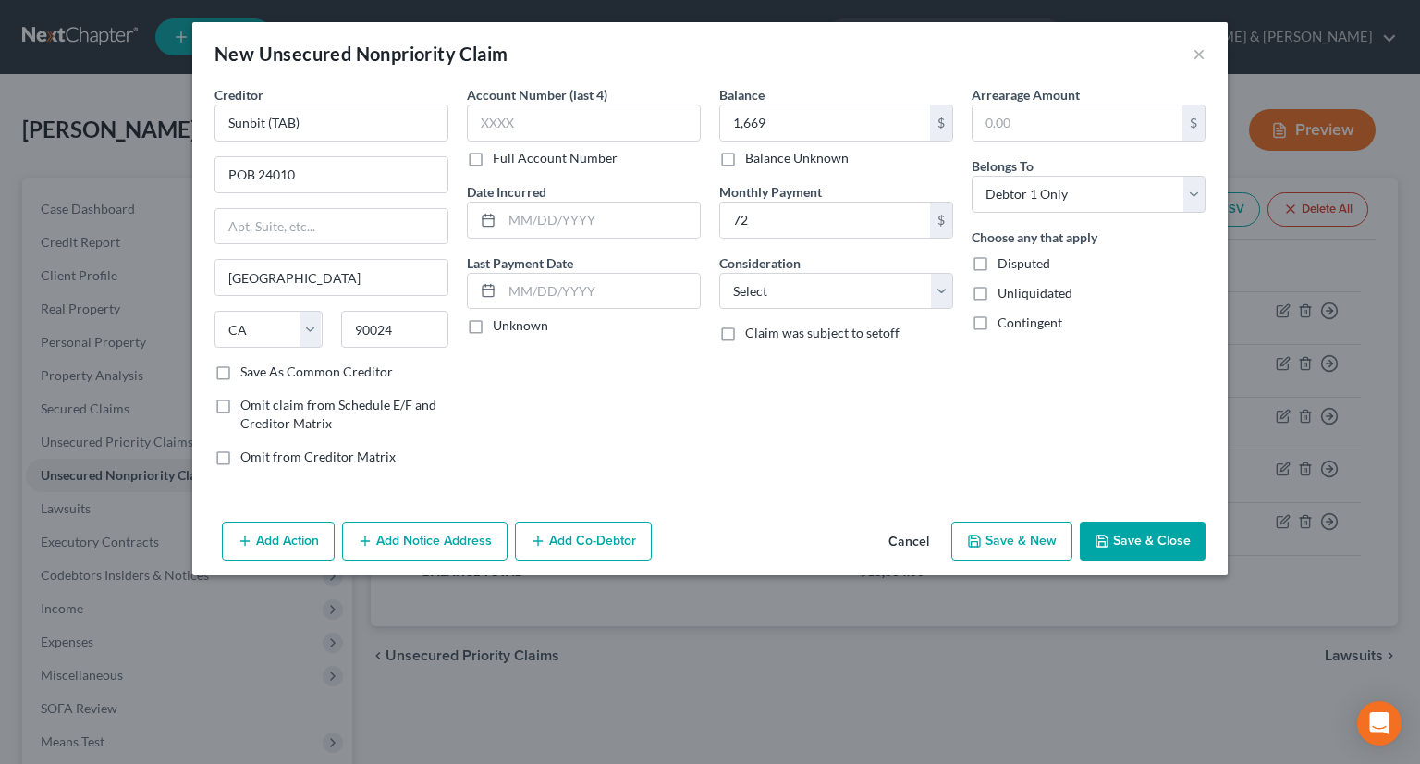
select select "0"
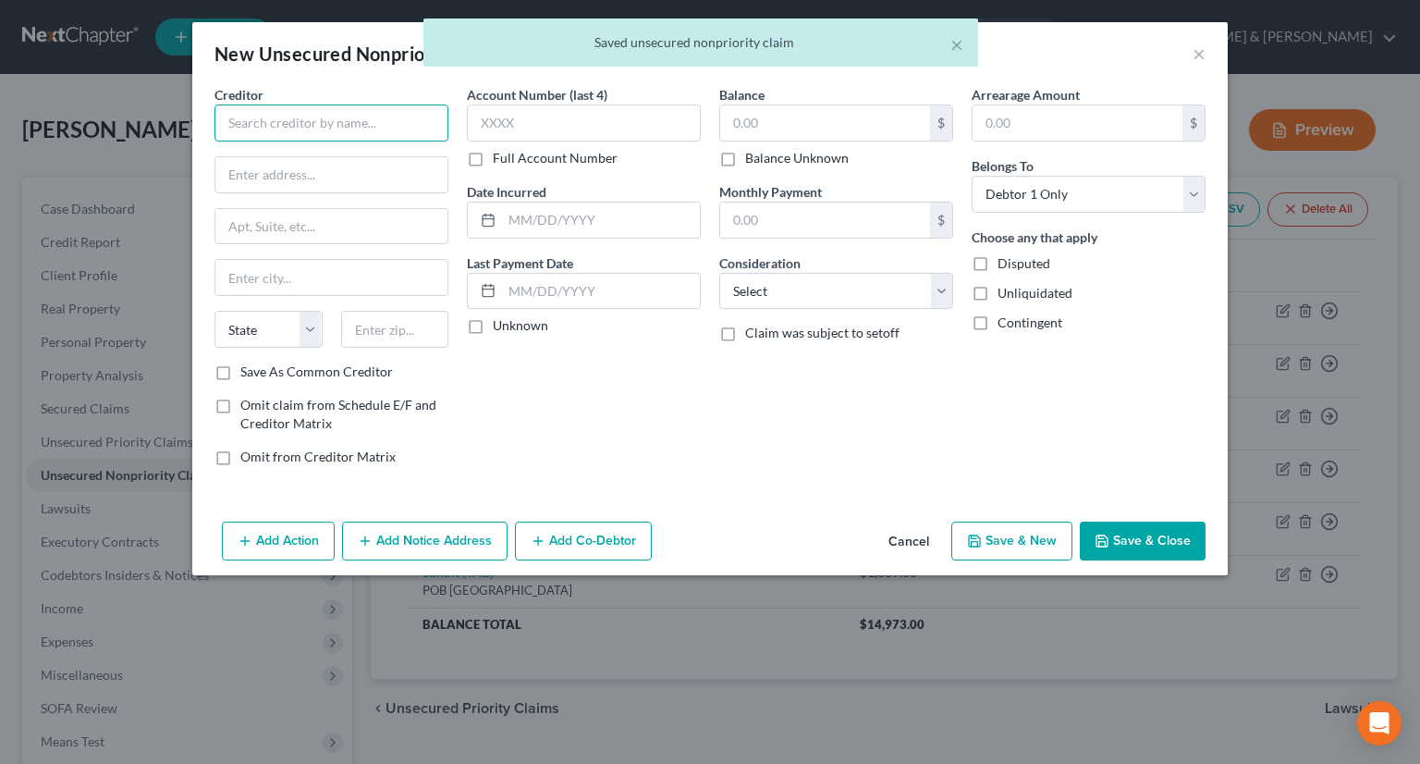
click at [329, 120] on input "text" at bounding box center [332, 122] width 234 height 37
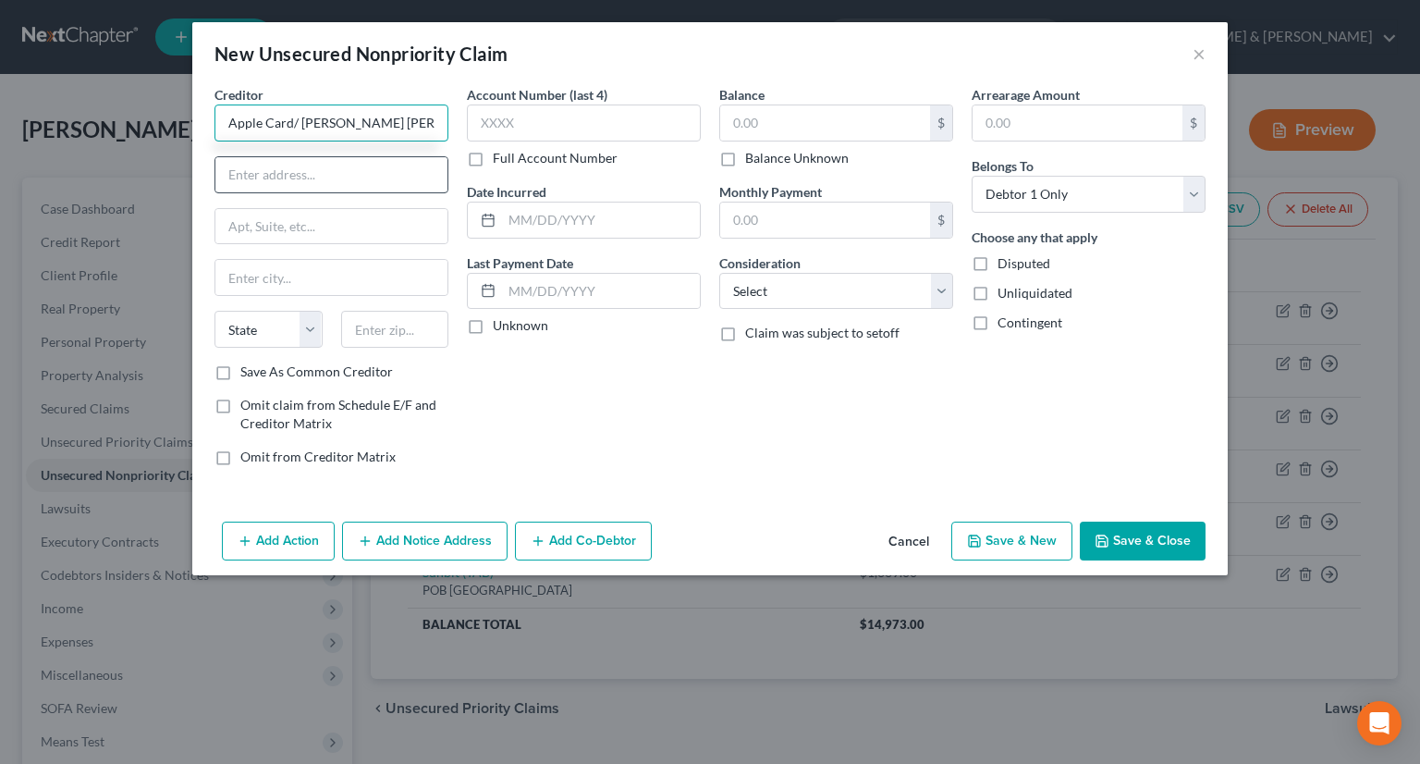
type input "Apple Card/ [PERSON_NAME] [PERSON_NAME]"
click at [245, 173] on input "text" at bounding box center [331, 174] width 232 height 35
type input "POB 7247"
click at [260, 227] on input "text" at bounding box center [331, 226] width 232 height 35
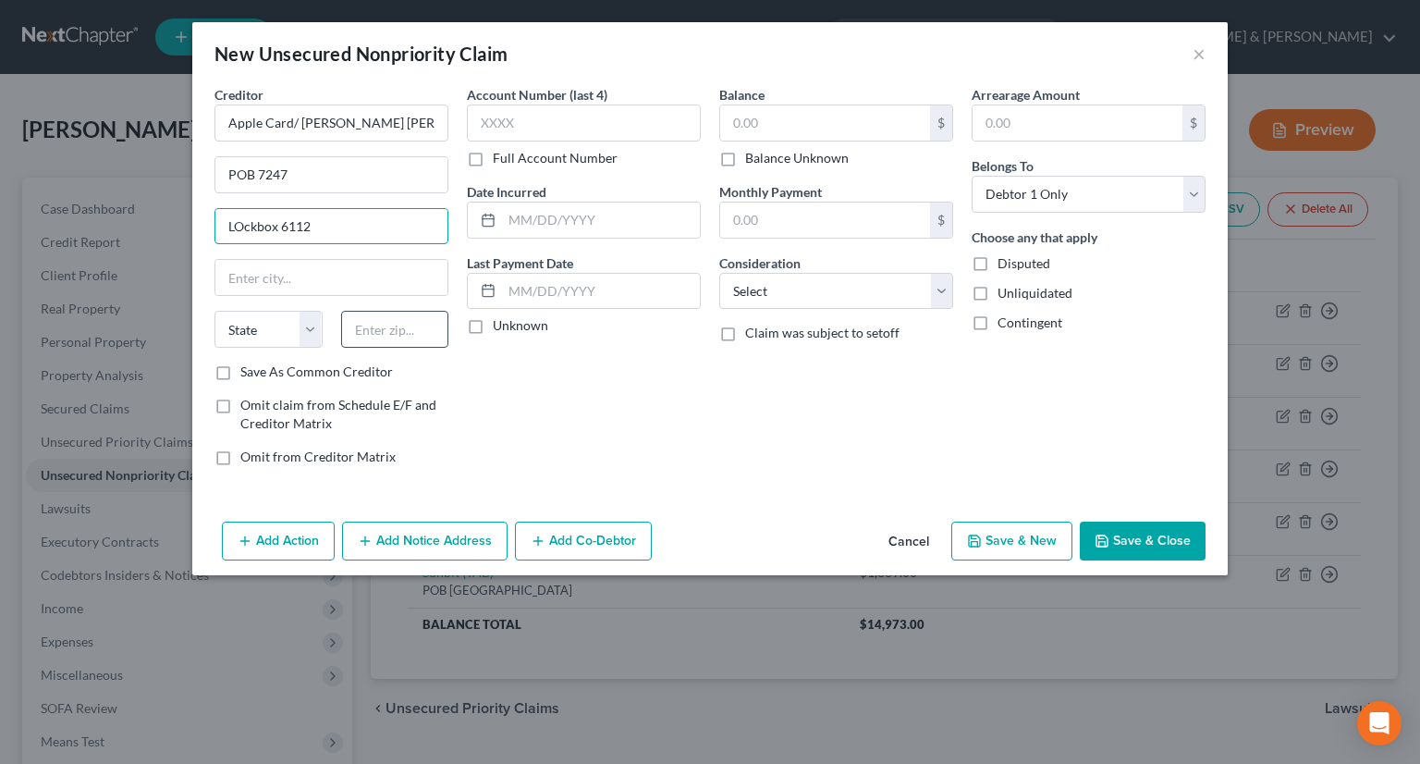
type input "LOckbox 6112"
click at [411, 325] on input "text" at bounding box center [395, 329] width 108 height 37
type input "19170"
type input "[GEOGRAPHIC_DATA]"
select select "39"
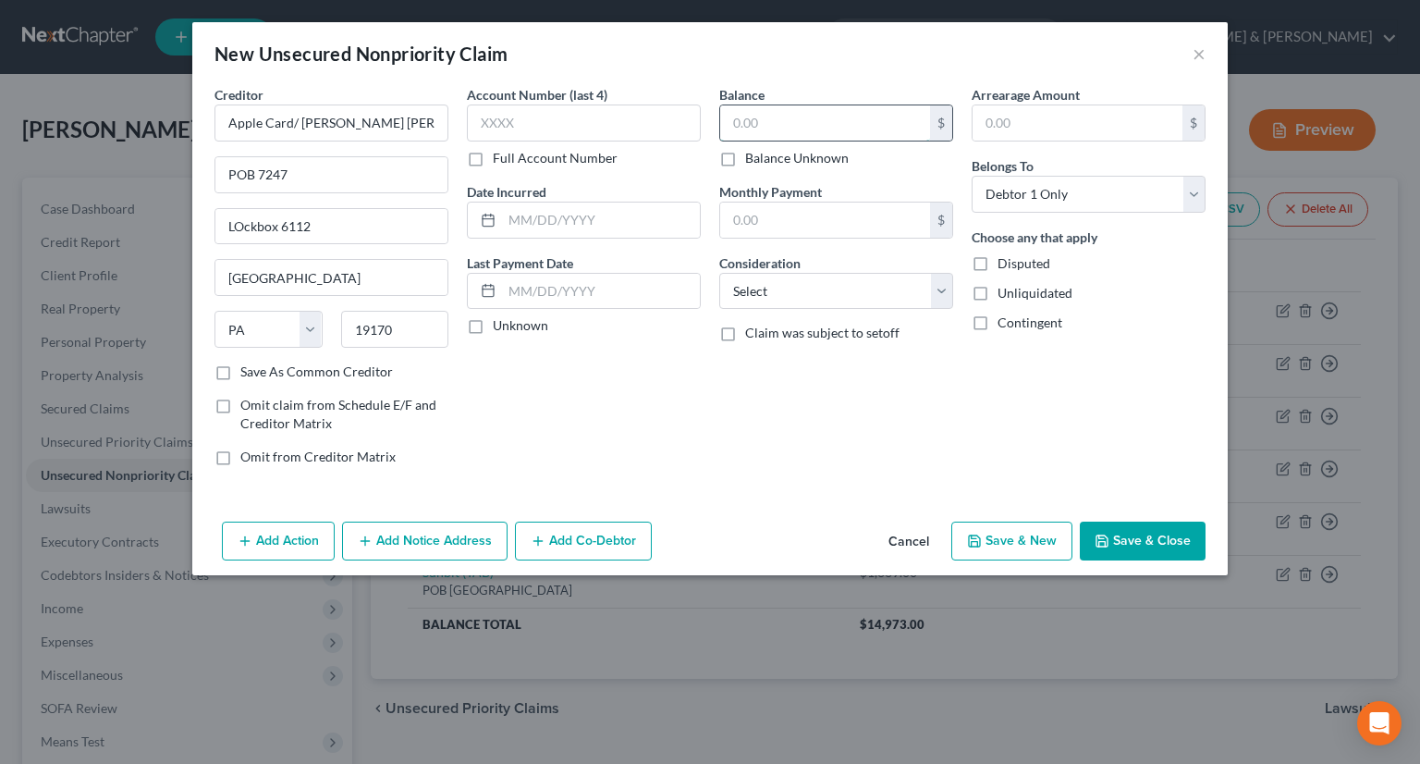
click at [776, 115] on input "text" at bounding box center [825, 122] width 210 height 35
type input "2,549"
click at [764, 220] on input "text" at bounding box center [825, 219] width 210 height 35
type input "106"
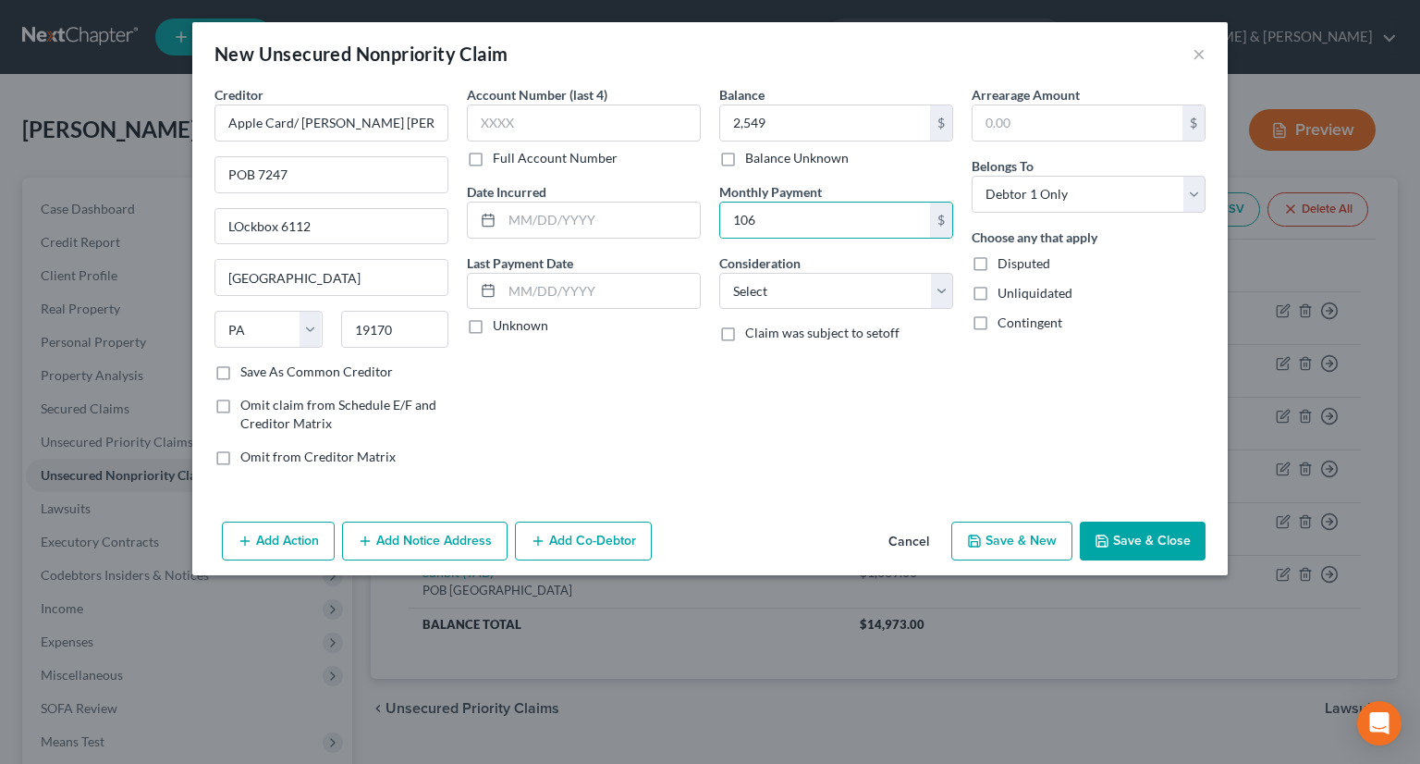
click at [1039, 537] on button "Save & New" at bounding box center [1011, 540] width 121 height 39
select select "0"
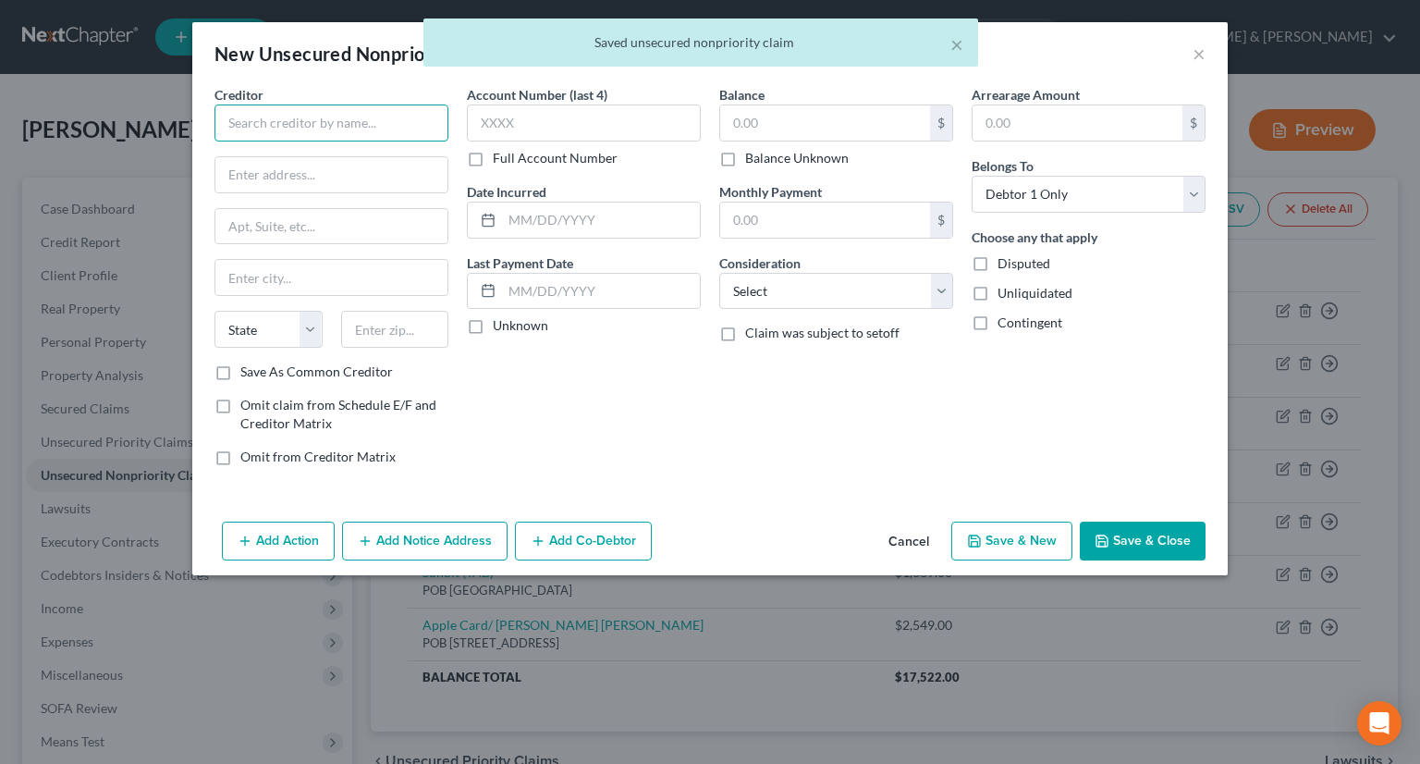
click at [356, 130] on input "text" at bounding box center [332, 122] width 234 height 37
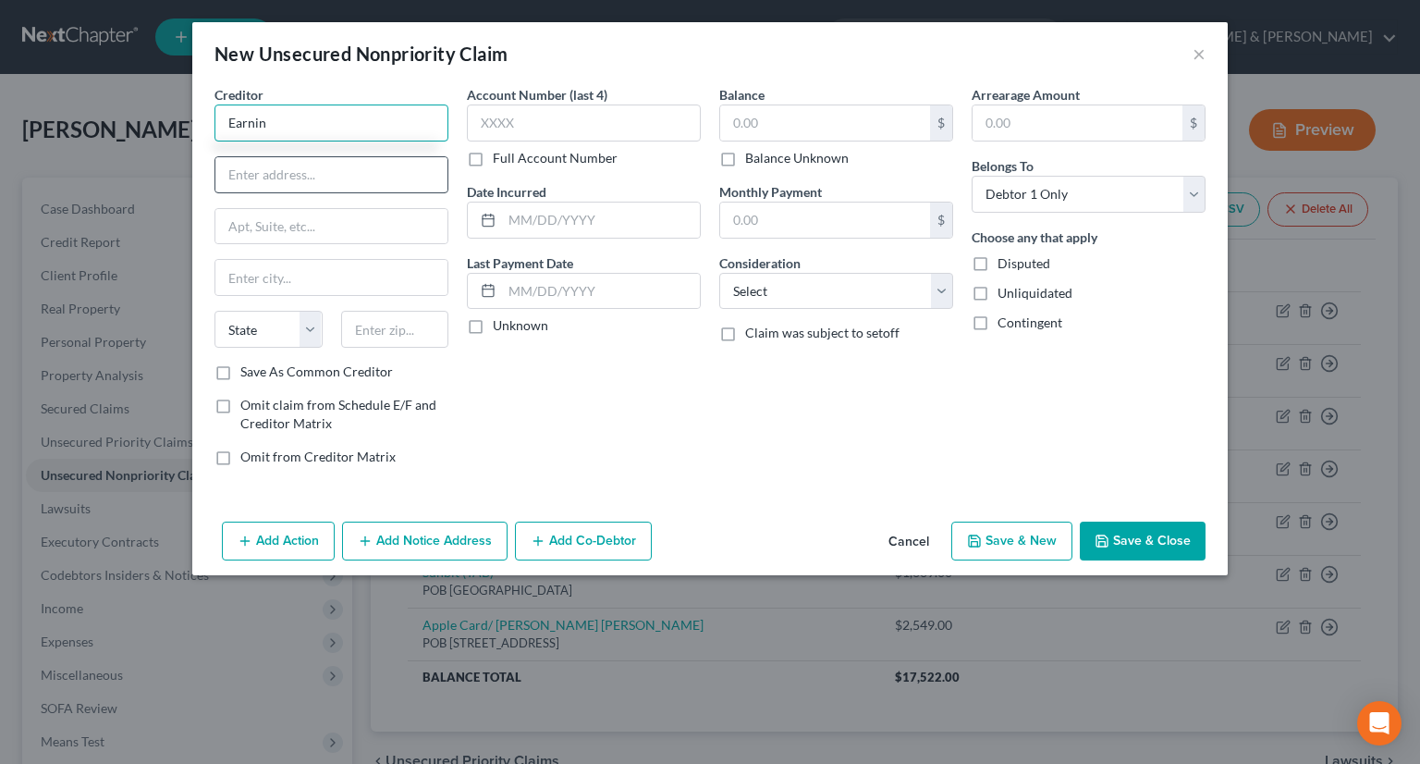
type input "Earnin"
click at [255, 169] on input "text" at bounding box center [331, 174] width 232 height 35
type input "[STREET_ADDRESS]"
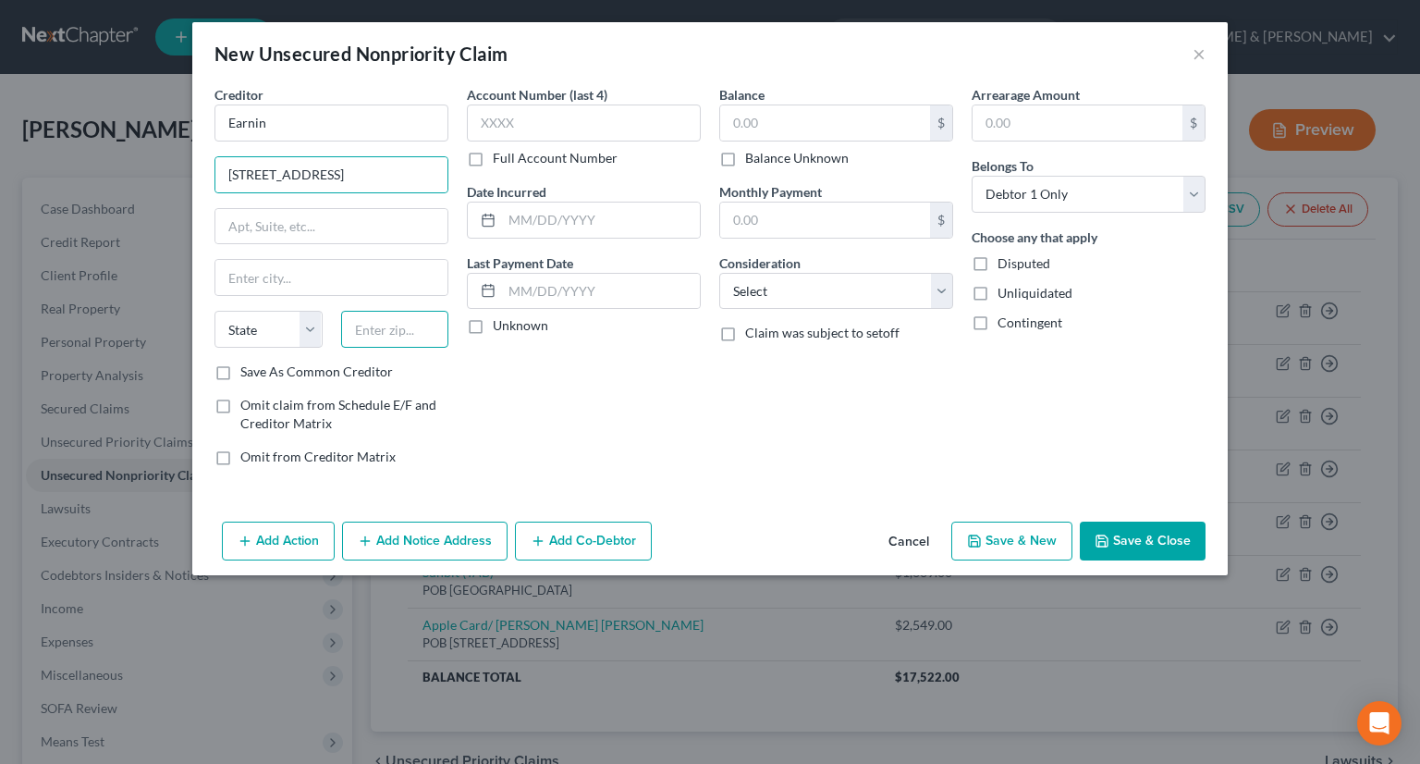
click at [388, 324] on input "text" at bounding box center [395, 329] width 108 height 37
type input "94306"
type input "[GEOGRAPHIC_DATA]"
select select "4"
click at [748, 127] on input "text" at bounding box center [825, 122] width 210 height 35
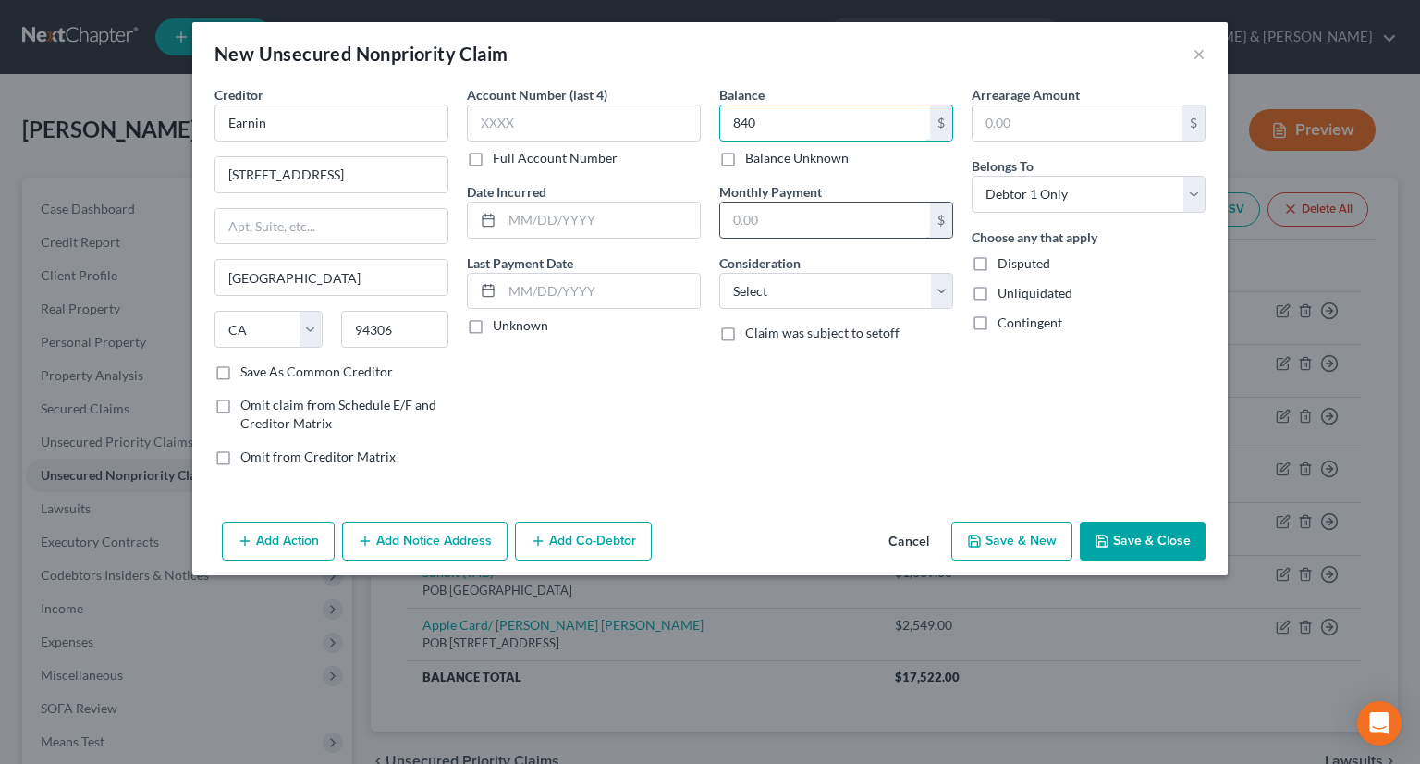
type input "840"
click at [782, 225] on input "text" at bounding box center [825, 219] width 210 height 35
type input "840"
click at [1013, 540] on button "Save & New" at bounding box center [1011, 540] width 121 height 39
type input "840.00"
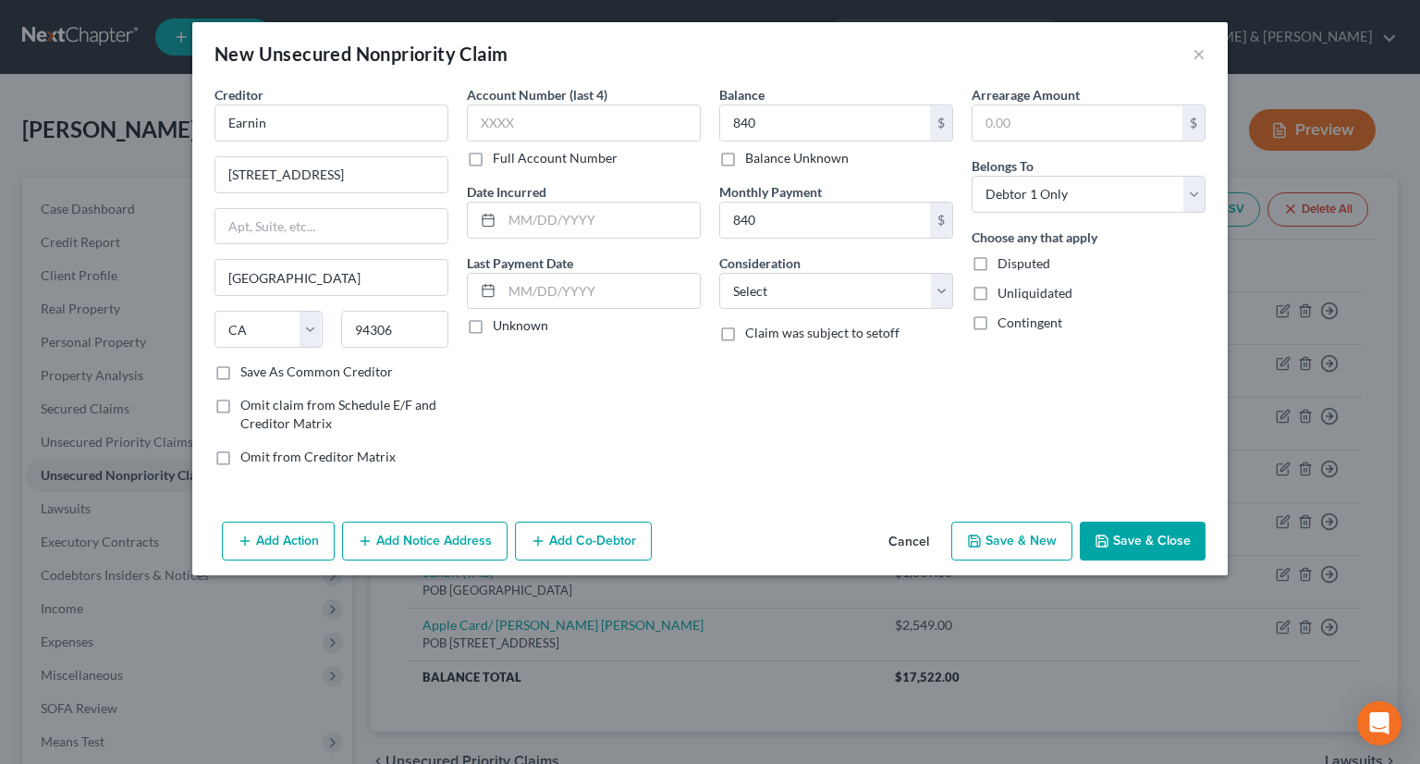
type input "840.00"
select select "0"
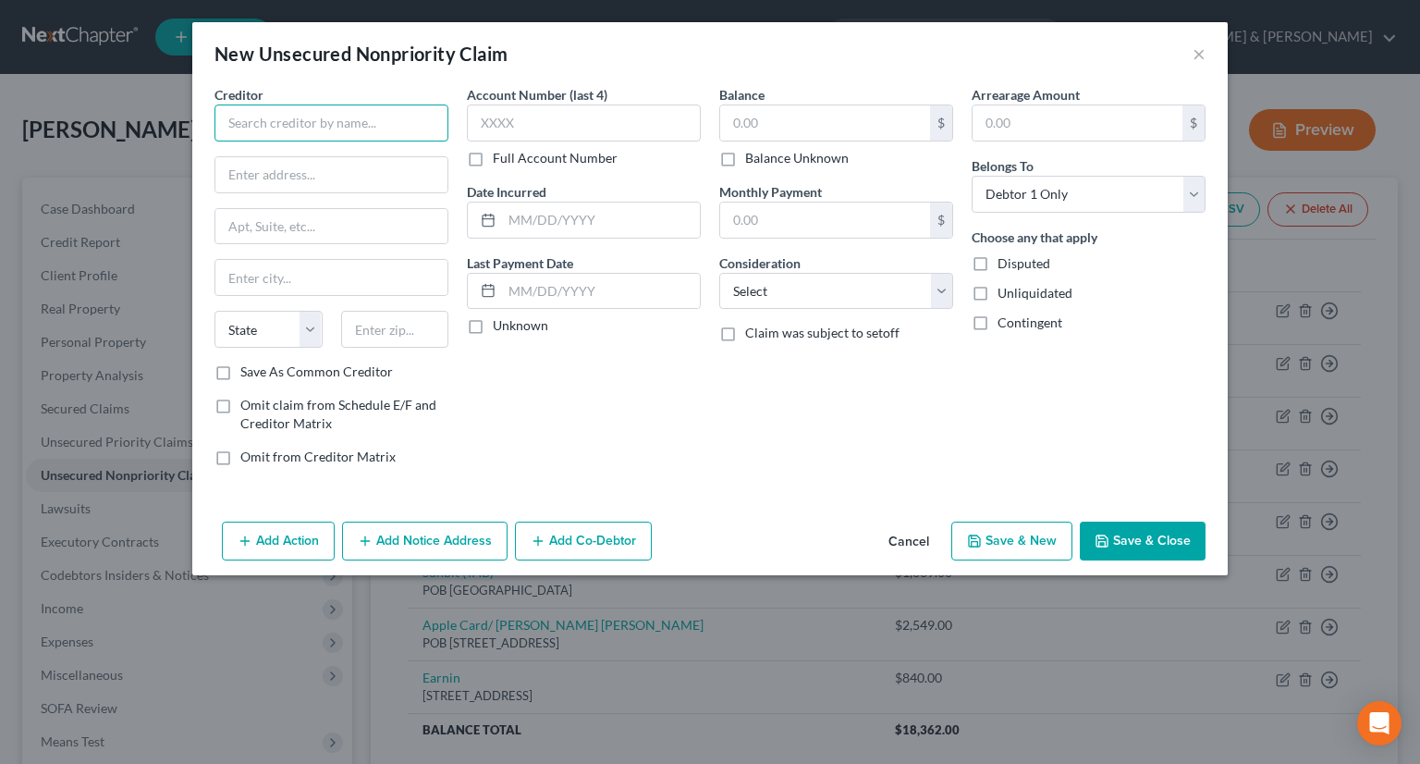
click at [361, 118] on input "text" at bounding box center [332, 122] width 234 height 37
type input "[PERSON_NAME]"
click at [266, 167] on input "text" at bounding box center [331, 174] width 232 height 35
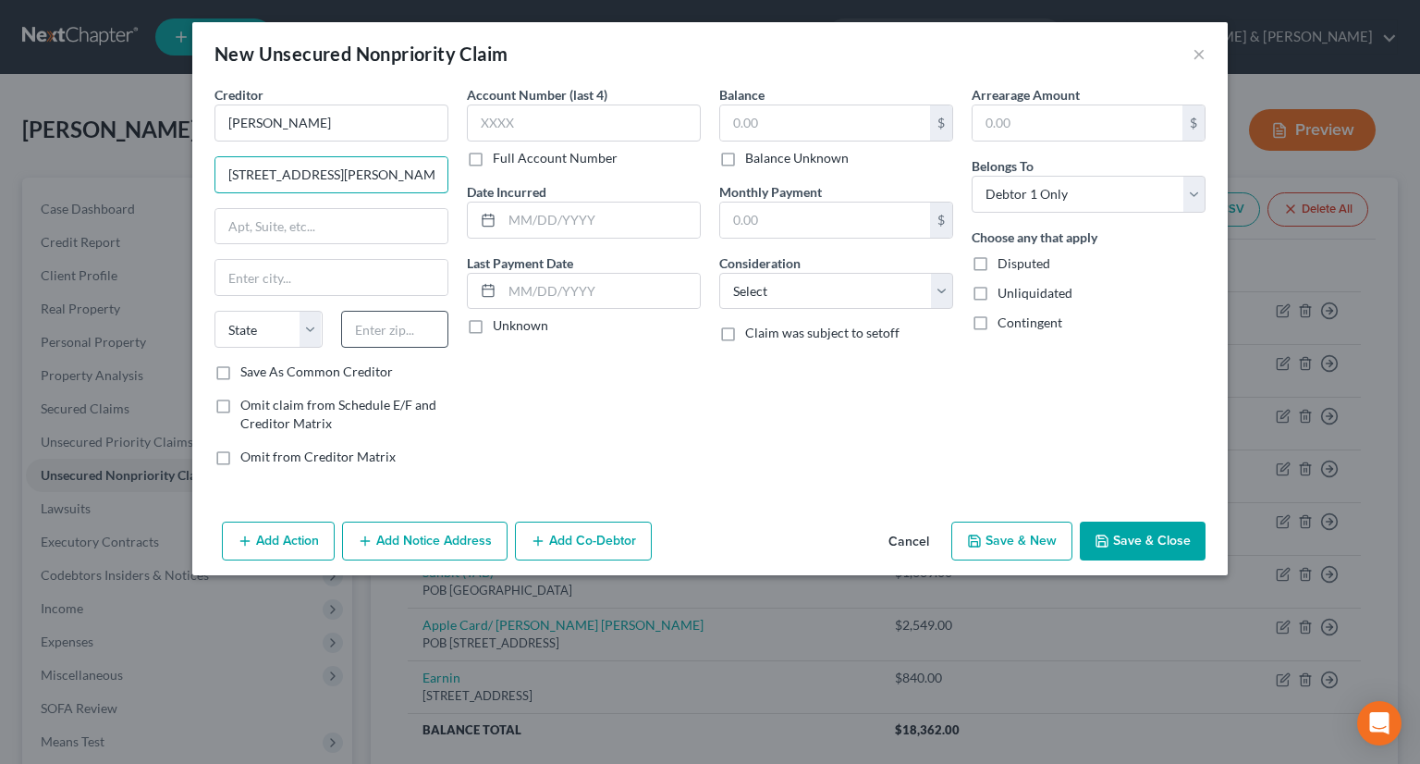
type input "[STREET_ADDRESS][PERSON_NAME]"
click at [398, 325] on input "text" at bounding box center [395, 329] width 108 height 37
type input "90019"
type input "[GEOGRAPHIC_DATA]"
select select "4"
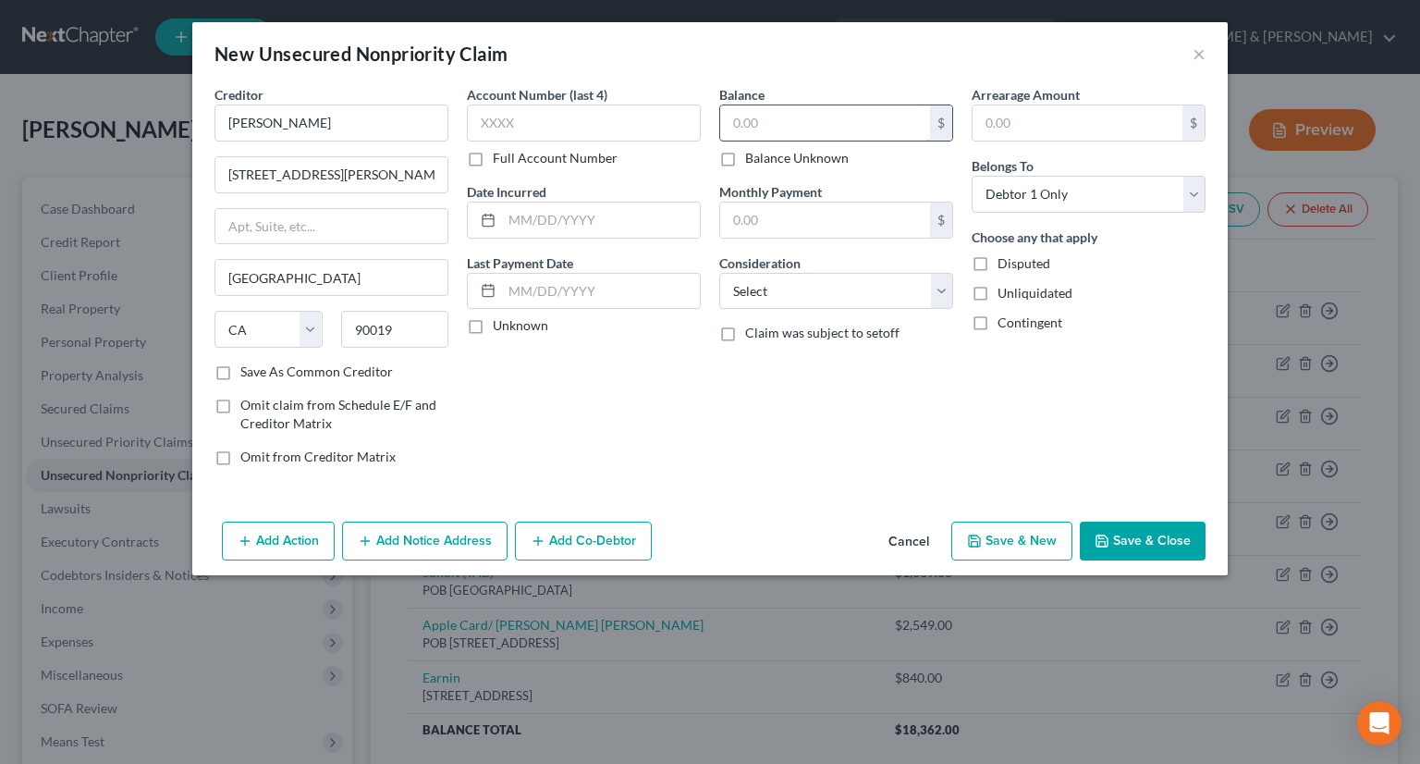
click at [749, 126] on input "text" at bounding box center [825, 122] width 210 height 35
type input "321"
click at [772, 208] on input "text" at bounding box center [825, 219] width 210 height 35
type input "321"
click at [1006, 530] on button "Save & New" at bounding box center [1011, 540] width 121 height 39
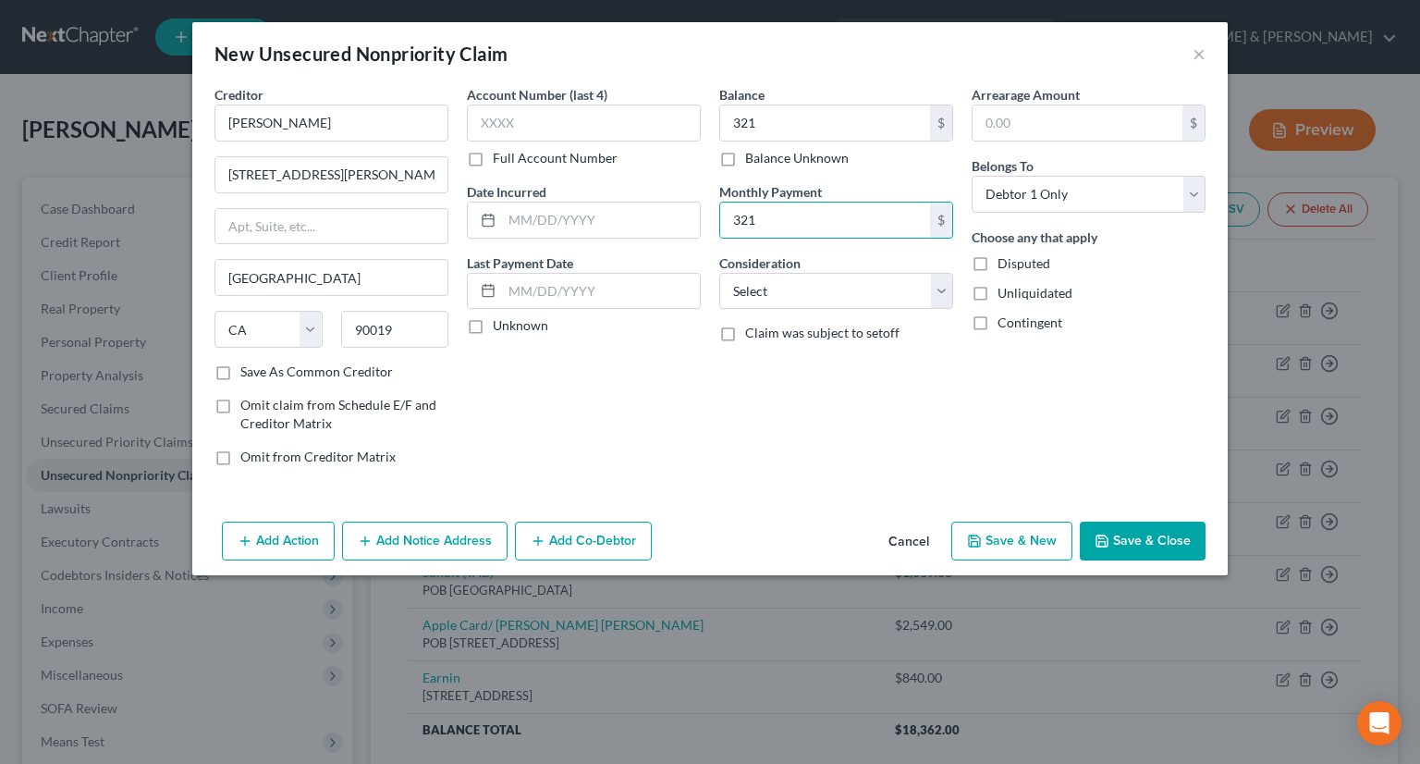
select select "0"
type input "321.00"
